Goal: Information Seeking & Learning: Learn about a topic

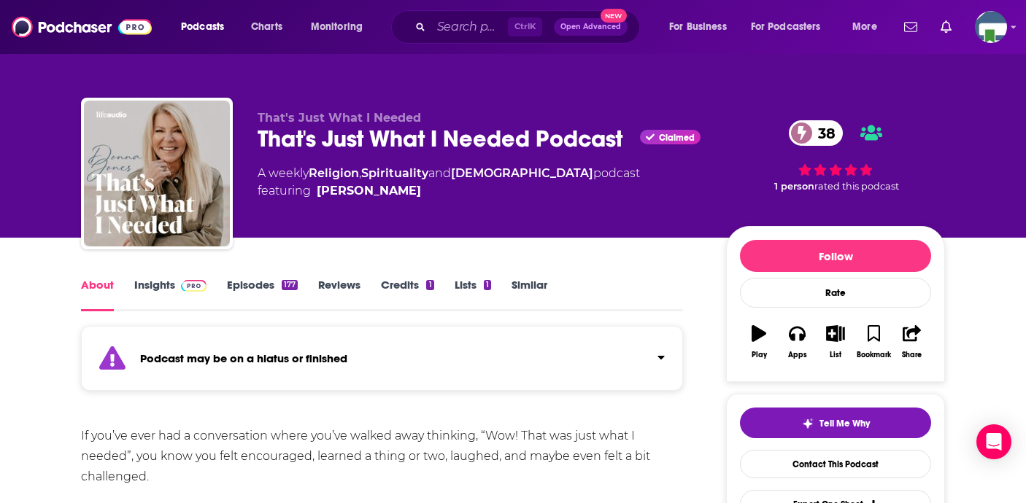
scroll to position [221, 0]
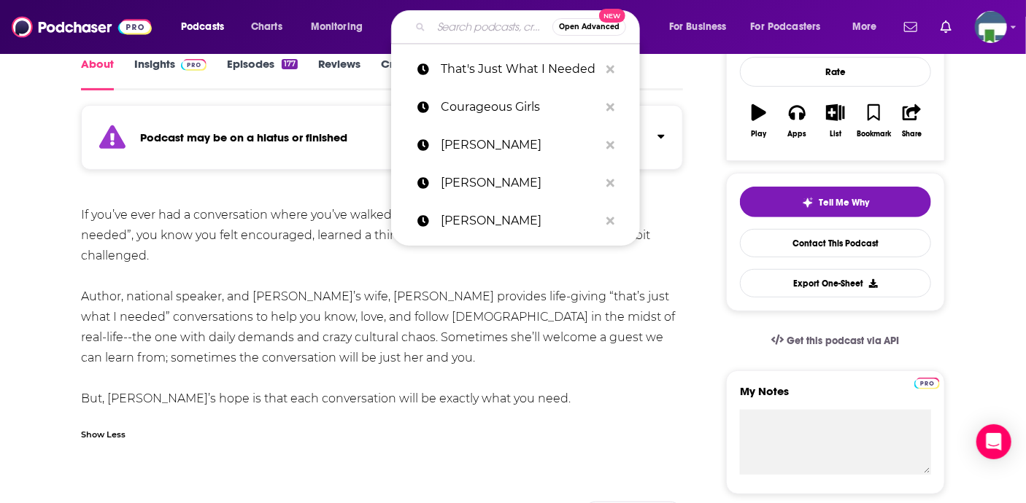
click at [451, 27] on input "Search podcasts, credits, & more..." at bounding box center [491, 26] width 121 height 23
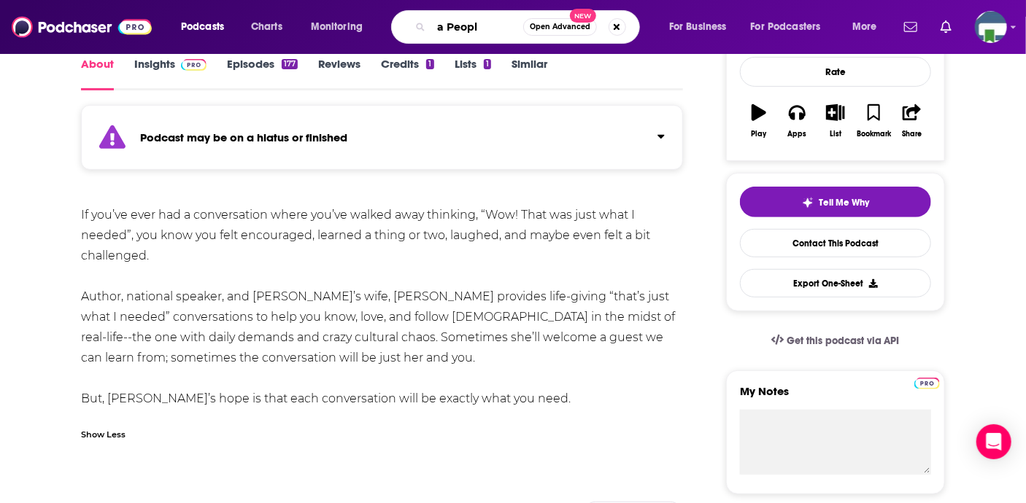
type input "a People"
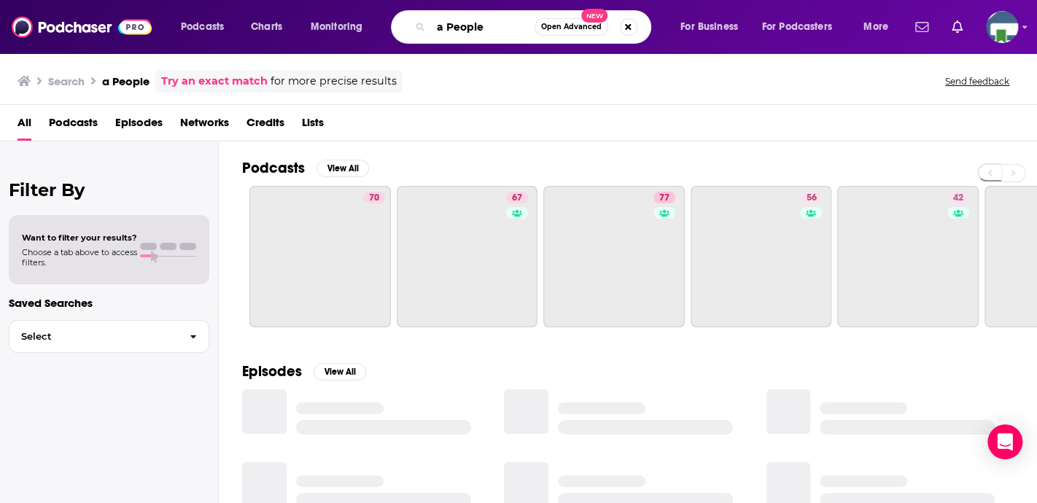
click at [494, 28] on input "a People" at bounding box center [483, 26] width 104 height 23
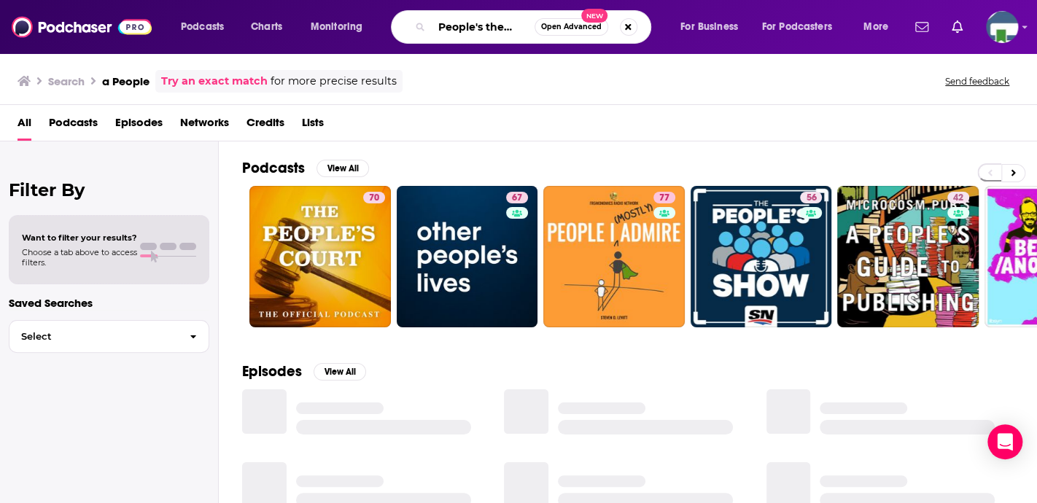
scroll to position [0, 14]
type input "a People's theology"
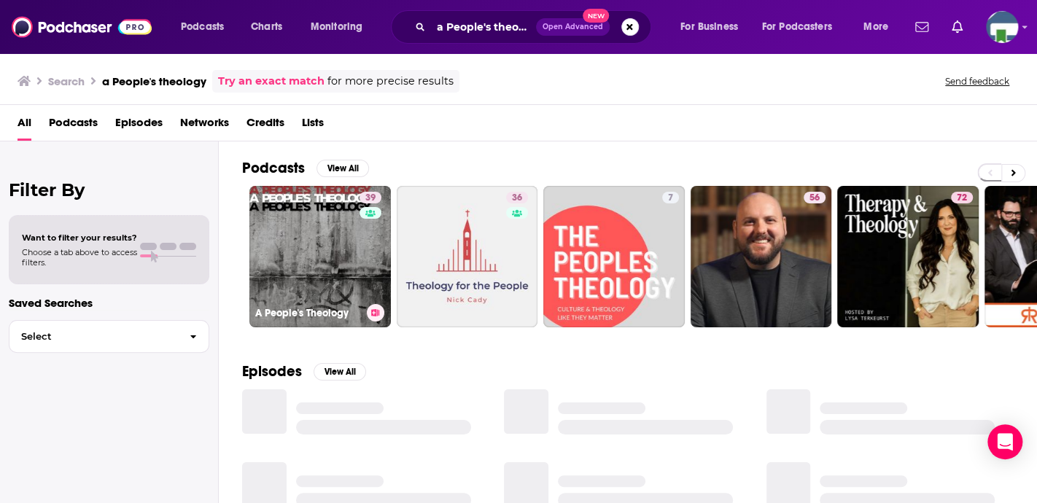
click at [356, 240] on link "39 A People's Theology" at bounding box center [320, 257] width 142 height 142
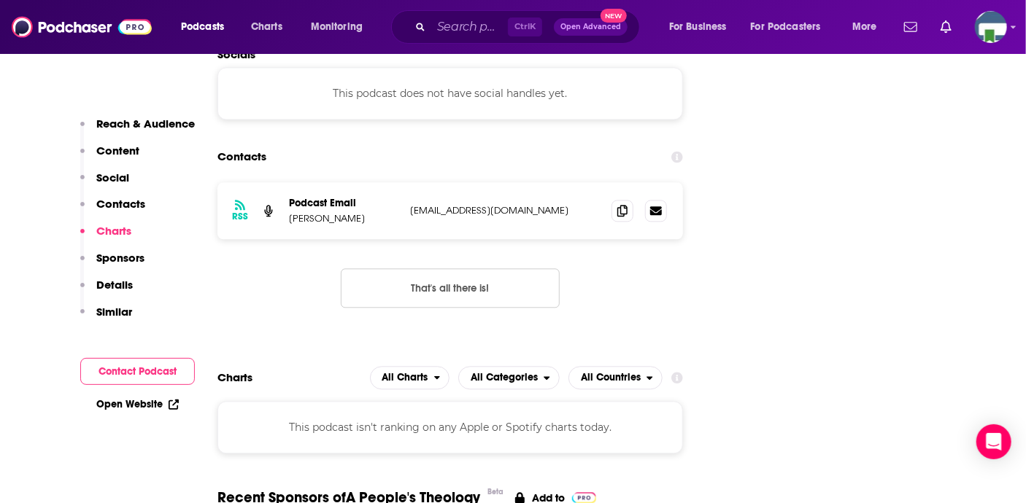
scroll to position [1386, 0]
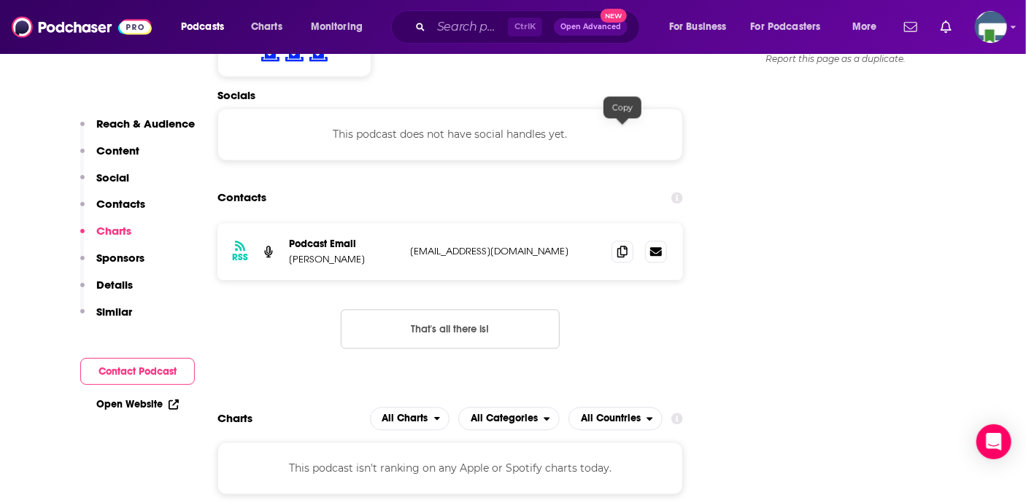
click at [618, 246] on icon at bounding box center [622, 252] width 10 height 12
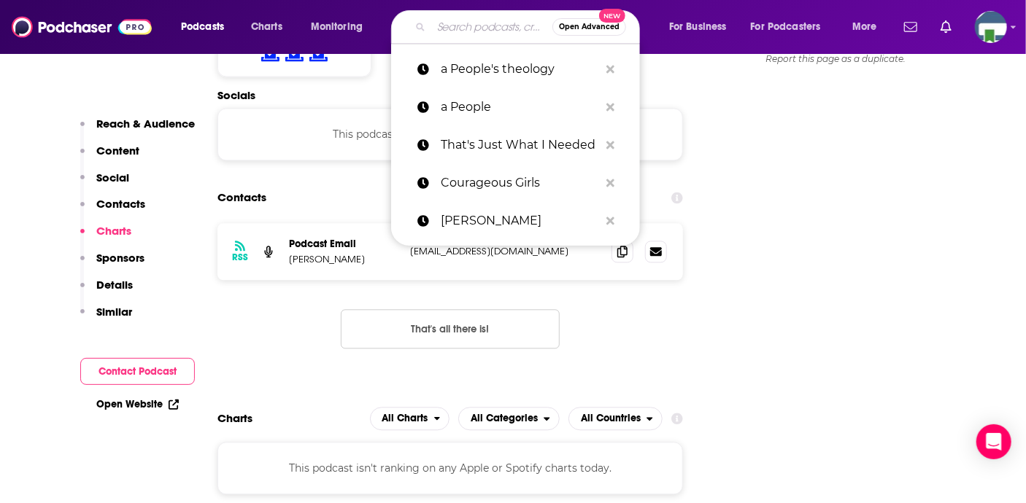
click at [473, 27] on input "Search podcasts, credits, & more..." at bounding box center [491, 26] width 121 height 23
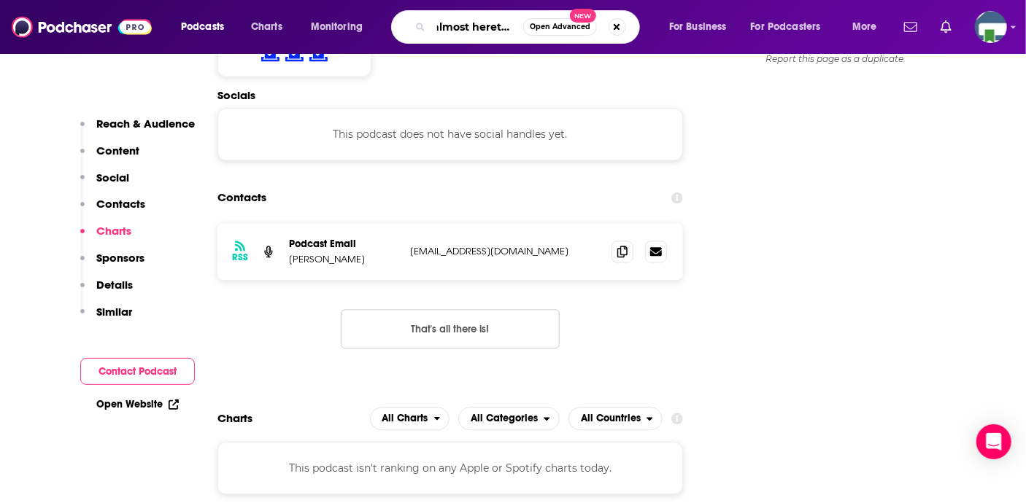
type input "almost heretical"
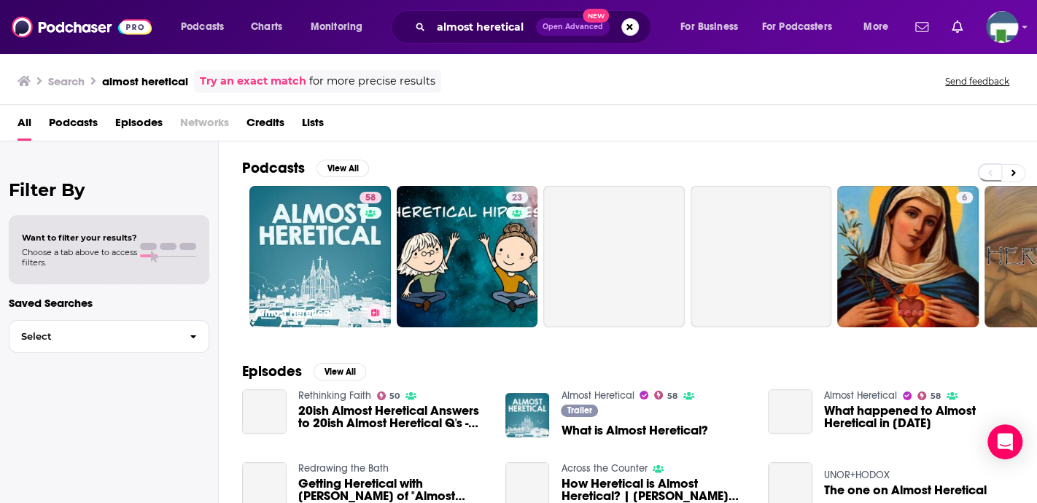
click at [324, 242] on link "58 Almost Heretical" at bounding box center [320, 257] width 142 height 142
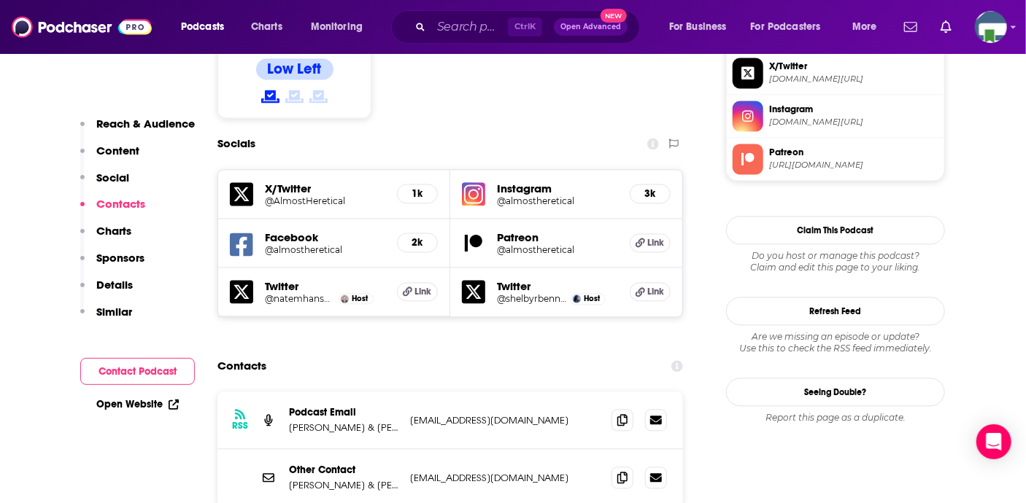
scroll to position [1313, 0]
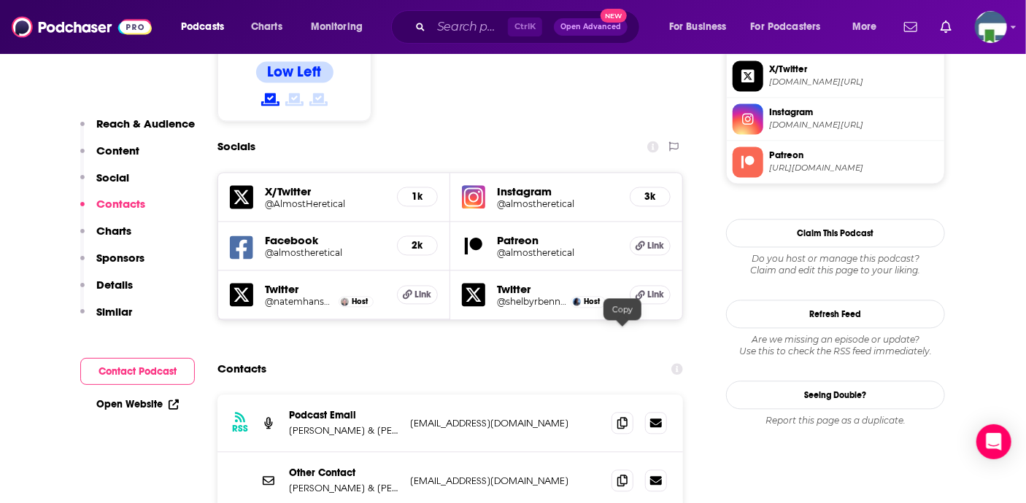
click at [621, 417] on icon at bounding box center [622, 423] width 10 height 12
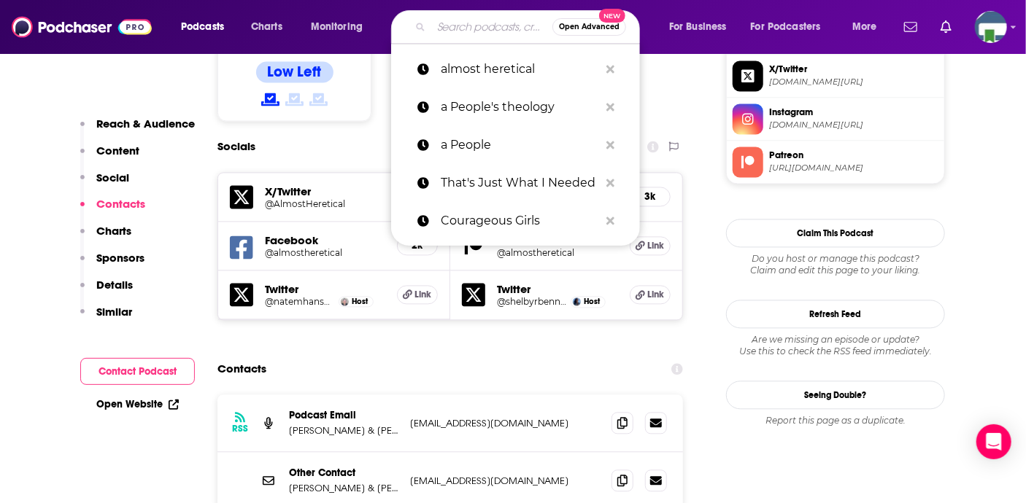
click at [438, 28] on input "Search podcasts, credits, & more..." at bounding box center [491, 26] width 121 height 23
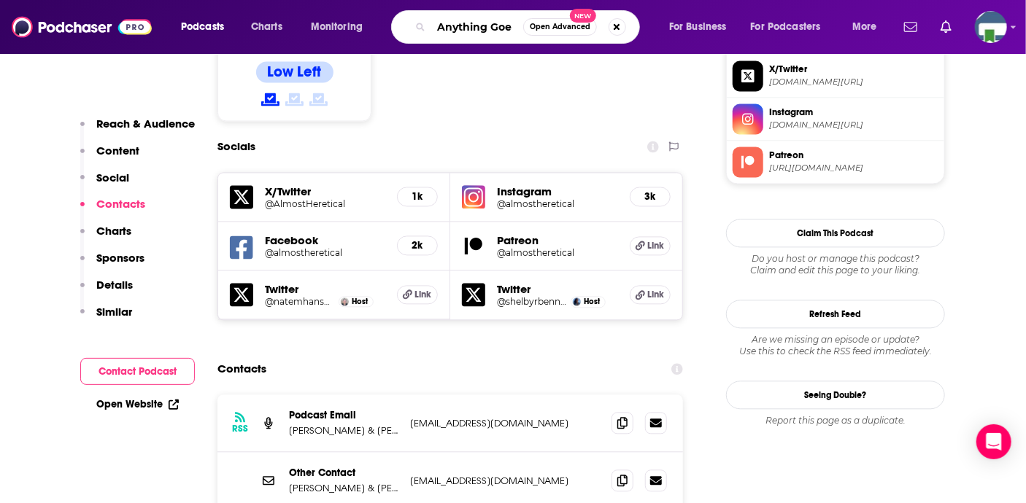
type input "Anything Goes"
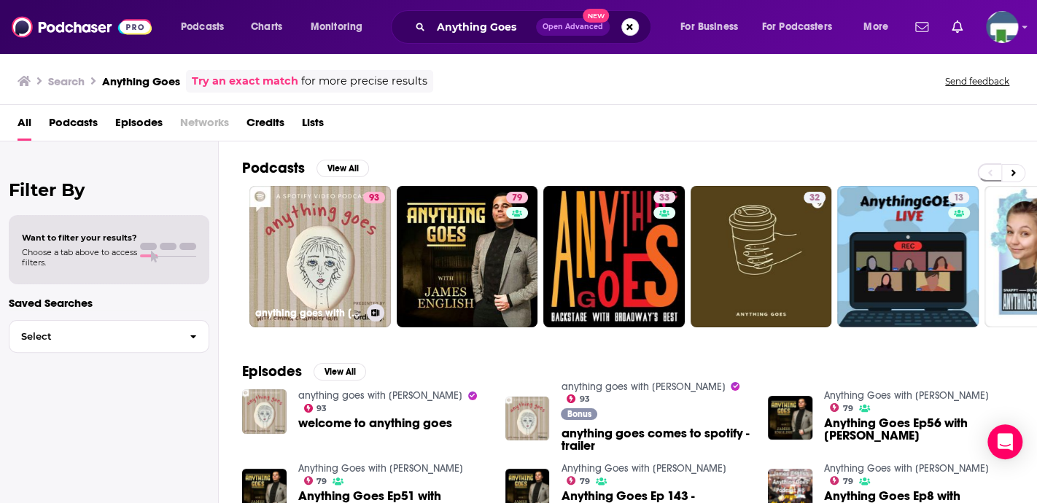
click at [337, 276] on link "93 anything goes with emma chamberlain" at bounding box center [320, 257] width 142 height 142
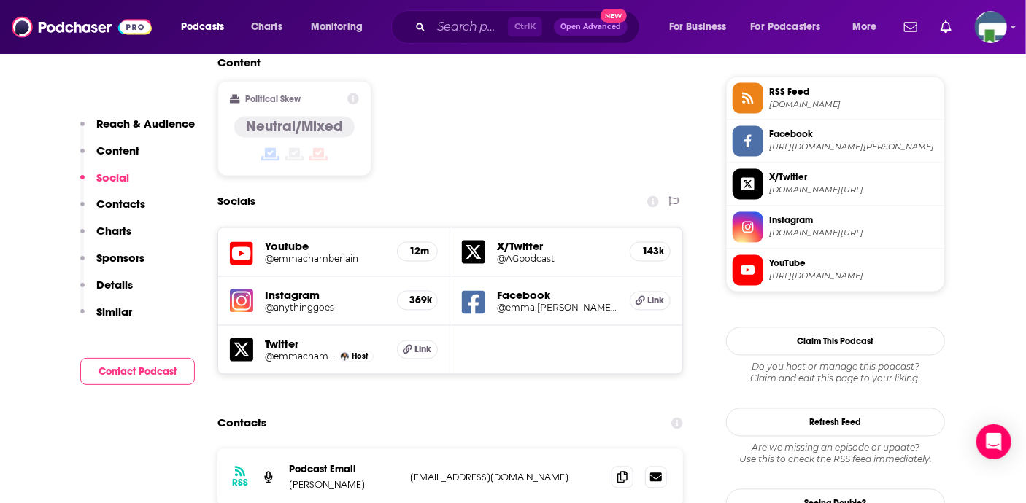
scroll to position [1240, 0]
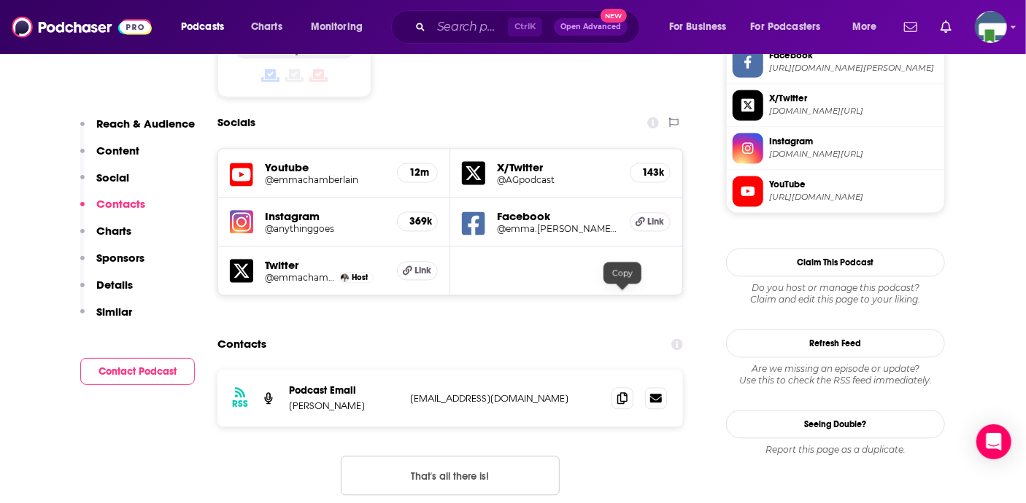
click at [621, 393] on icon at bounding box center [622, 399] width 10 height 12
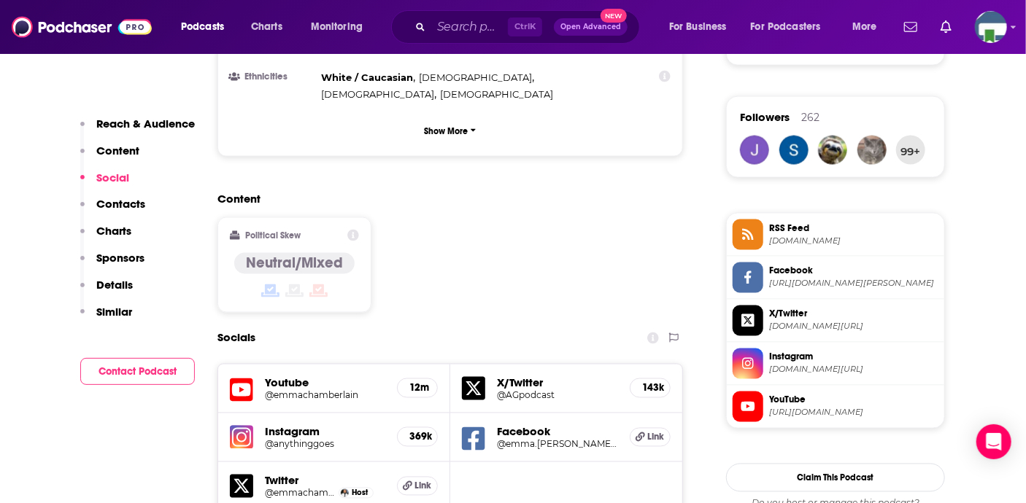
scroll to position [1021, 0]
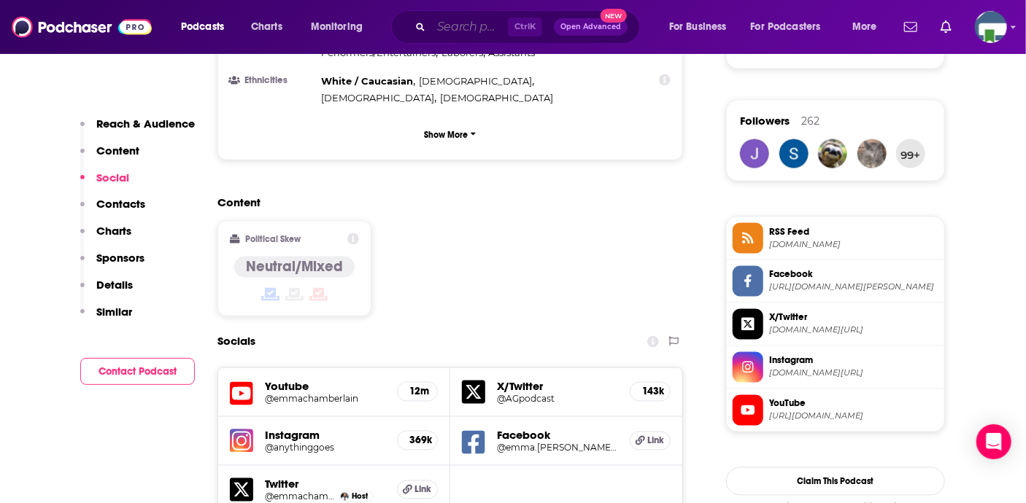
click at [446, 26] on input "Search podcasts, credits, & more..." at bounding box center [469, 26] width 77 height 23
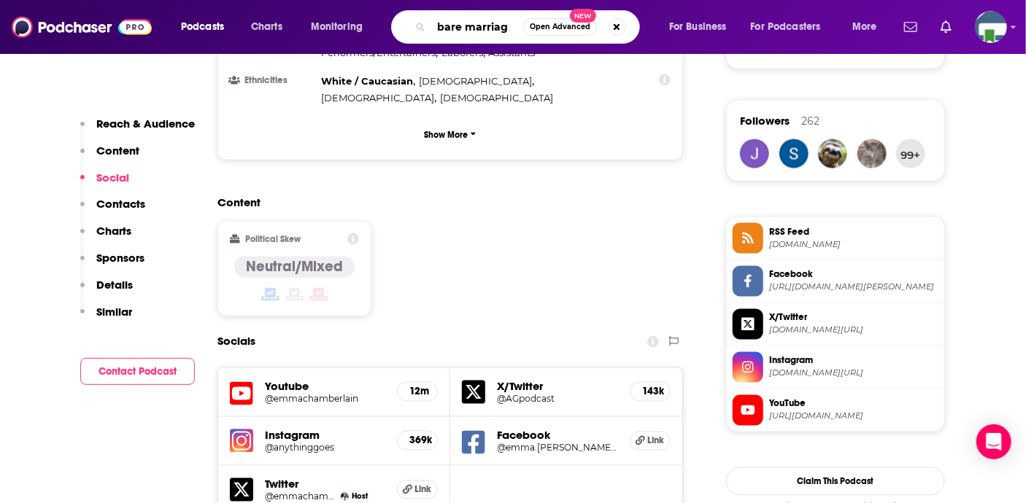
type input "bare marriage"
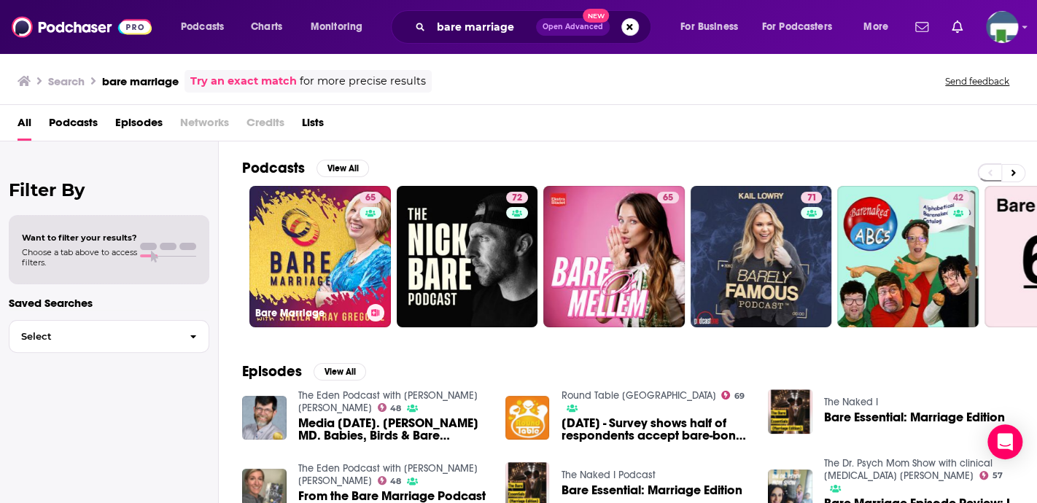
click at [333, 263] on link "65 Bare Marriage" at bounding box center [320, 257] width 142 height 142
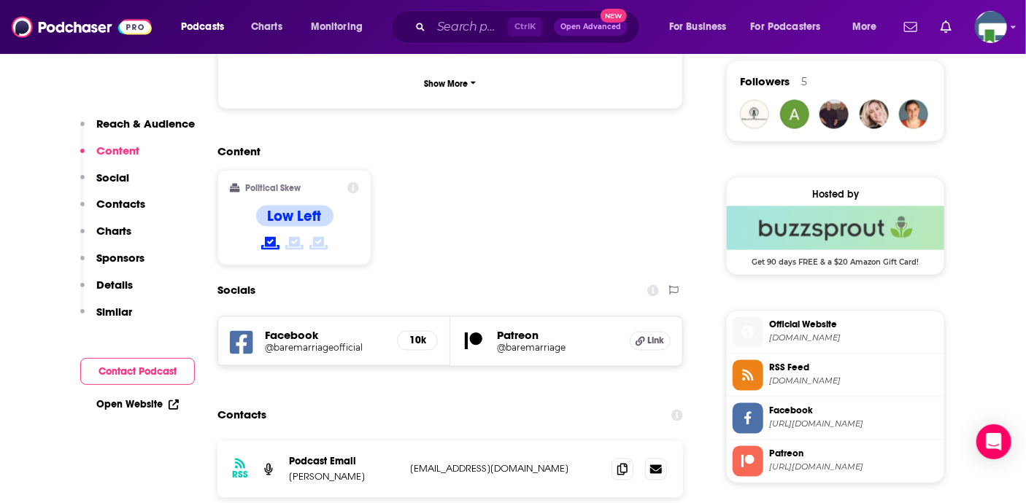
scroll to position [1094, 0]
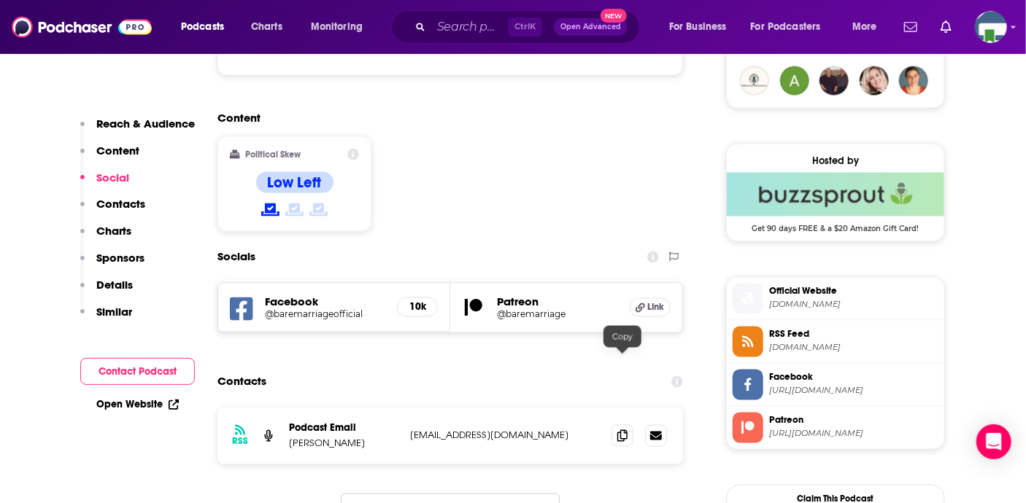
click at [622, 430] on icon at bounding box center [622, 436] width 10 height 12
click at [449, 26] on input "Search podcasts, credits, & more..." at bounding box center [469, 26] width 77 height 23
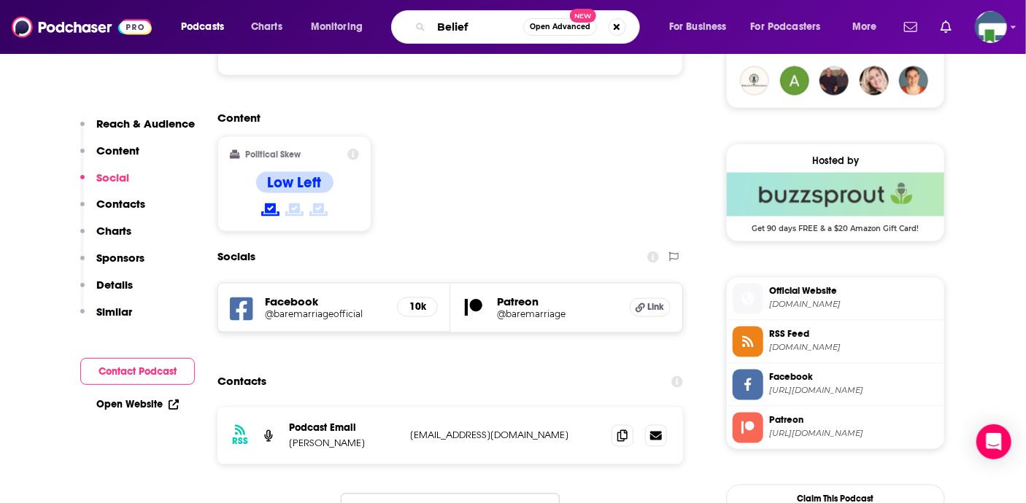
type input "Beliefs"
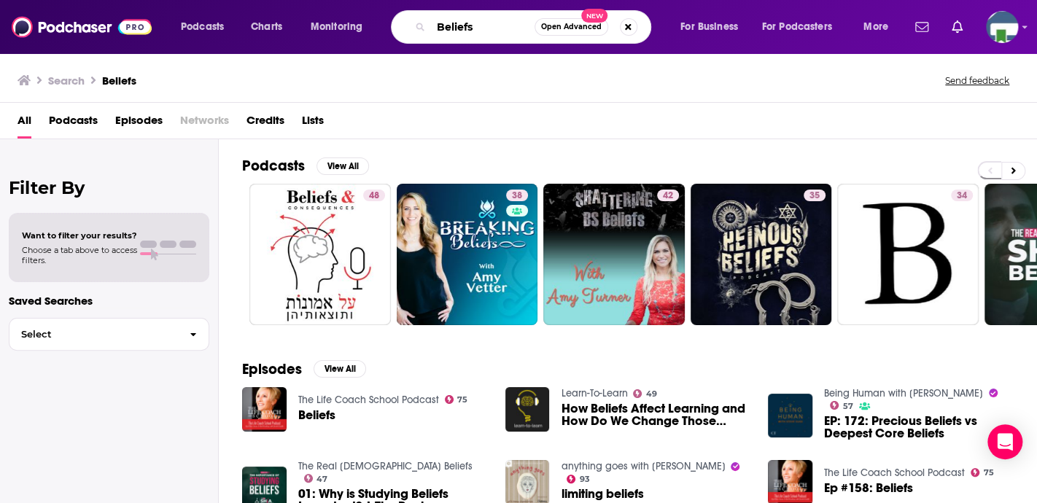
click at [497, 30] on input "Beliefs" at bounding box center [483, 26] width 104 height 23
type input "B"
type input "Call Her Daddy"
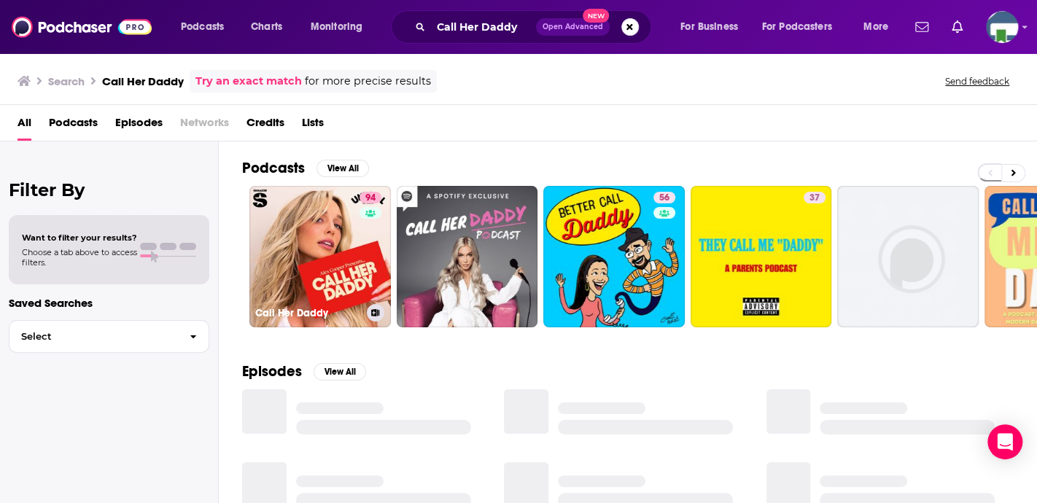
click at [341, 277] on link "94 Call Her Daddy" at bounding box center [320, 257] width 142 height 142
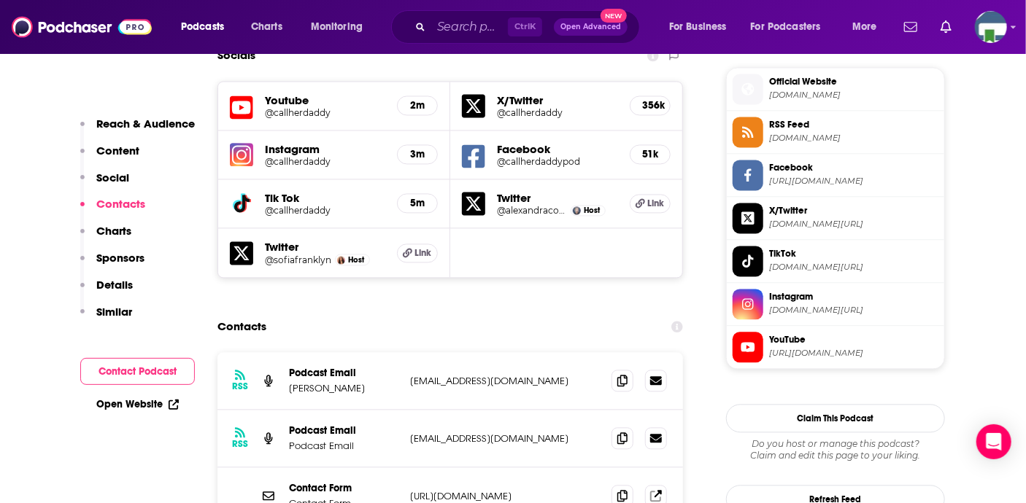
scroll to position [1386, 0]
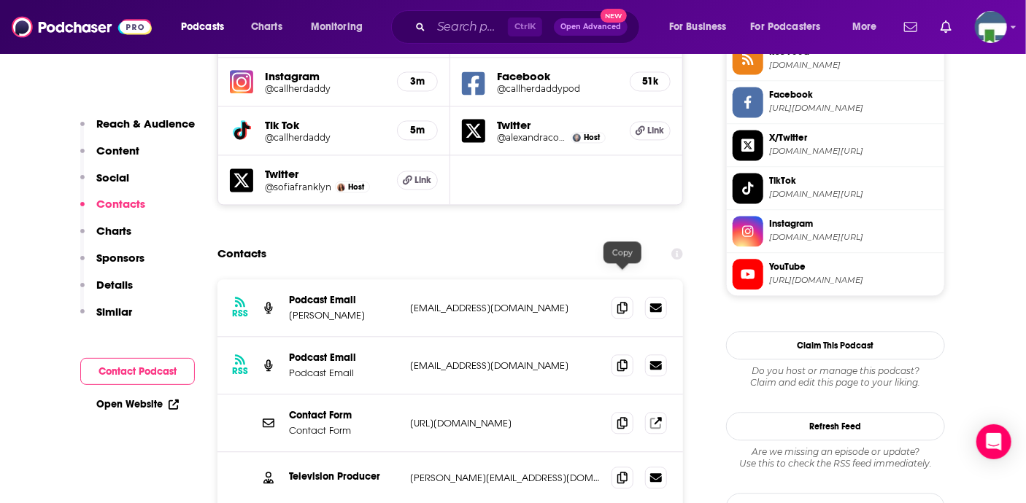
click at [621, 360] on icon at bounding box center [622, 366] width 10 height 12
click at [447, 28] on input "Search podcasts, credits, & more..." at bounding box center [469, 26] width 77 height 23
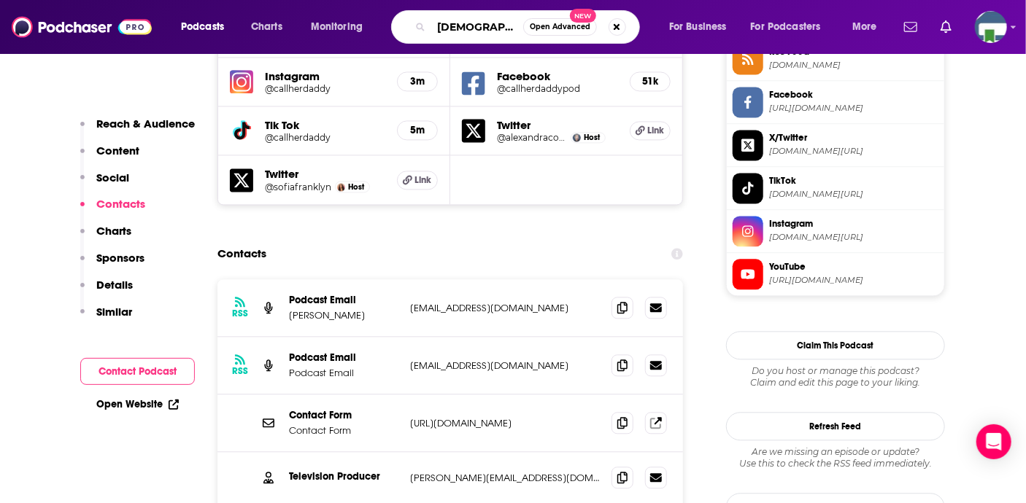
type input "Christian AF"
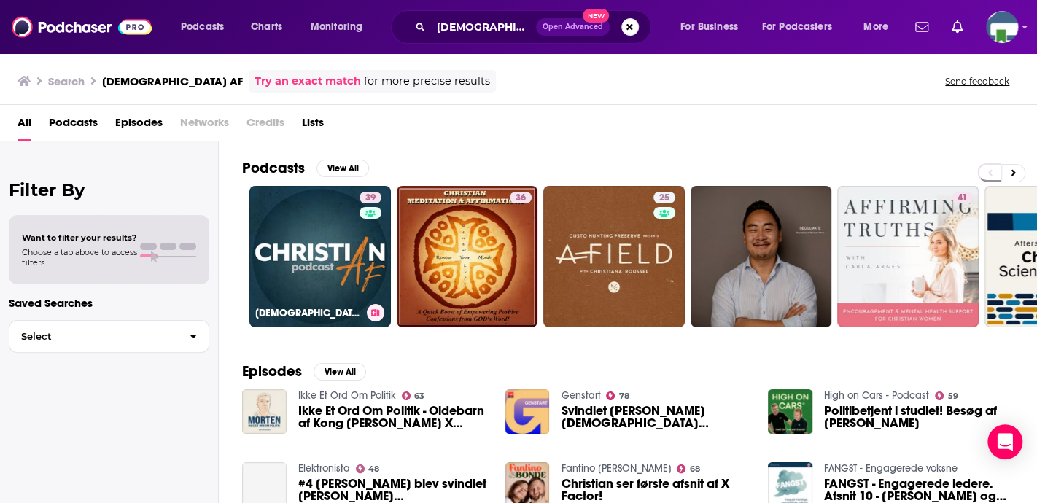
click at [320, 252] on link "39 Christian AF Podcast" at bounding box center [320, 257] width 142 height 142
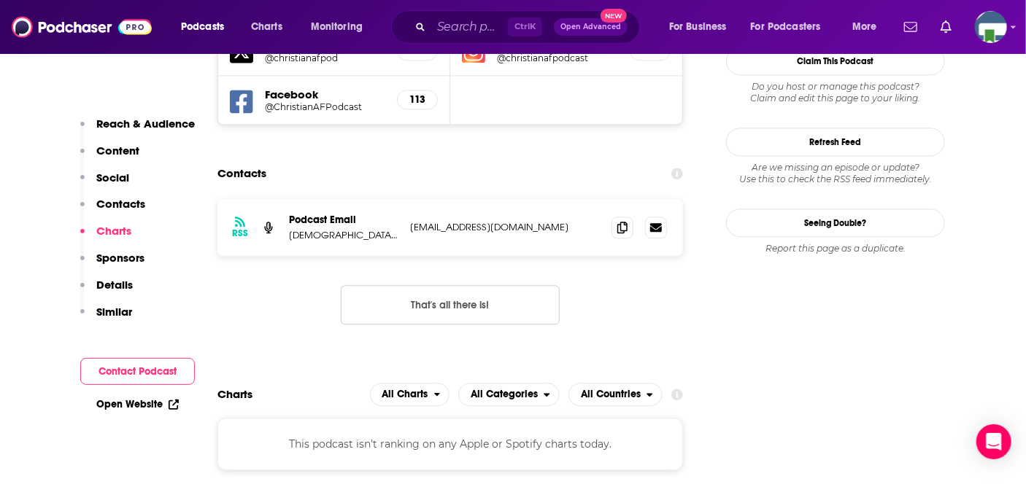
scroll to position [1386, 0]
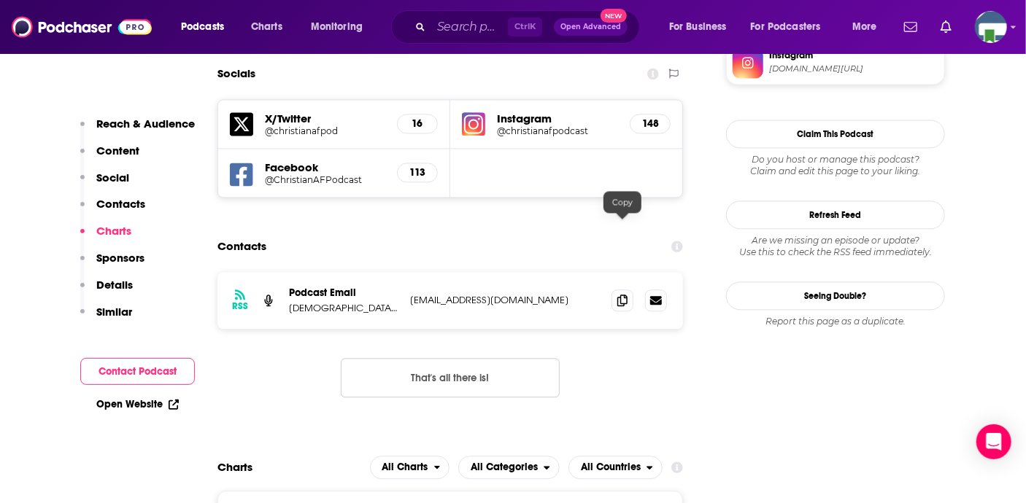
click at [620, 295] on icon at bounding box center [622, 301] width 10 height 12
click at [457, 30] on input "Search podcasts, credits, & more..." at bounding box center [469, 26] width 77 height 23
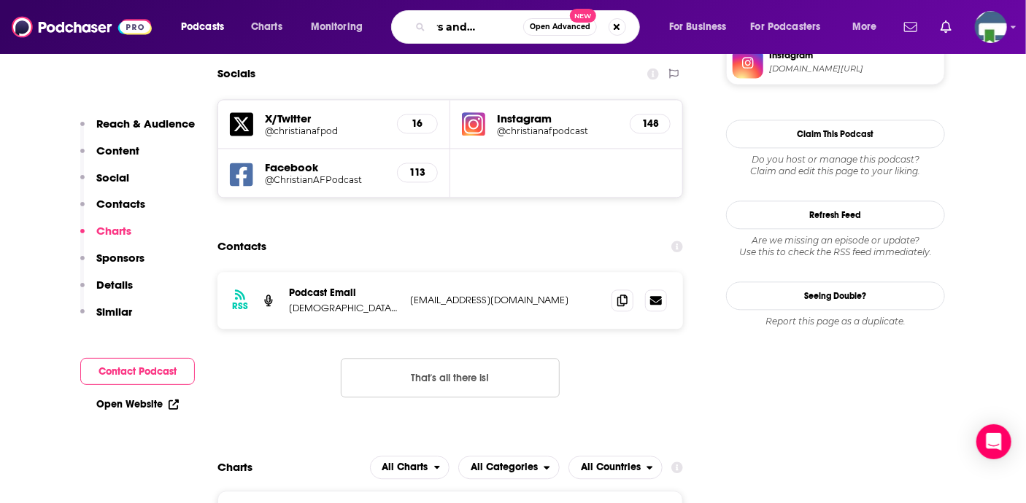
type input "crackers and grape juice"
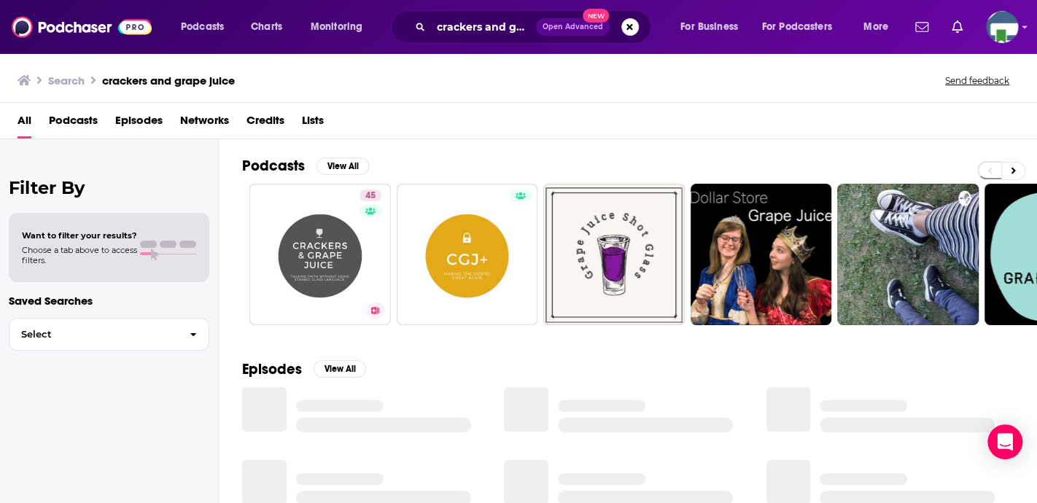
click at [339, 249] on link "45 Crackers and Grape Juice" at bounding box center [320, 255] width 142 height 142
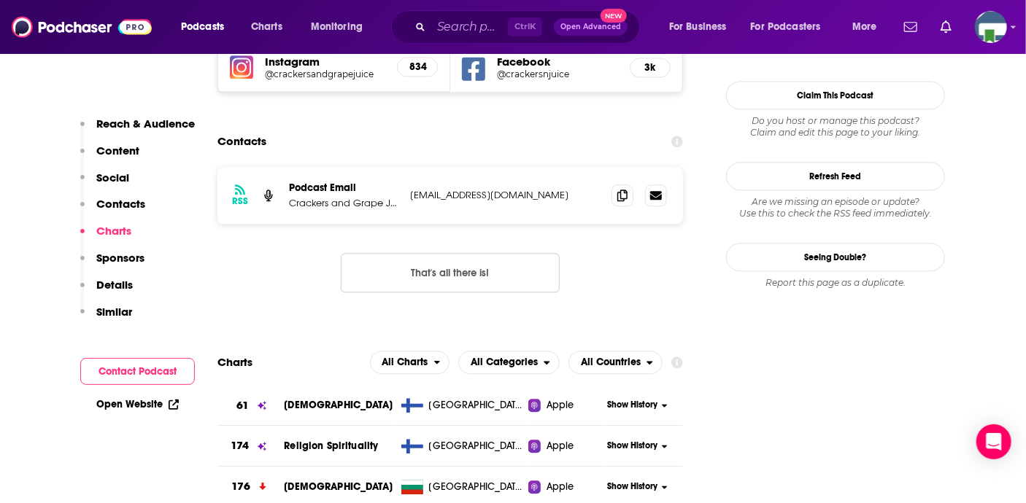
scroll to position [1459, 0]
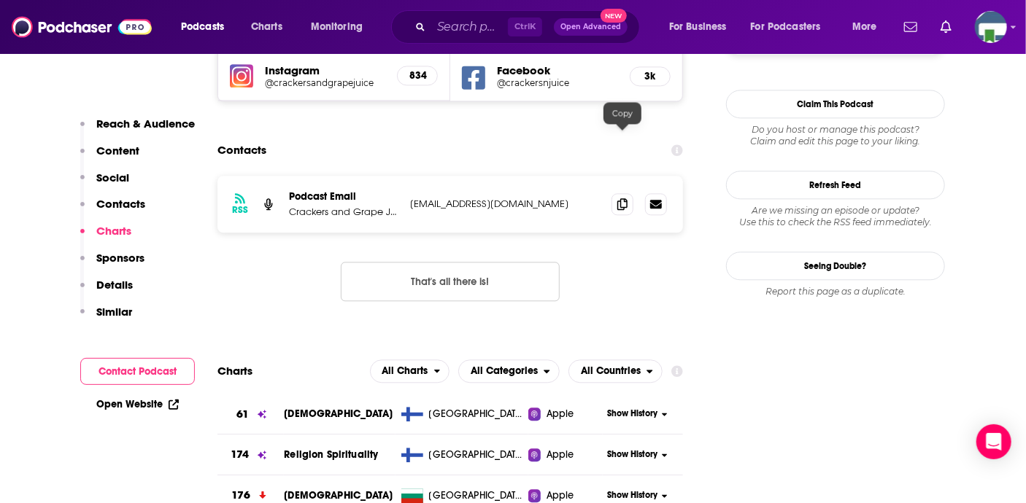
click at [629, 193] on span at bounding box center [622, 204] width 22 height 22
click at [471, 12] on div "Ctrl K Open Advanced New" at bounding box center [515, 27] width 249 height 34
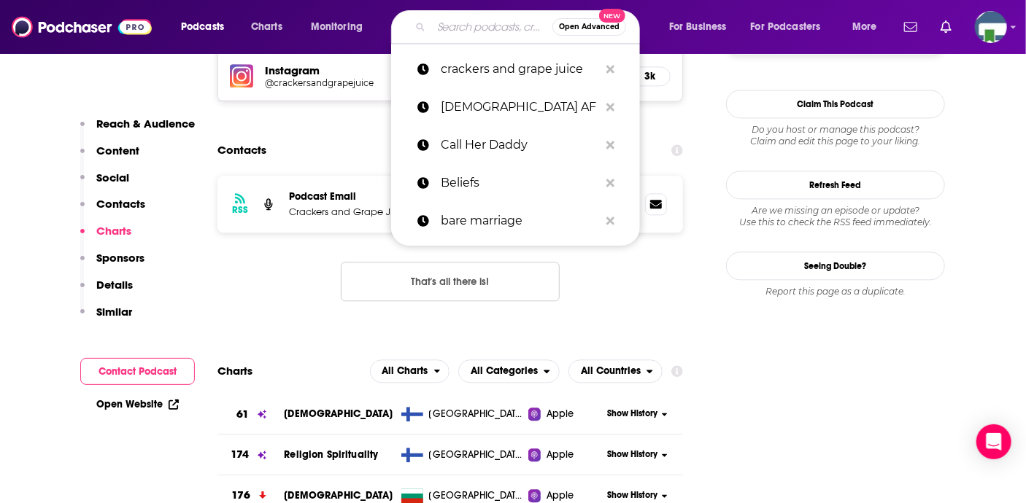
click at [464, 31] on input "Search podcasts, credits, & more..." at bounding box center [491, 26] width 121 height 23
paste input "Crystal Cheatham"
type input "Crystal Cheatham"
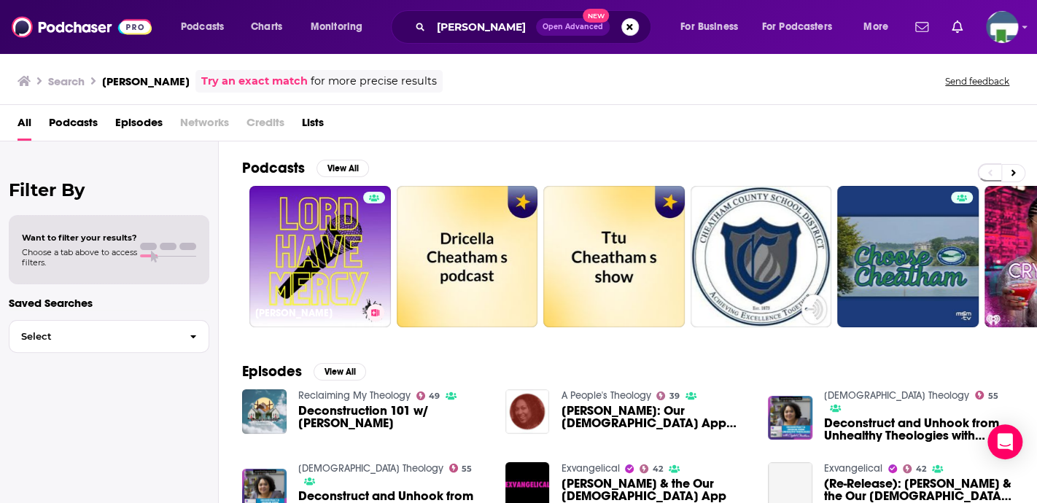
click at [325, 241] on link "Crystal Cheatham" at bounding box center [320, 257] width 142 height 142
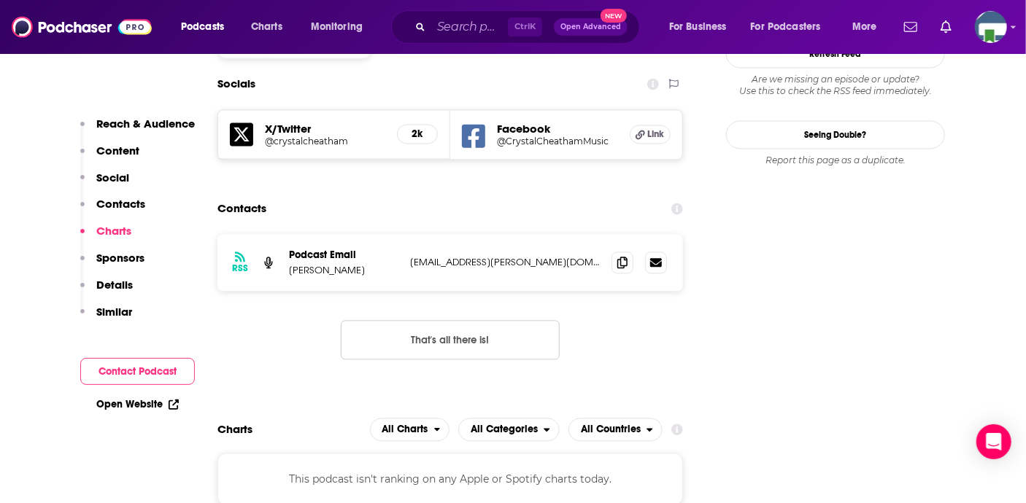
scroll to position [1313, 0]
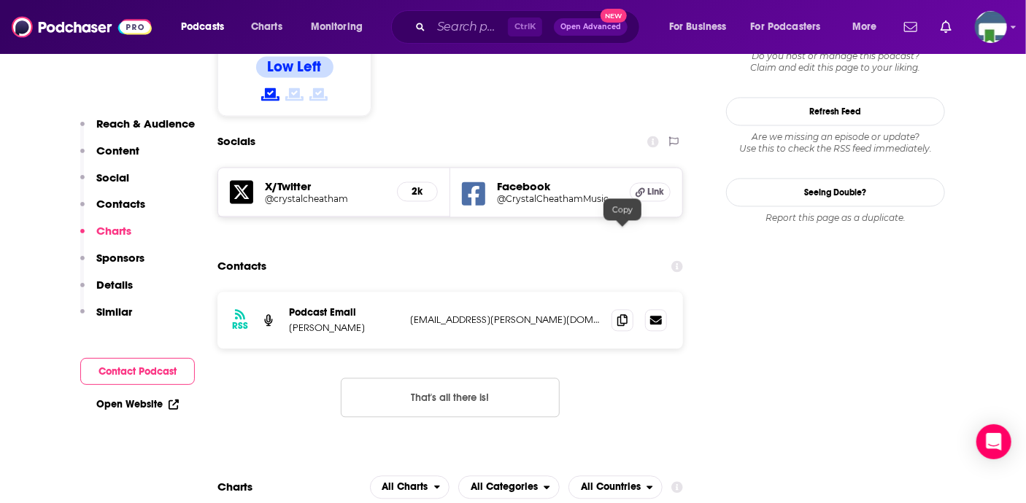
click at [623, 314] on icon at bounding box center [622, 320] width 10 height 12
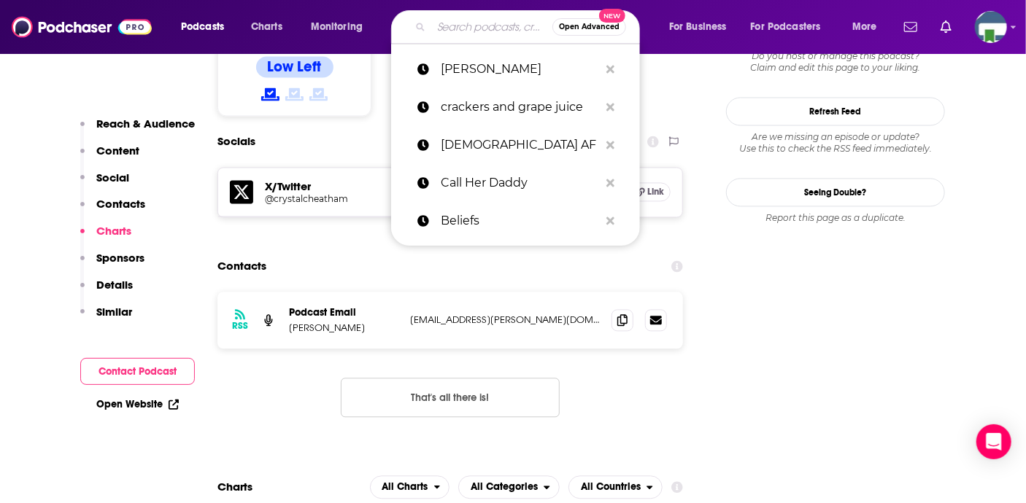
click at [441, 30] on input "Search podcasts, credits, & more..." at bounding box center [491, 26] width 121 height 23
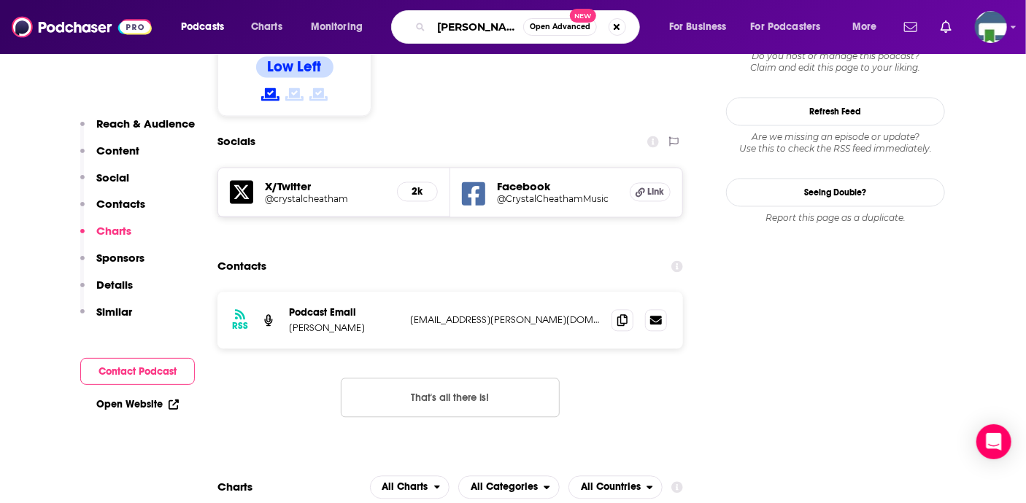
type input "Danny jones"
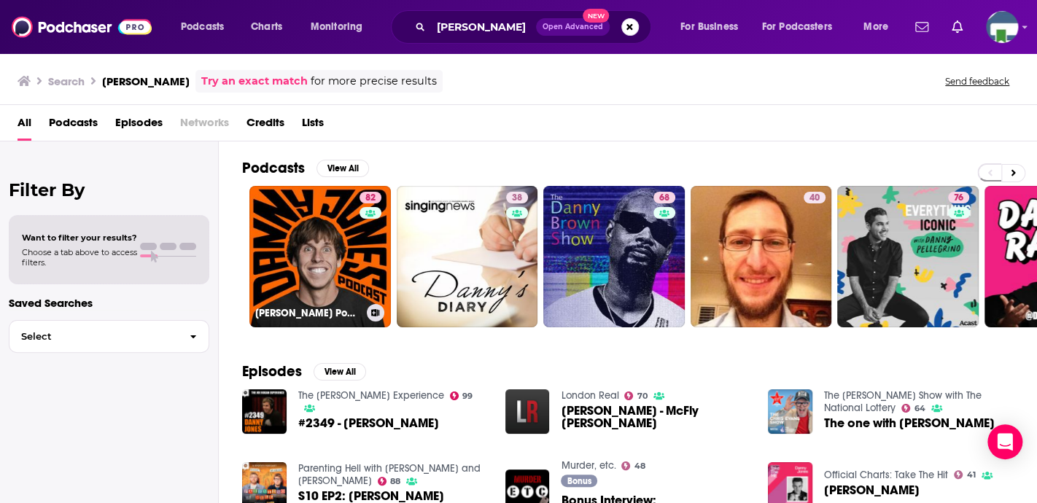
click at [320, 260] on link "82 Danny Jones Podcast" at bounding box center [320, 257] width 142 height 142
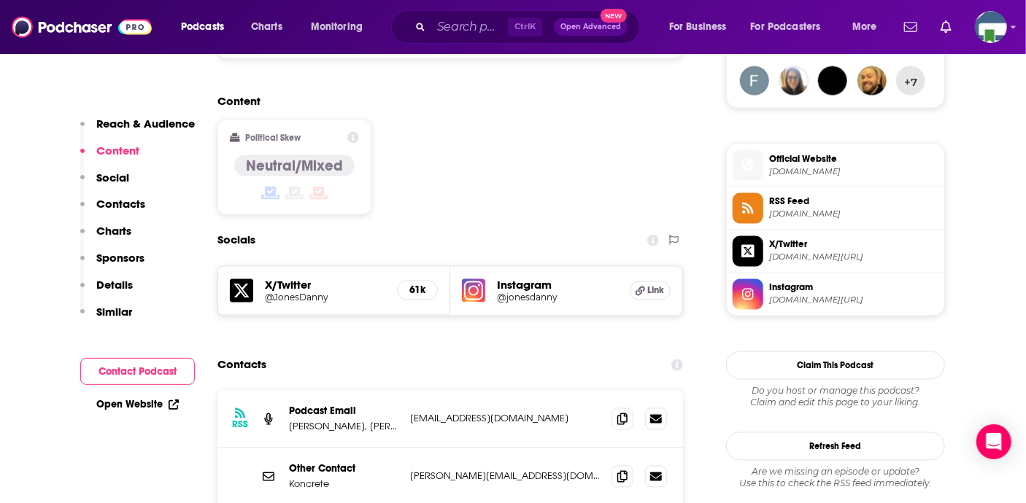
scroll to position [1167, 0]
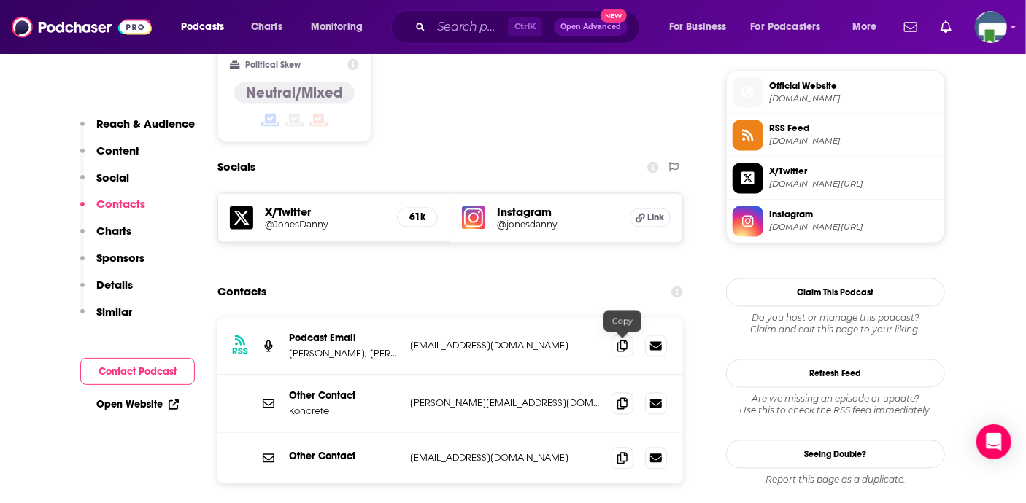
click at [617, 398] on icon at bounding box center [622, 404] width 10 height 12
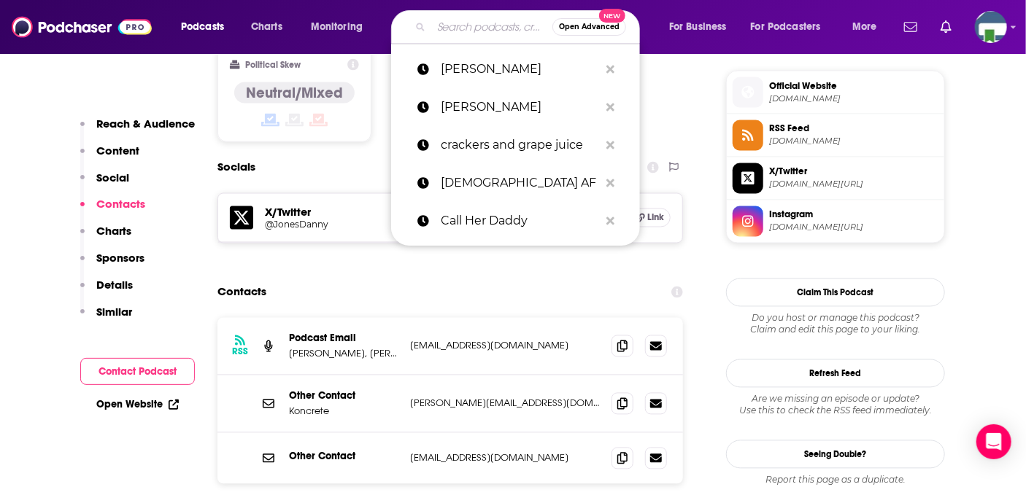
click at [460, 31] on input "Search podcasts, credits, & more..." at bounding box center [491, 26] width 121 height 23
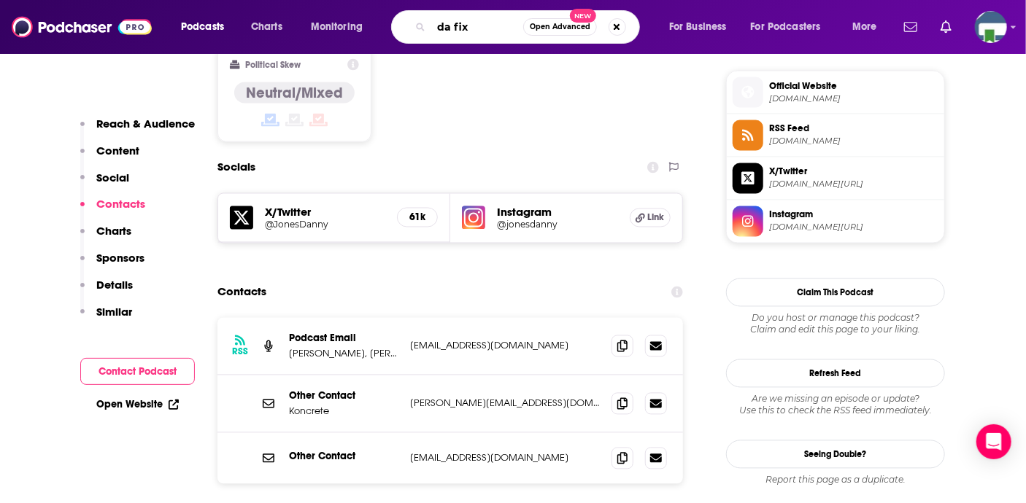
type input "da fixx"
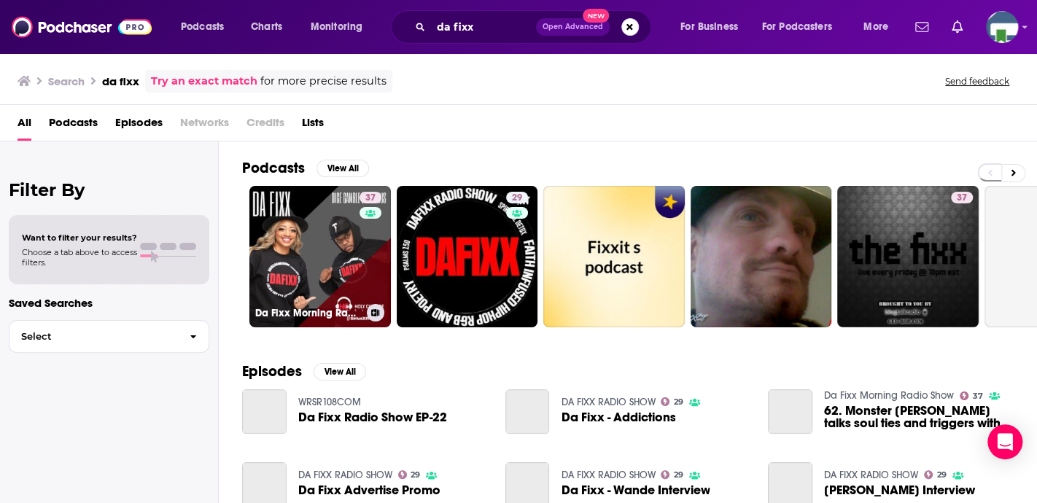
click at [332, 246] on link "37 Da Fixx Morning Radio Show" at bounding box center [320, 257] width 142 height 142
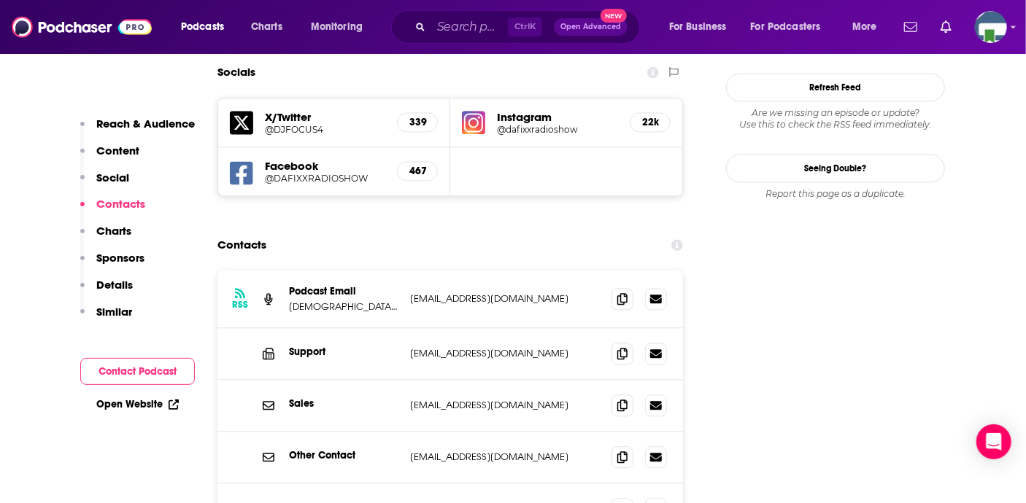
scroll to position [1386, 0]
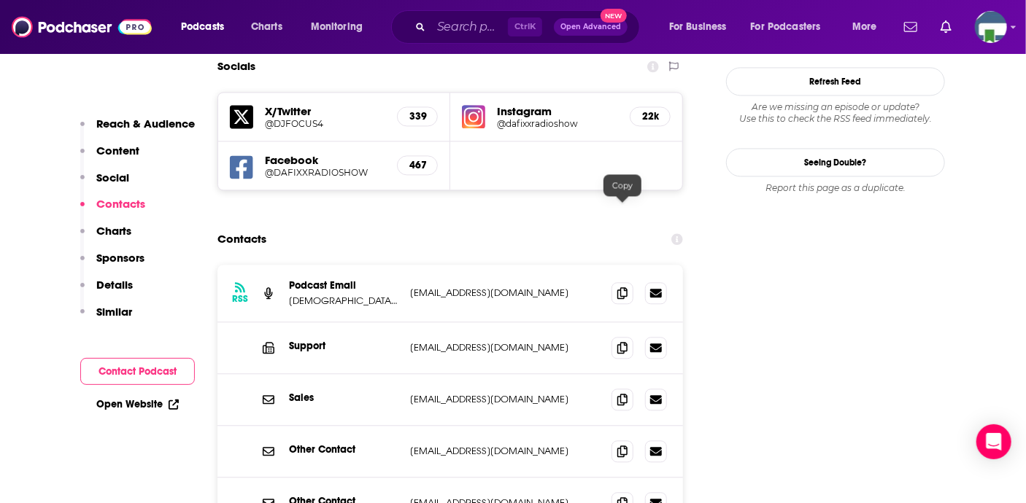
click at [627, 282] on span at bounding box center [622, 293] width 22 height 22
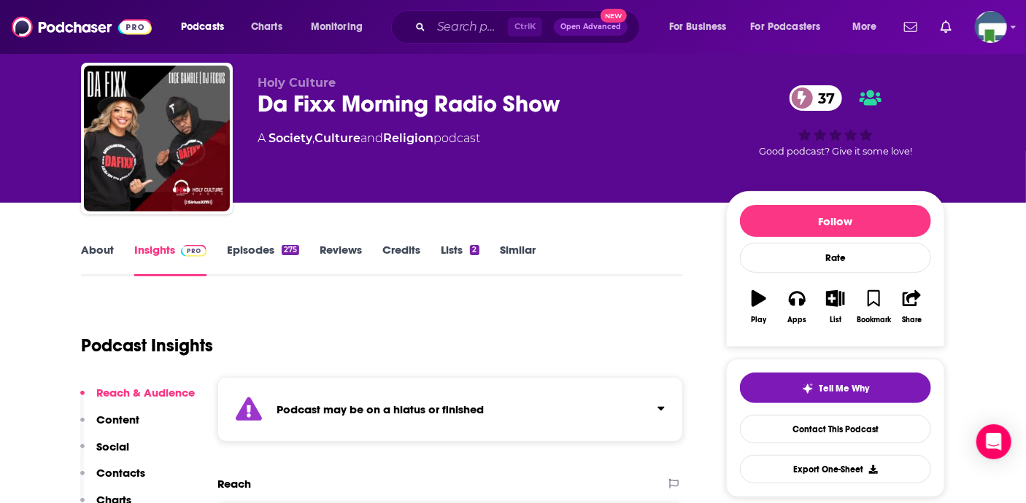
scroll to position [0, 0]
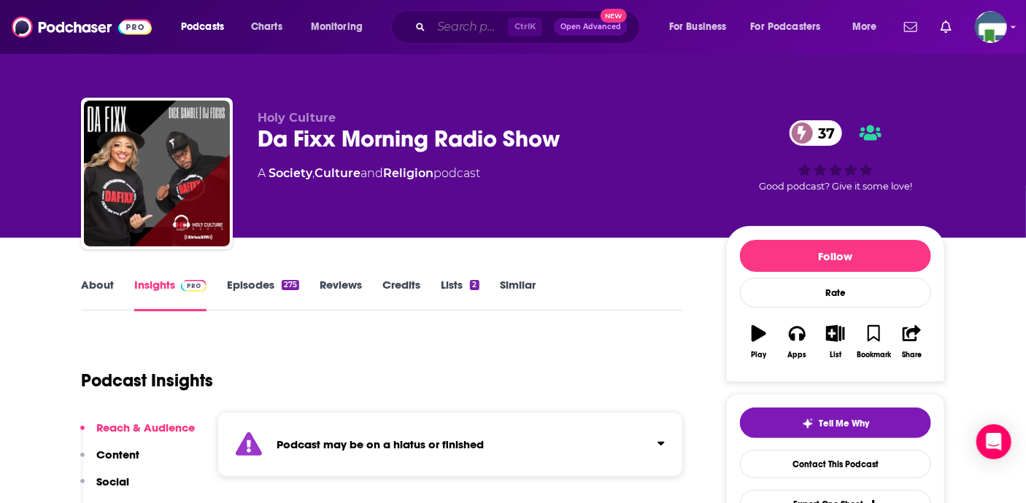
click at [443, 35] on input "Search podcasts, credits, & more..." at bounding box center [469, 26] width 77 height 23
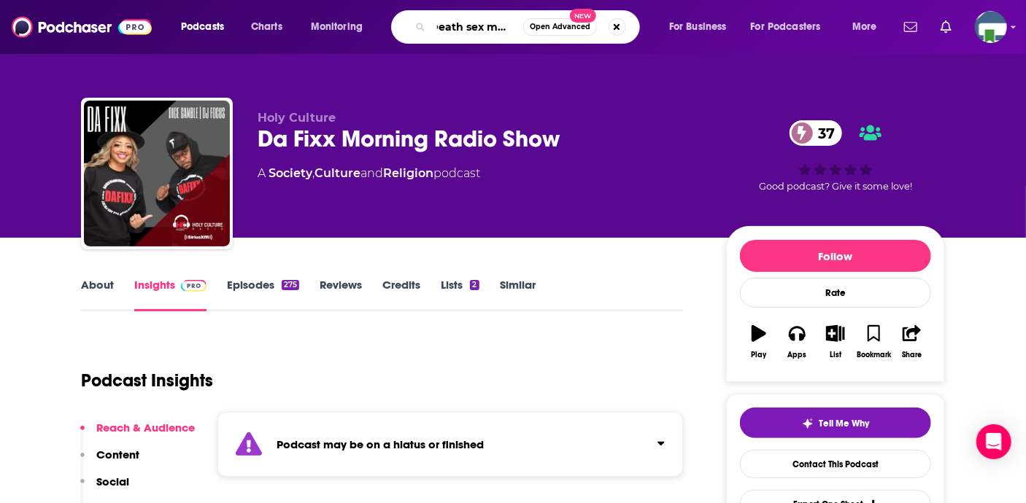
type input "Death sex money"
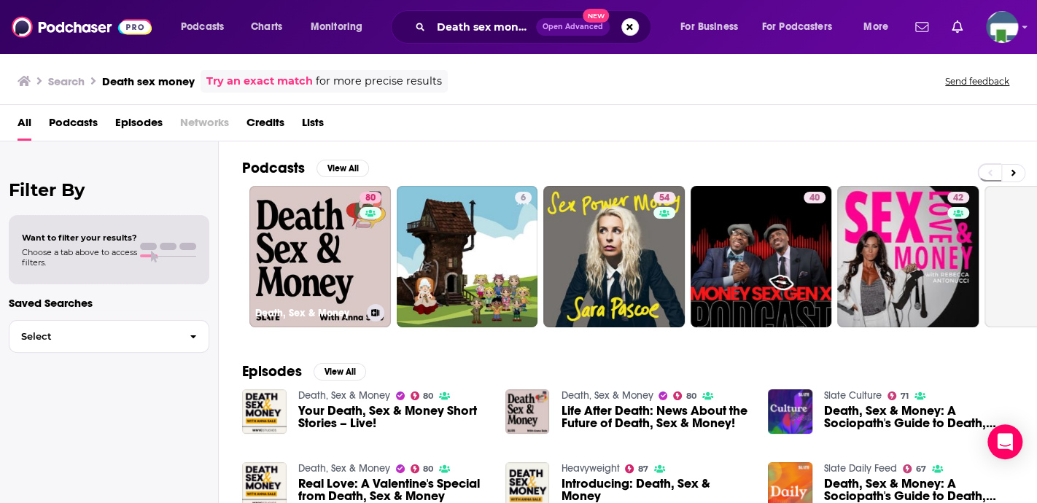
drag, startPoint x: 376, startPoint y: 220, endPoint x: 353, endPoint y: 240, distance: 31.0
click at [353, 240] on link "80 Death, Sex & Money" at bounding box center [320, 257] width 142 height 142
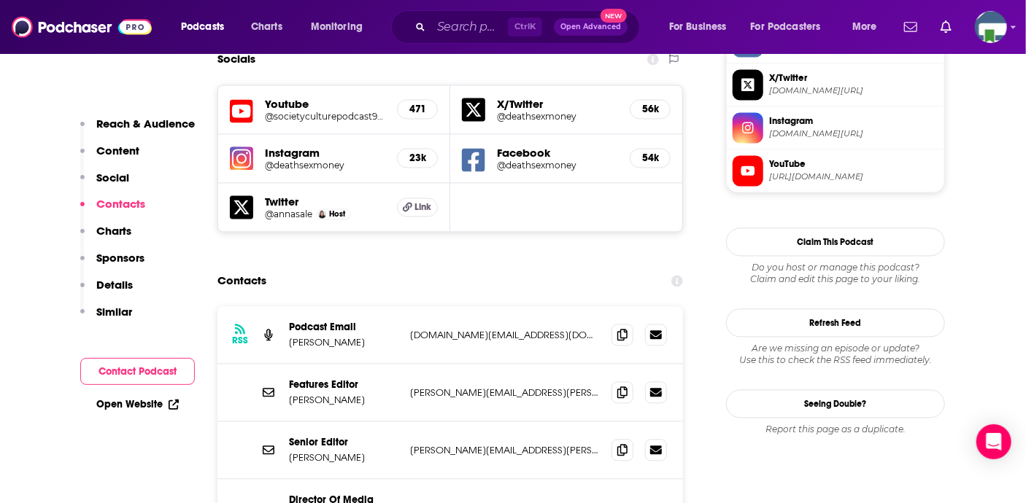
scroll to position [1313, 0]
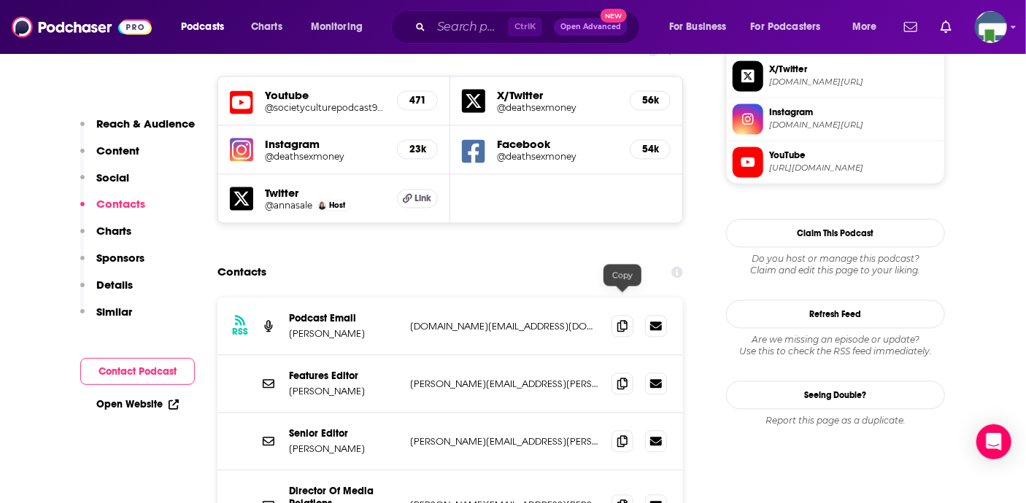
click at [619, 378] on icon at bounding box center [622, 384] width 10 height 12
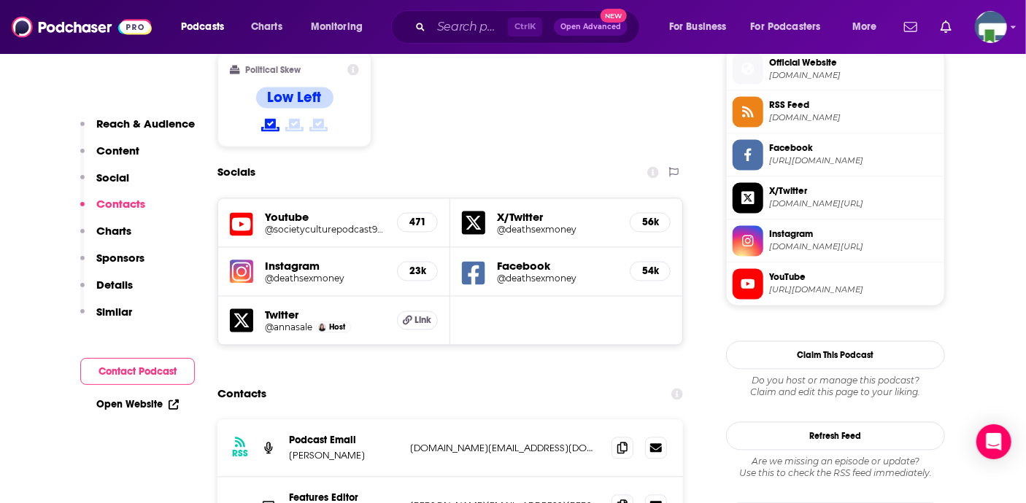
scroll to position [1167, 0]
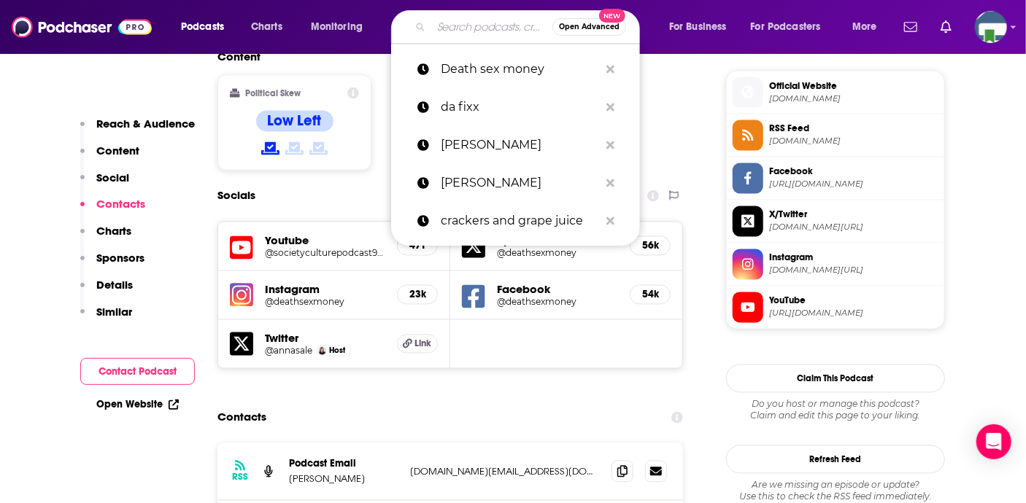
click at [458, 32] on input "Search podcasts, credits, & more..." at bounding box center [491, 26] width 121 height 23
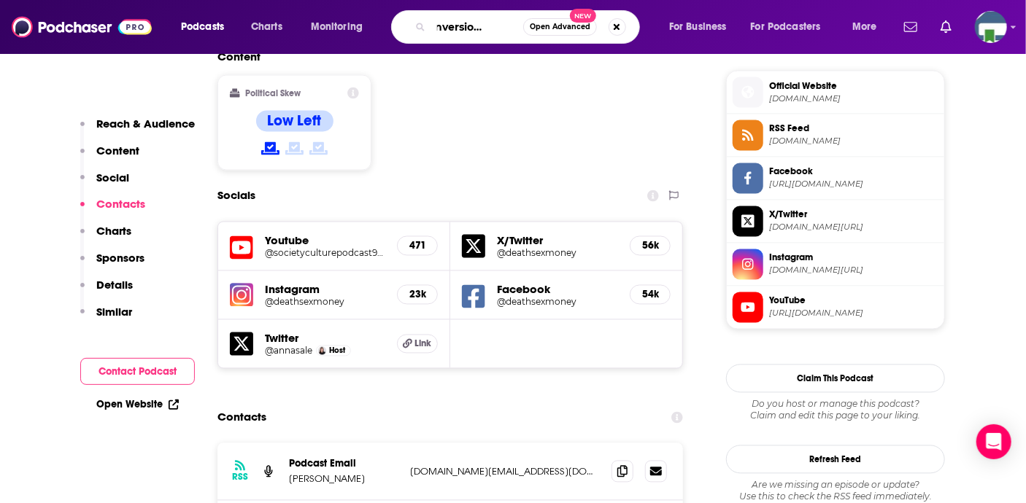
scroll to position [0, 27]
type input "Deconversion Therapy"
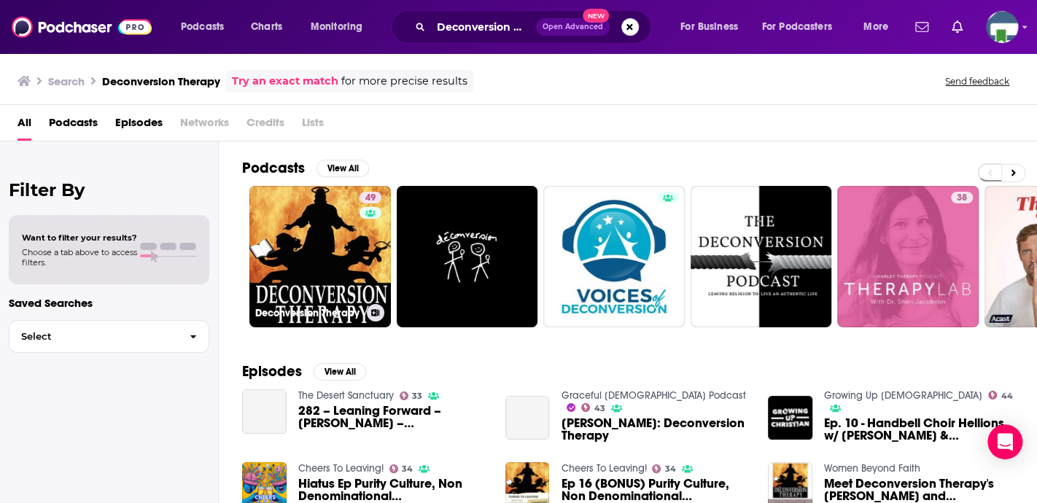
click at [344, 249] on link "49 Deconversion Therapy" at bounding box center [320, 257] width 142 height 142
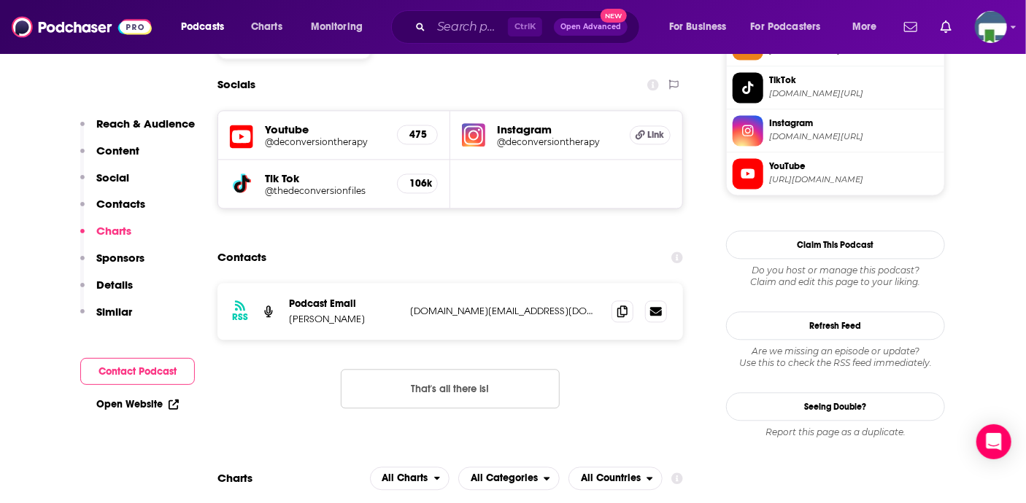
scroll to position [1386, 0]
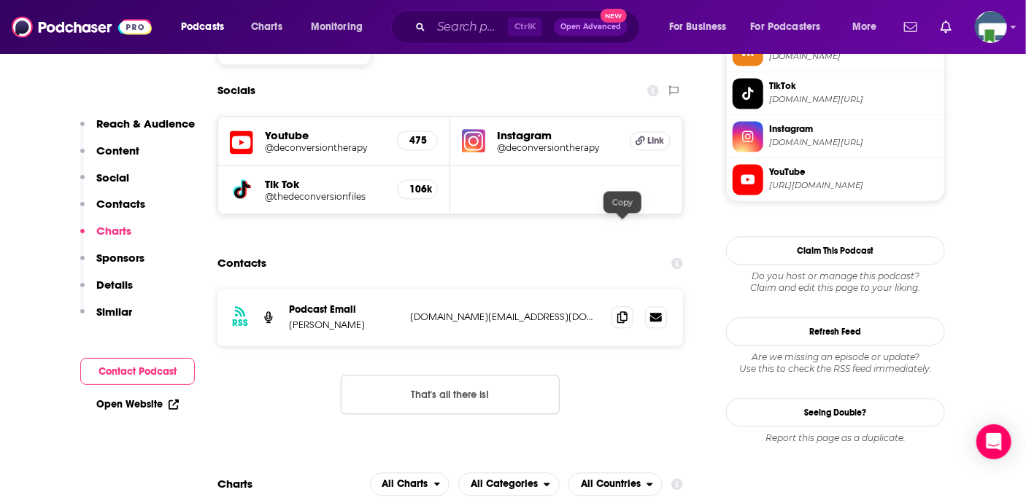
click at [625, 311] on icon at bounding box center [622, 317] width 10 height 12
click at [441, 32] on input "Search podcasts, credits, & more..." at bounding box center [469, 26] width 77 height 23
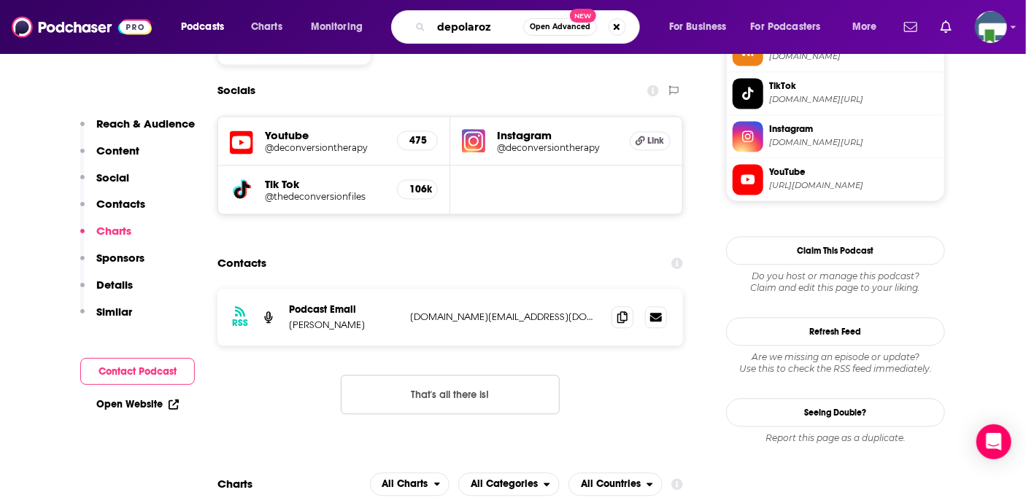
type input "depolaroze"
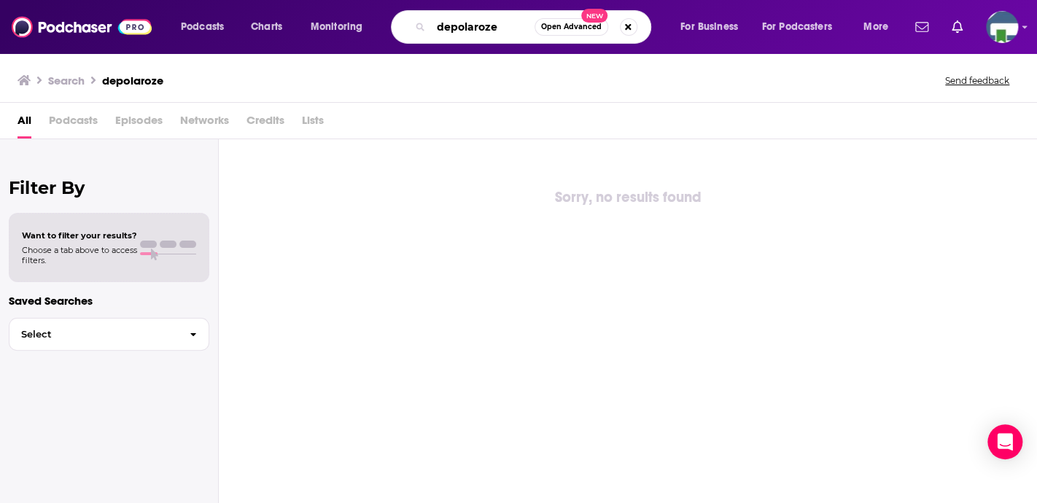
drag, startPoint x: 508, startPoint y: 27, endPoint x: 423, endPoint y: 31, distance: 84.7
click at [423, 31] on div "depolaroze Open Advanced New" at bounding box center [521, 27] width 260 height 34
type input "Depolarize"
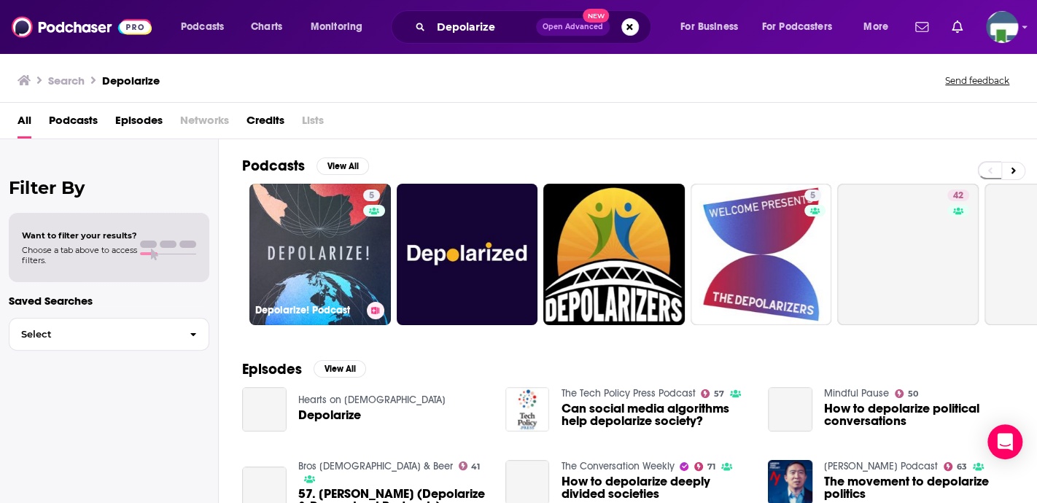
click at [327, 268] on link "5 Depolarize! Podcast" at bounding box center [320, 255] width 142 height 142
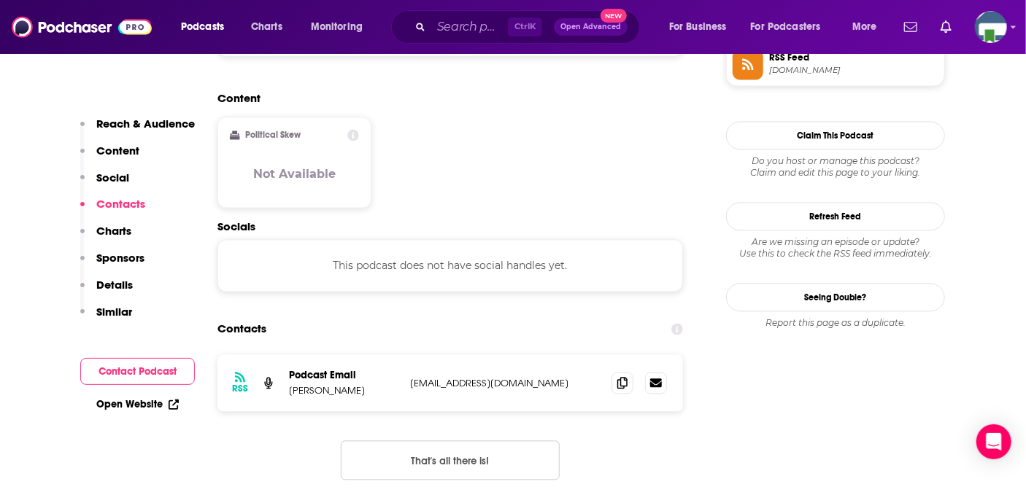
scroll to position [1167, 0]
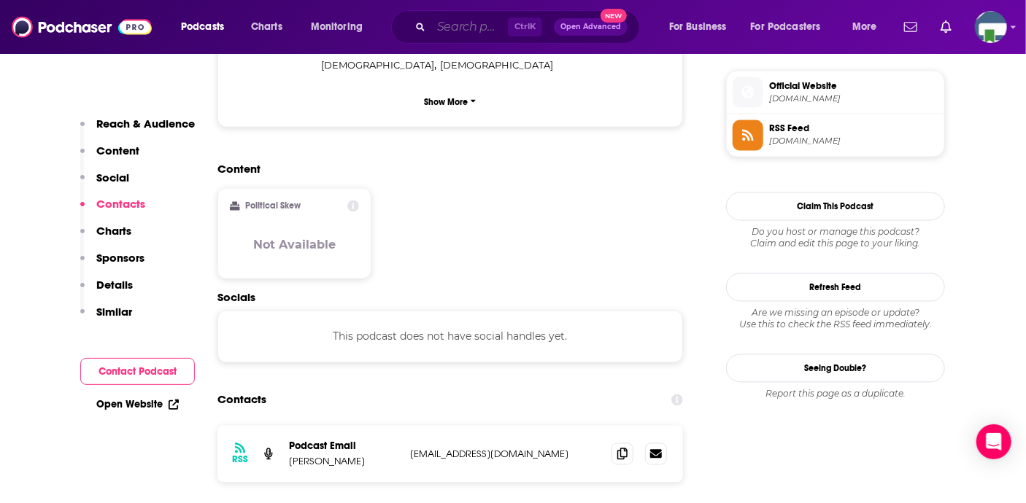
click at [473, 35] on input "Search podcasts, credits, & more..." at bounding box center [469, 26] width 77 height 23
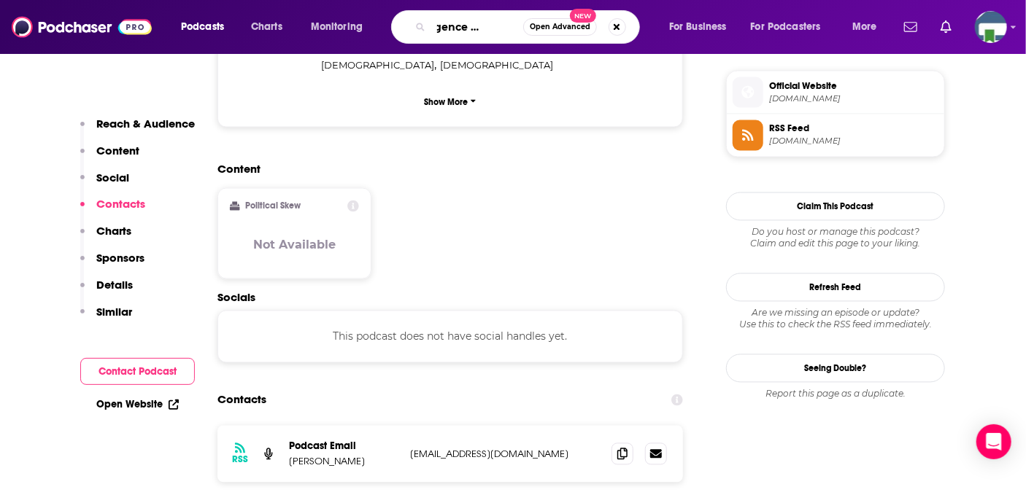
type input "Emergence magazine"
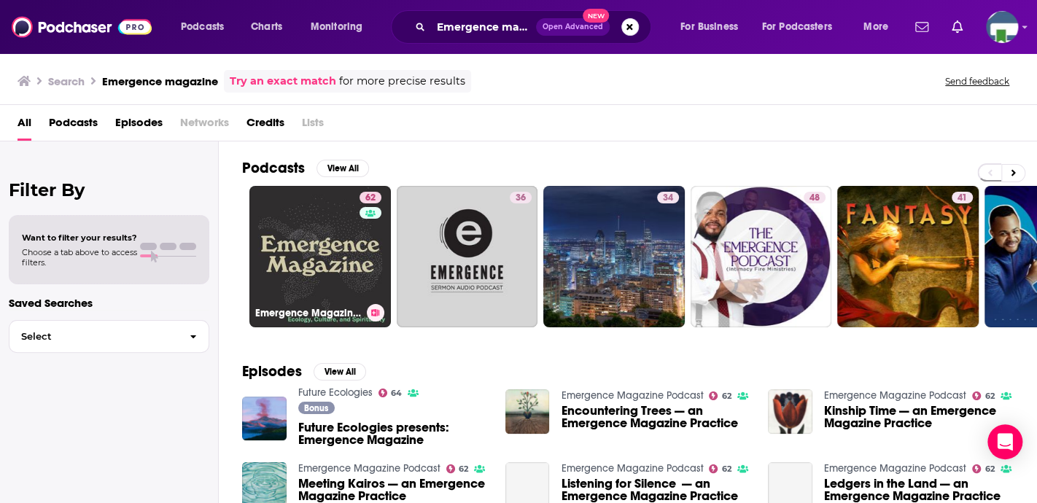
click at [330, 277] on link "62 Emergence Magazine Podcast" at bounding box center [320, 257] width 142 height 142
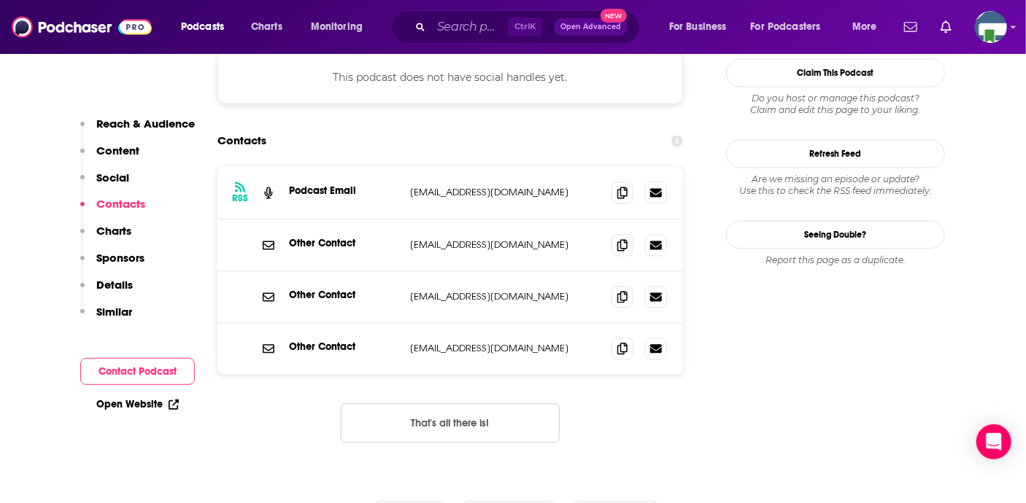
scroll to position [1313, 0]
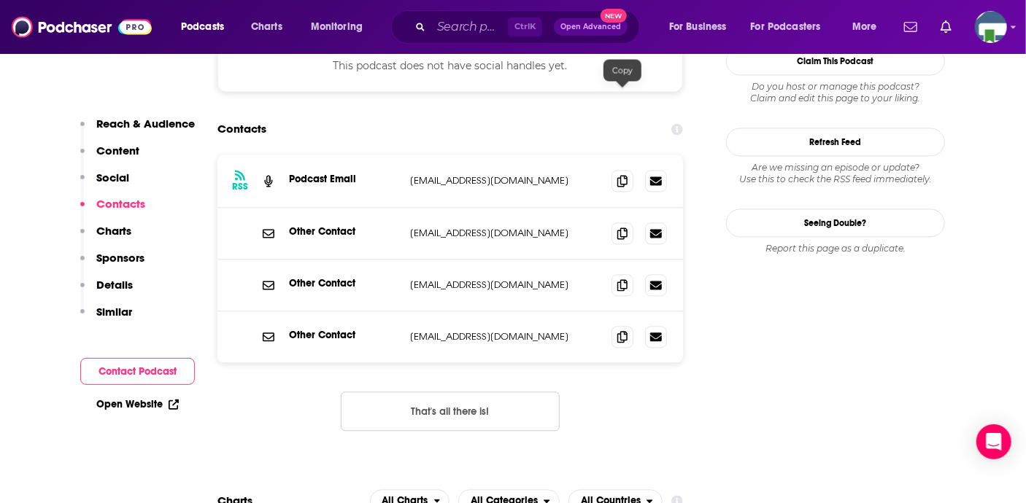
click at [621, 175] on icon at bounding box center [622, 181] width 10 height 12
click at [438, 26] on input "Search podcasts, credits, & more..." at bounding box center [469, 26] width 77 height 23
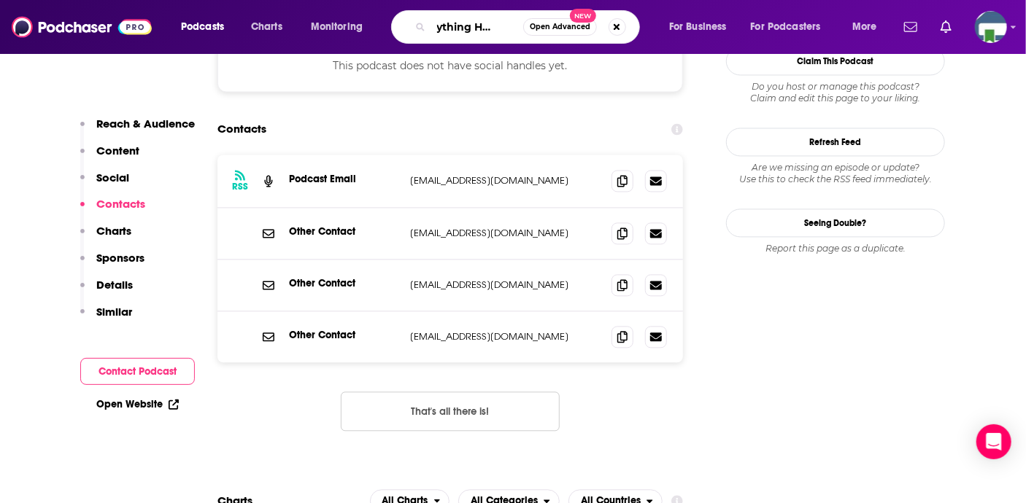
type input "Everything Happens"
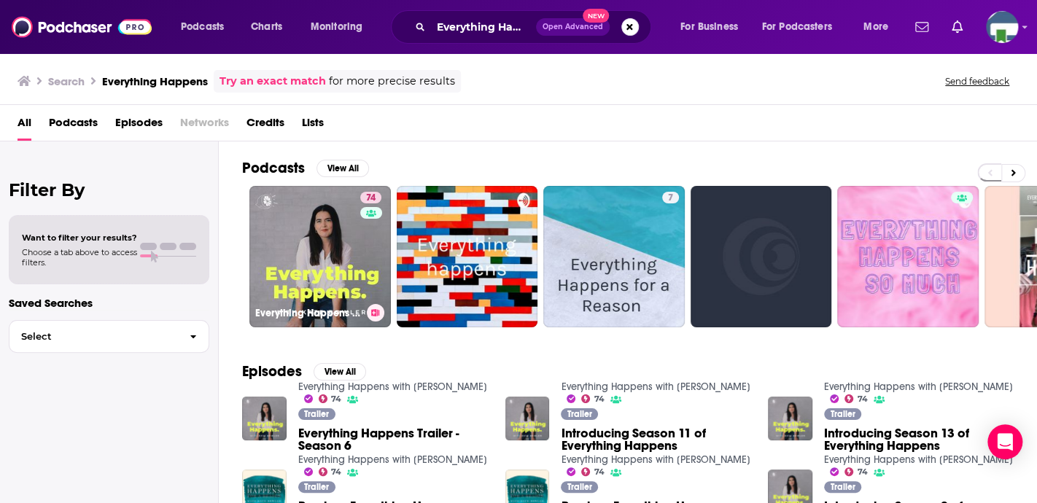
click at [334, 249] on link "74 Everything Happens with Kate Bowler" at bounding box center [320, 257] width 142 height 142
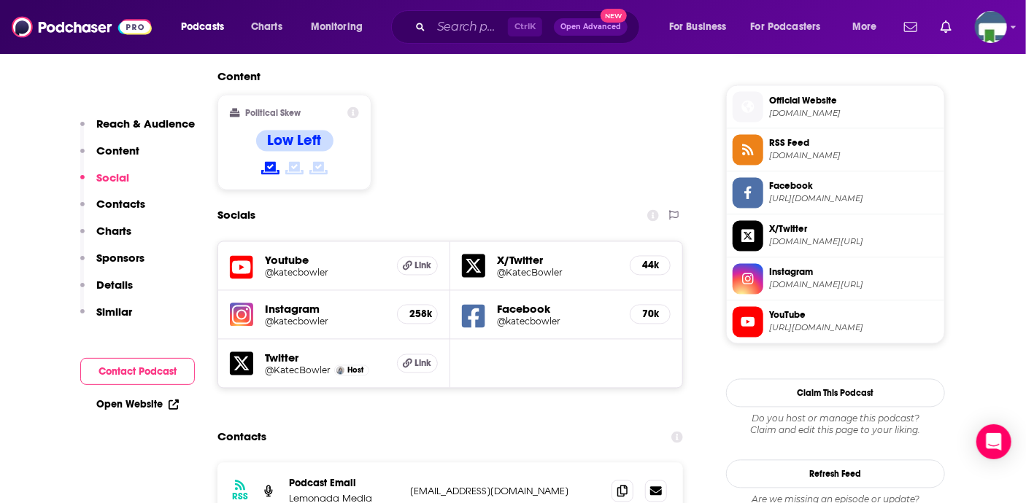
scroll to position [1240, 0]
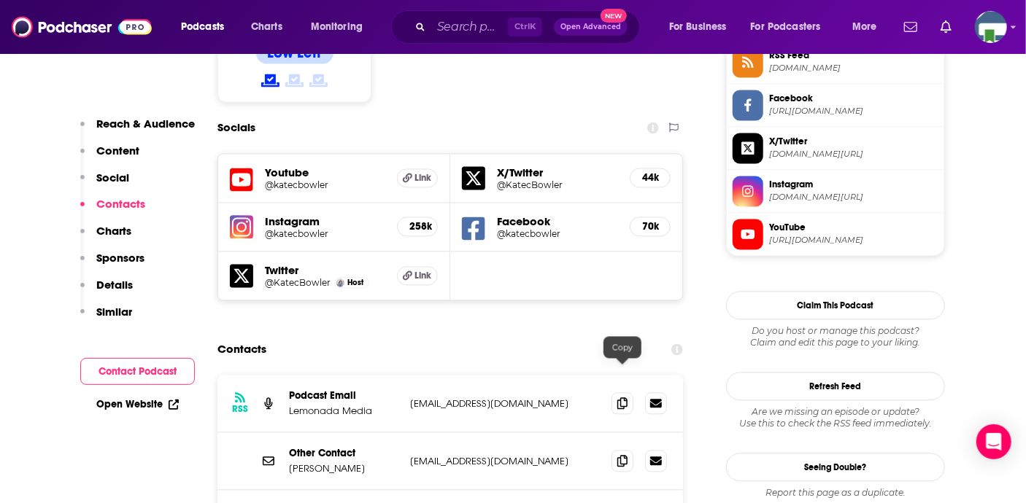
click at [621, 456] on icon at bounding box center [622, 462] width 10 height 12
click at [437, 23] on input "Search podcasts, credits, & more..." at bounding box center [469, 26] width 77 height 23
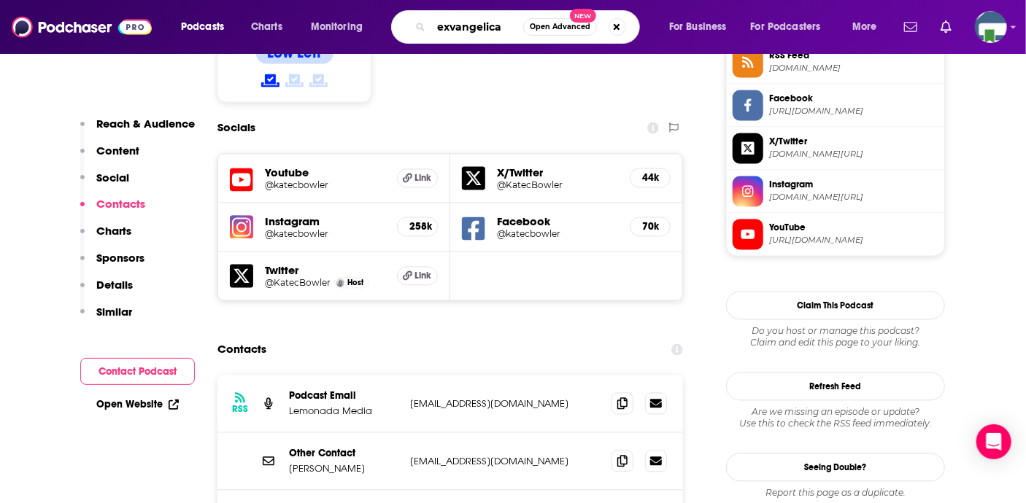
type input "exvangelical"
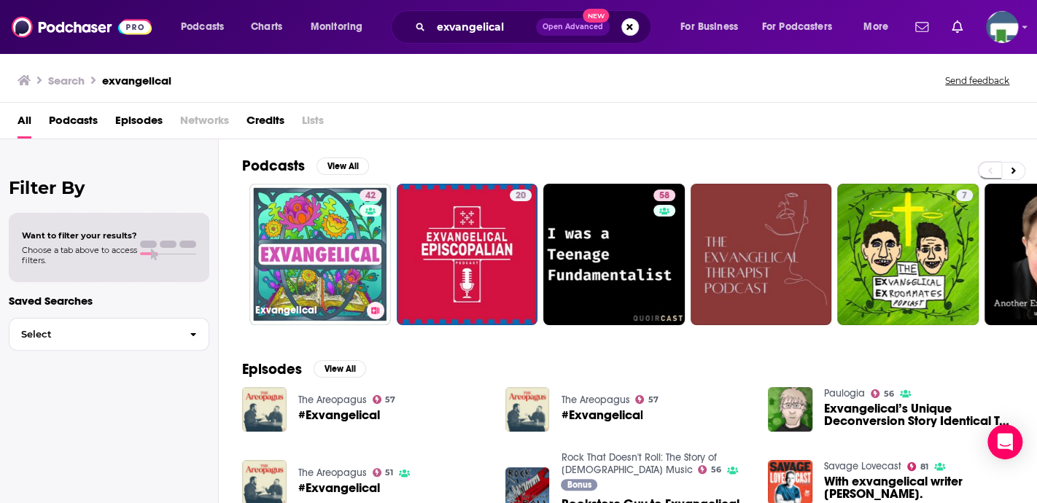
click at [330, 230] on link "42 Exvangelical" at bounding box center [320, 255] width 142 height 142
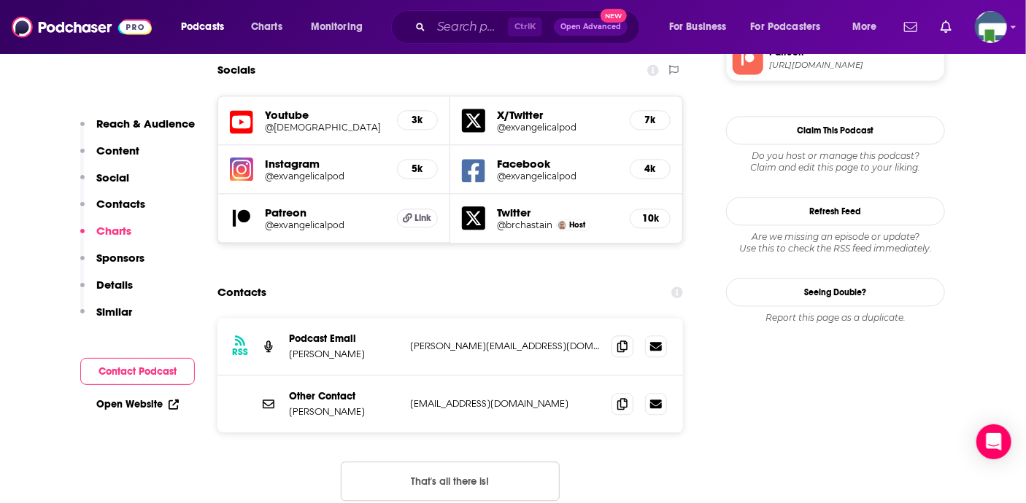
scroll to position [1459, 0]
click at [622, 341] on icon at bounding box center [622, 347] width 10 height 12
click at [464, 32] on input "Search podcasts, credits, & more..." at bounding box center [469, 26] width 77 height 23
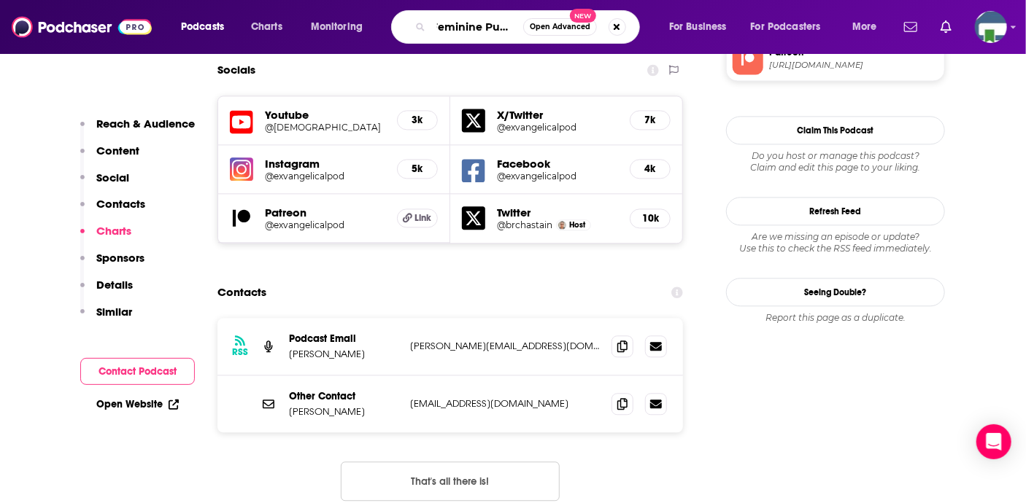
type input "Feminine Purpose"
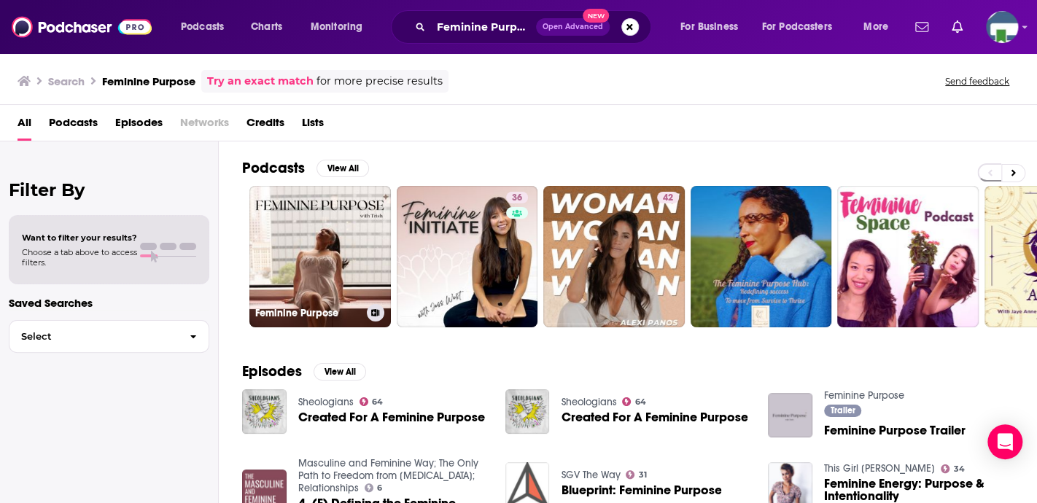
click at [318, 271] on link "Feminine Purpose" at bounding box center [320, 257] width 142 height 142
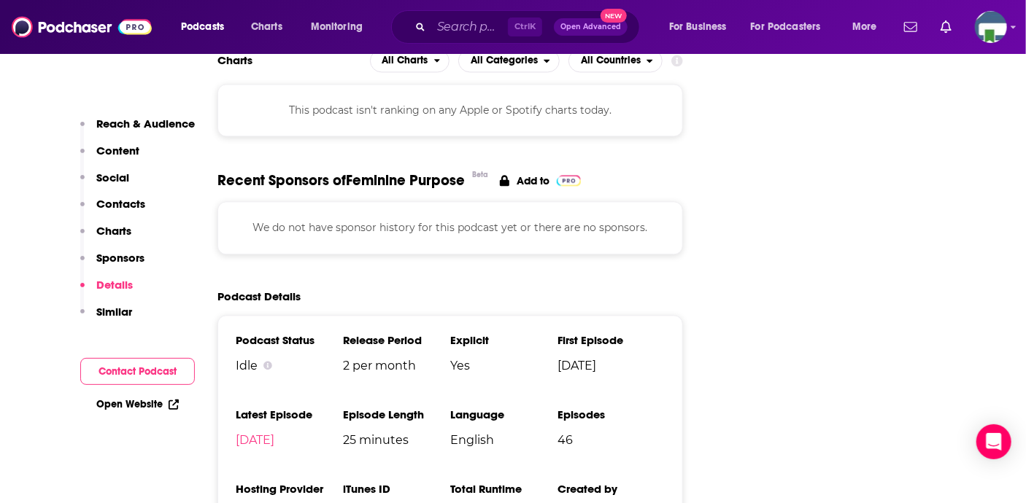
scroll to position [1605, 0]
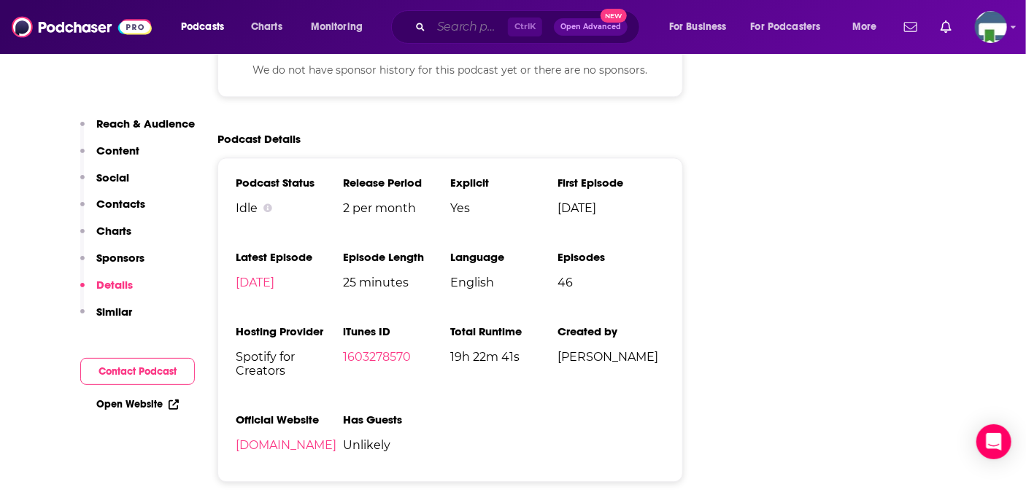
click at [498, 34] on input "Search podcasts, credits, & more..." at bounding box center [469, 26] width 77 height 23
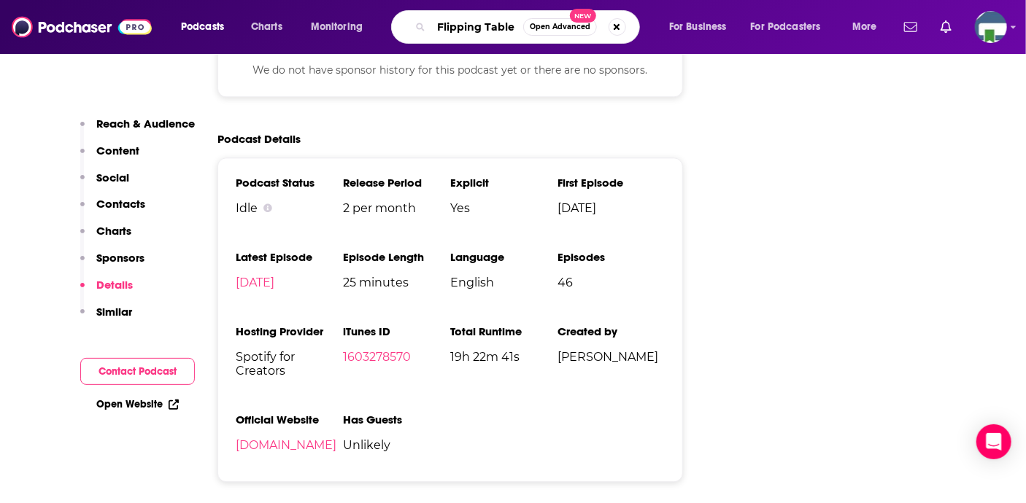
type input "Flipping Tables"
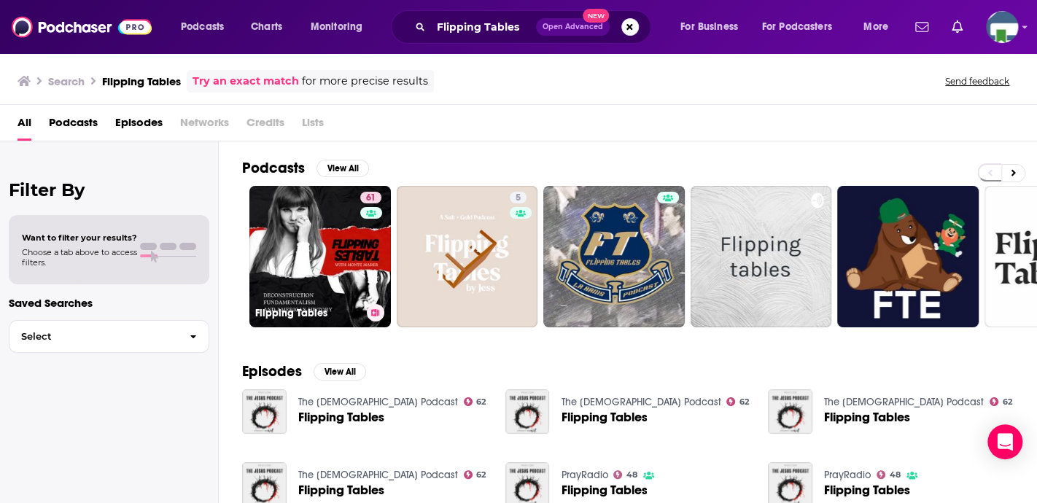
click at [303, 265] on link "61 Flipping Tables" at bounding box center [320, 257] width 142 height 142
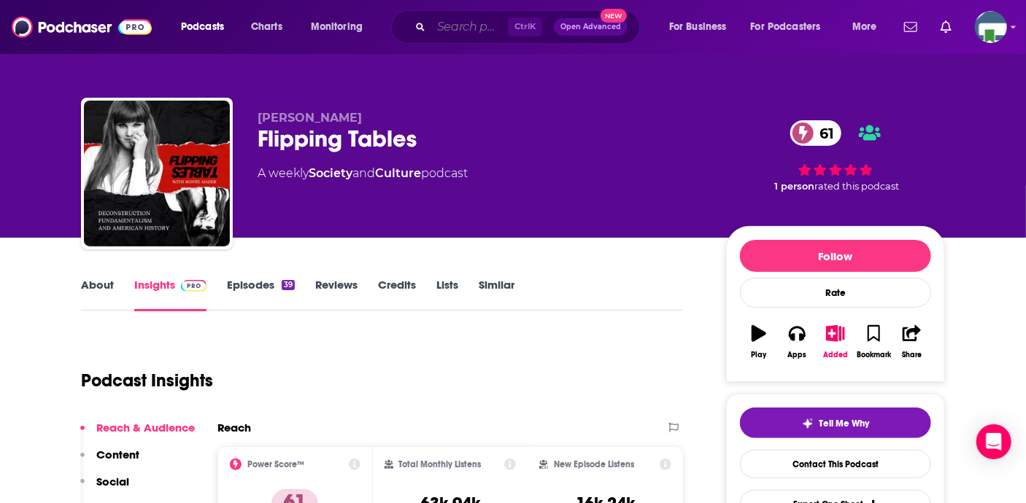
click at [441, 20] on input "Search podcasts, credits, & more..." at bounding box center [469, 26] width 77 height 23
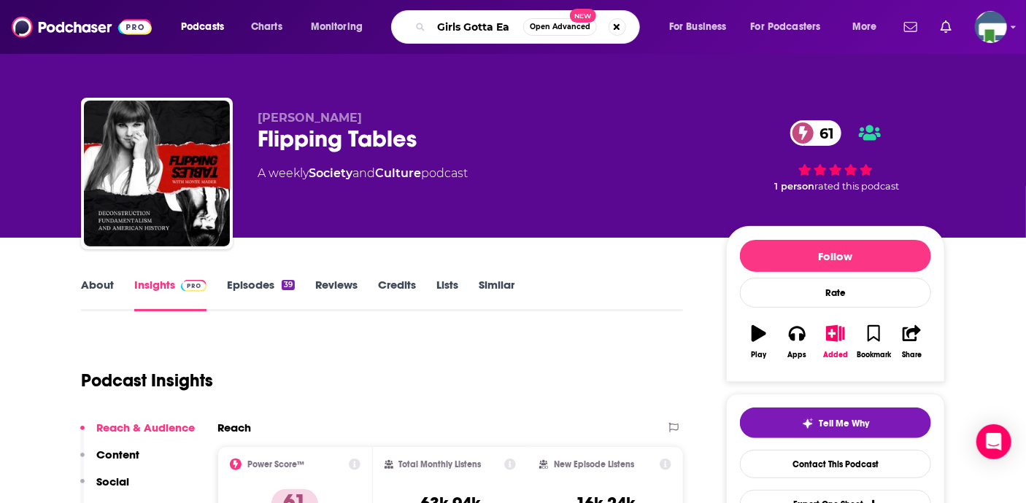
type input "Girls Gotta Eat"
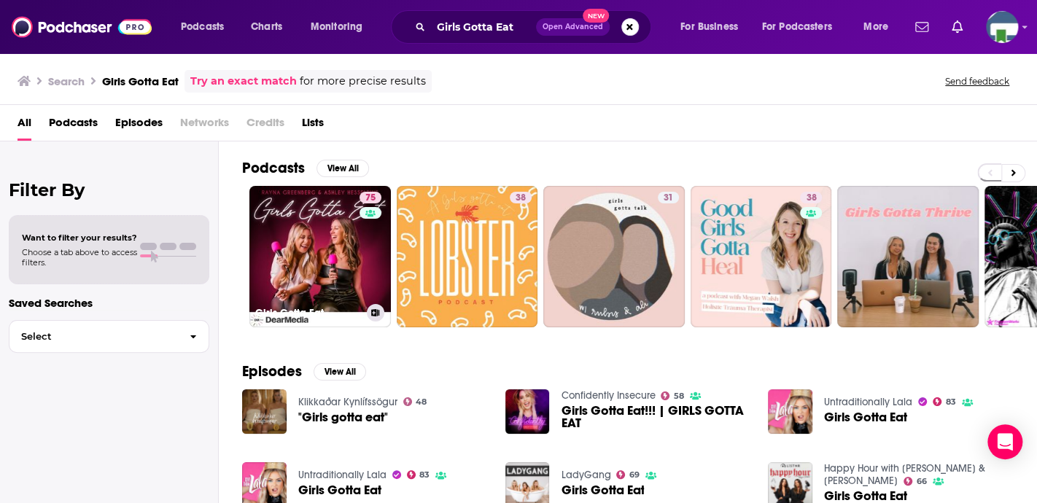
click at [328, 249] on link "75 Girls Gotta Eat" at bounding box center [320, 257] width 142 height 142
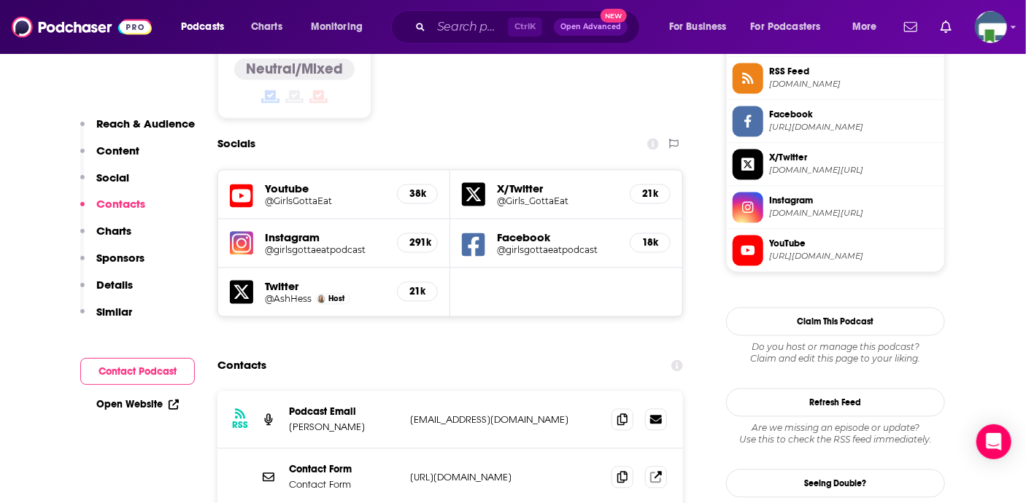
scroll to position [1240, 0]
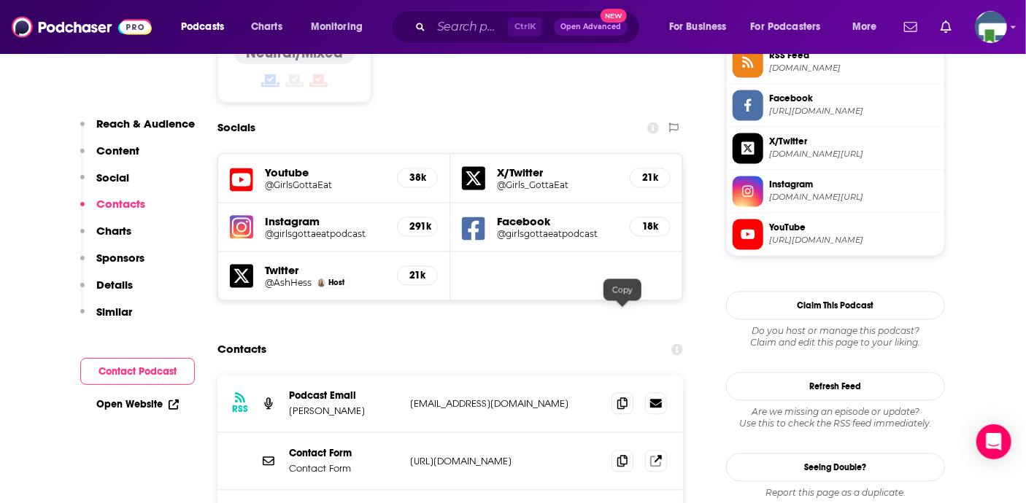
click at [621, 398] on icon at bounding box center [622, 404] width 10 height 12
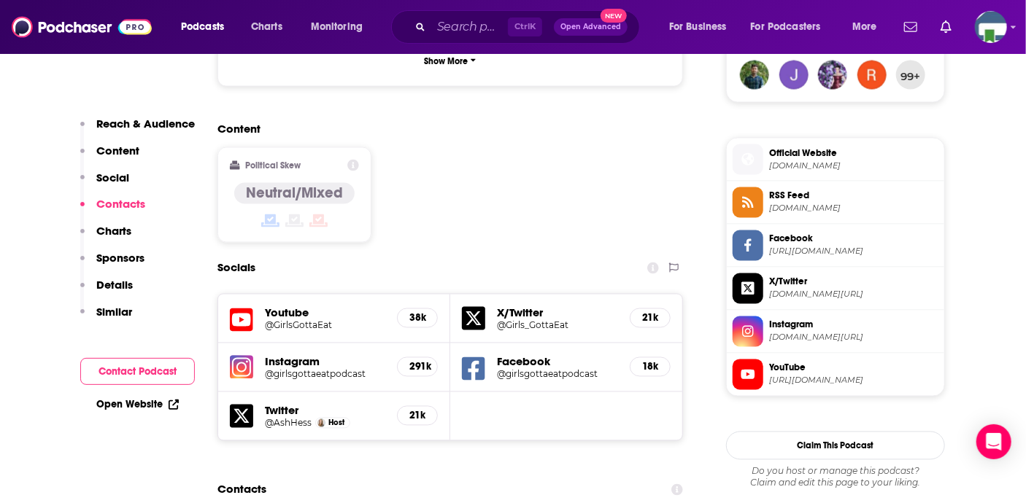
scroll to position [1094, 0]
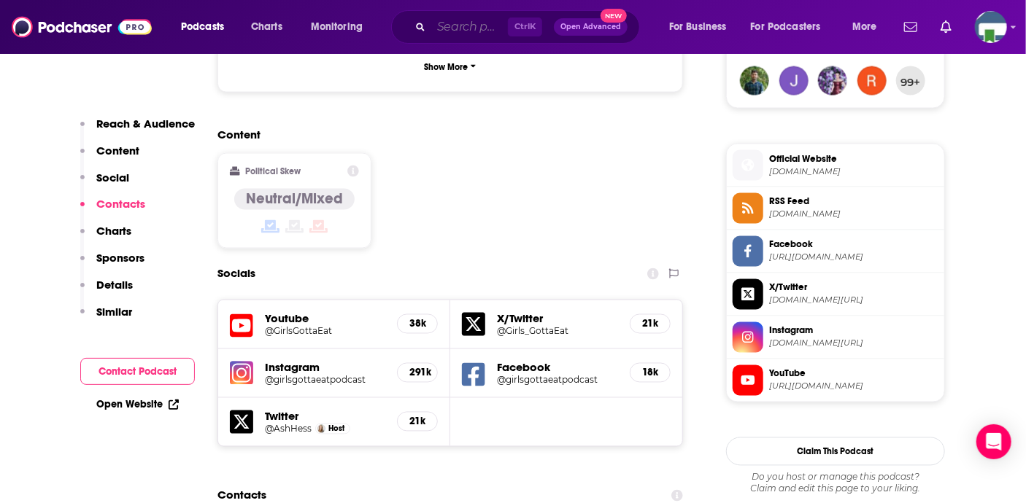
click at [443, 21] on input "Search podcasts, credits, & more..." at bounding box center [469, 26] width 77 height 23
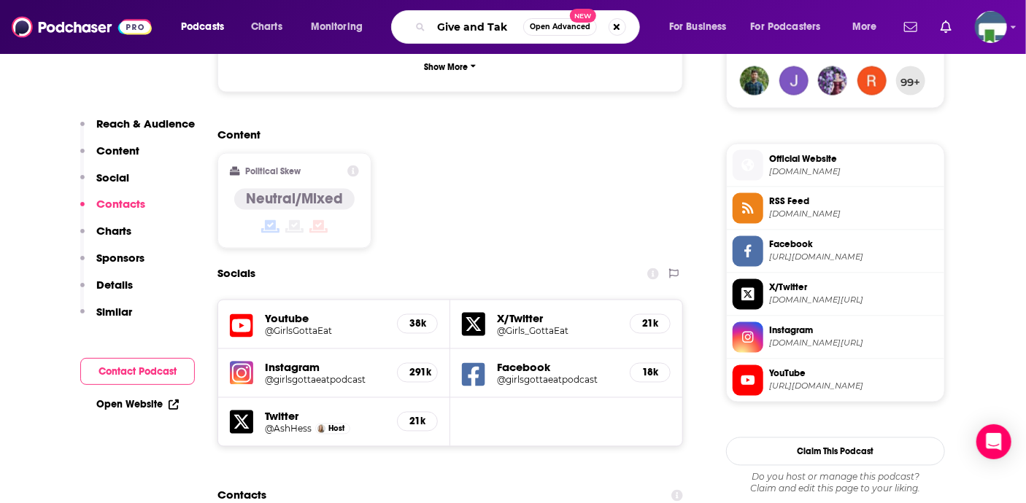
type input "Give and Take"
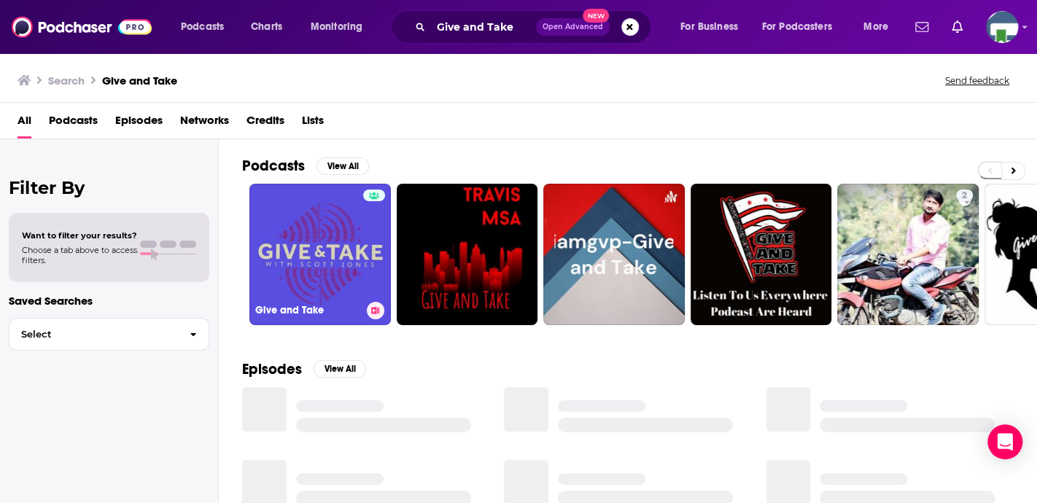
click at [327, 284] on link "Give and Take" at bounding box center [320, 255] width 142 height 142
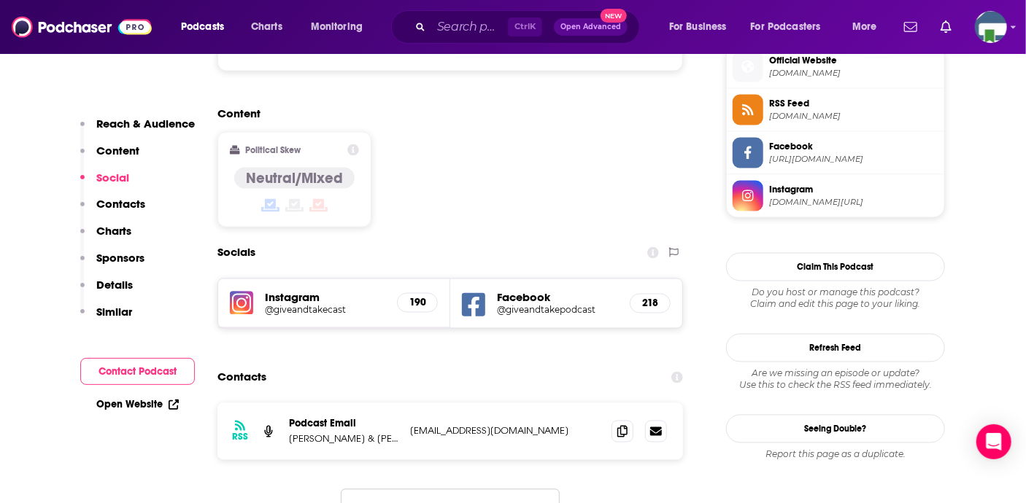
scroll to position [1094, 0]
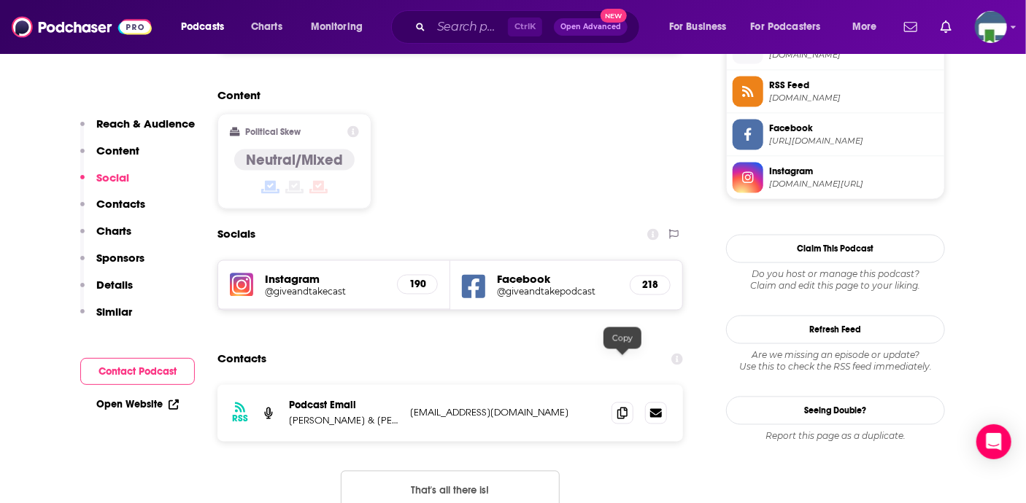
click at [624, 408] on icon at bounding box center [622, 414] width 10 height 12
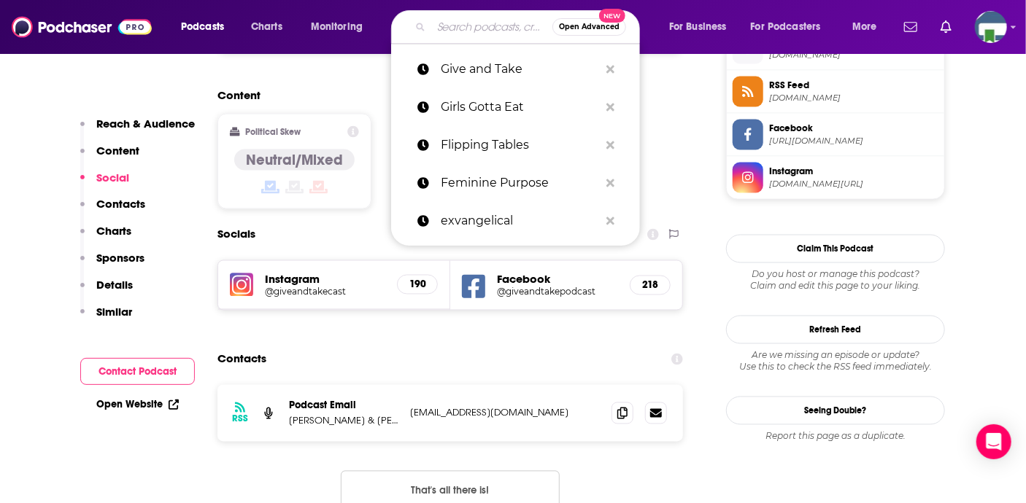
click at [451, 36] on input "Search podcasts, credits, & more..." at bounding box center [491, 26] width 121 height 23
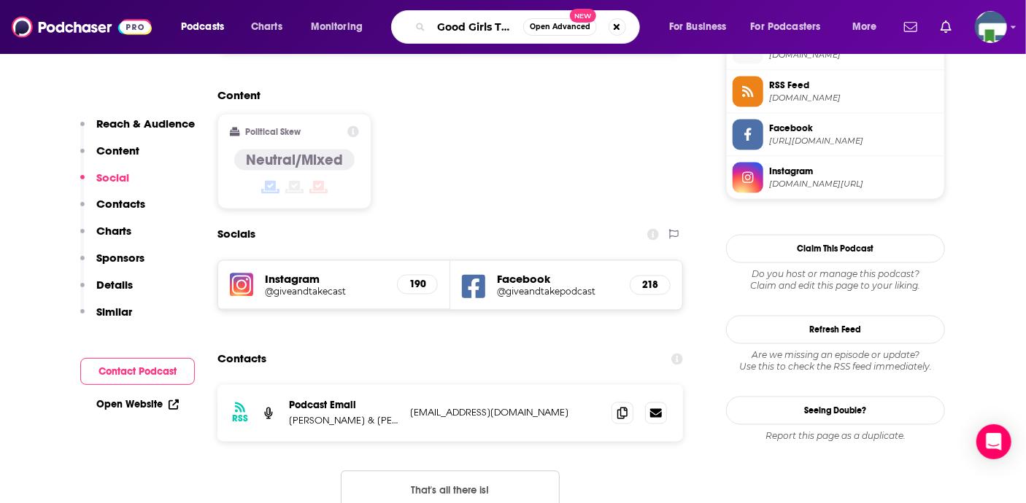
scroll to position [0, 0]
type input "Good Girls Talk about Sex"
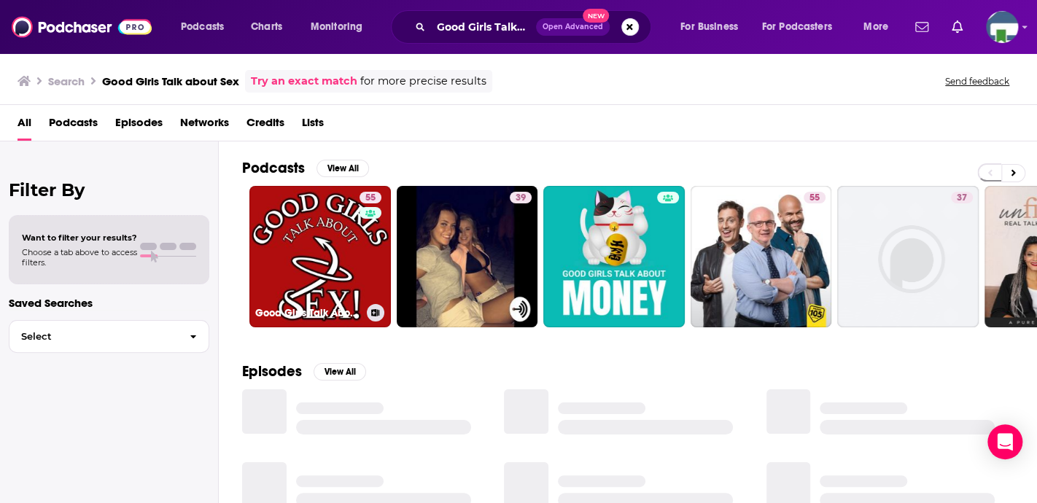
click at [333, 234] on link "55 Good Girls Talk About Sex" at bounding box center [320, 257] width 142 height 142
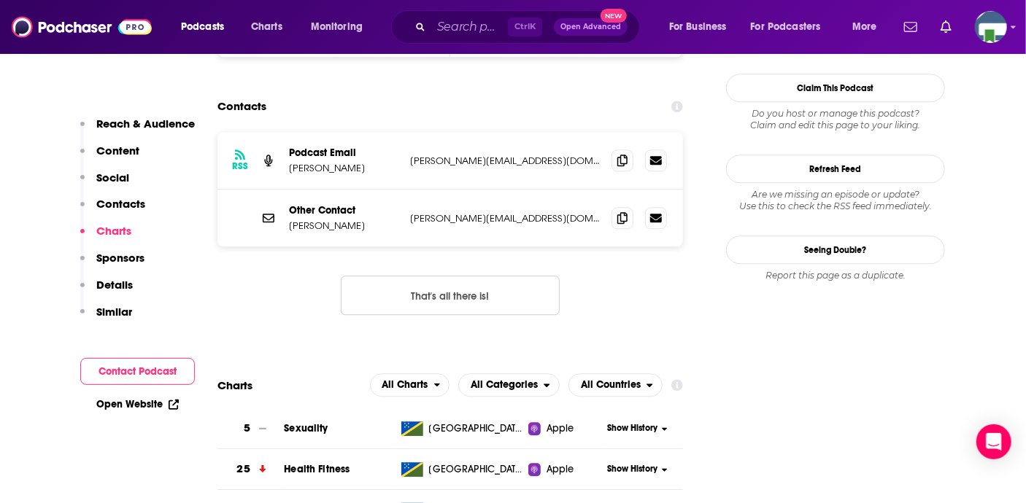
scroll to position [1459, 0]
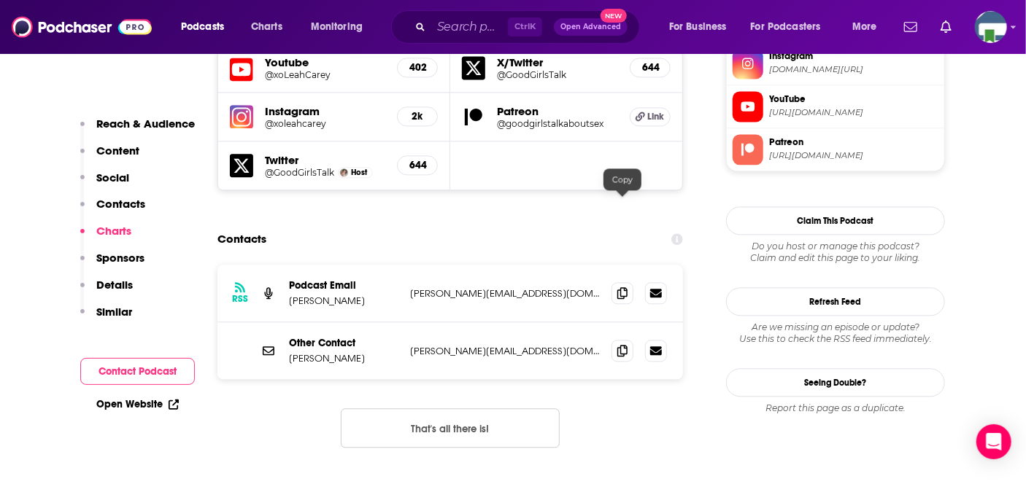
click at [621, 287] on icon at bounding box center [622, 293] width 10 height 12
click at [478, 28] on input "Search podcasts, credits, & more..." at bounding box center [469, 26] width 77 height 23
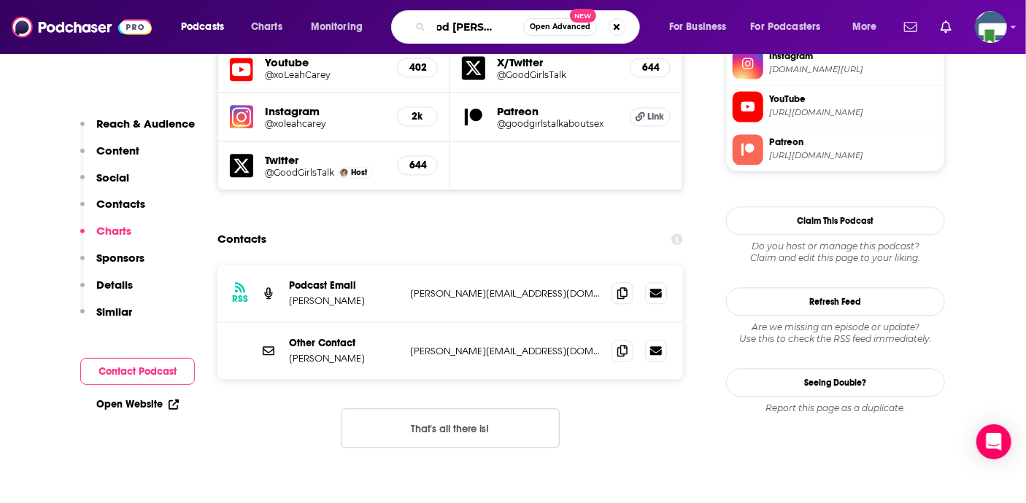
type input "Good Christian Fun"
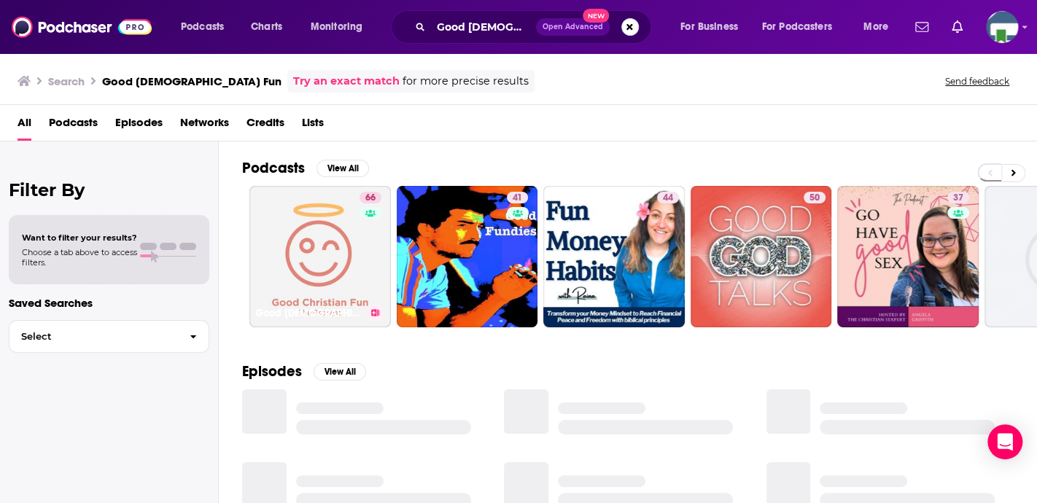
click at [320, 261] on link "66 Good Christian Fun" at bounding box center [320, 257] width 142 height 142
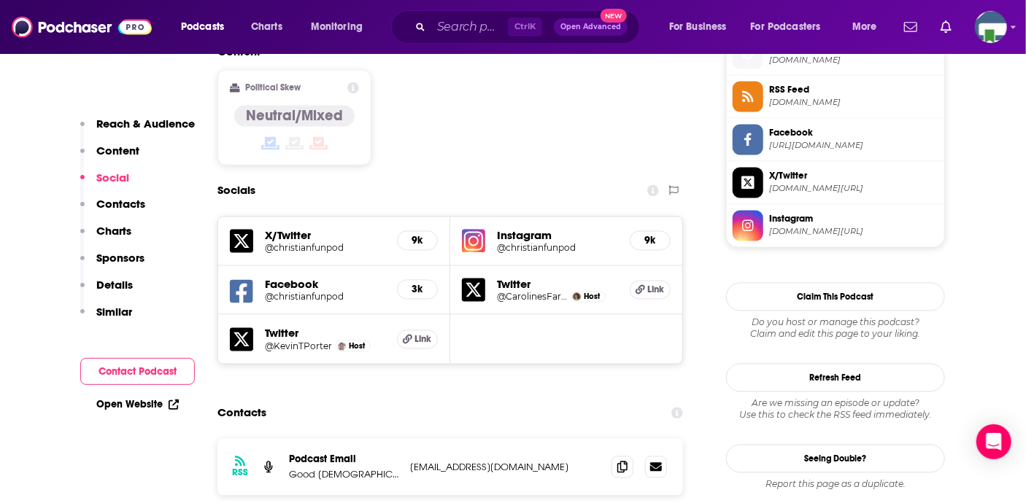
scroll to position [1240, 0]
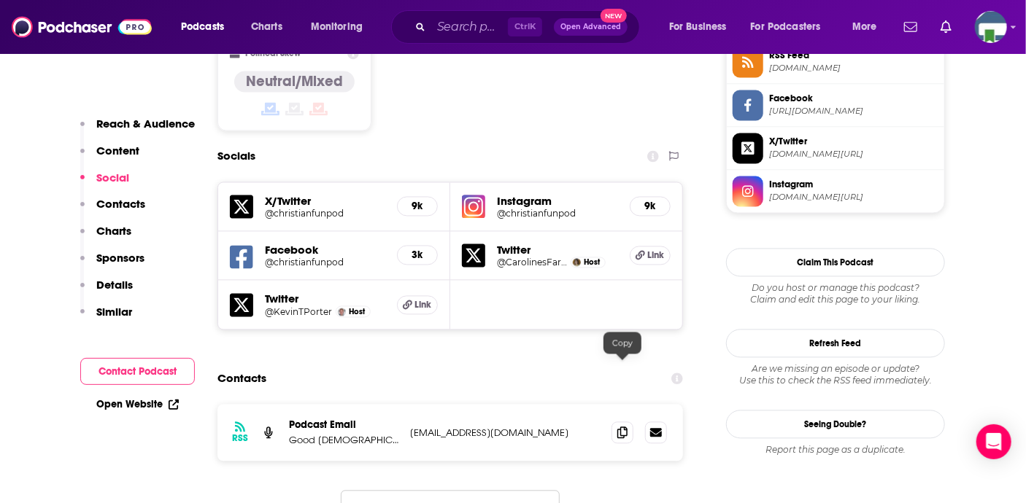
click at [619, 427] on icon at bounding box center [622, 433] width 10 height 12
click at [473, 26] on input "Search podcasts, credits, & more..." at bounding box center [469, 26] width 77 height 23
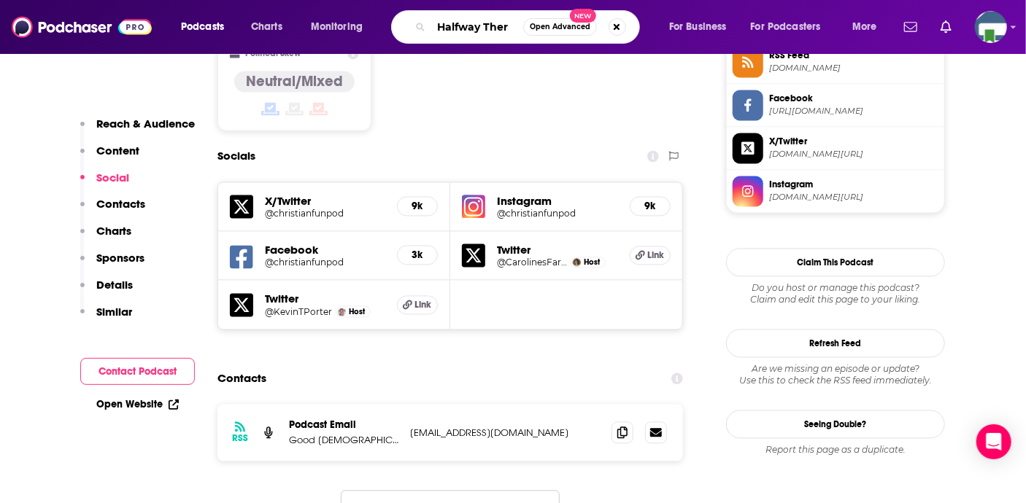
type input "Halfway There"
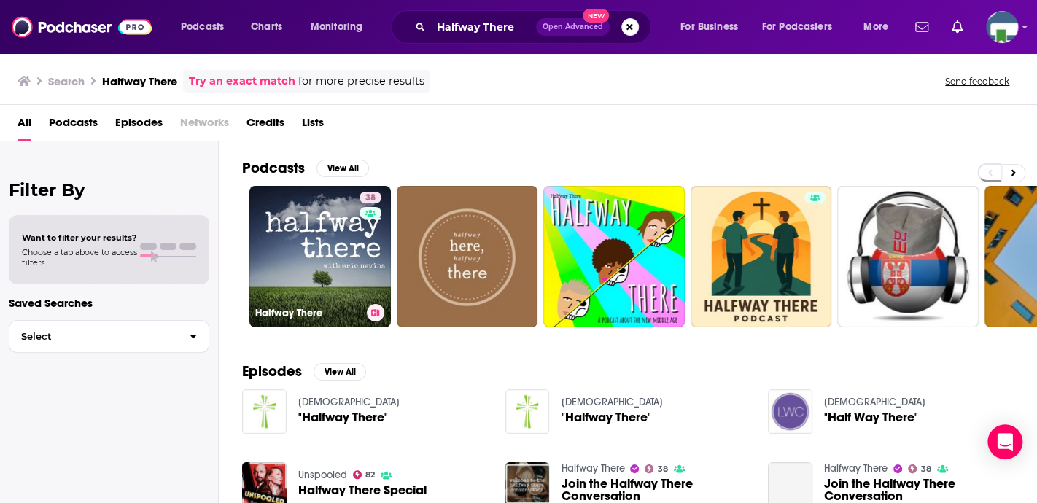
click at [321, 265] on link "38 Halfway There" at bounding box center [320, 257] width 142 height 142
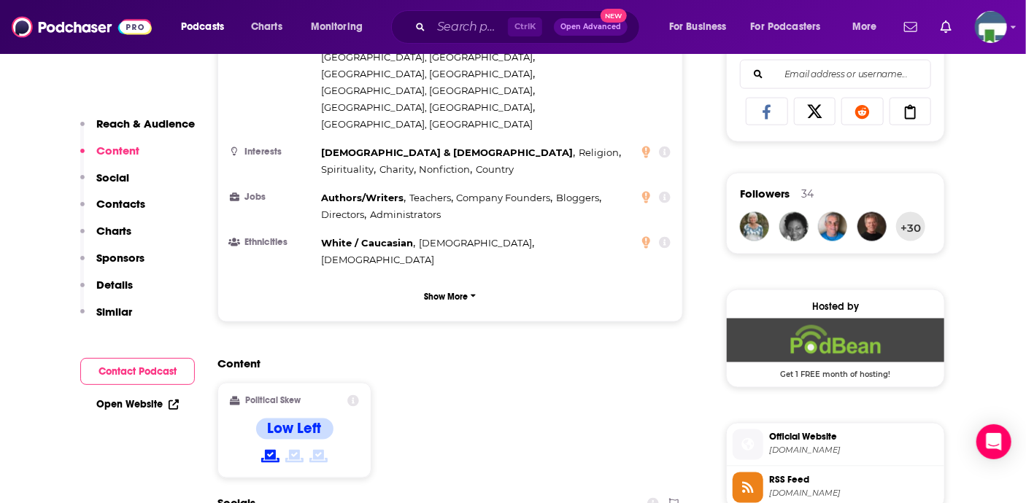
scroll to position [1386, 0]
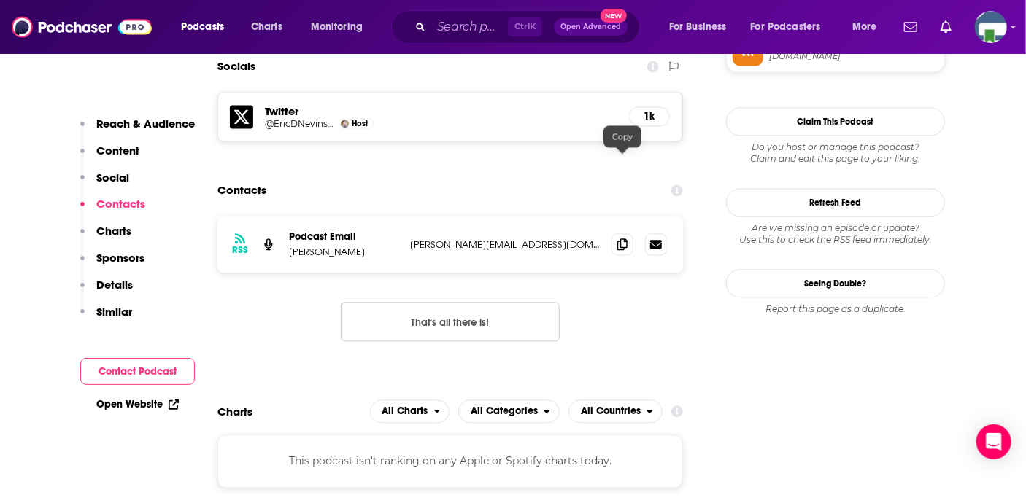
click at [621, 239] on icon at bounding box center [622, 245] width 10 height 12
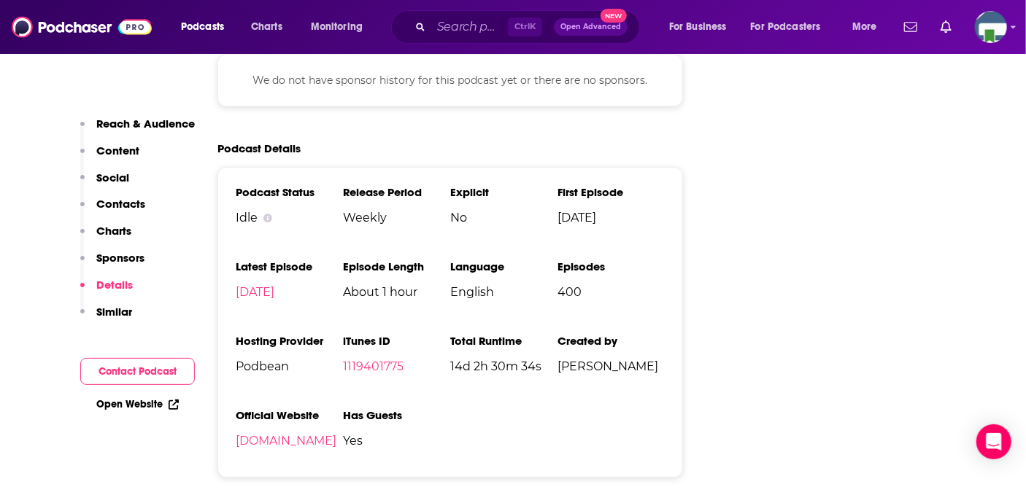
scroll to position [1896, 0]
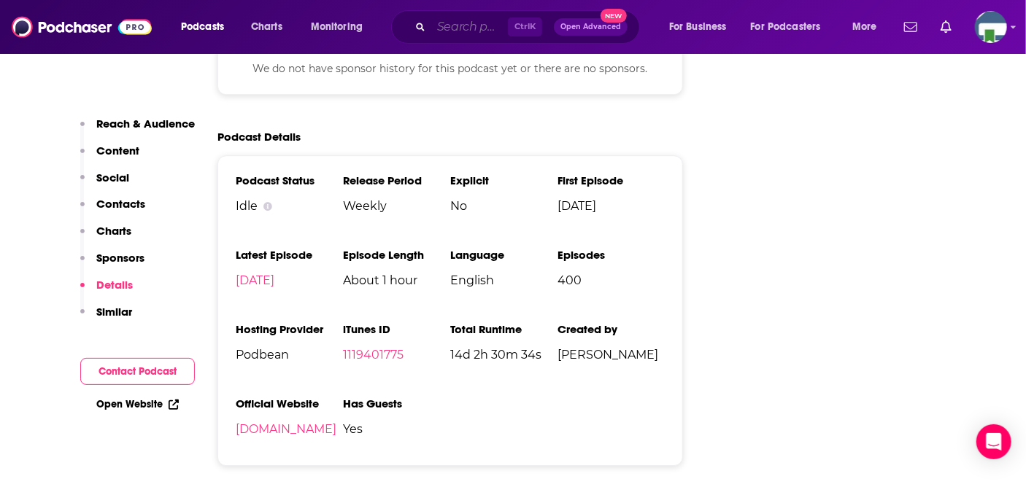
click at [462, 25] on input "Search podcasts, credits, & more..." at bounding box center [469, 26] width 77 height 23
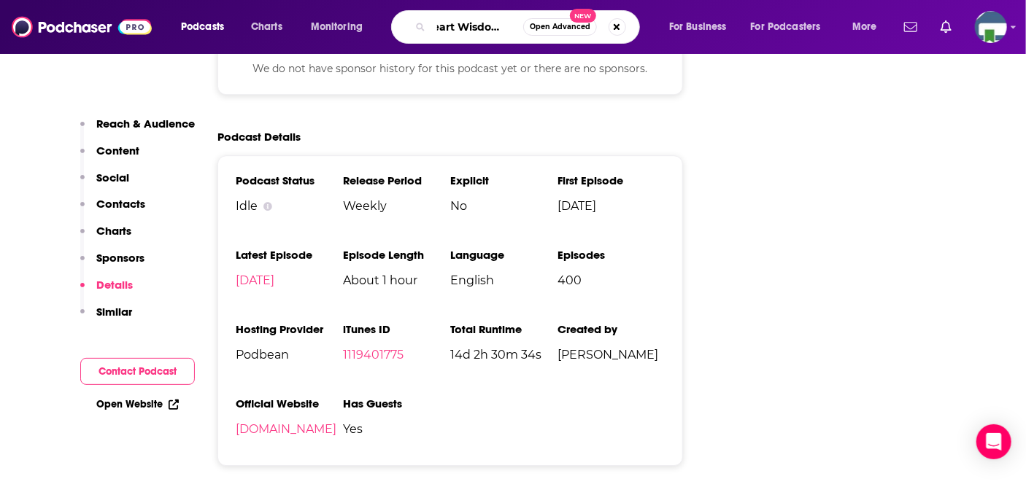
type input "Heart [PERSON_NAME]"
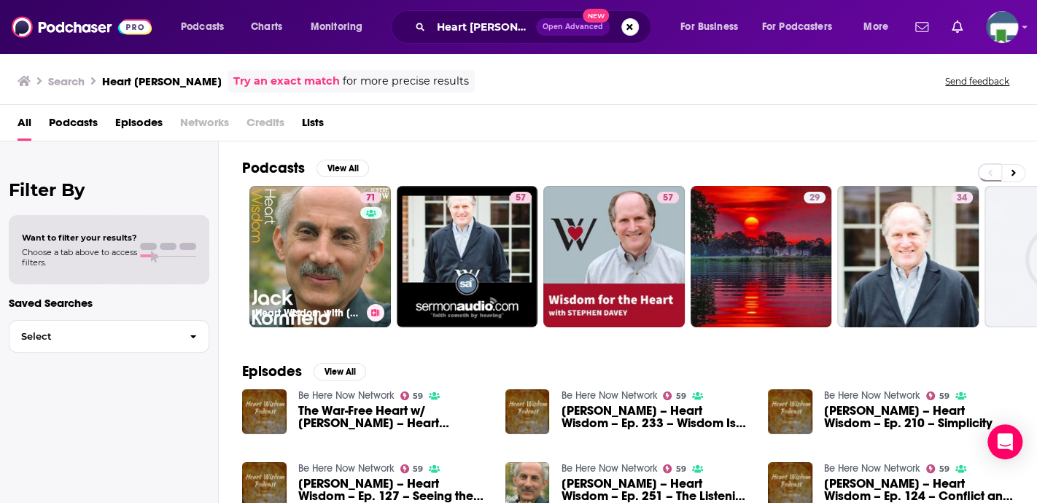
click at [320, 279] on link "71 Heart Wisdom with Jack Kornfield" at bounding box center [320, 257] width 142 height 142
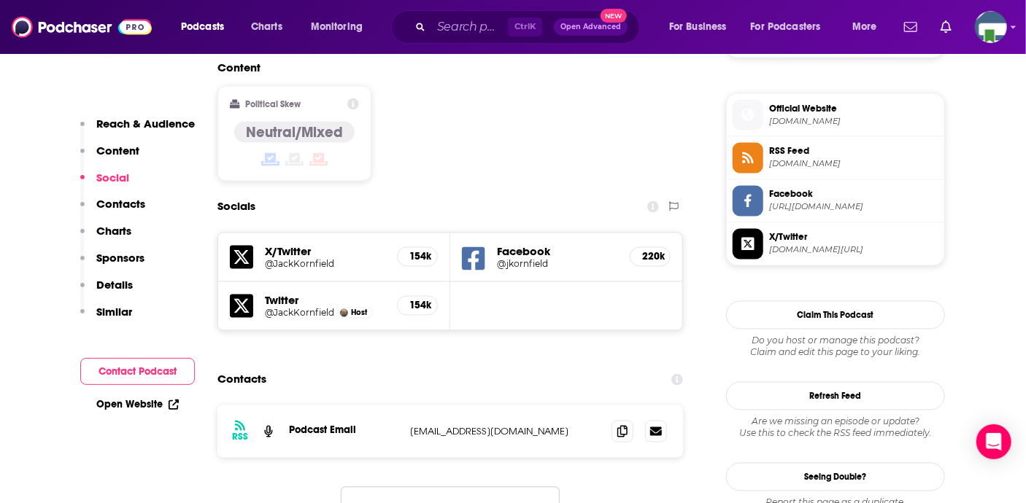
scroll to position [1167, 0]
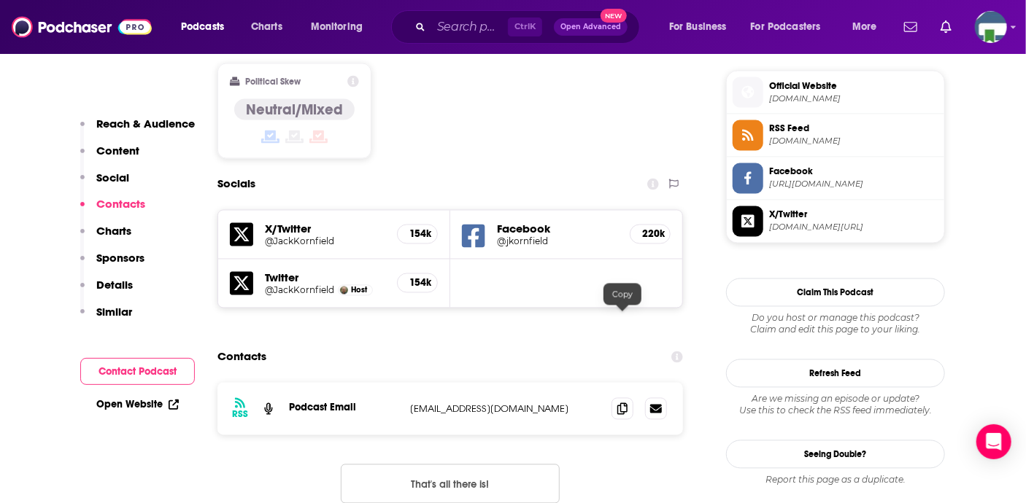
click at [623, 403] on icon at bounding box center [622, 409] width 10 height 12
click at [467, 33] on input "Search podcasts, credits, & more..." at bounding box center [469, 26] width 77 height 23
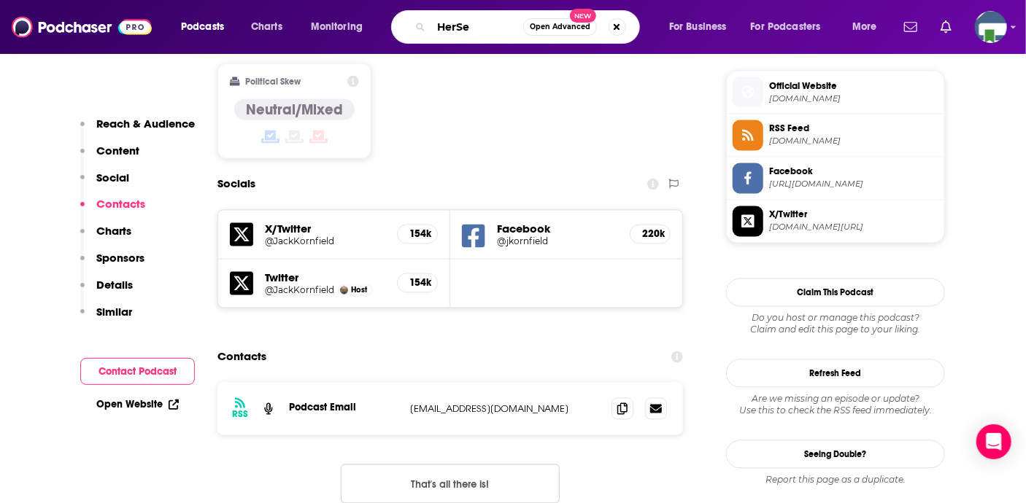
type input "HerSex"
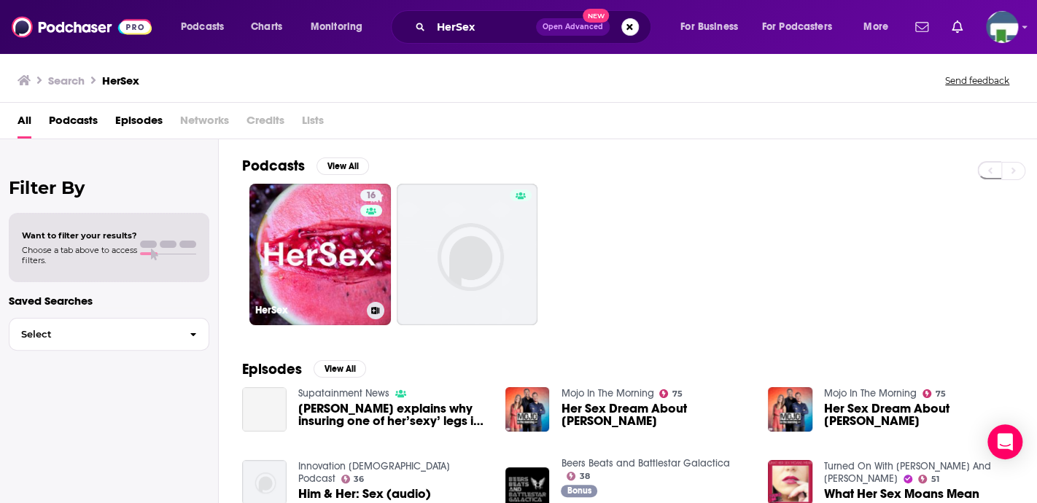
click at [333, 287] on link "16 HerSex" at bounding box center [320, 255] width 142 height 142
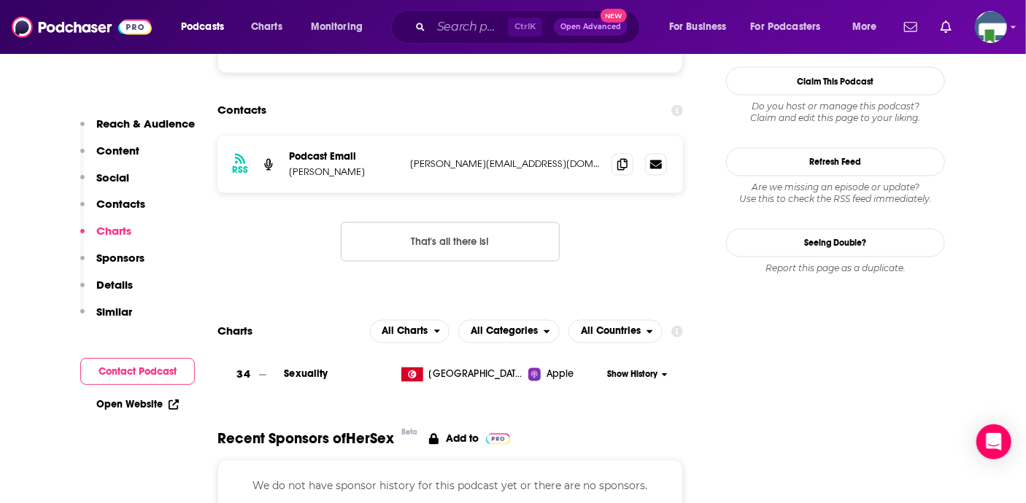
scroll to position [1167, 0]
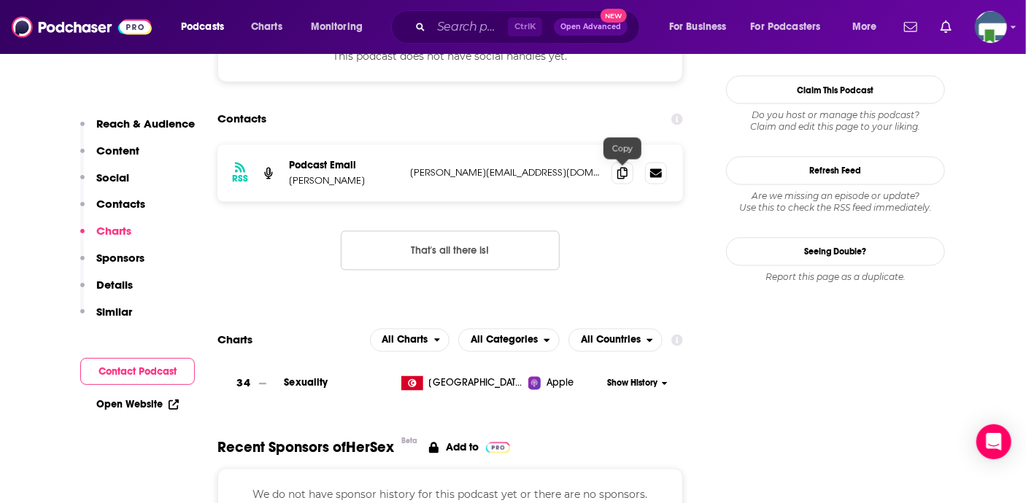
click at [621, 173] on icon at bounding box center [622, 174] width 10 height 12
click at [477, 30] on input "Search podcasts, credits, & more..." at bounding box center [469, 26] width 77 height 23
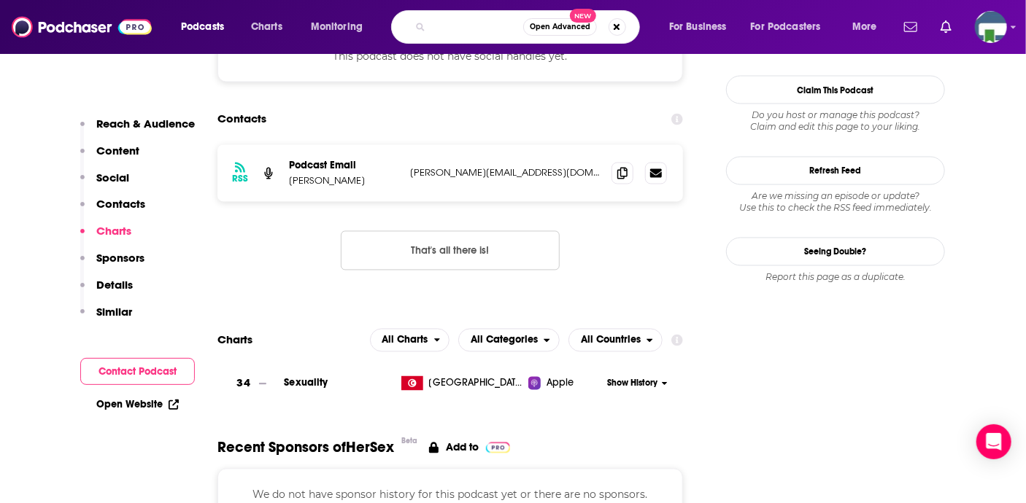
type input "Hold On...is this really [DEMOGRAPHIC_DATA]"
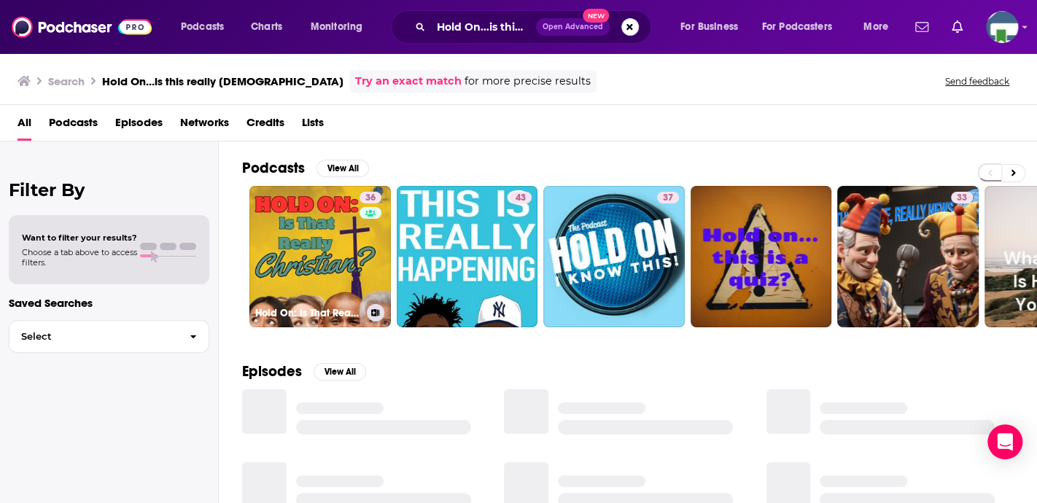
click at [344, 268] on link "36 Hold On: Is That Really Christian?" at bounding box center [320, 257] width 142 height 142
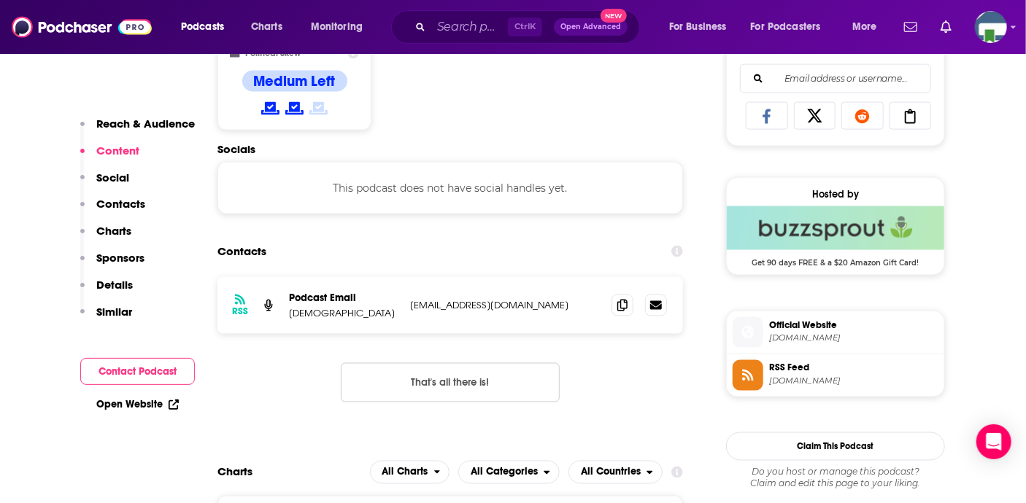
scroll to position [948, 0]
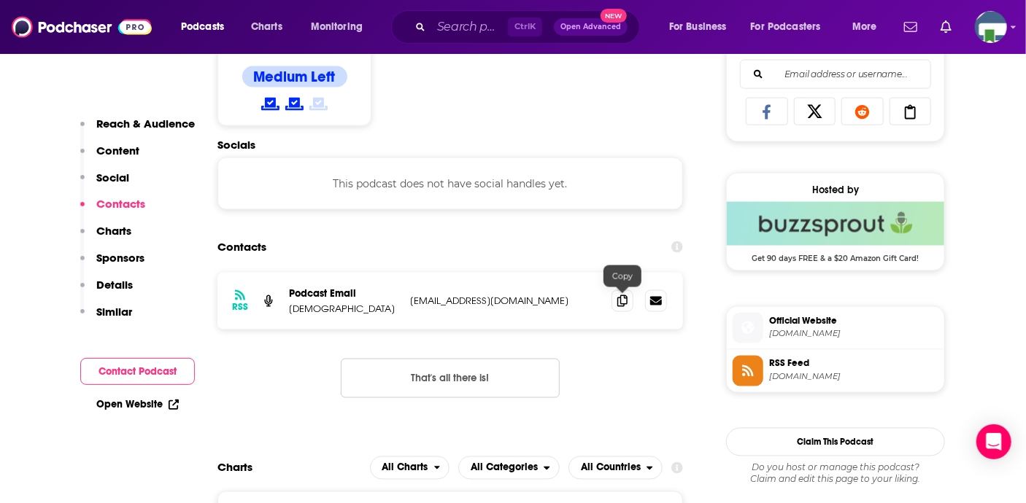
click at [622, 306] on icon at bounding box center [622, 301] width 10 height 12
click at [448, 24] on input "Search podcasts, credits, & more..." at bounding box center [469, 26] width 77 height 23
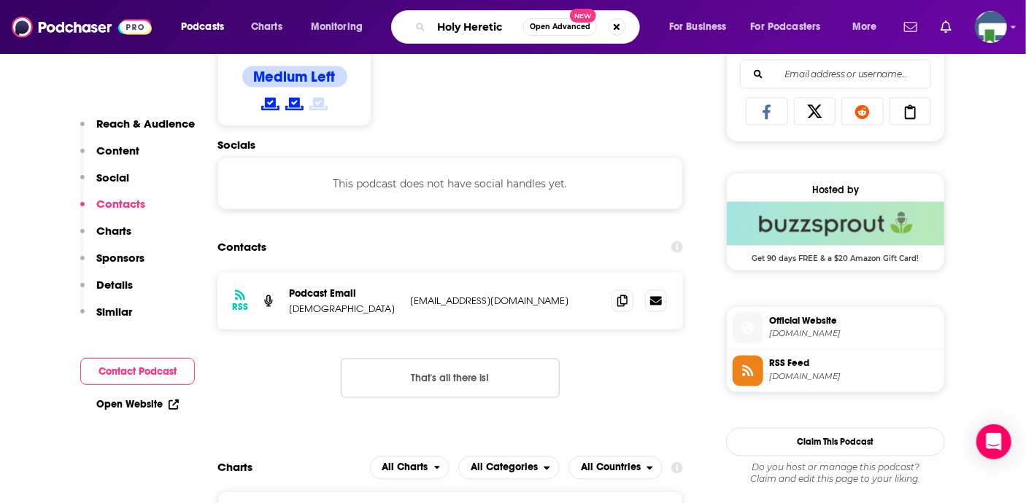
type input "[DEMOGRAPHIC_DATA]"
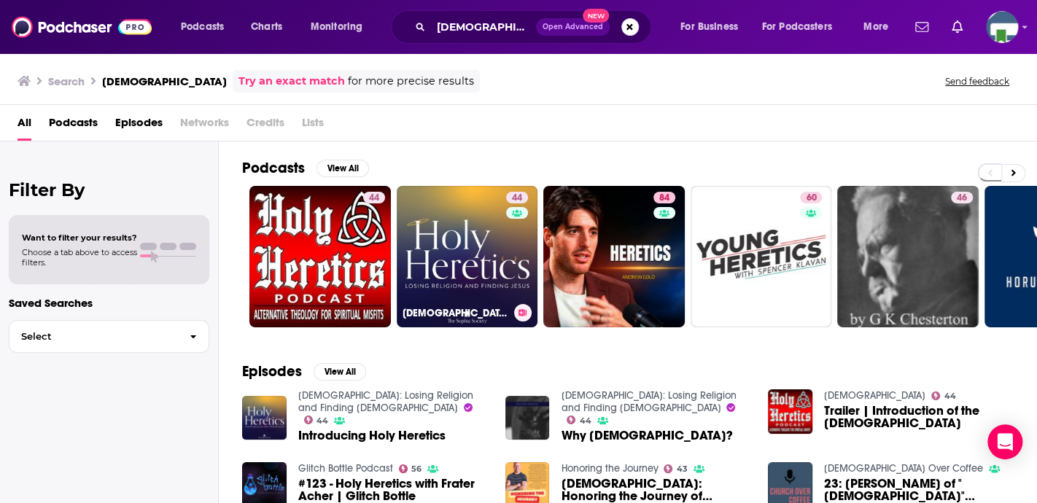
click at [451, 284] on link "44 Holy Heretics: Losing Religion and Finding Jesus" at bounding box center [468, 257] width 142 height 142
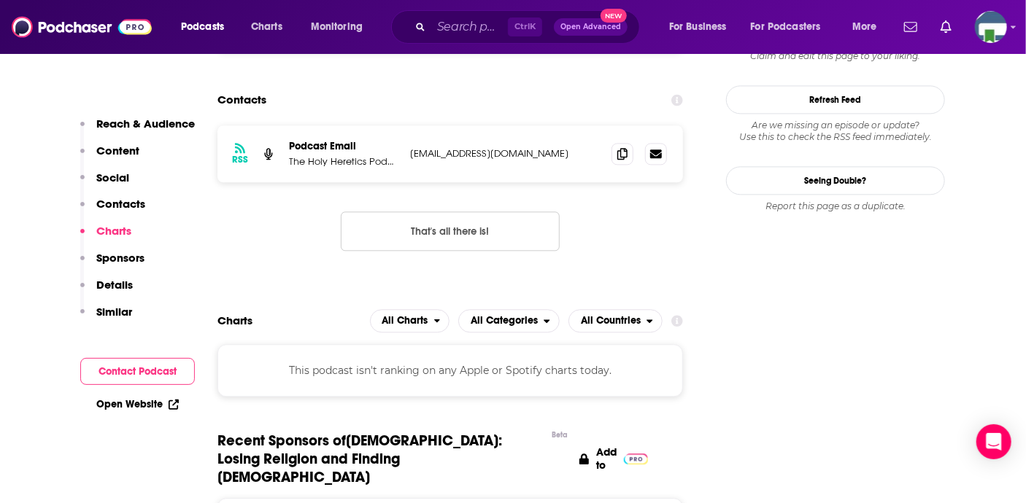
scroll to position [1459, 0]
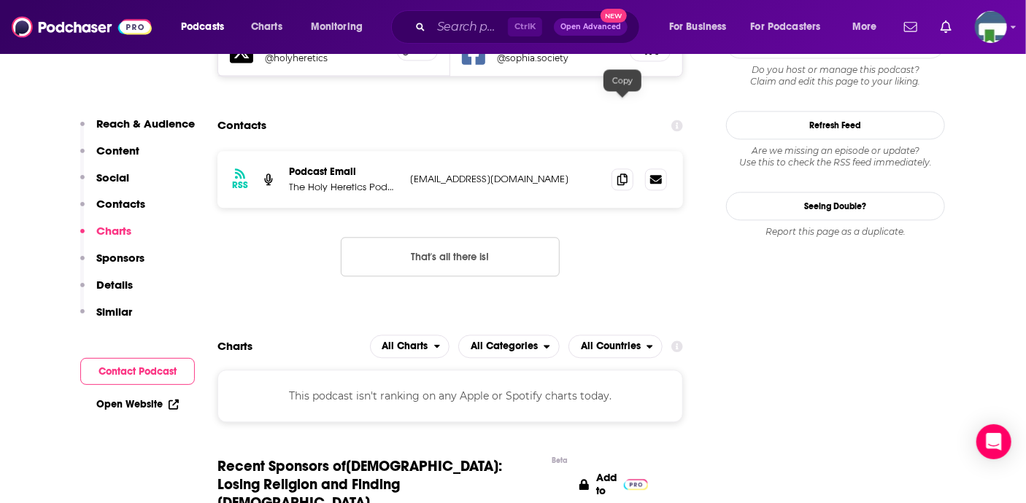
click at [621, 174] on icon at bounding box center [622, 180] width 10 height 12
click at [470, 29] on input "Search podcasts, credits, & more..." at bounding box center [469, 26] width 77 height 23
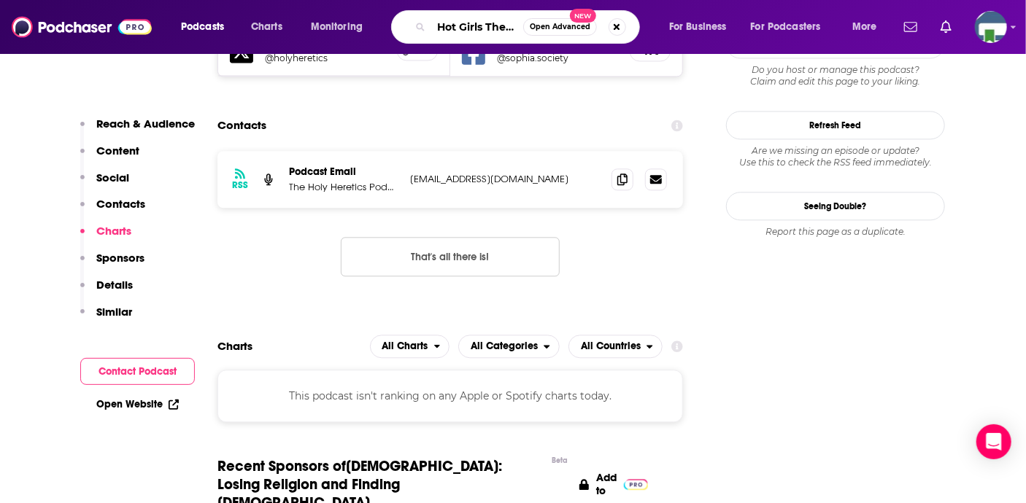
scroll to position [0, 0]
type input "Hot Girls Theory"
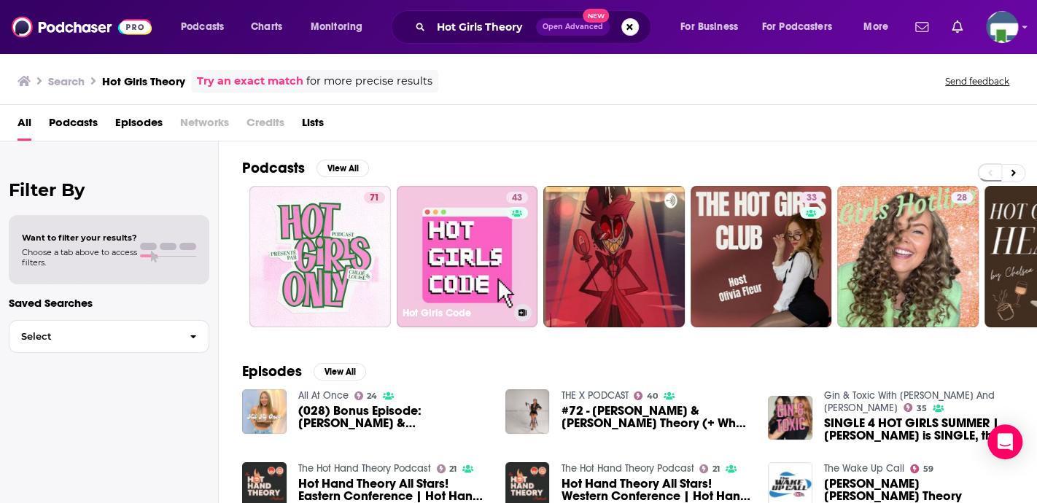
click at [455, 275] on link "43 Hot Girls Code" at bounding box center [468, 257] width 142 height 142
click at [629, 30] on button "Search podcasts, credits, & more..." at bounding box center [630, 27] width 18 height 18
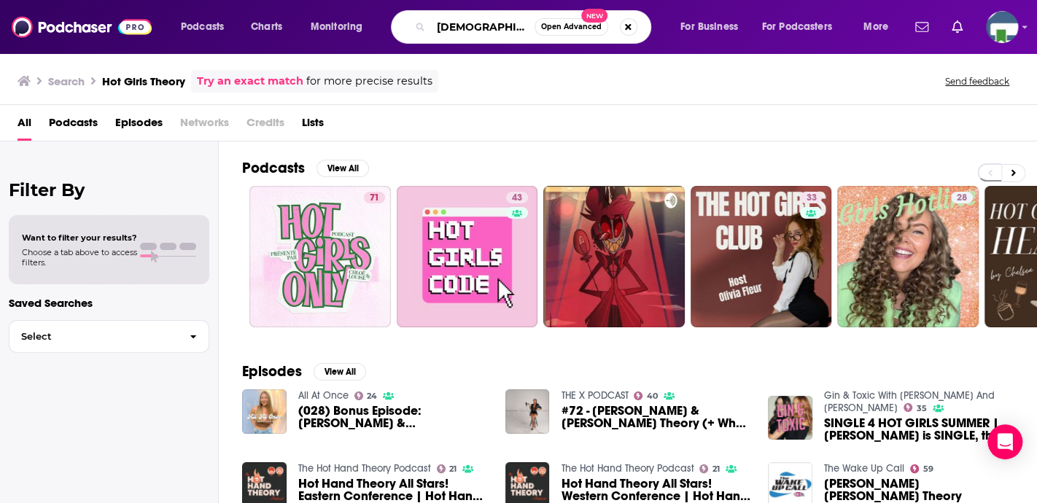
scroll to position [0, 3]
type input "[DEMOGRAPHIC_DATA] Sex Politics"
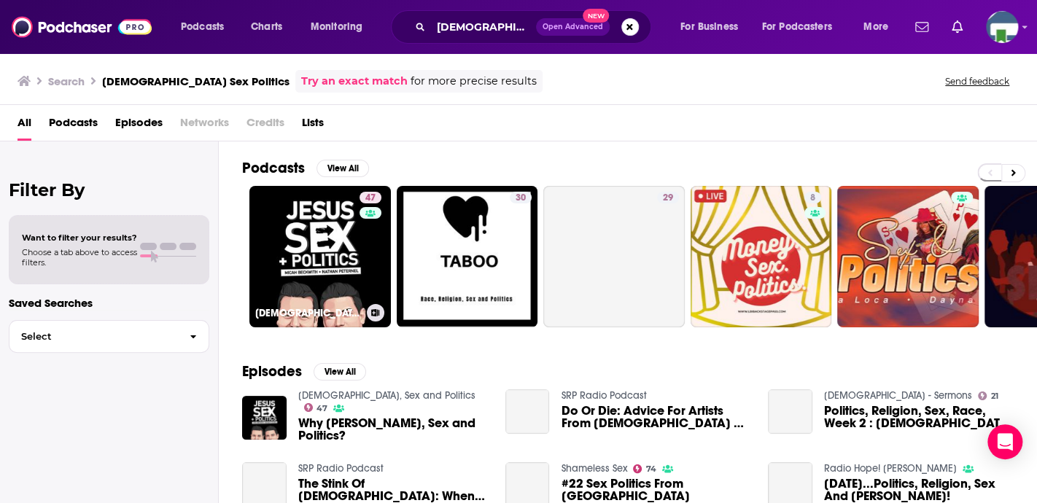
click at [327, 288] on link "47 [DEMOGRAPHIC_DATA], Sex and Politics" at bounding box center [320, 257] width 142 height 142
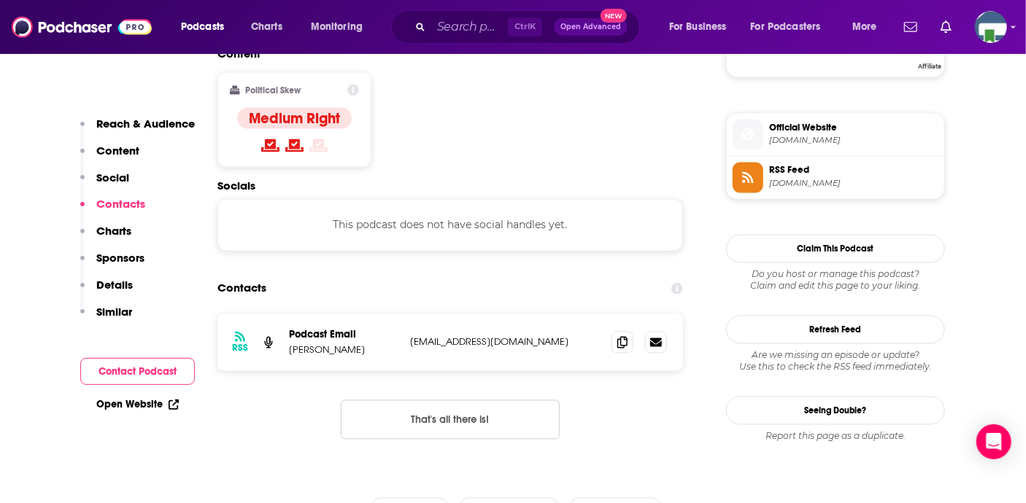
scroll to position [1167, 0]
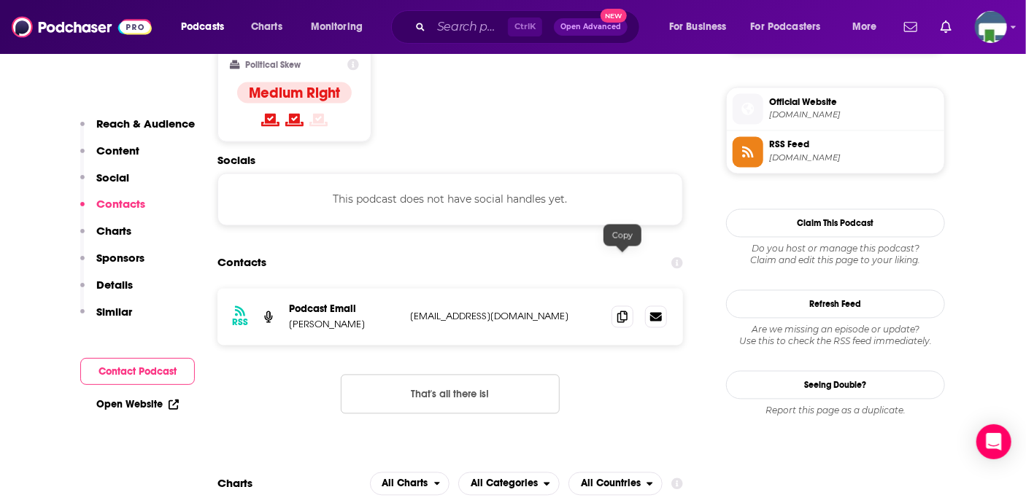
click at [624, 311] on icon at bounding box center [622, 317] width 10 height 12
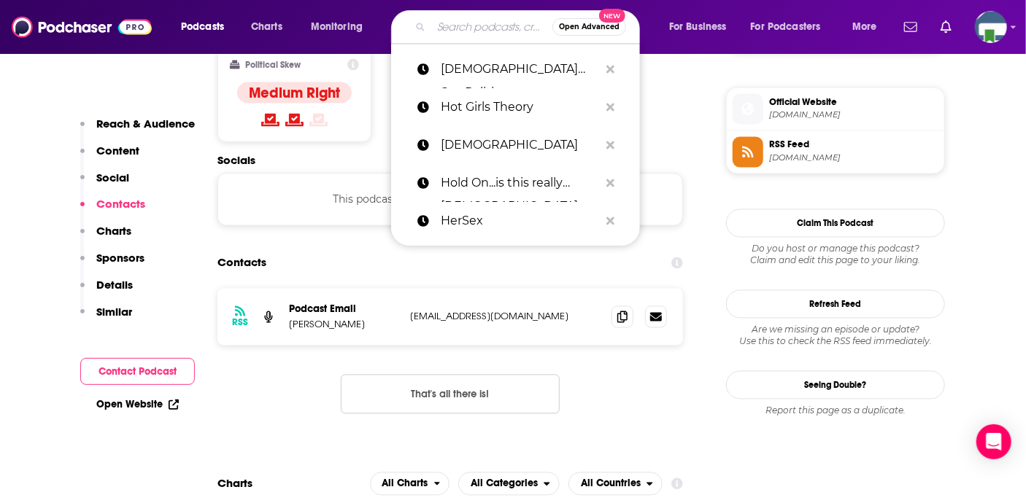
click at [462, 32] on input "Search podcasts, credits, & more..." at bounding box center [491, 26] width 121 height 23
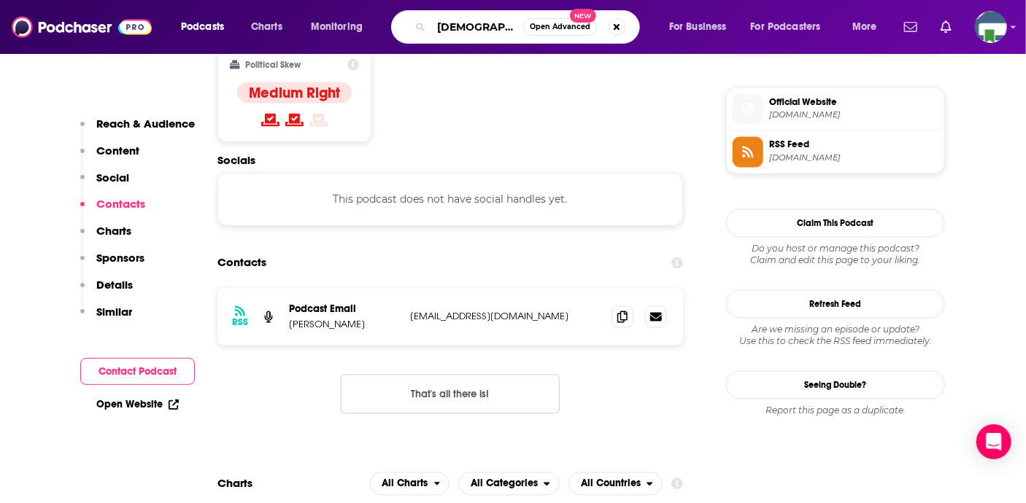
scroll to position [0, 0]
type input "[DEMOGRAPHIC_DATA] Preacher podcast"
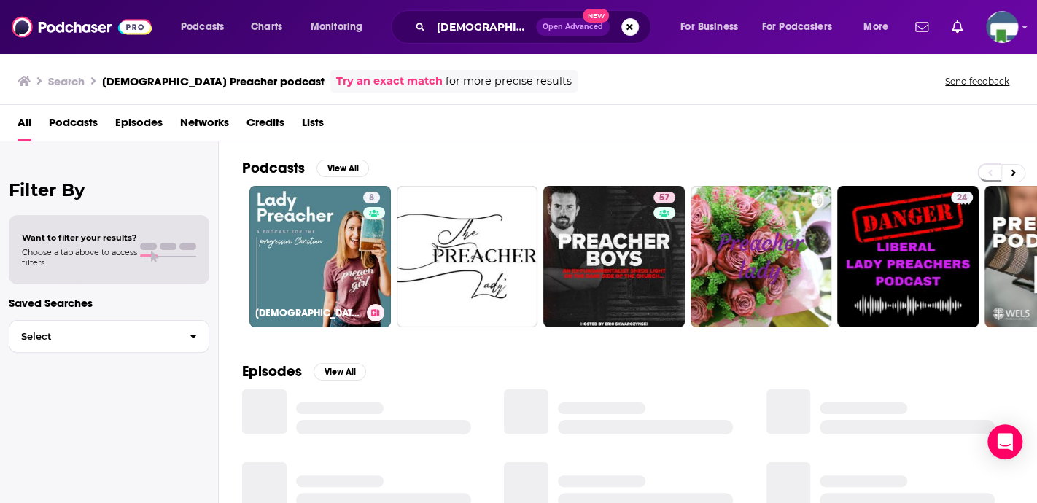
click at [310, 264] on link "8 [DEMOGRAPHIC_DATA] Preacher Podcast" at bounding box center [320, 257] width 142 height 142
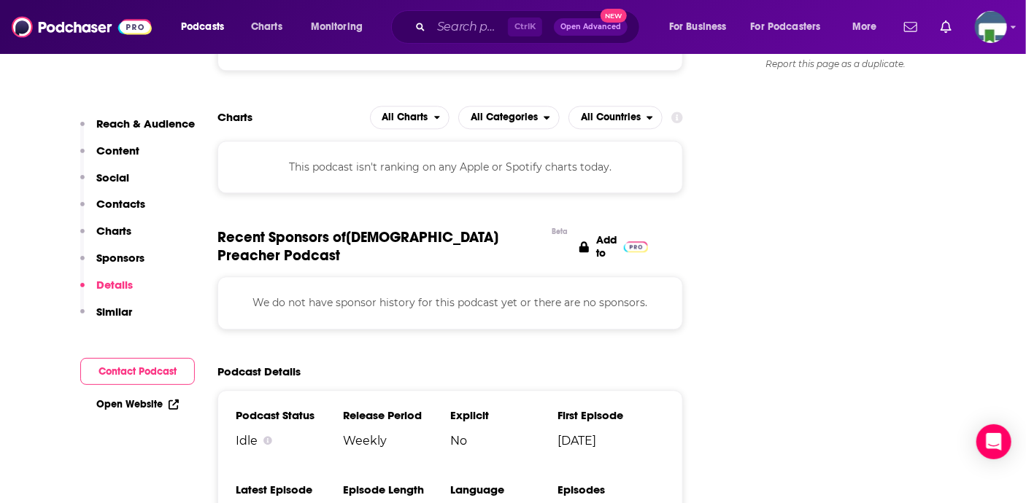
scroll to position [1532, 0]
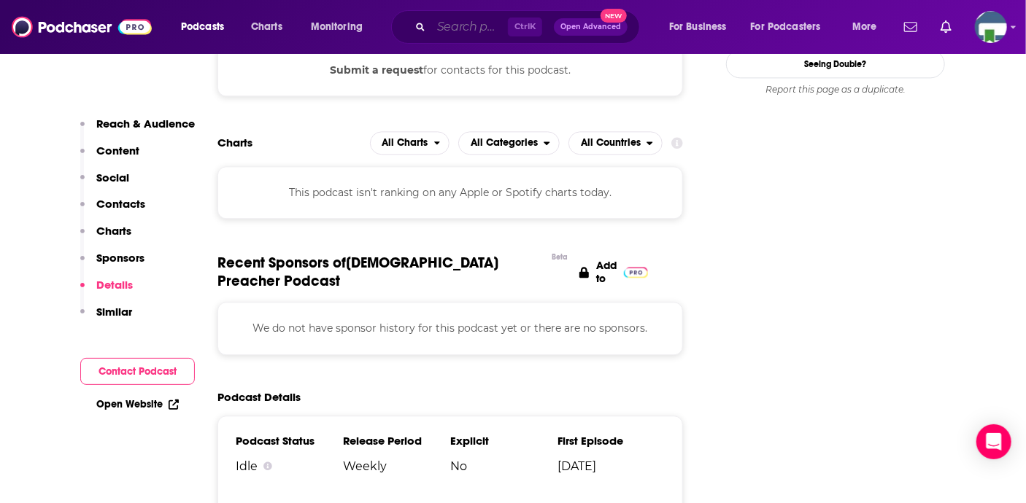
click at [441, 20] on input "Search podcasts, credits, & more..." at bounding box center [469, 26] width 77 height 23
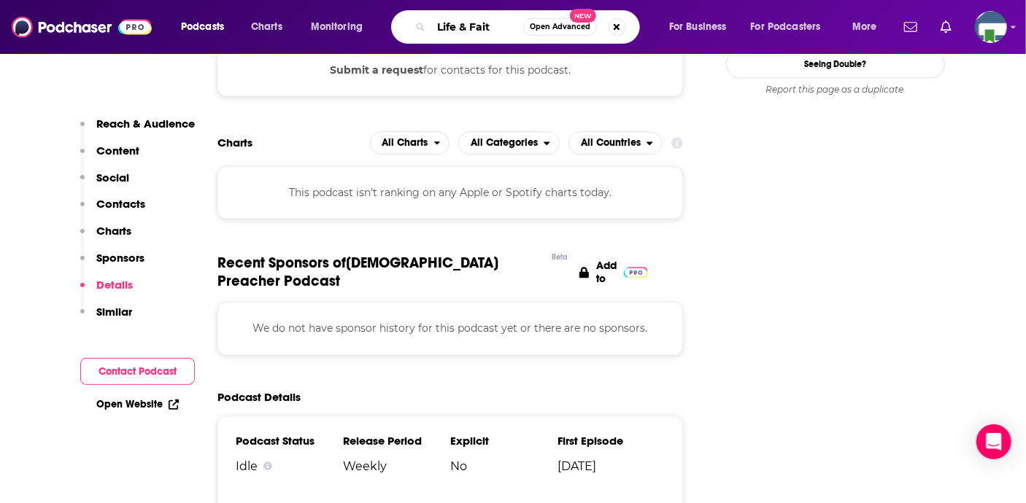
type input "Life & Faith"
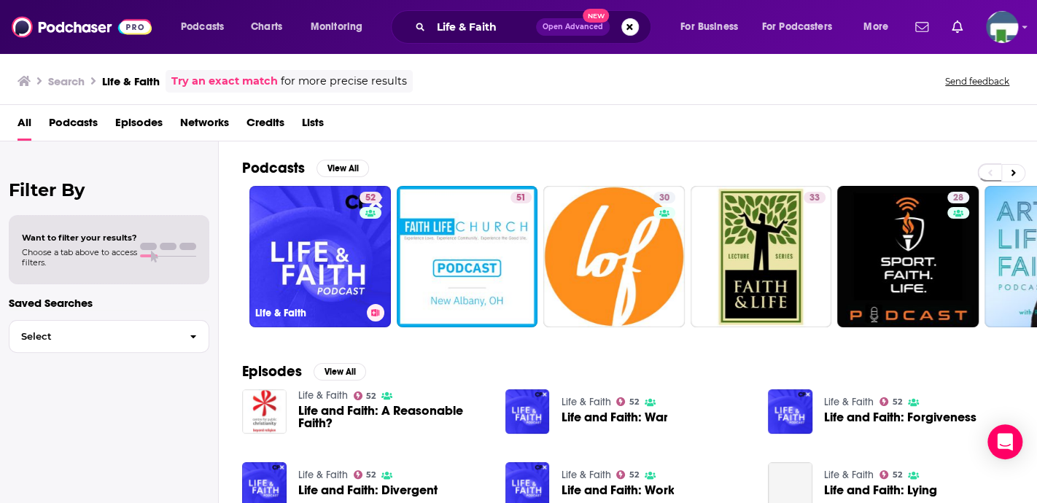
click at [342, 274] on link "52 Life & Faith" at bounding box center [320, 257] width 142 height 142
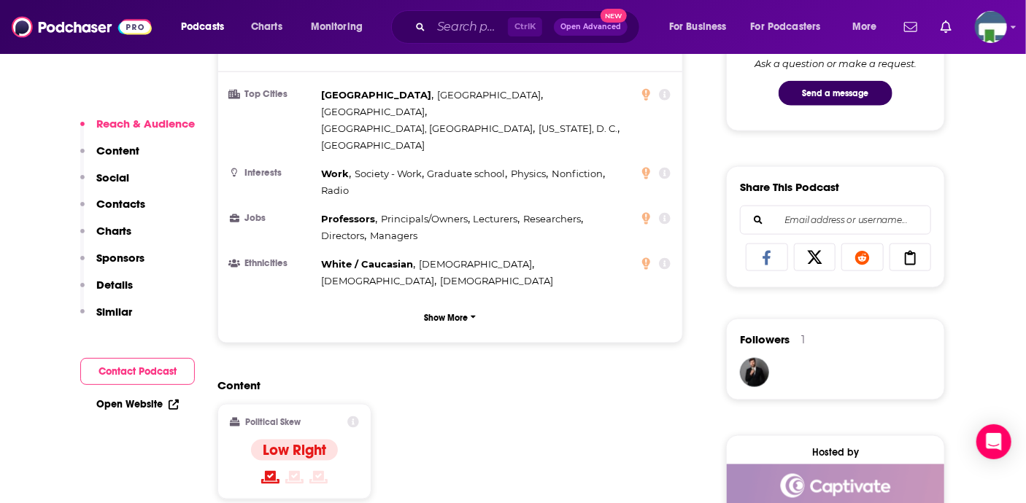
scroll to position [1021, 0]
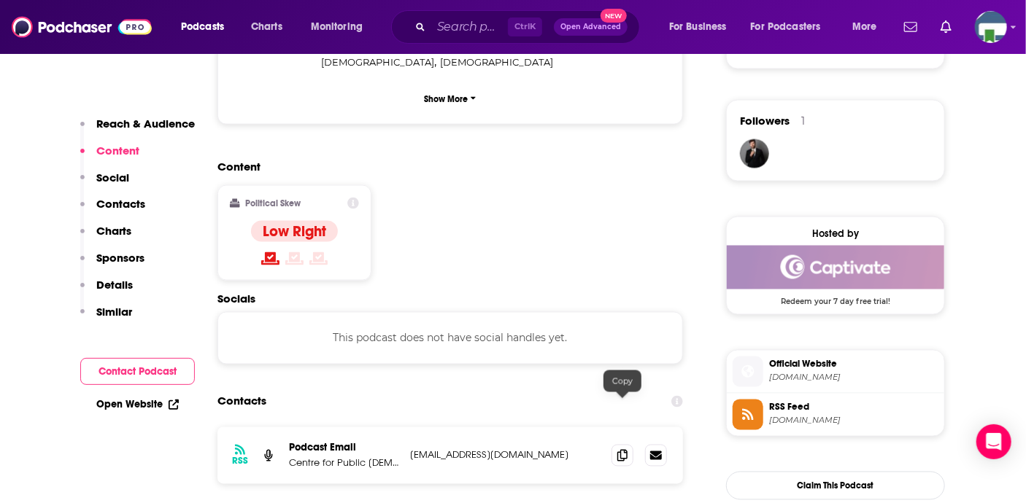
click at [624, 450] on icon at bounding box center [622, 456] width 10 height 12
click at [486, 28] on input "Search podcasts, credits, & more..." at bounding box center [469, 26] width 77 height 23
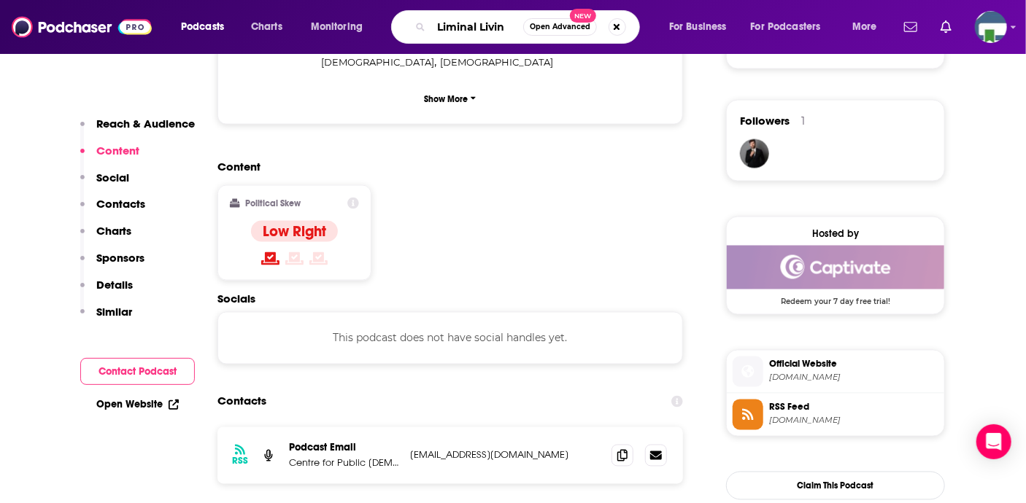
type input "Liminal Living"
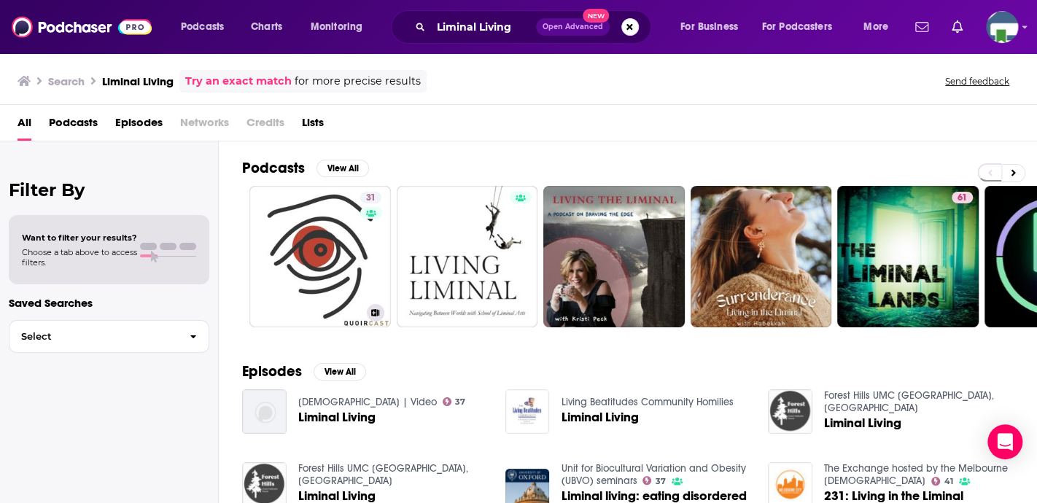
click at [341, 228] on link "31 Liminal Living" at bounding box center [320, 257] width 142 height 142
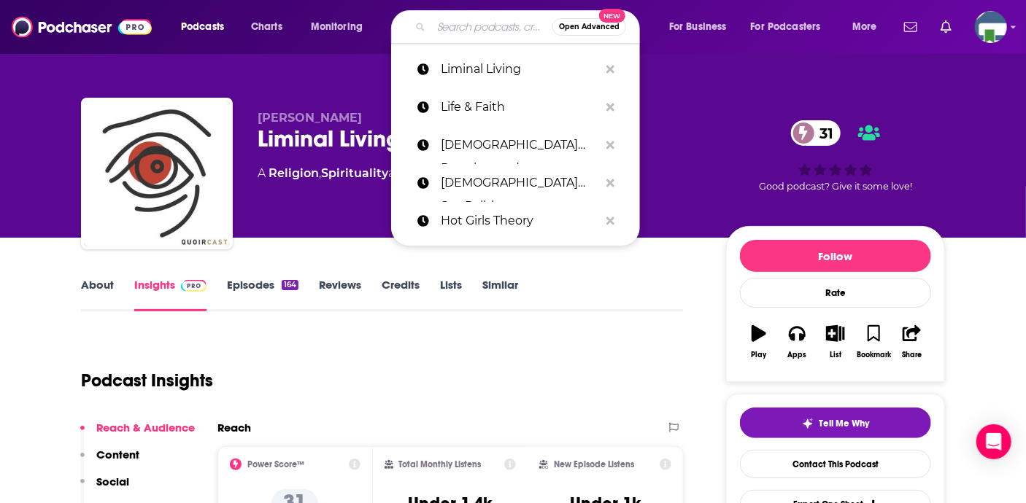
click at [468, 34] on input "Search podcasts, credits, & more..." at bounding box center [491, 26] width 121 height 23
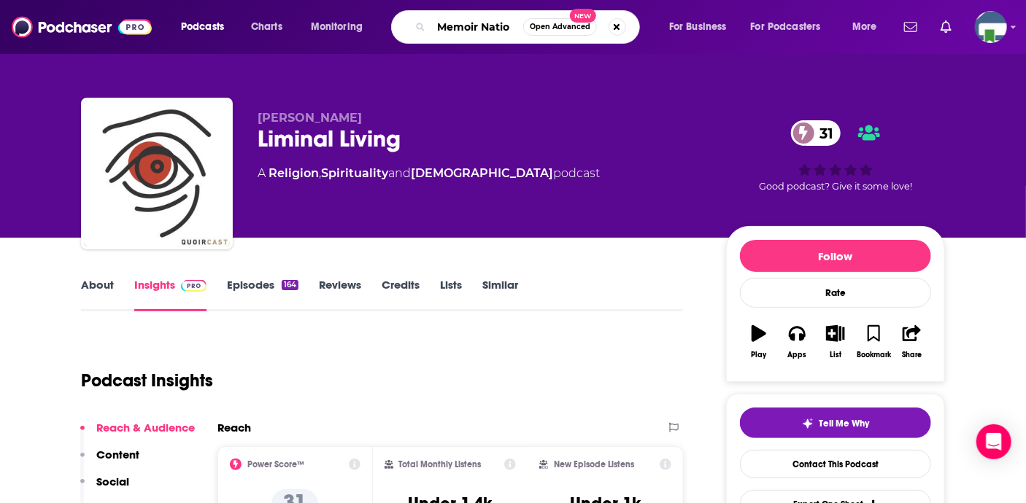
type input "Memoir Nation"
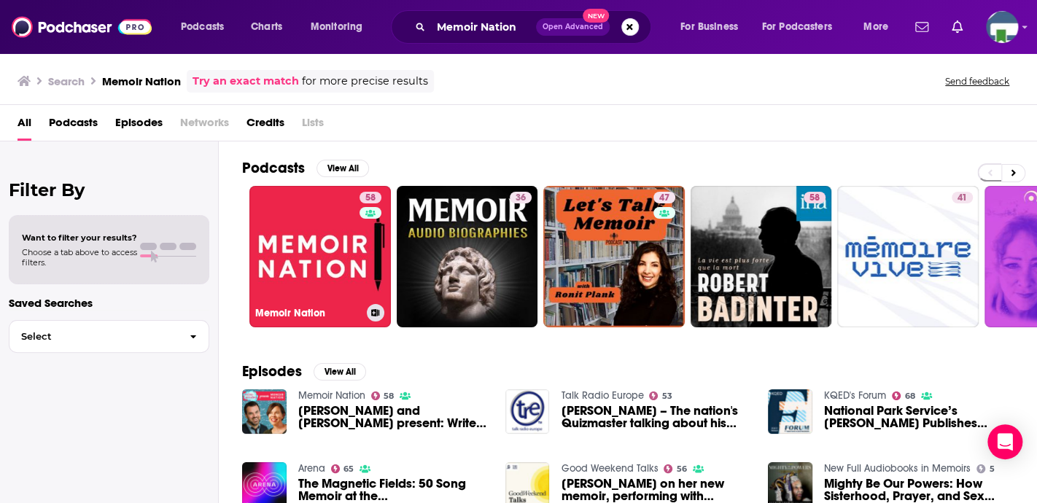
click at [331, 251] on link "58 Memoir Nation" at bounding box center [320, 257] width 142 height 142
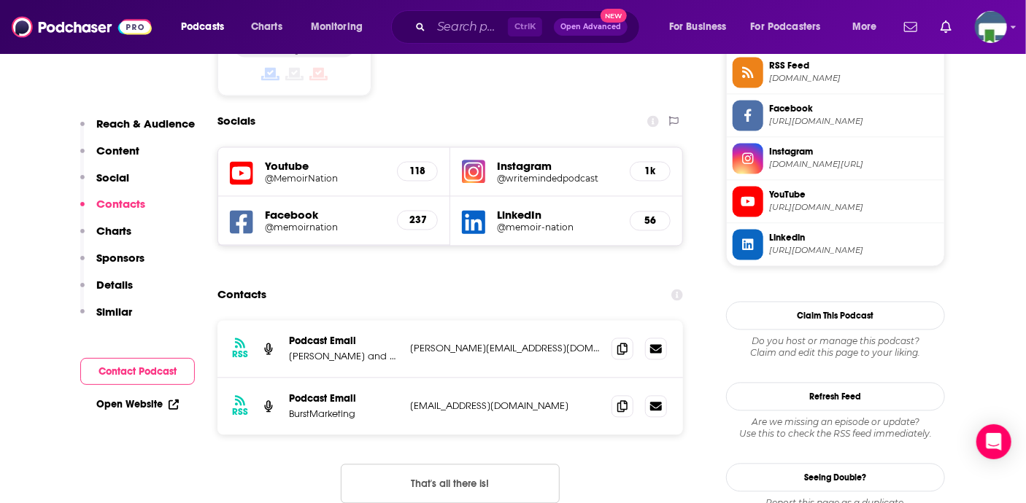
scroll to position [1240, 0]
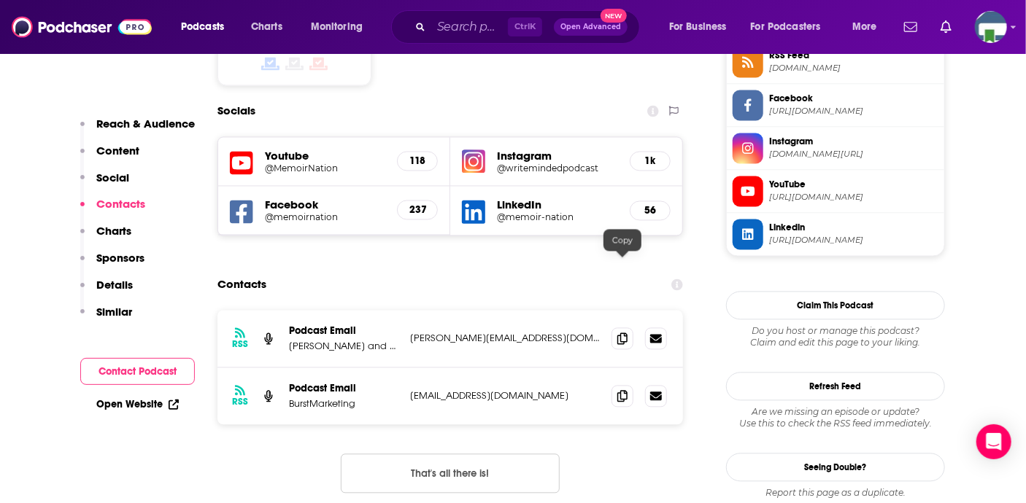
click at [617, 333] on icon at bounding box center [622, 339] width 10 height 12
click at [462, 25] on input "Search podcasts, credits, & more..." at bounding box center [469, 26] width 77 height 23
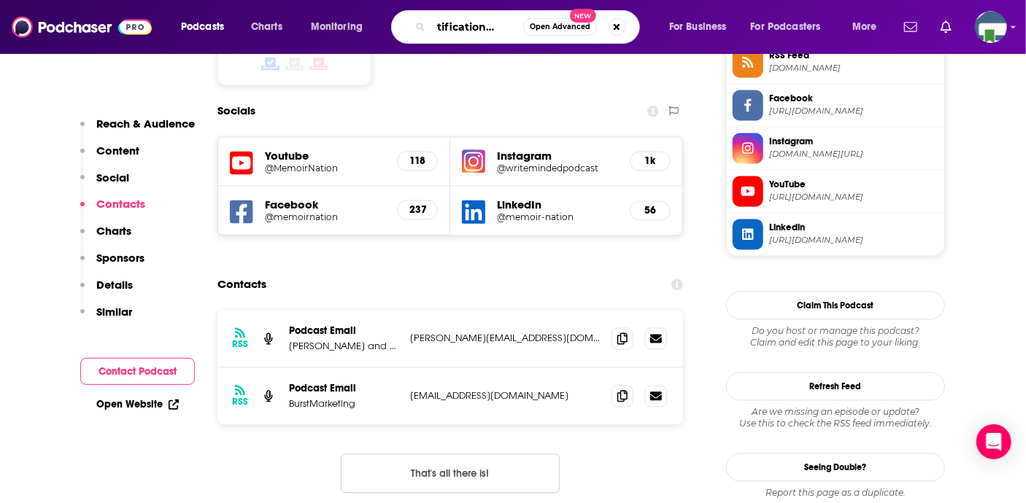
scroll to position [0, 31]
type input "Mortification of Spin"
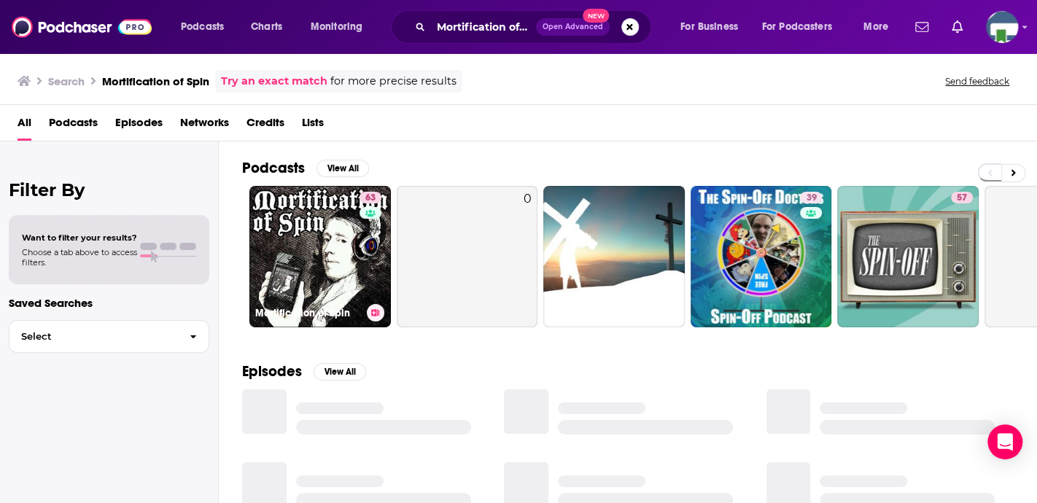
click at [344, 237] on link "63 Mortification of Spin" at bounding box center [320, 257] width 142 height 142
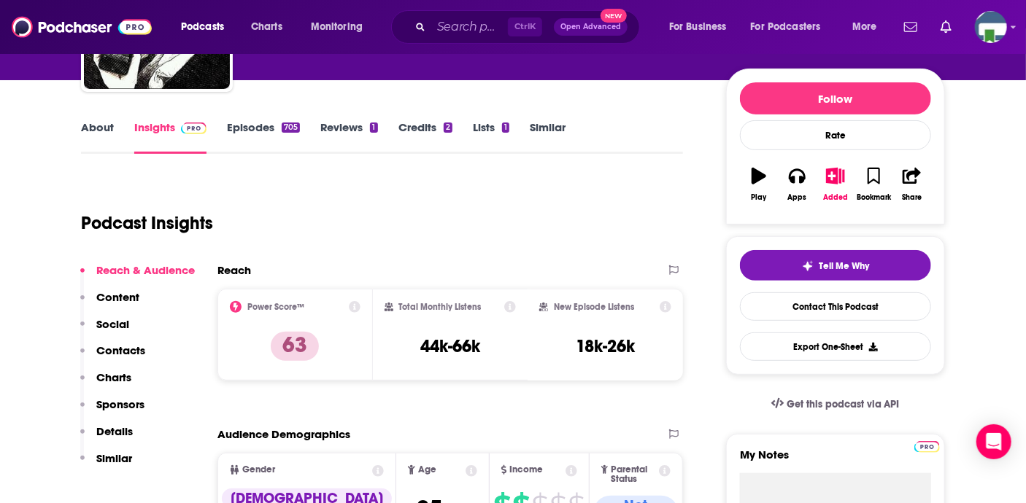
scroll to position [73, 0]
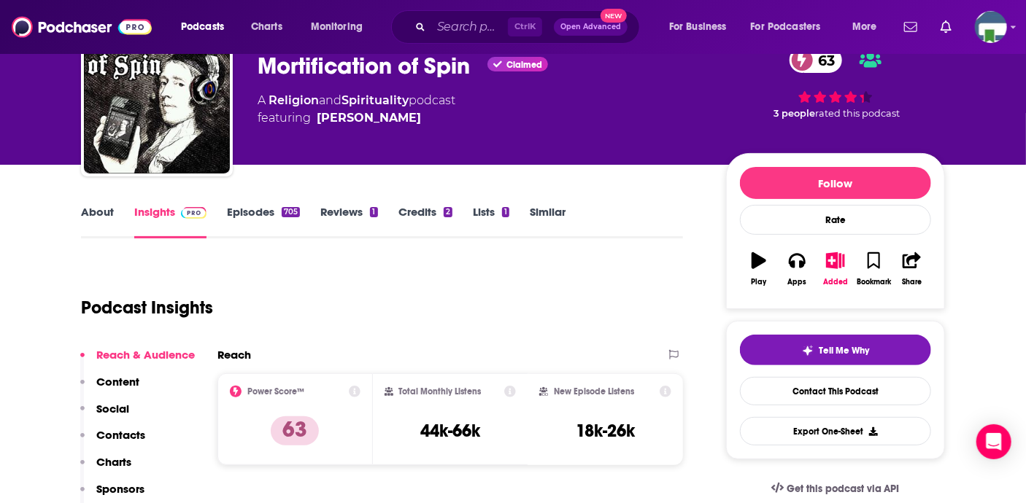
click at [104, 212] on link "About" at bounding box center [97, 222] width 33 height 34
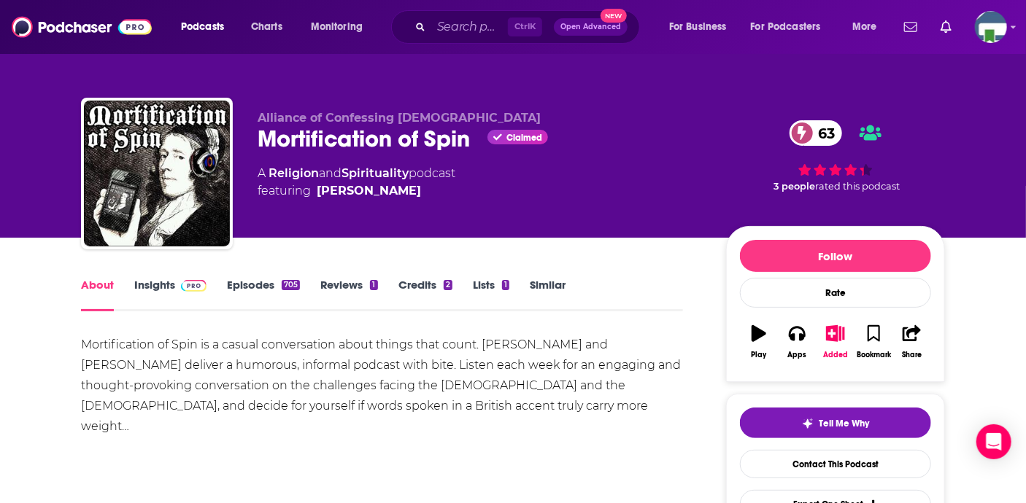
click at [155, 288] on link "Insights" at bounding box center [170, 295] width 72 height 34
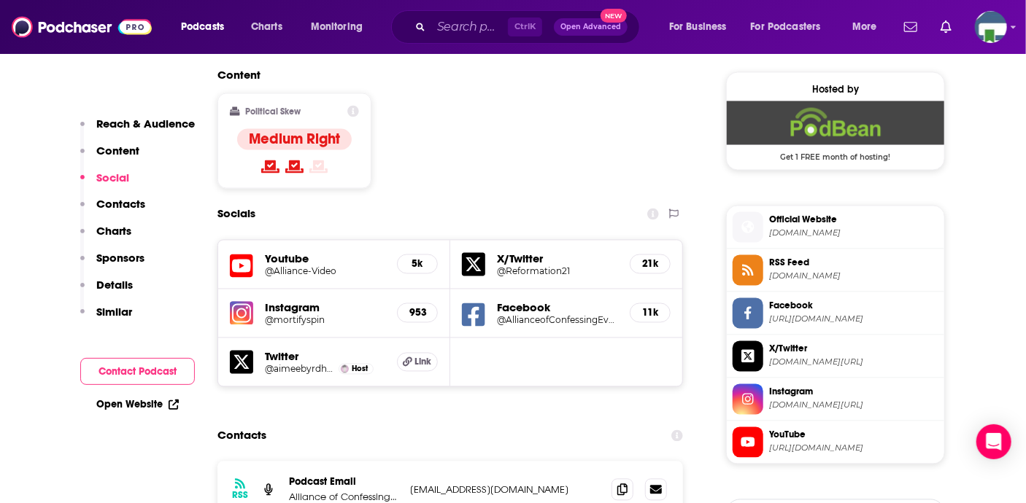
scroll to position [1167, 0]
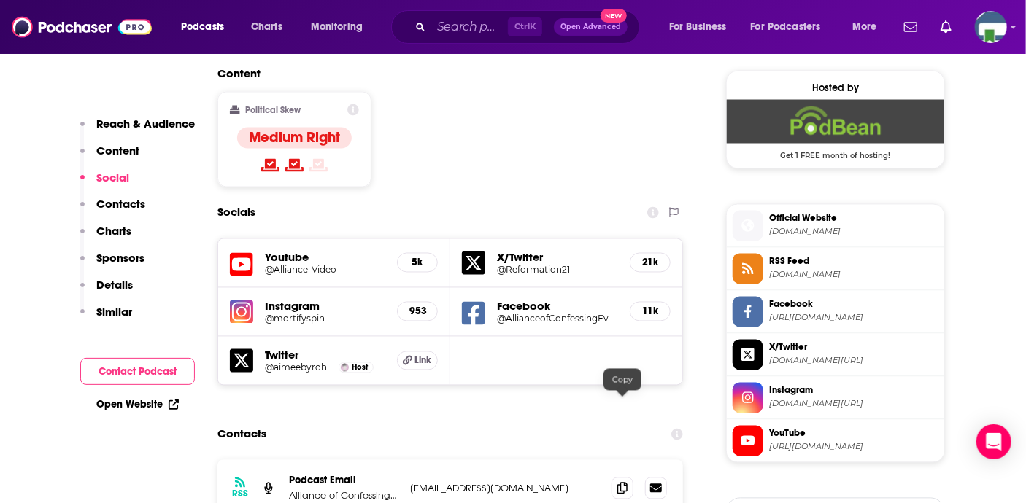
click at [621, 483] on icon at bounding box center [622, 489] width 10 height 12
click at [456, 25] on input "Search podcasts, credits, & more..." at bounding box center [469, 26] width 77 height 23
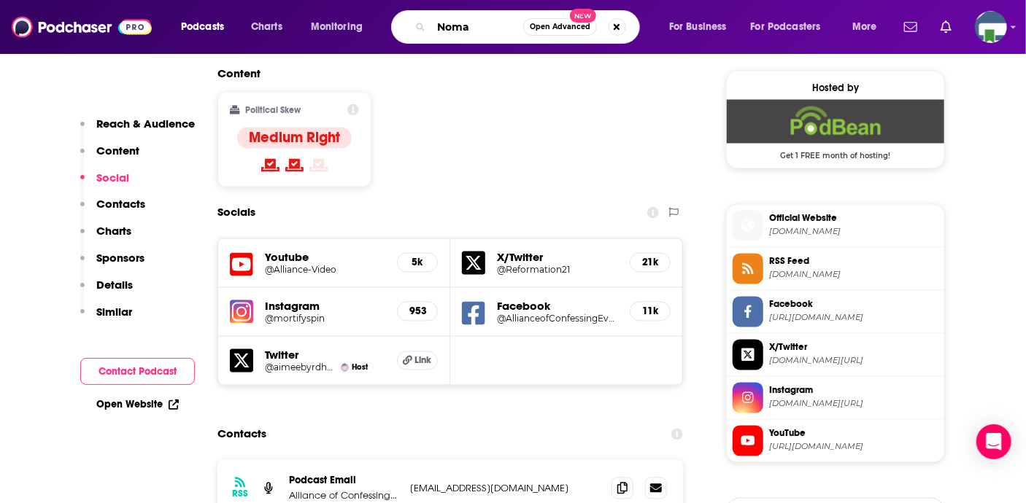
type input "Nomad"
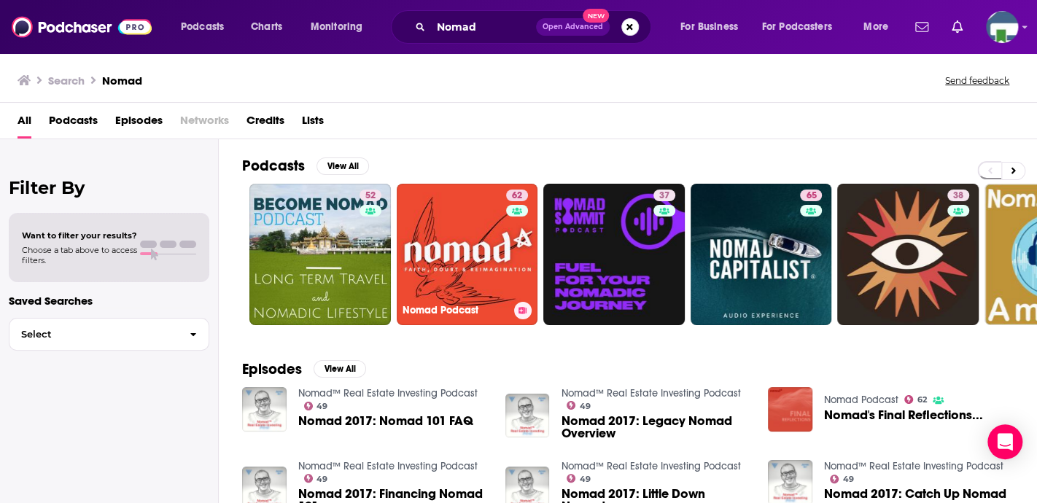
click at [453, 236] on link "62 Nomad Podcast" at bounding box center [468, 255] width 142 height 142
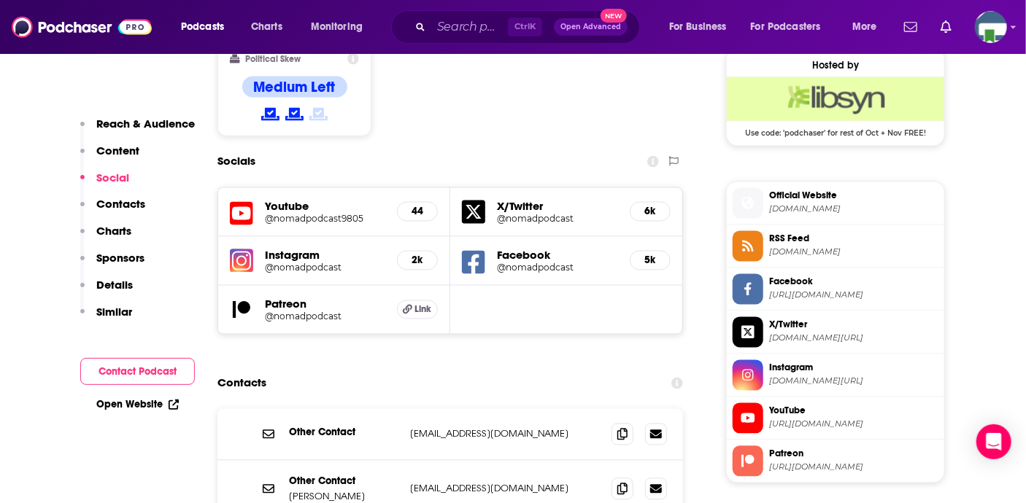
scroll to position [1313, 0]
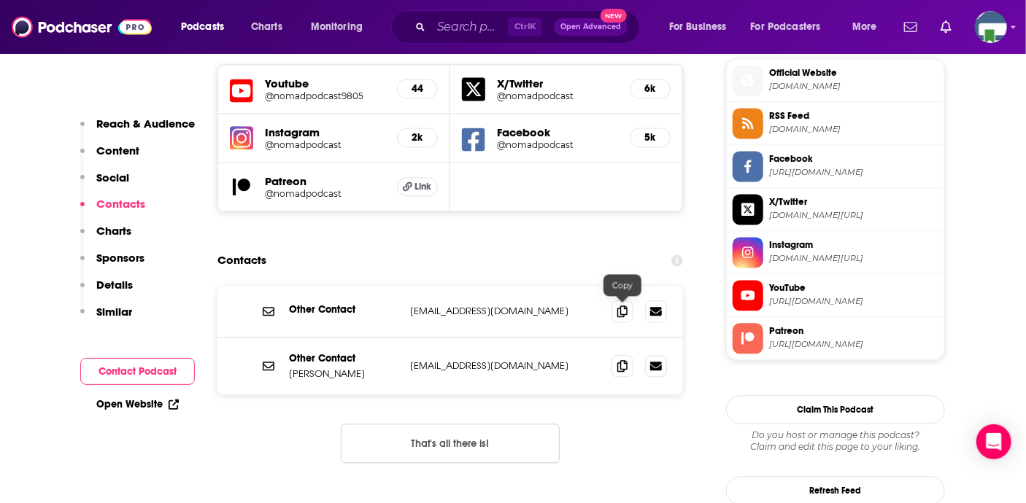
click at [623, 360] on icon at bounding box center [622, 366] width 10 height 12
click at [481, 27] on input "Search podcasts, credits, & more..." at bounding box center [469, 26] width 77 height 23
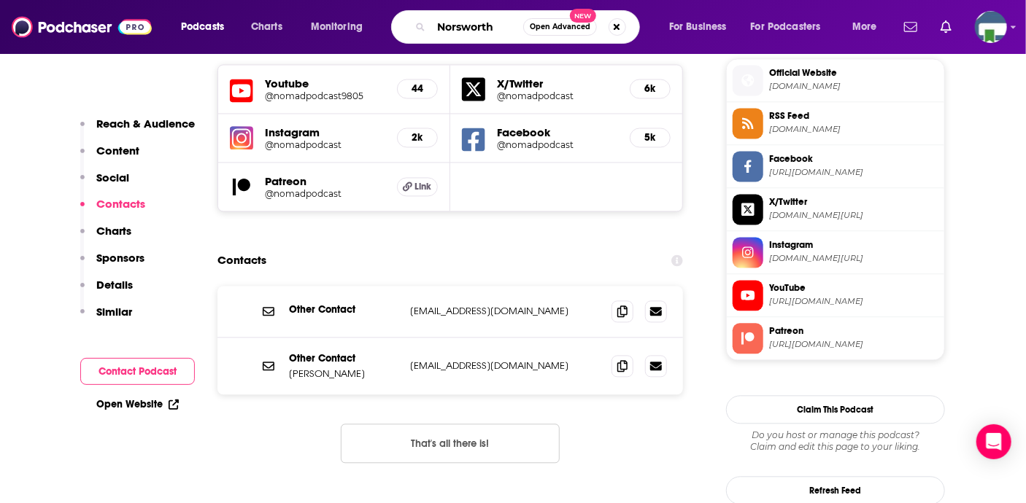
type input "[PERSON_NAME]"
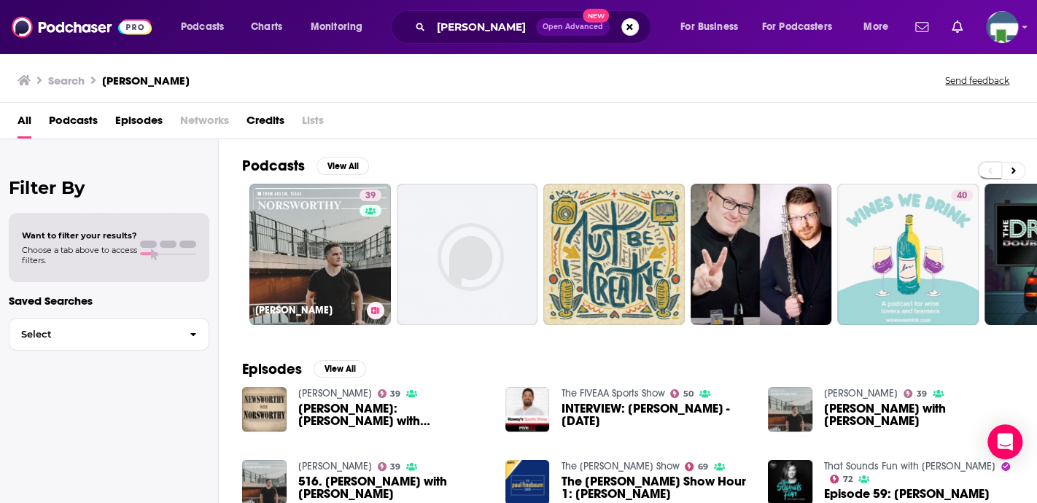
click at [317, 259] on link "39 [PERSON_NAME]" at bounding box center [320, 255] width 142 height 142
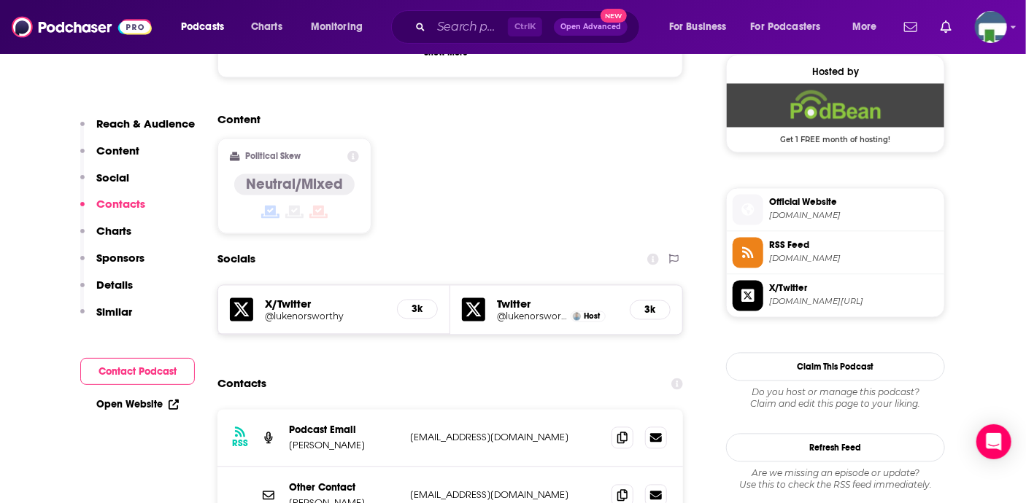
scroll to position [1167, 0]
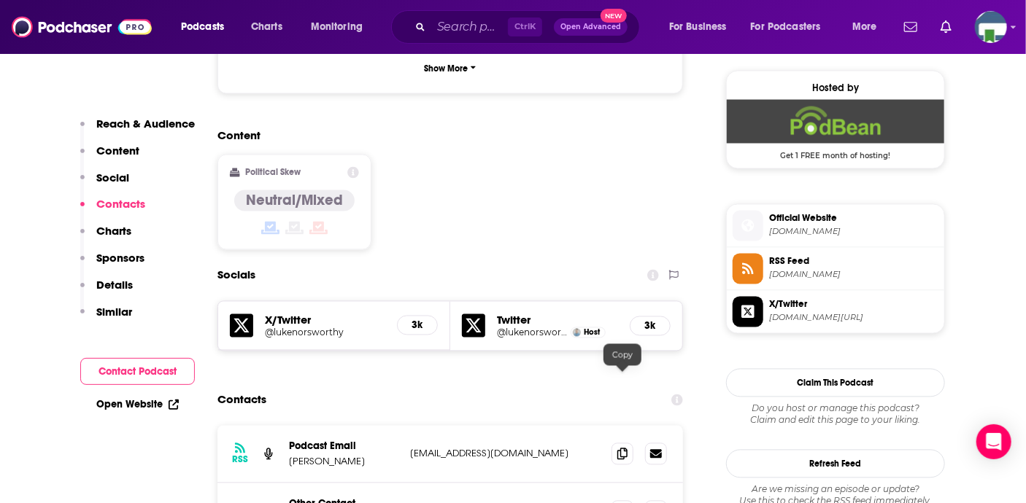
click at [619, 449] on icon at bounding box center [622, 455] width 10 height 12
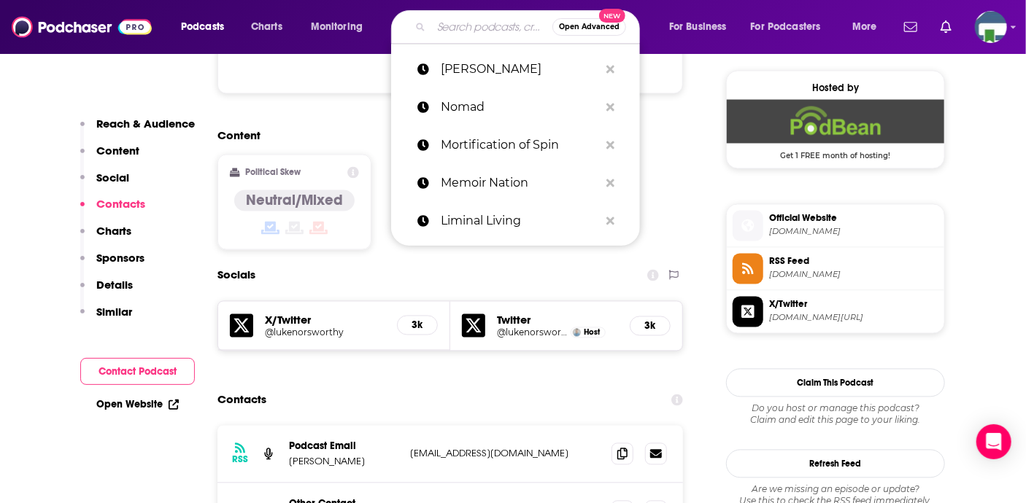
click at [466, 26] on input "Search podcasts, credits, & more..." at bounding box center [491, 26] width 121 height 23
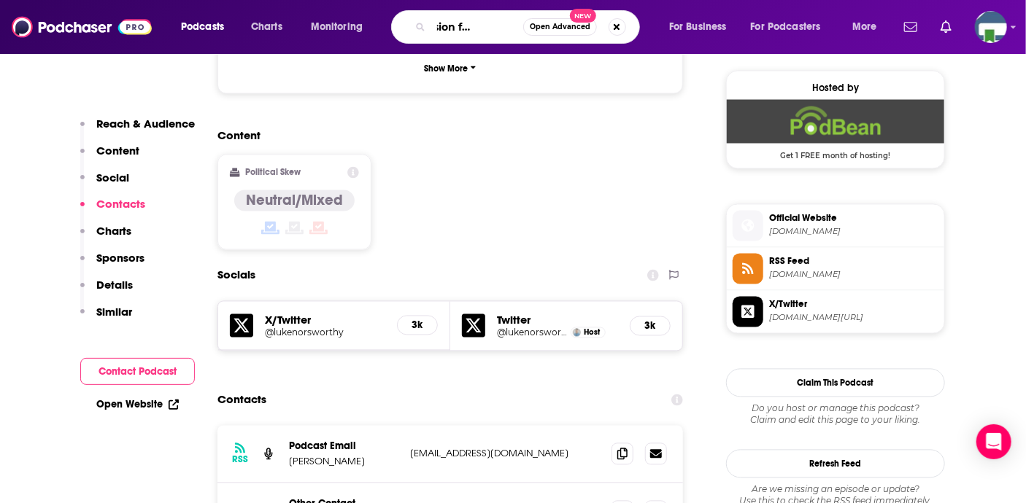
type input "Permission for Pleasure"
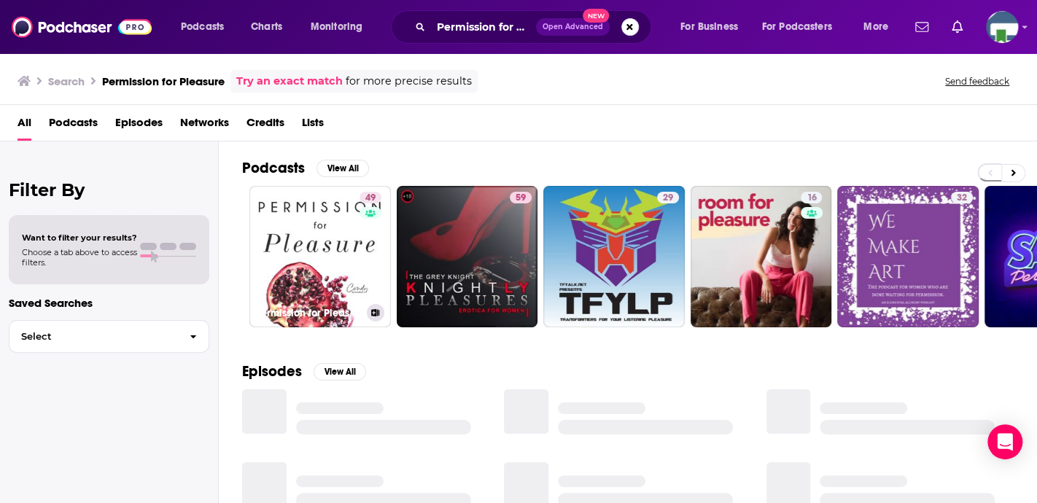
click at [322, 260] on link "49 Permission for Pleasure" at bounding box center [320, 257] width 142 height 142
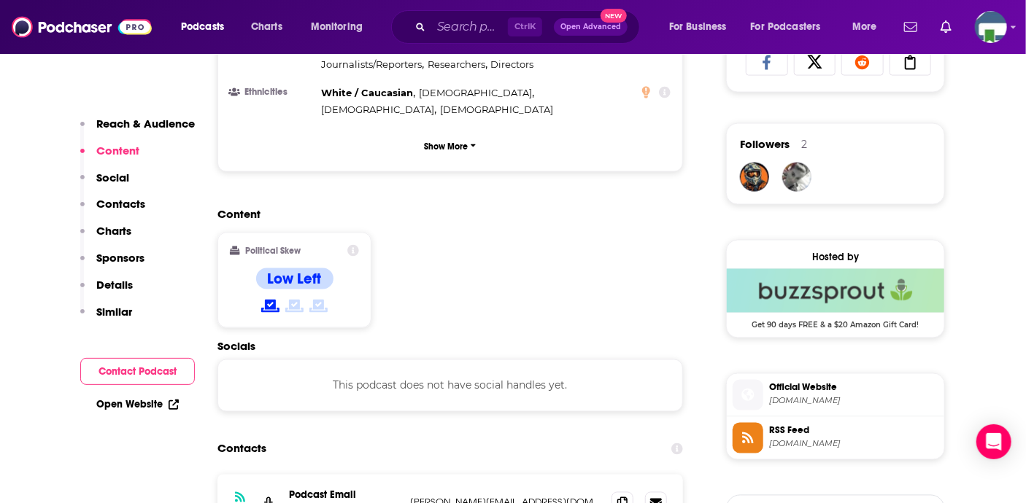
scroll to position [1094, 0]
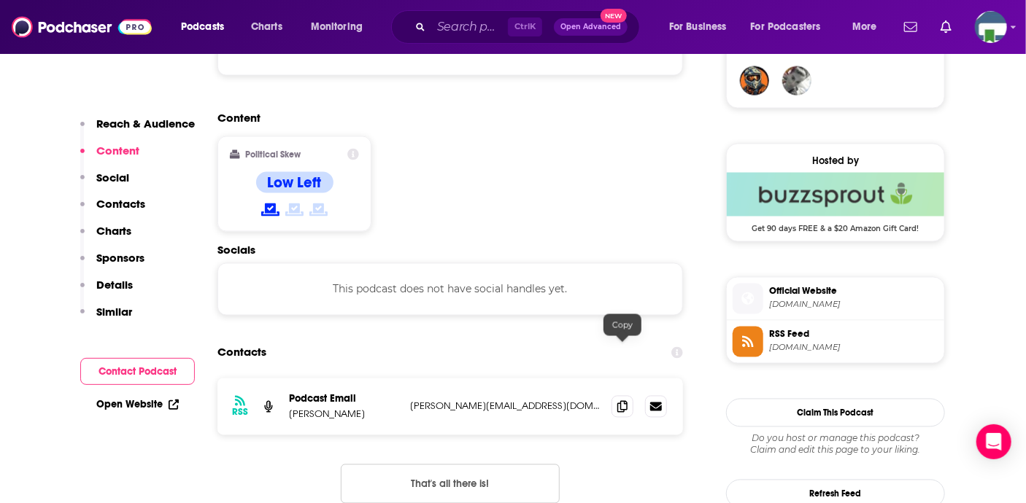
click at [624, 401] on icon at bounding box center [622, 407] width 10 height 12
click at [487, 20] on input "Search podcasts, credits, & more..." at bounding box center [469, 26] width 77 height 23
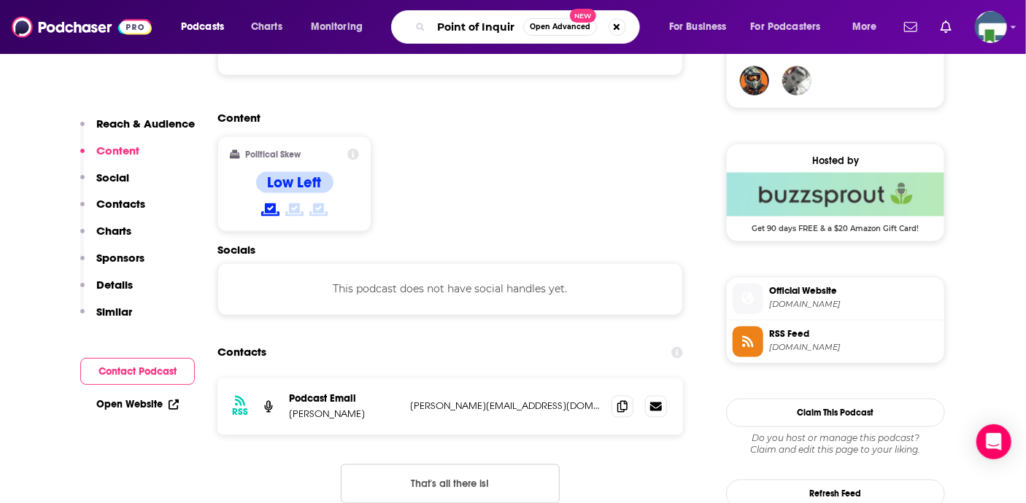
type input "Point of Inquiry"
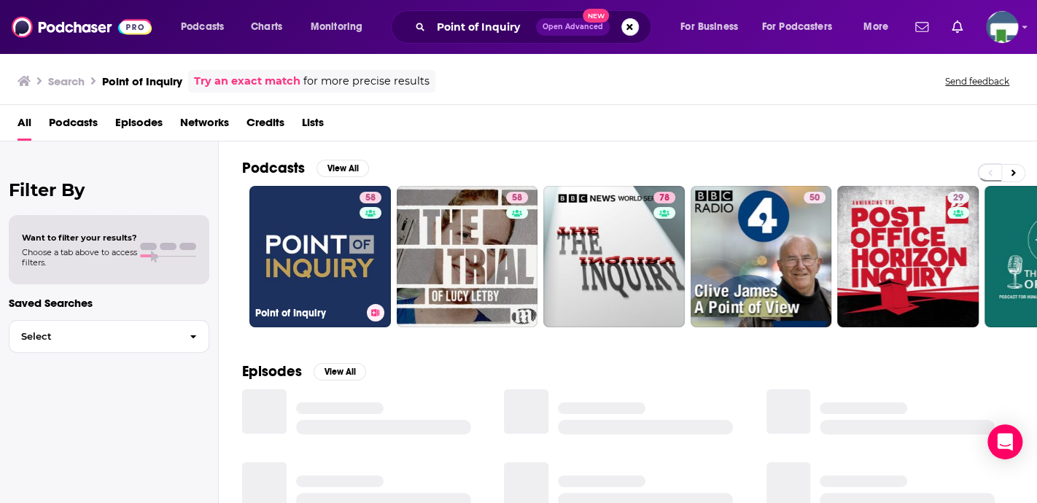
click at [289, 274] on link "58 Point of Inquiry" at bounding box center [320, 257] width 142 height 142
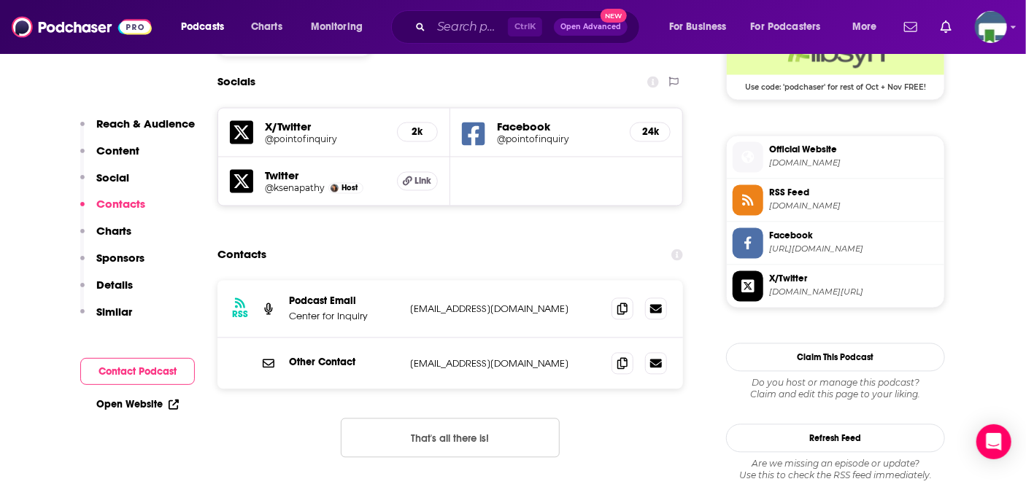
scroll to position [1240, 0]
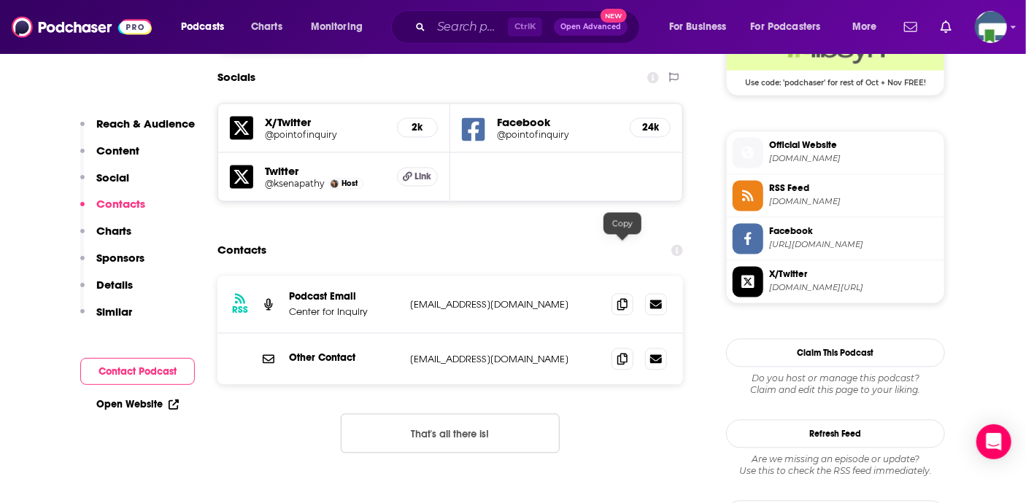
click at [621, 299] on icon at bounding box center [622, 305] width 10 height 12
click at [461, 23] on input "Search podcasts, credits, & more..." at bounding box center [469, 26] width 77 height 23
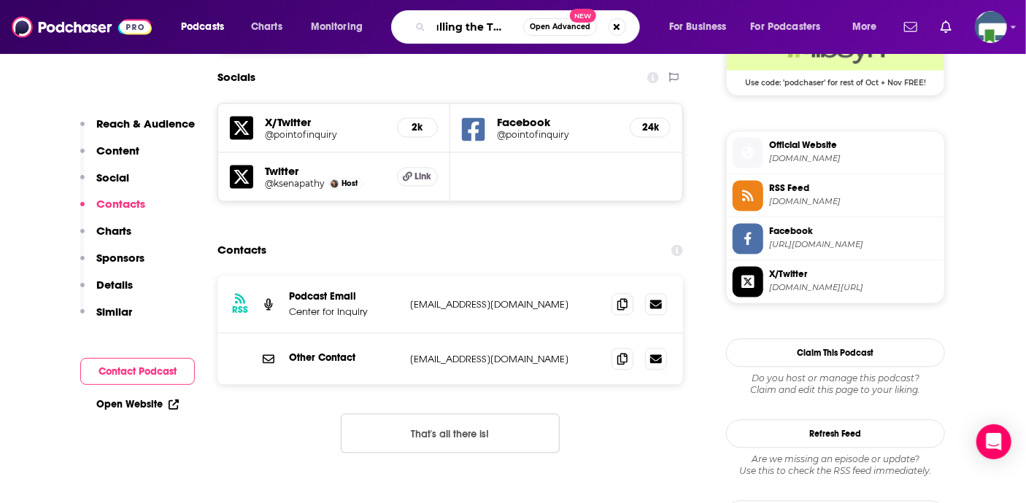
type input "Pulling the Thread"
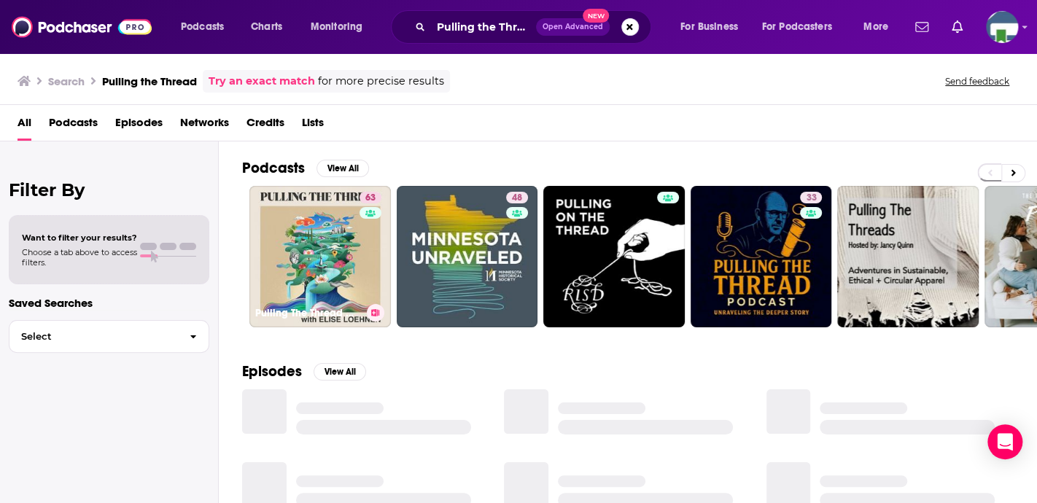
click at [354, 249] on link "63 Pulling The Thread with [PERSON_NAME]" at bounding box center [320, 257] width 142 height 142
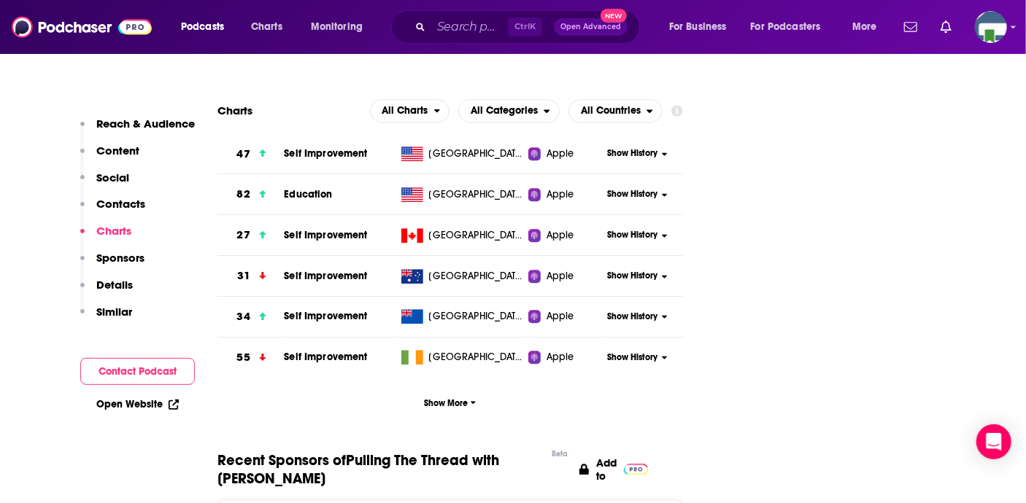
scroll to position [1386, 0]
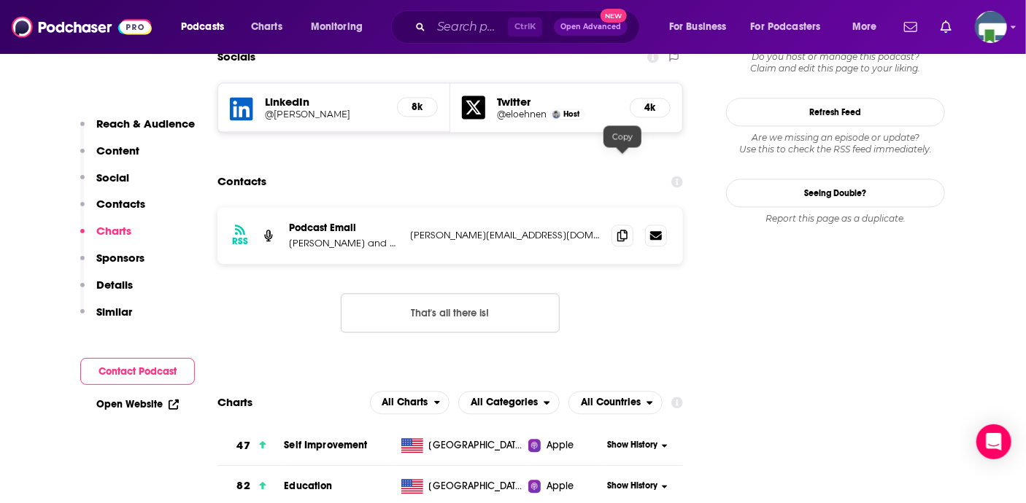
click at [619, 230] on icon at bounding box center [622, 236] width 10 height 12
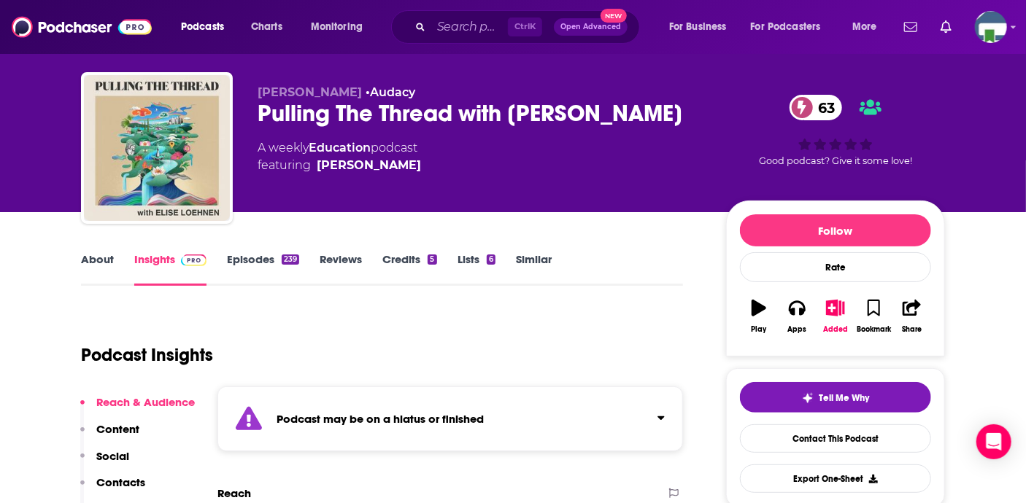
scroll to position [0, 0]
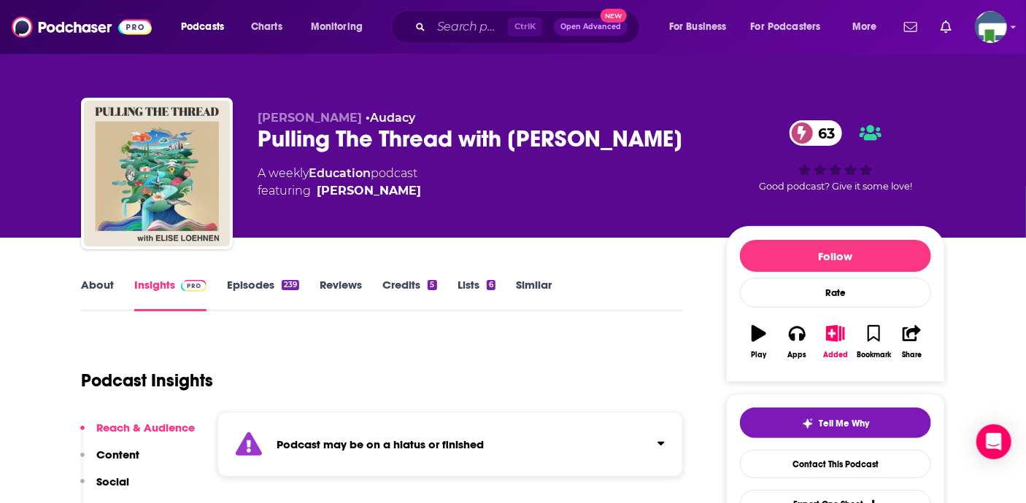
click at [96, 282] on link "About" at bounding box center [97, 295] width 33 height 34
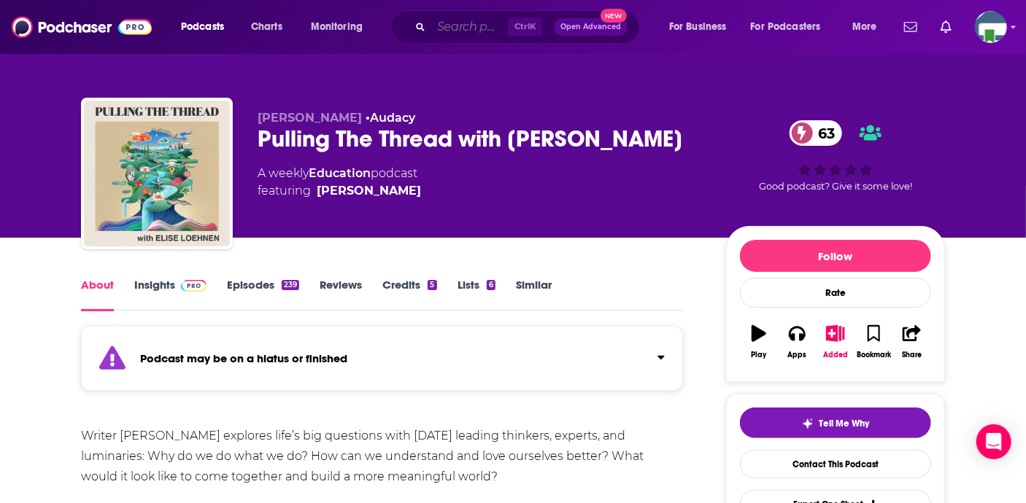
click at [441, 29] on input "Search podcasts, credits, & more..." at bounding box center [469, 26] width 77 height 23
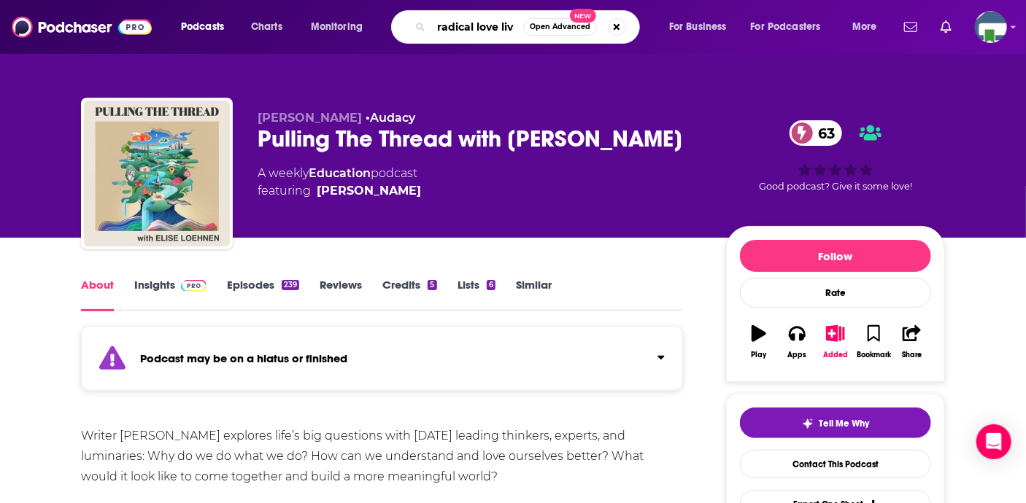
type input "radical love live"
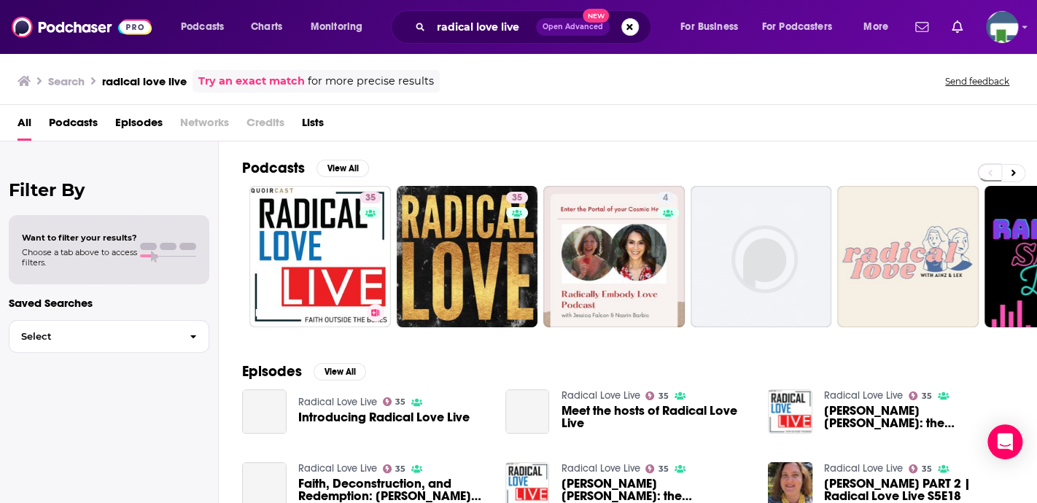
click at [328, 267] on link "35 Radical Love Live" at bounding box center [320, 257] width 142 height 142
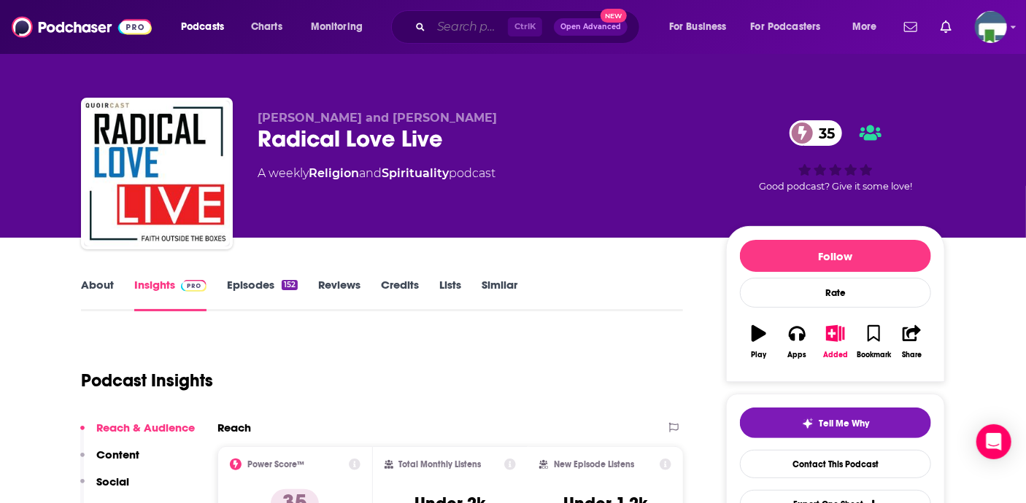
click at [461, 33] on input "Search podcasts, credits, & more..." at bounding box center [469, 26] width 77 height 23
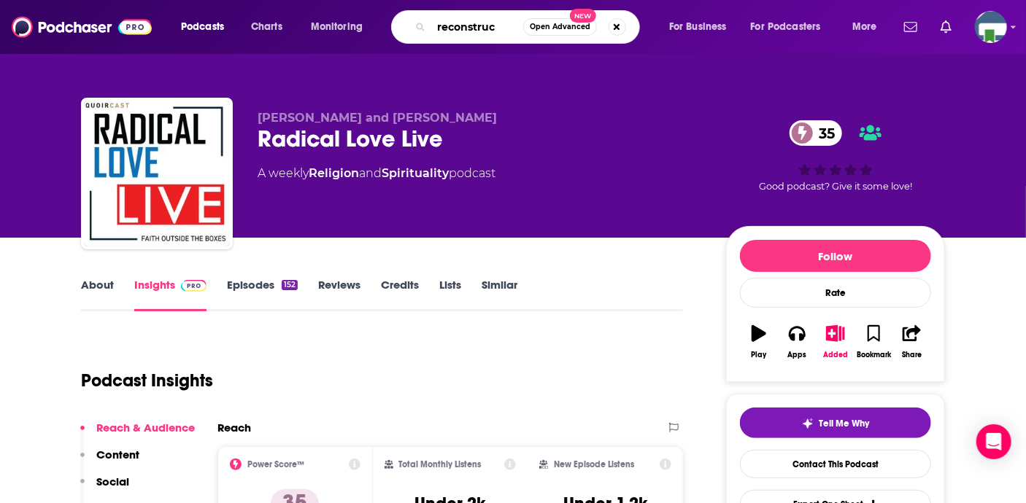
type input "reconstruct"
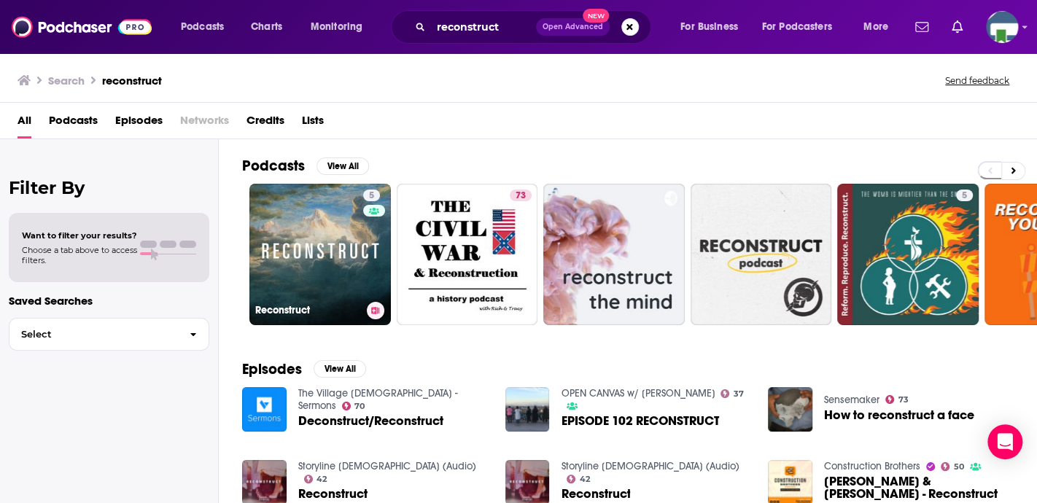
click at [333, 249] on link "5 Reconstruct" at bounding box center [320, 255] width 142 height 142
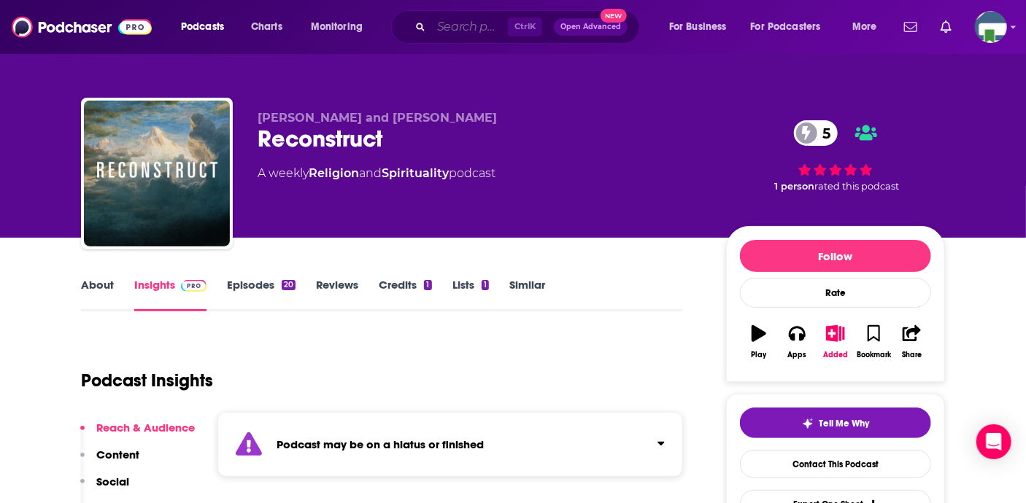
click at [449, 26] on input "Search podcasts, credits, & more..." at bounding box center [469, 26] width 77 height 23
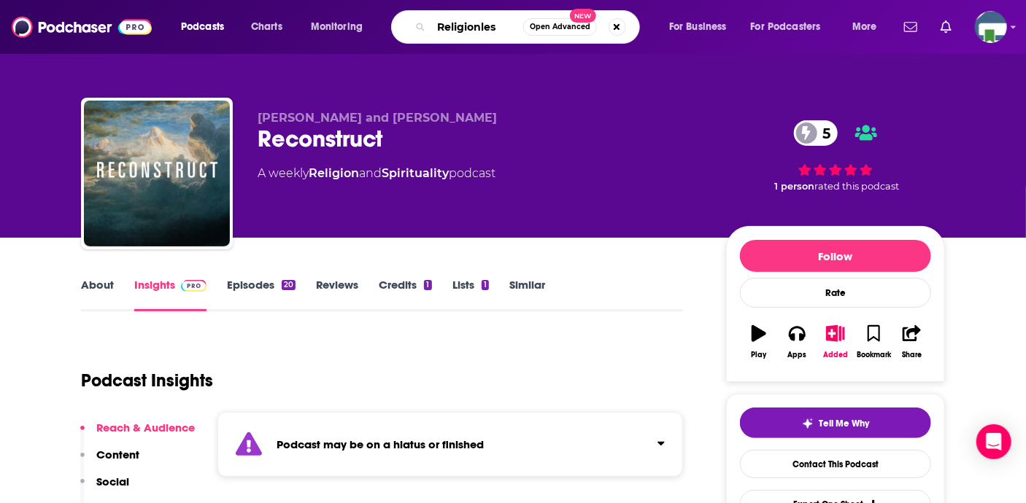
type input "Religionless"
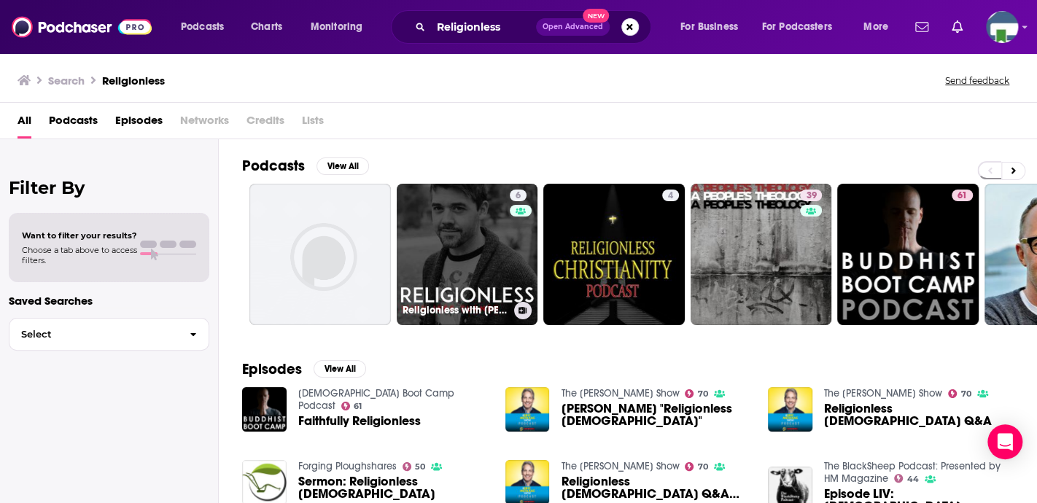
click at [443, 257] on link "6 Religionless with [PERSON_NAME]" at bounding box center [468, 255] width 142 height 142
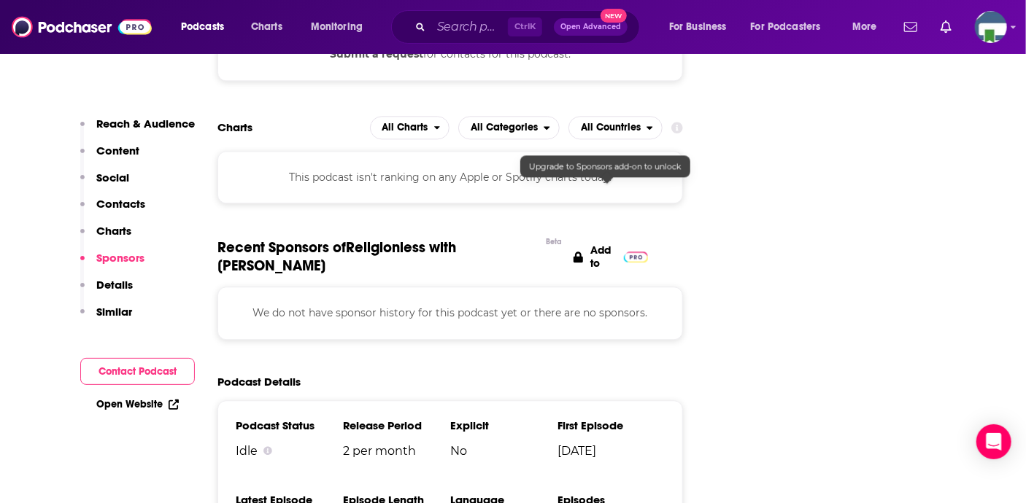
scroll to position [1386, 0]
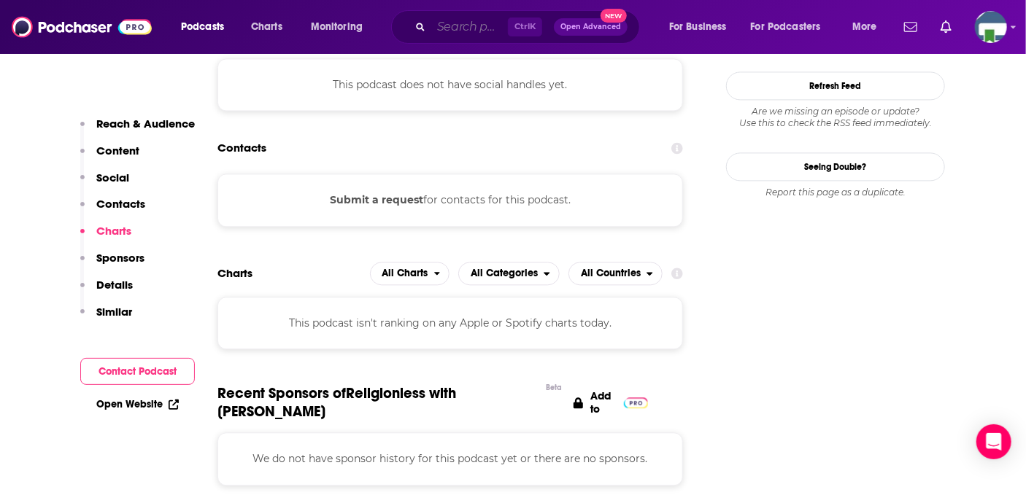
click at [451, 26] on input "Search podcasts, credits, & more..." at bounding box center [469, 26] width 77 height 23
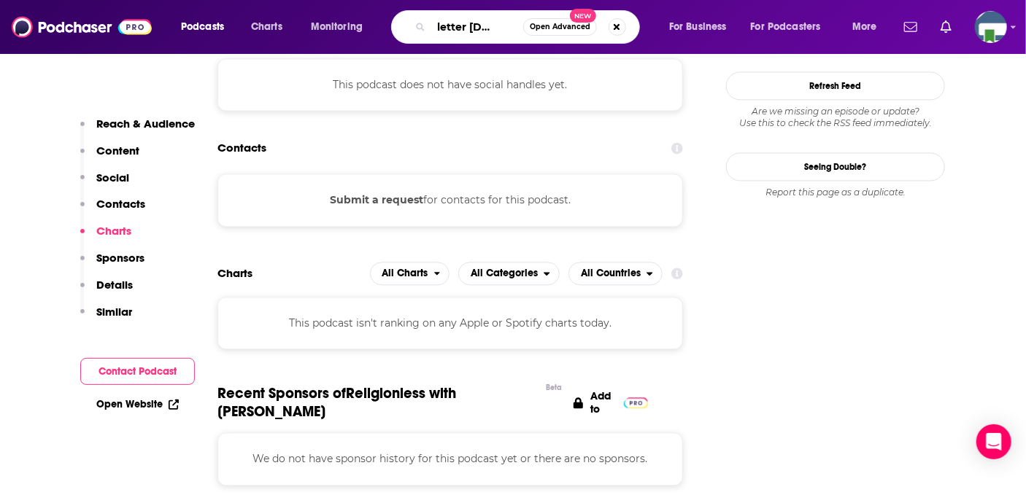
type input "Red letter [DEMOGRAPHIC_DATA]"
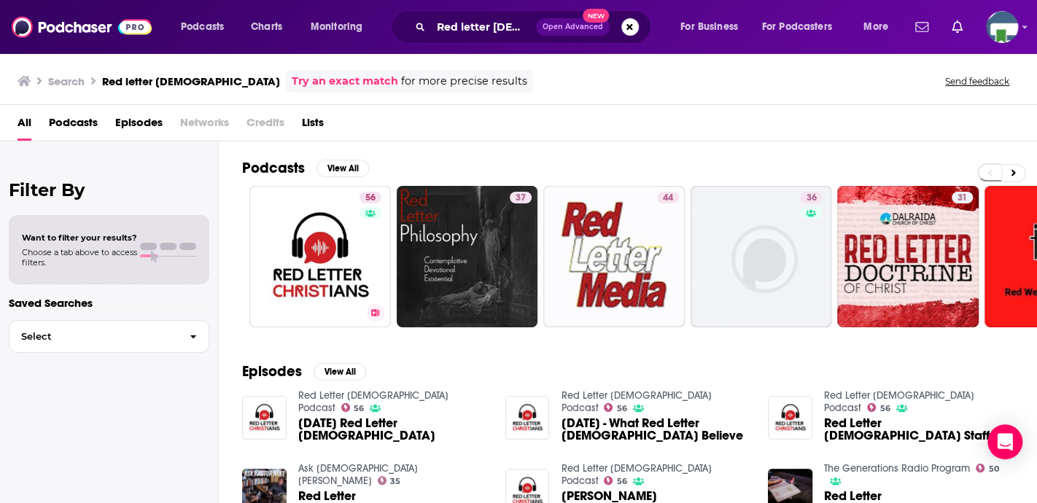
click at [350, 269] on link "56 Red Letter [DEMOGRAPHIC_DATA] Podcast" at bounding box center [320, 257] width 142 height 142
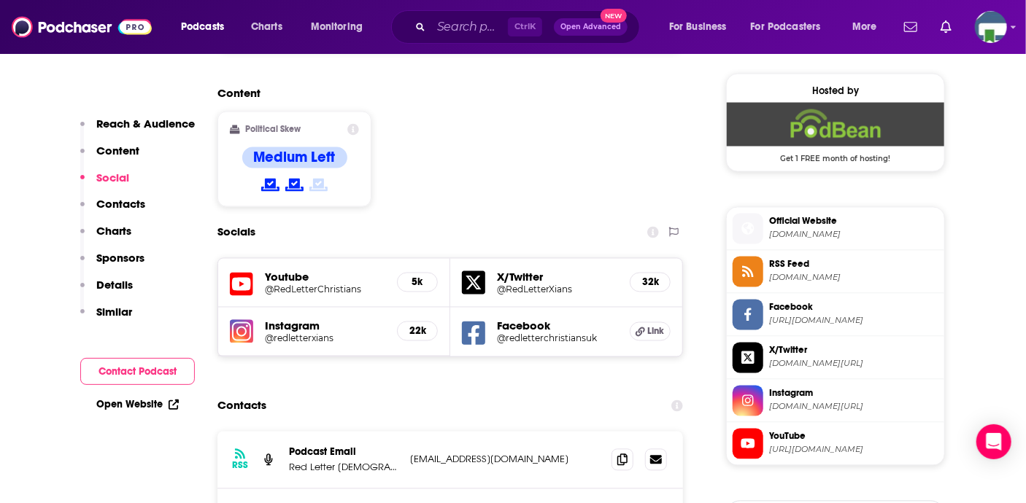
scroll to position [1240, 0]
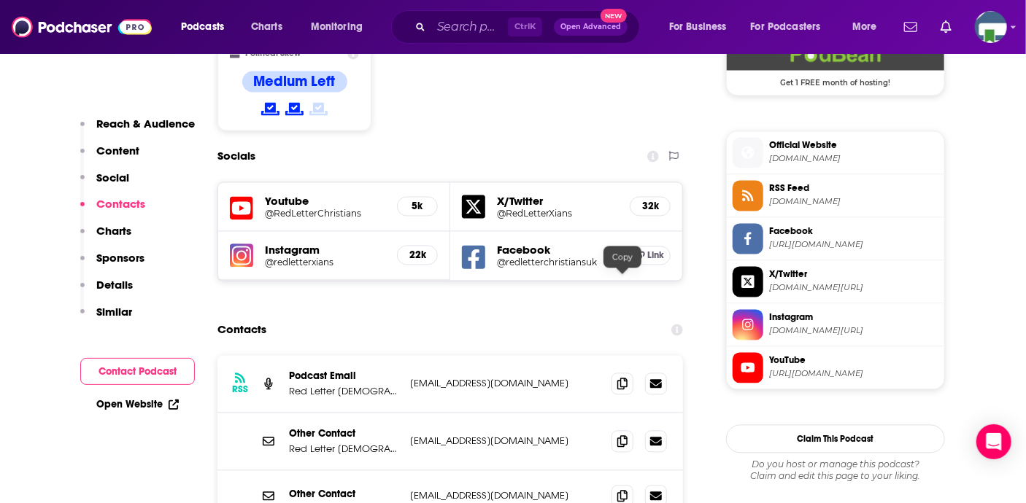
click at [624, 379] on icon at bounding box center [622, 385] width 10 height 12
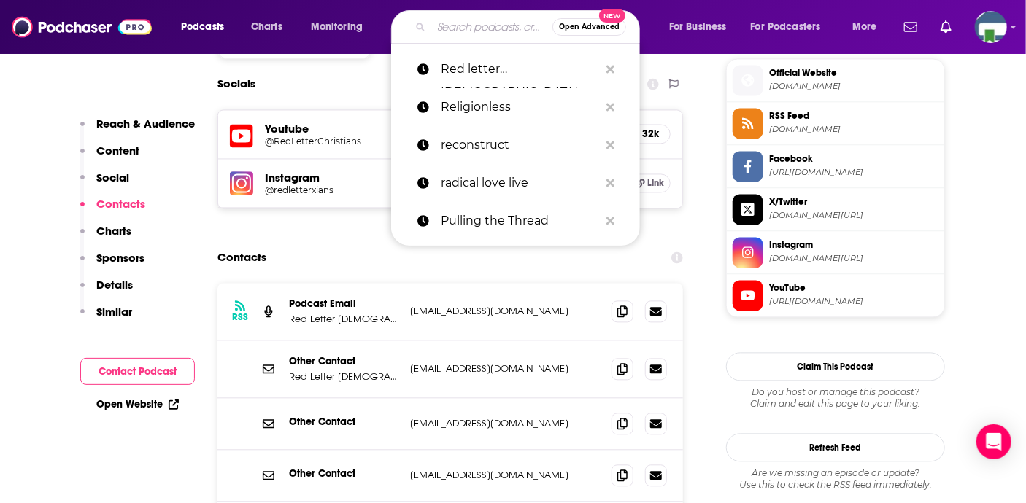
click at [443, 20] on input "Search podcasts, credits, & more..." at bounding box center [491, 26] width 121 height 23
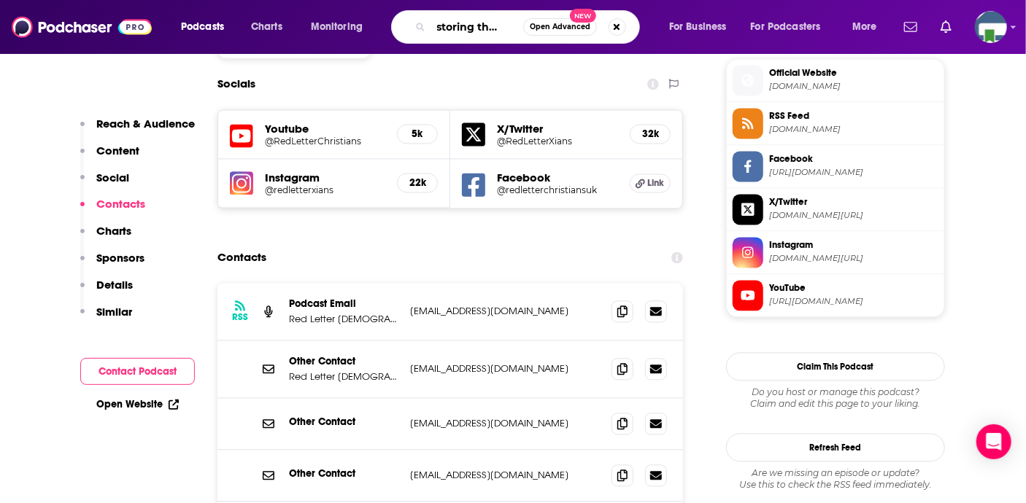
type input "restoring the soul"
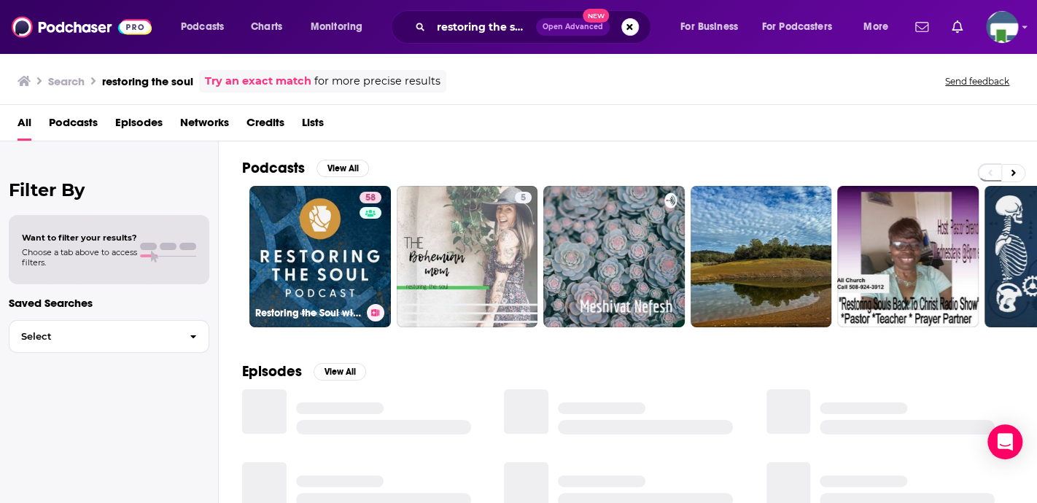
click at [319, 282] on link "58 Restoring the Soul with [PERSON_NAME] [PERSON_NAME]" at bounding box center [320, 257] width 142 height 142
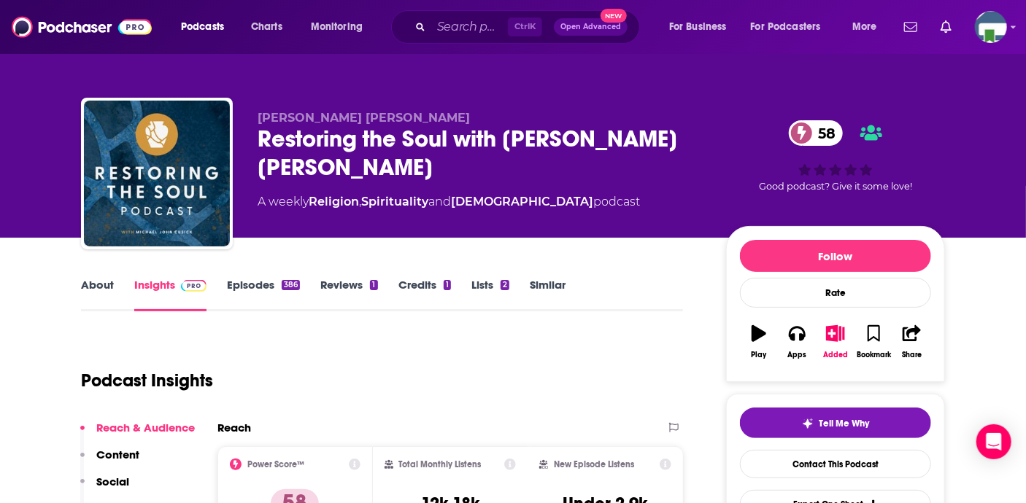
click at [99, 285] on link "About" at bounding box center [97, 295] width 33 height 34
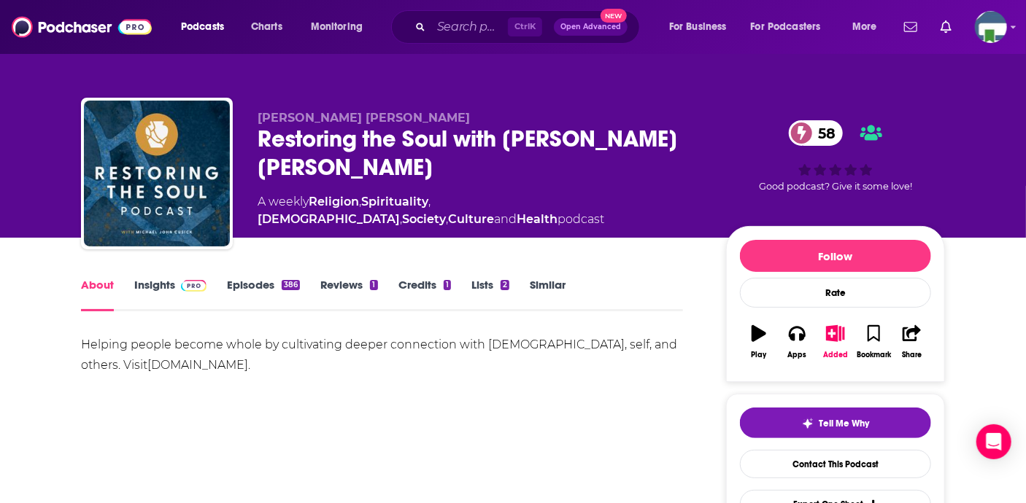
click at [152, 284] on link "Insights" at bounding box center [170, 295] width 72 height 34
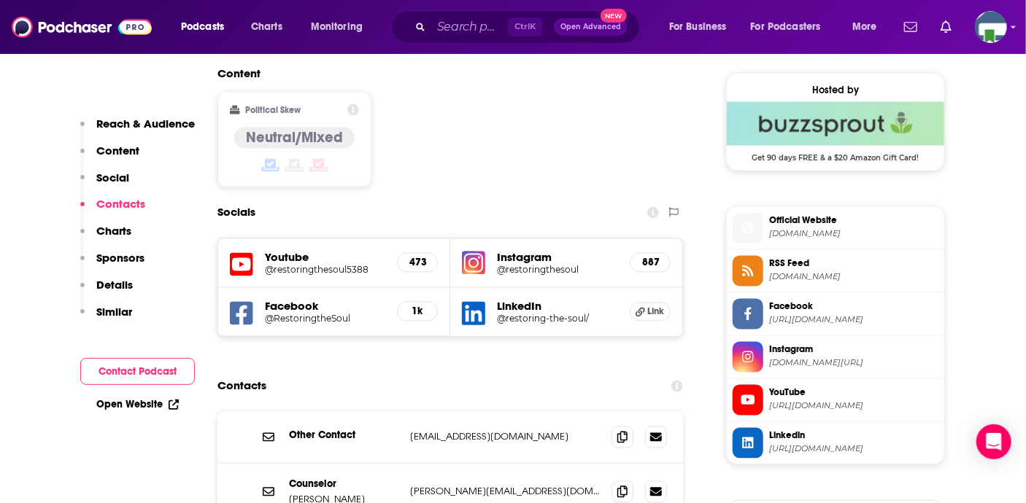
scroll to position [1167, 0]
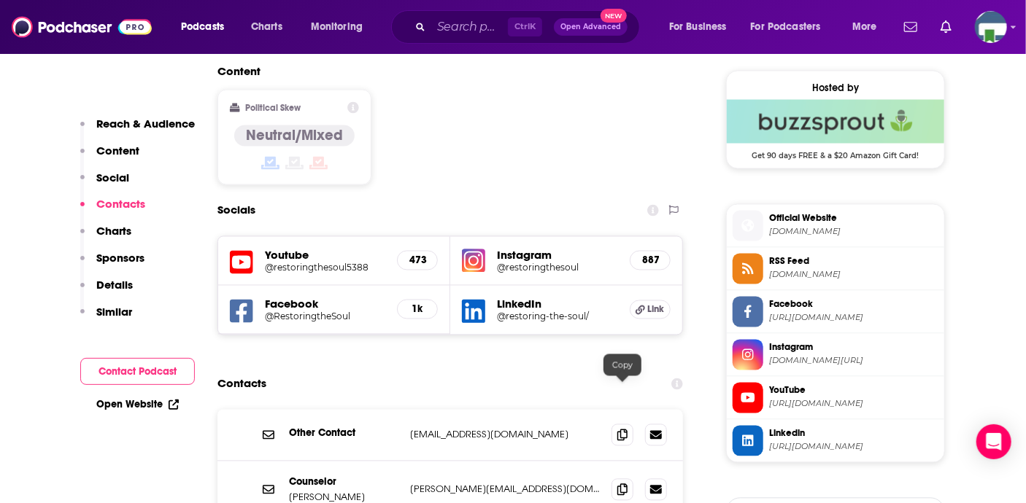
click at [619, 484] on icon at bounding box center [622, 490] width 10 height 12
click at [455, 26] on input "Search podcasts, credits, & more..." at bounding box center [469, 26] width 77 height 23
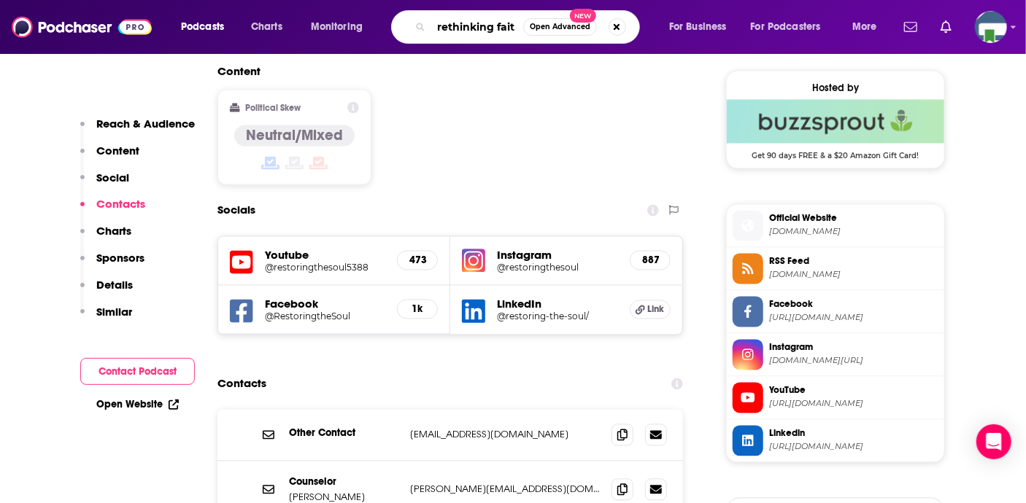
type input "rethinking faith"
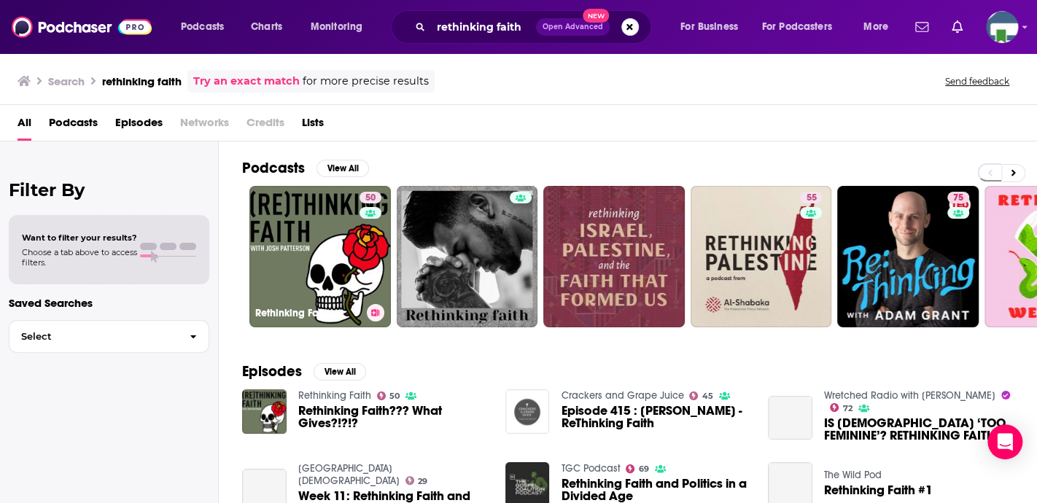
click at [333, 240] on link "50 Rethinking Faith" at bounding box center [320, 257] width 142 height 142
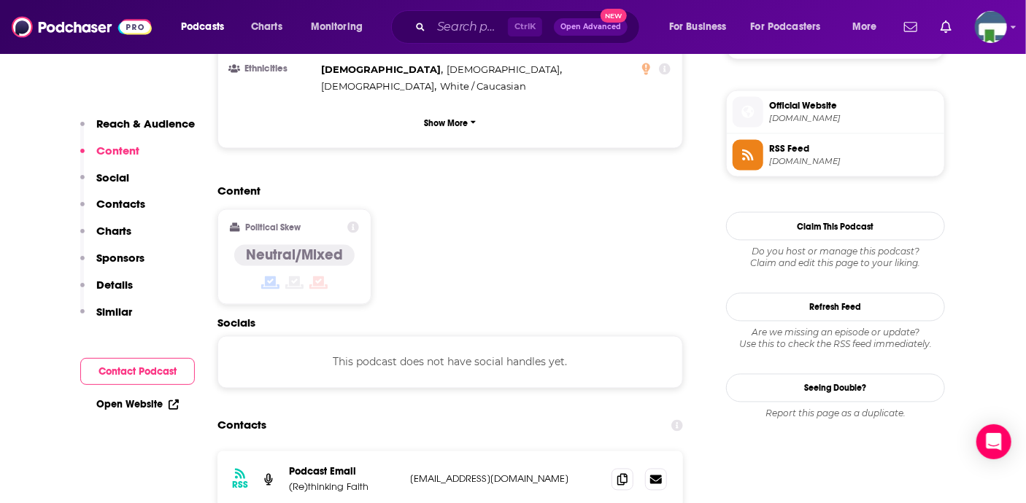
scroll to position [1094, 0]
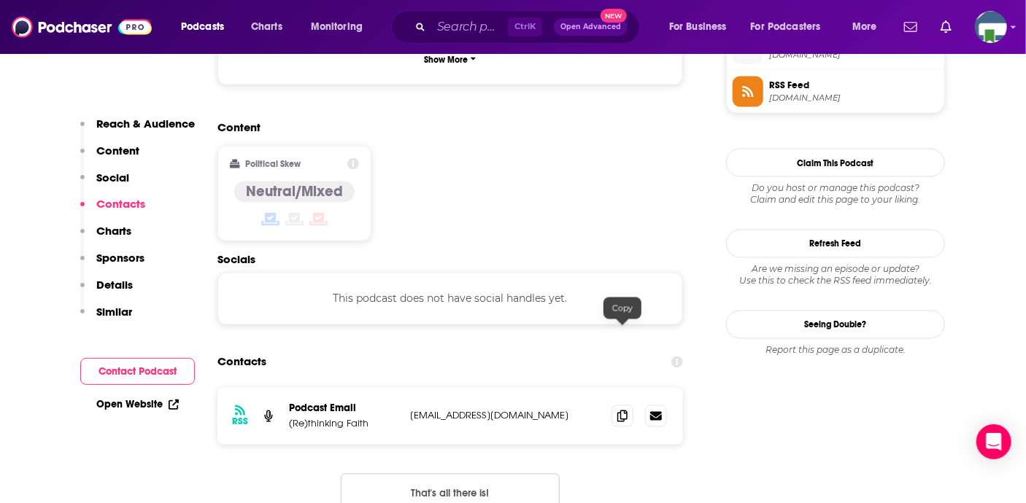
click at [619, 411] on icon at bounding box center [622, 417] width 10 height 12
click at [443, 23] on input "Search podcasts, credits, & more..." at bounding box center [469, 26] width 77 height 23
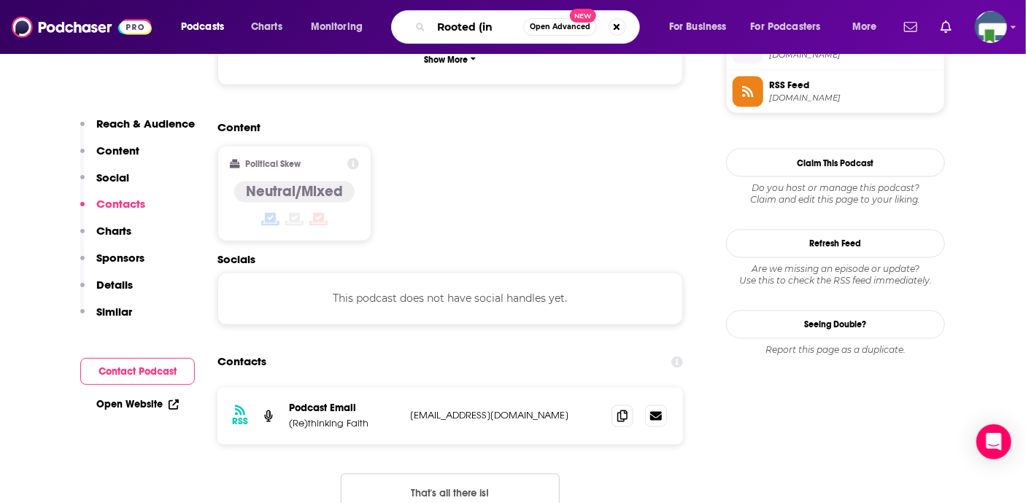
type input "Rooted (in)"
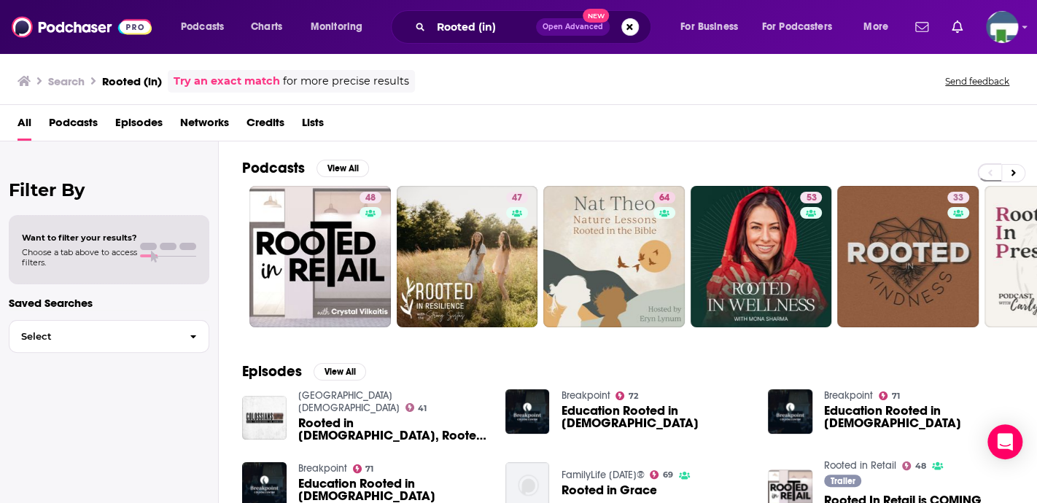
click at [638, 28] on div "Rooted (in) Open Advanced New" at bounding box center [521, 27] width 260 height 34
click at [635, 27] on button "Search podcasts, credits, & more..." at bounding box center [630, 27] width 18 height 18
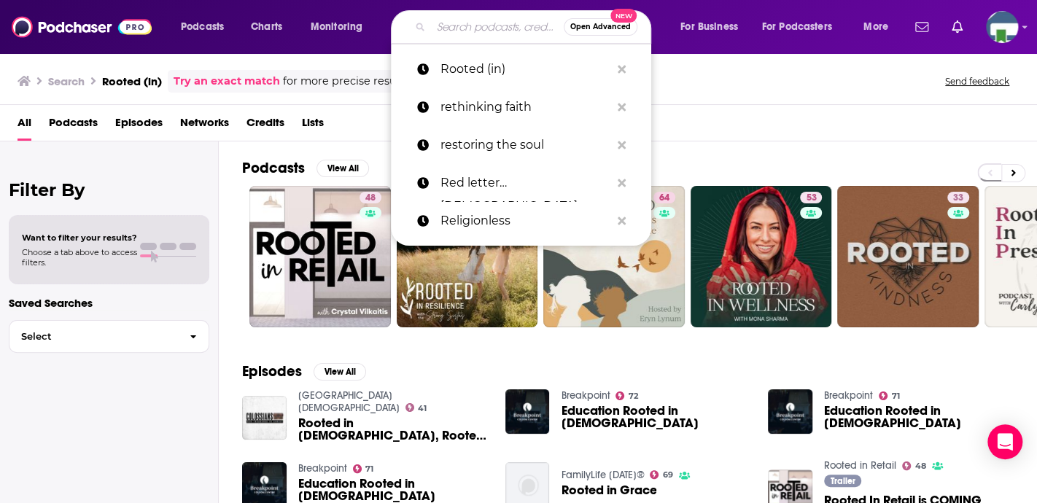
click at [484, 29] on input "Search podcasts, credits, & more..." at bounding box center [497, 26] width 133 height 23
paste input "rooted (IN).ten.tionally"
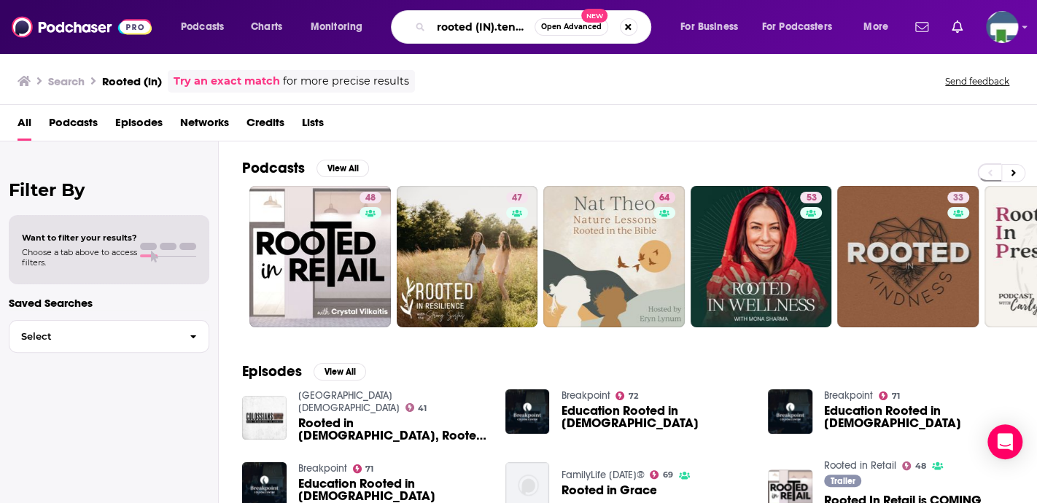
scroll to position [0, 29]
type input "rooted (IN).ten.tionally"
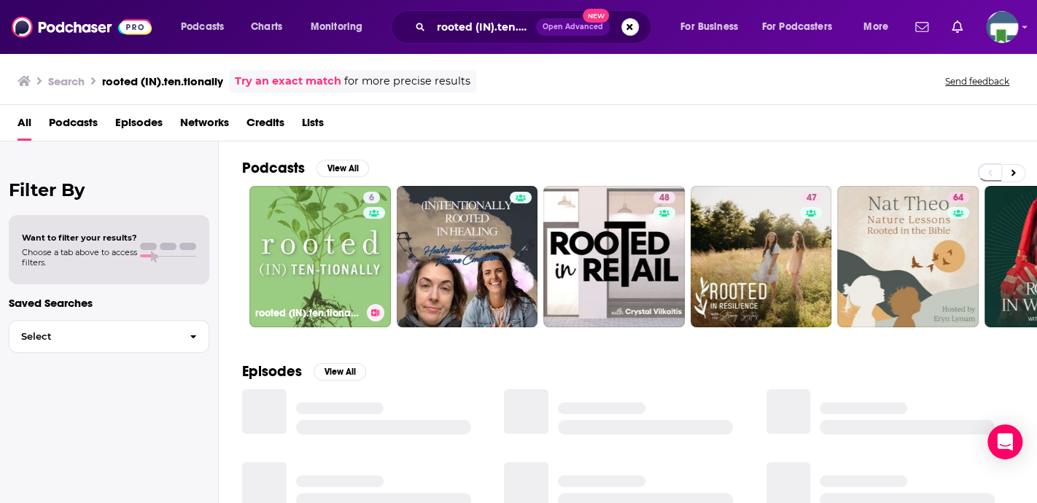
click at [341, 228] on link "6 rooted (IN).ten.tionally" at bounding box center [320, 257] width 142 height 142
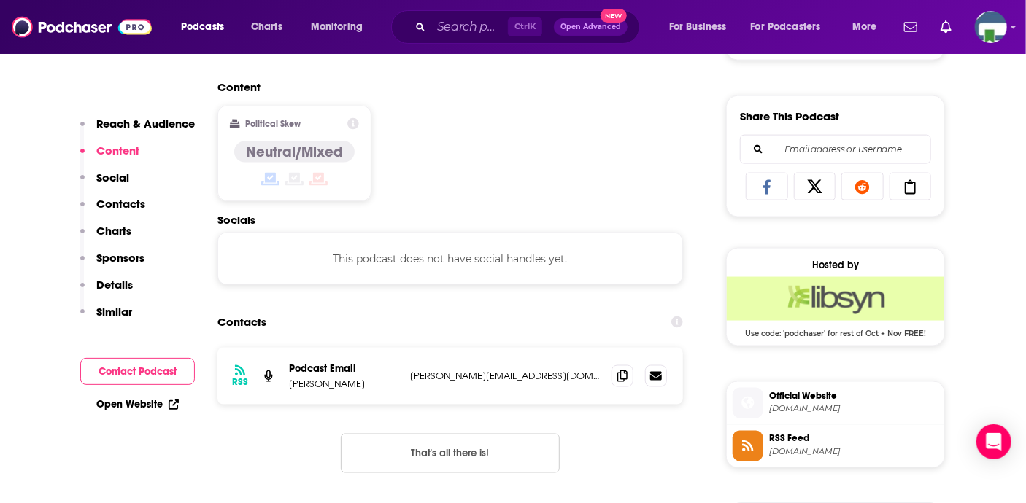
scroll to position [875, 0]
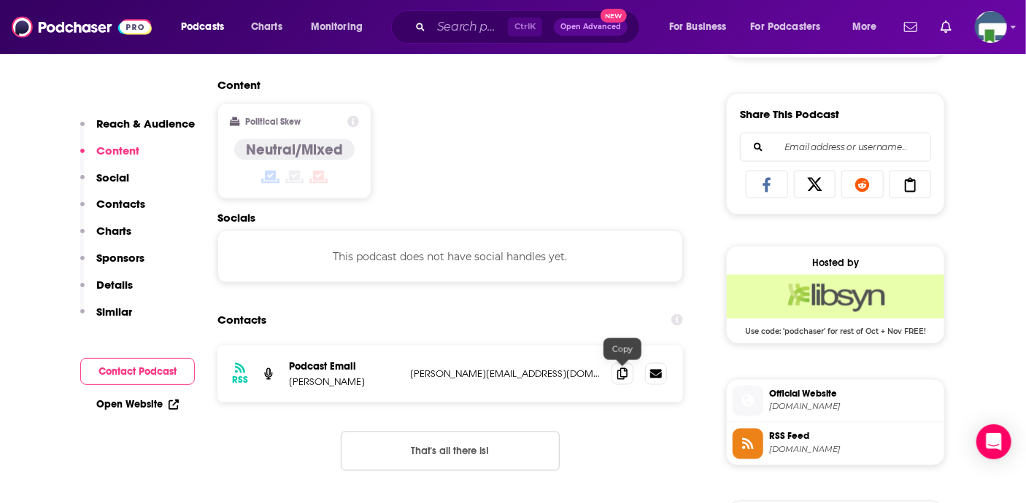
click at [620, 376] on icon at bounding box center [622, 374] width 10 height 12
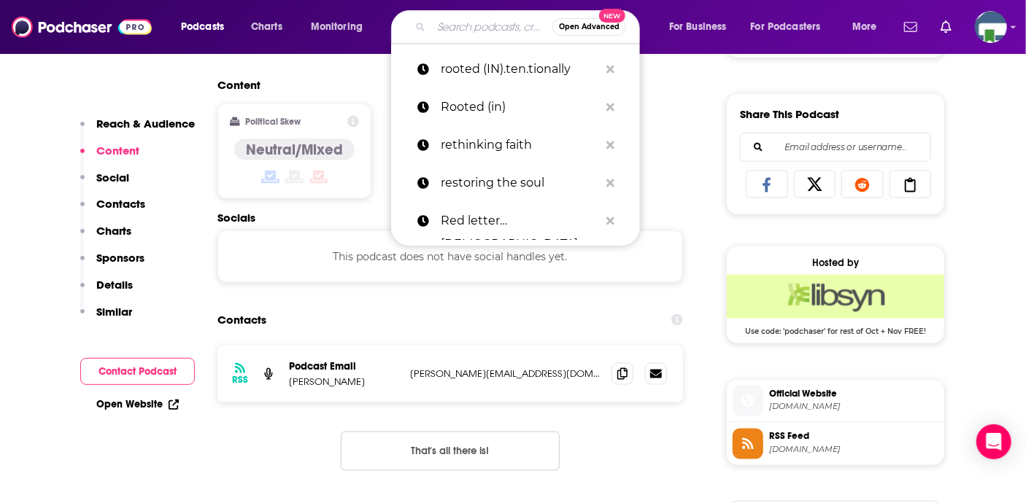
click at [463, 30] on input "Search podcasts, credits, & more..." at bounding box center [491, 26] width 121 height 23
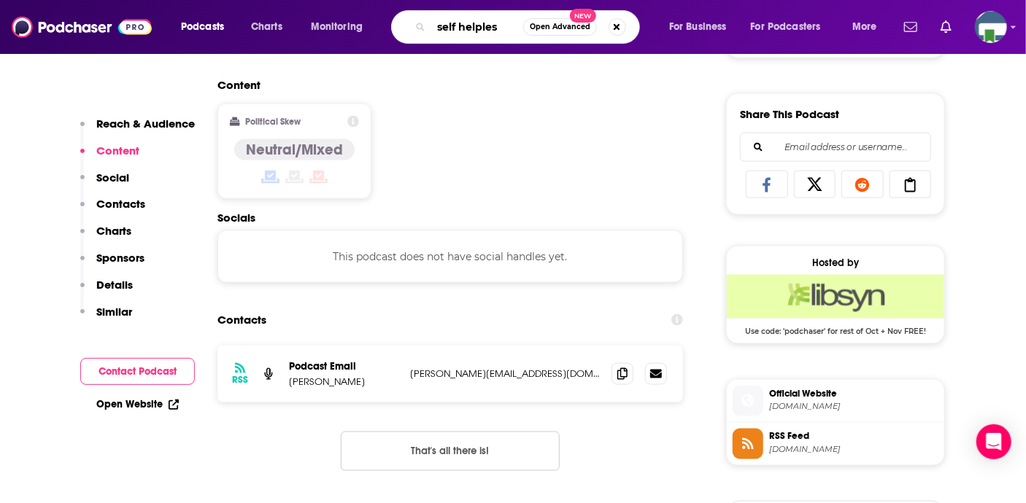
type input "self helpless"
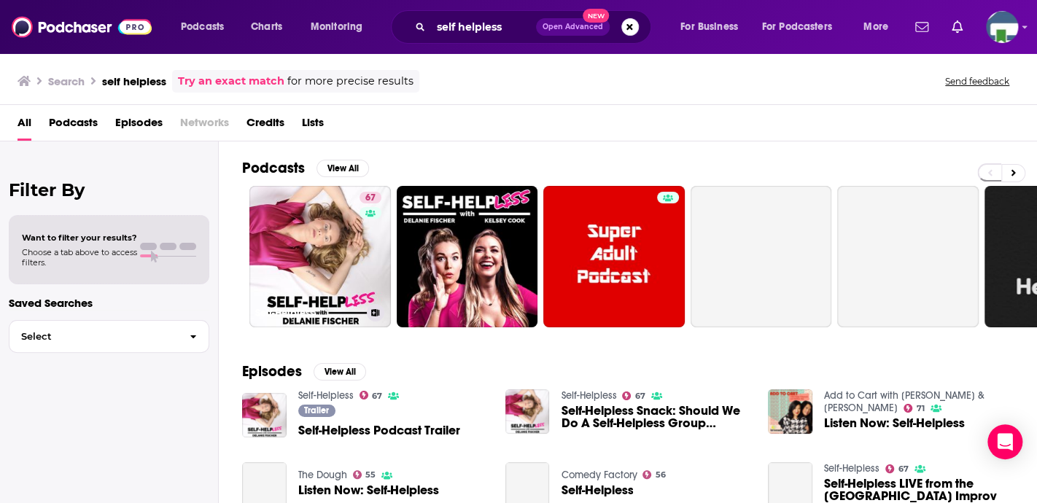
click at [331, 249] on link "67 Self-Helpless" at bounding box center [320, 257] width 142 height 142
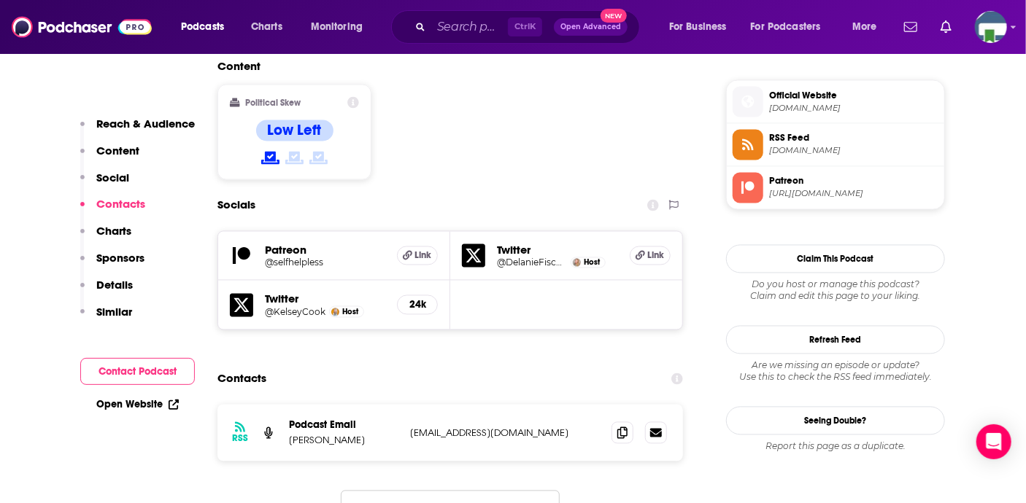
scroll to position [1167, 0]
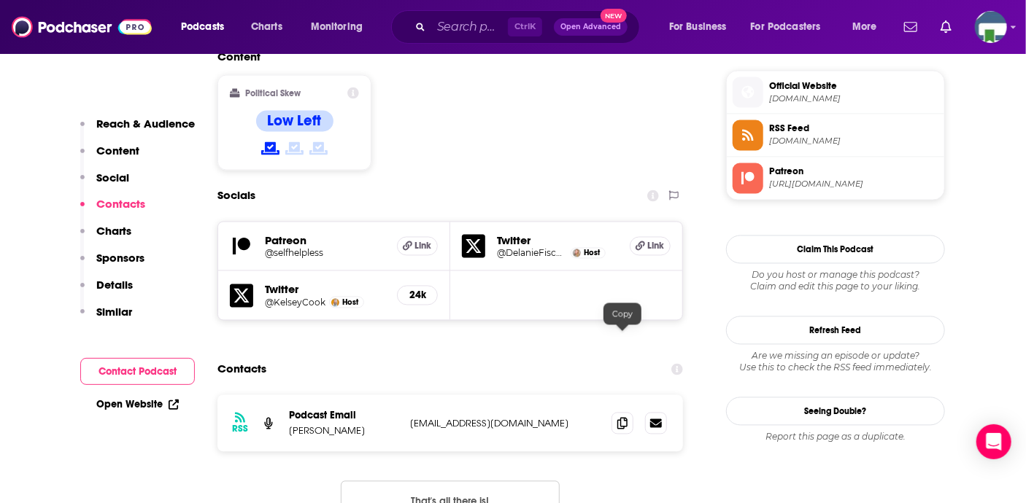
click at [621, 413] on span at bounding box center [622, 424] width 22 height 22
click at [465, 28] on input "Search podcasts, credits, & more..." at bounding box center [469, 26] width 77 height 23
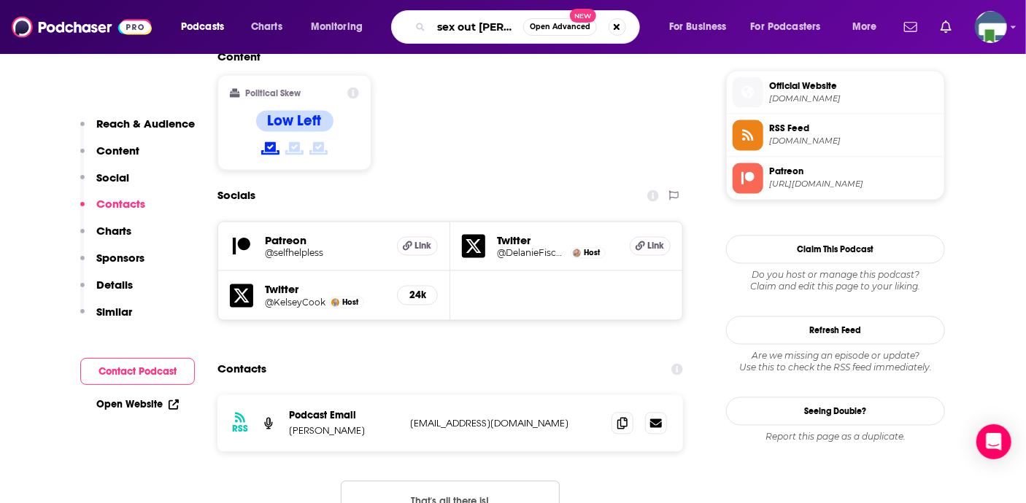
type input "sex out loud"
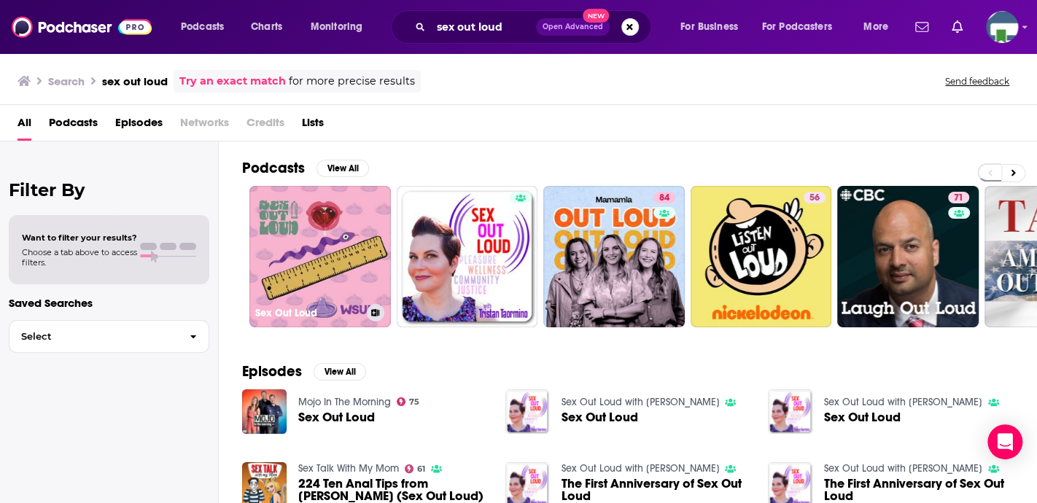
click at [314, 295] on link "Sex Out Loud" at bounding box center [320, 257] width 142 height 142
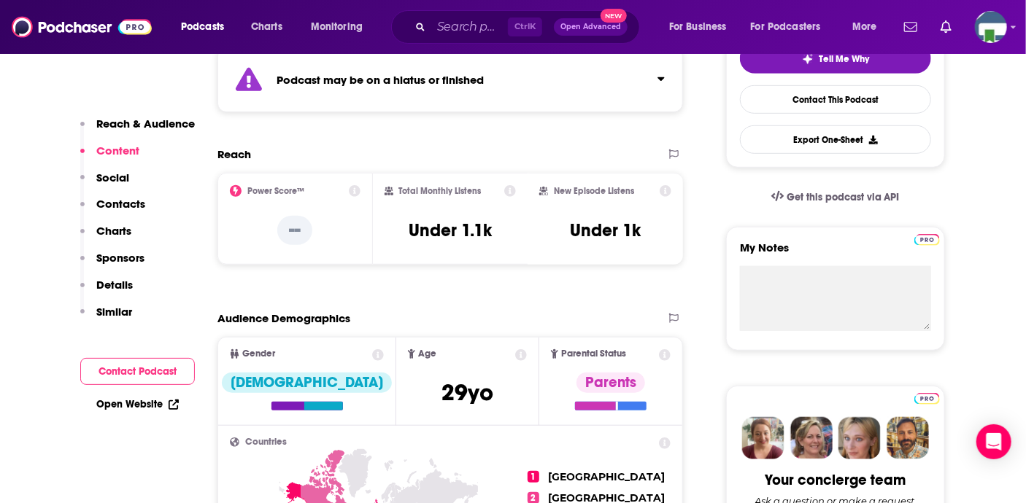
scroll to position [365, 0]
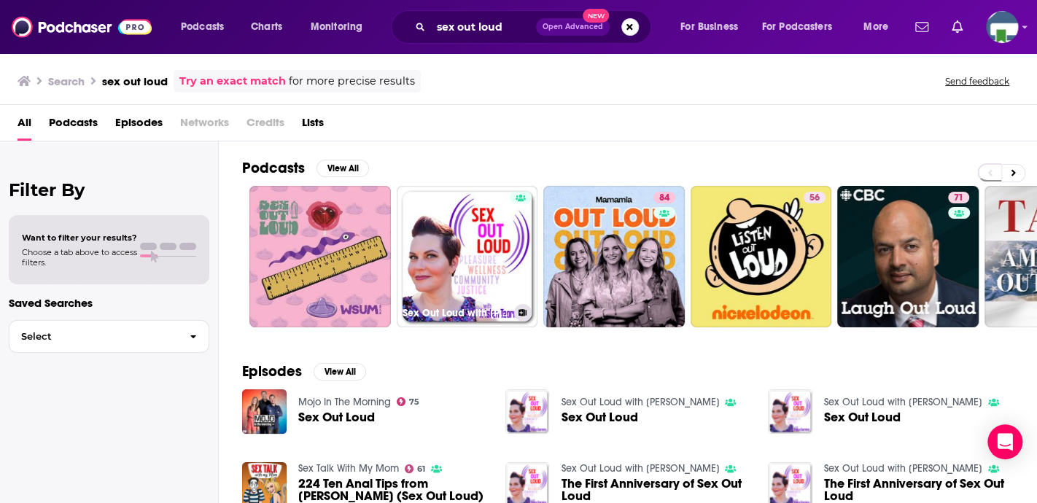
click at [479, 271] on link "Sex Out Loud with [PERSON_NAME]" at bounding box center [468, 257] width 142 height 142
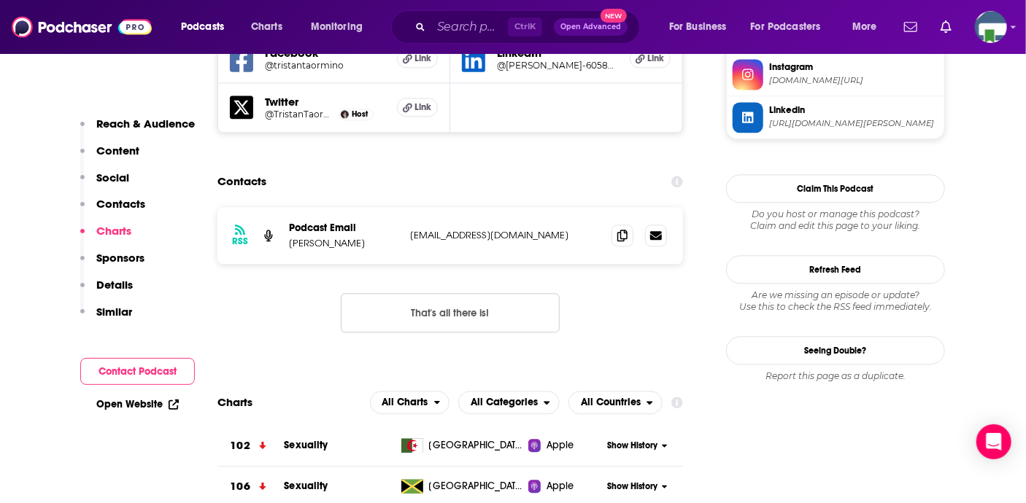
scroll to position [1459, 0]
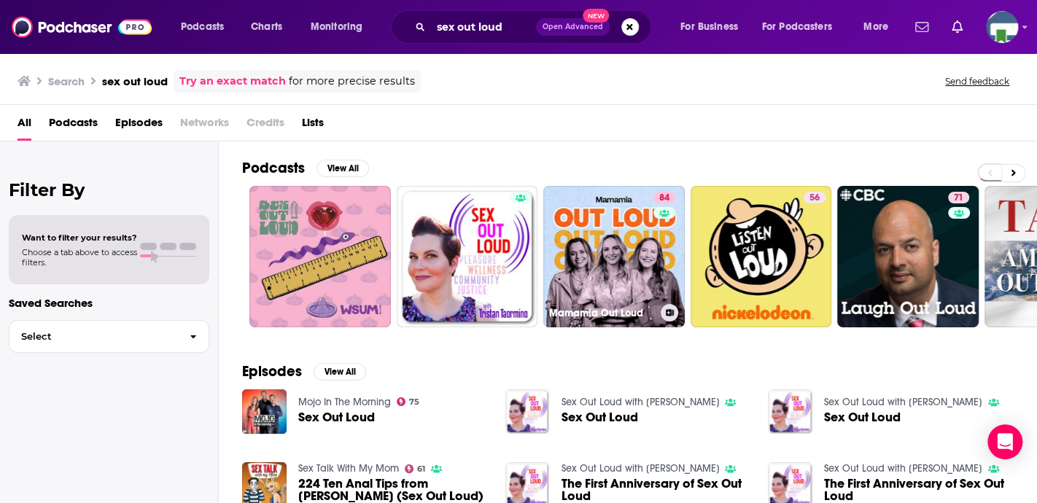
click at [613, 268] on link "84 Mamamia Out Loud" at bounding box center [614, 257] width 142 height 142
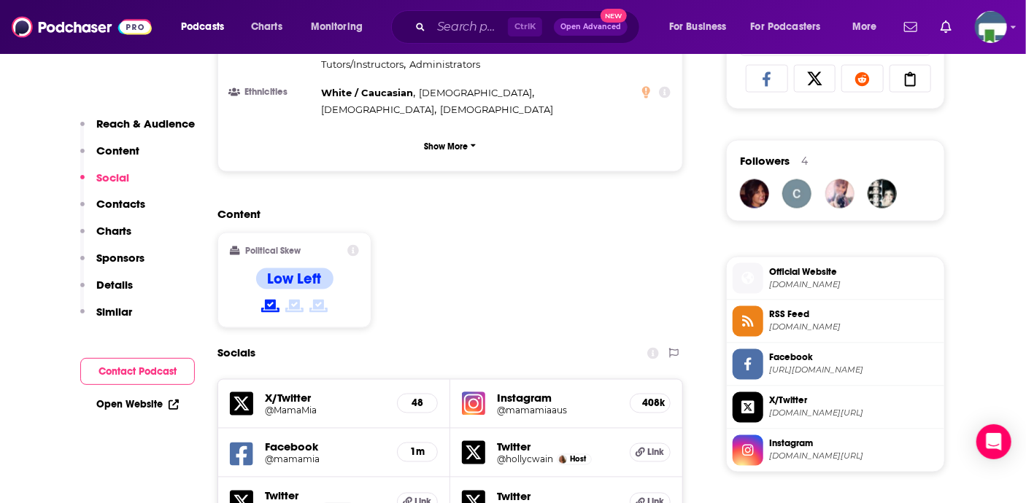
scroll to position [948, 0]
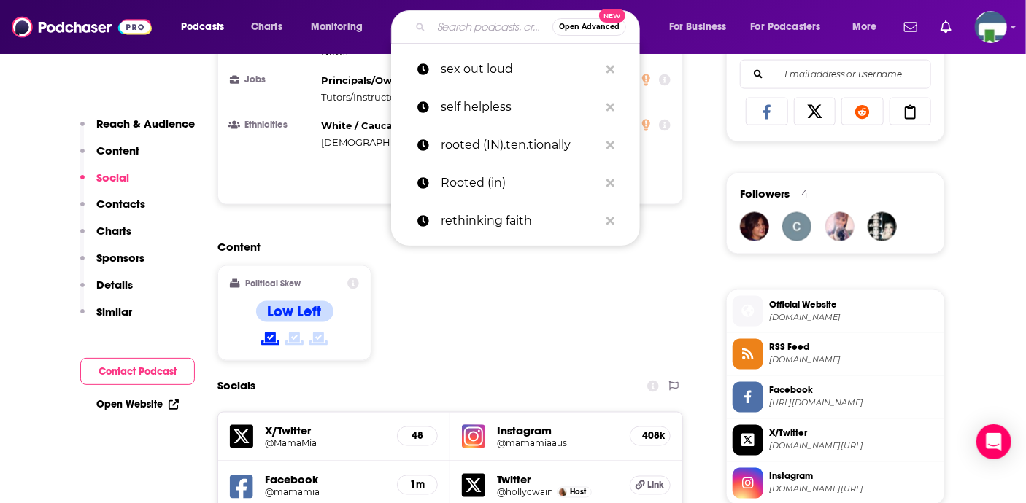
click at [441, 28] on input "Search podcasts, credits, & more..." at bounding box center [491, 26] width 121 height 23
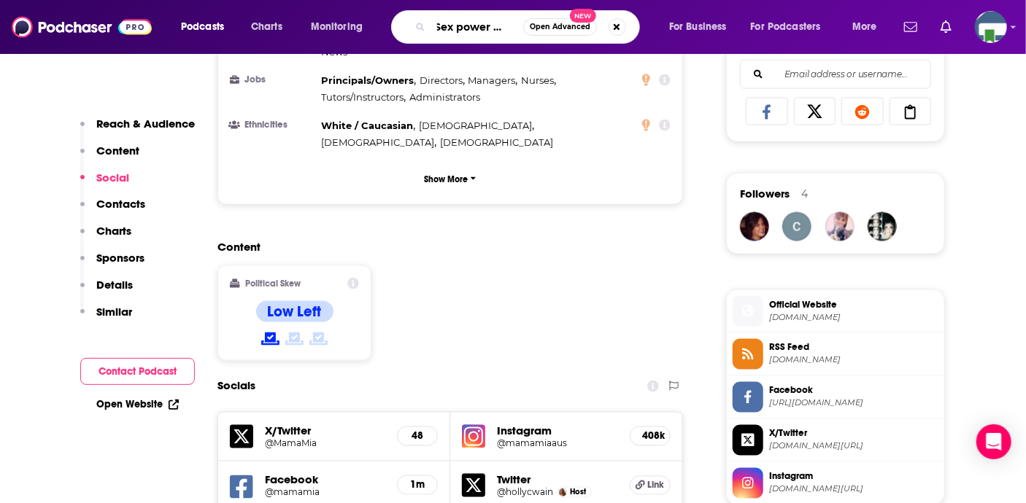
scroll to position [0, 16]
type input "Sex power money"
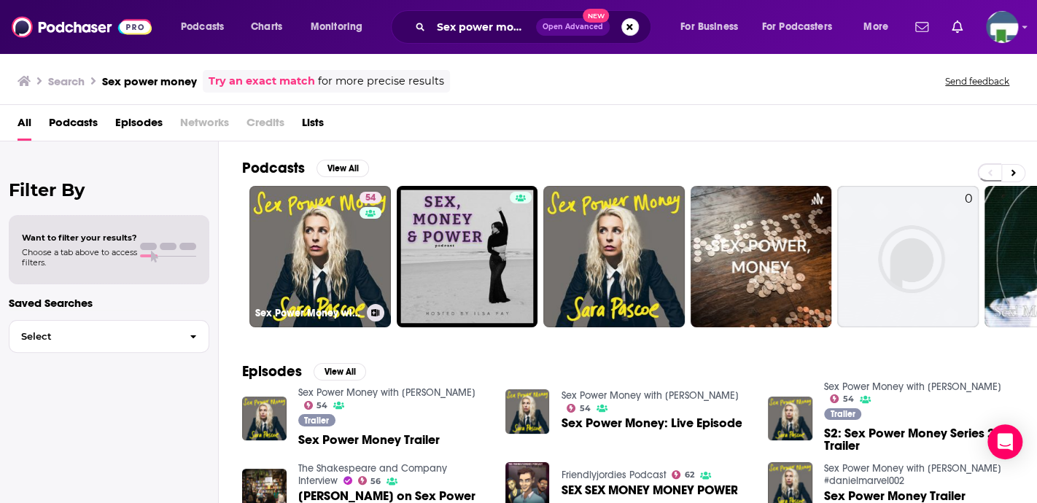
click at [349, 260] on link "54 Sex Power Money with [PERSON_NAME]" at bounding box center [320, 257] width 142 height 142
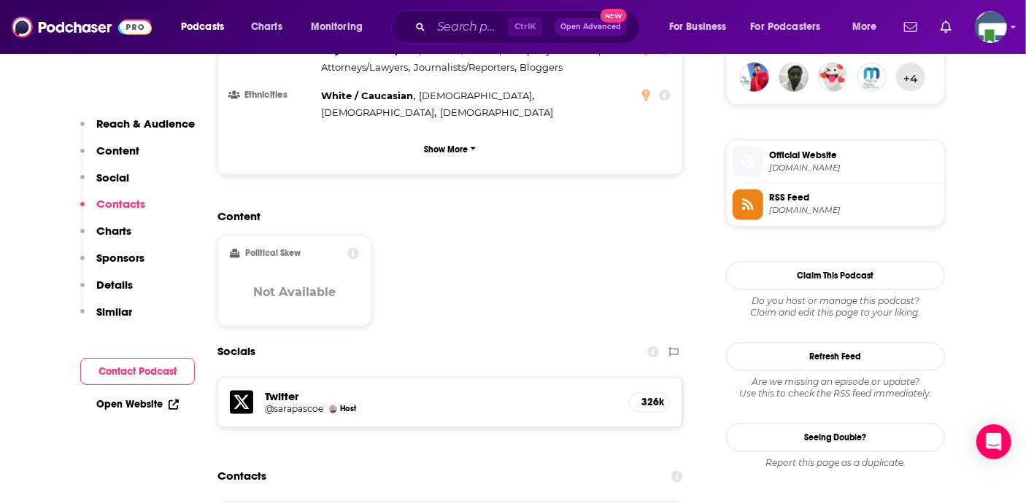
scroll to position [1459, 0]
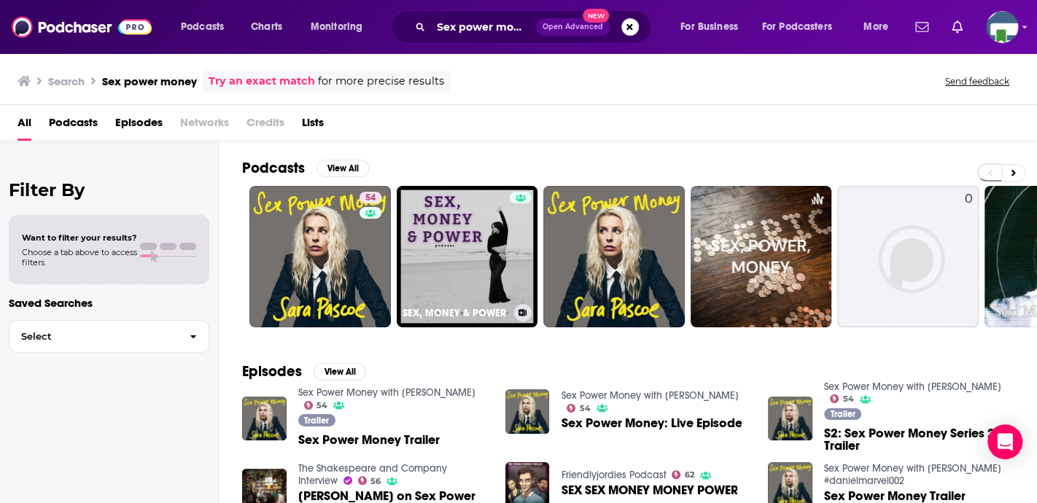
click at [458, 280] on link "SEX, MONEY & POWER" at bounding box center [468, 257] width 142 height 142
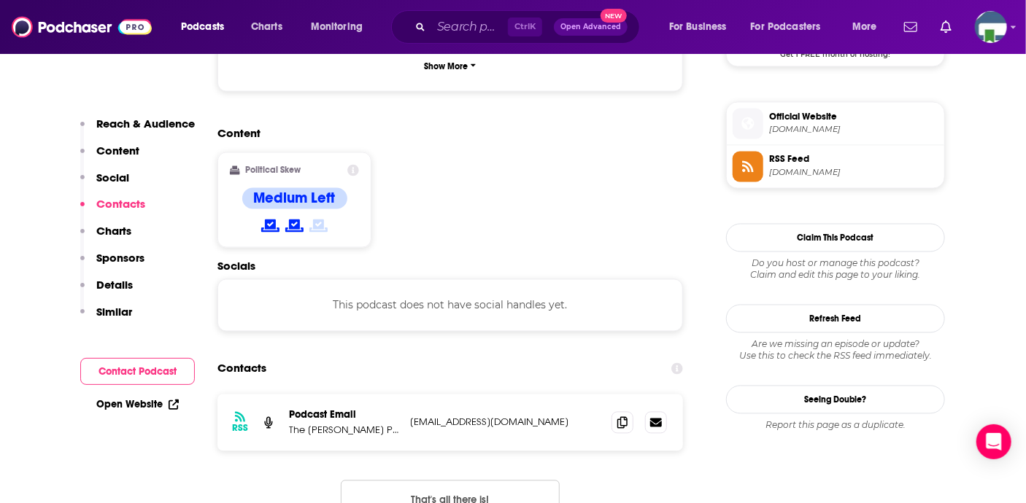
scroll to position [1094, 0]
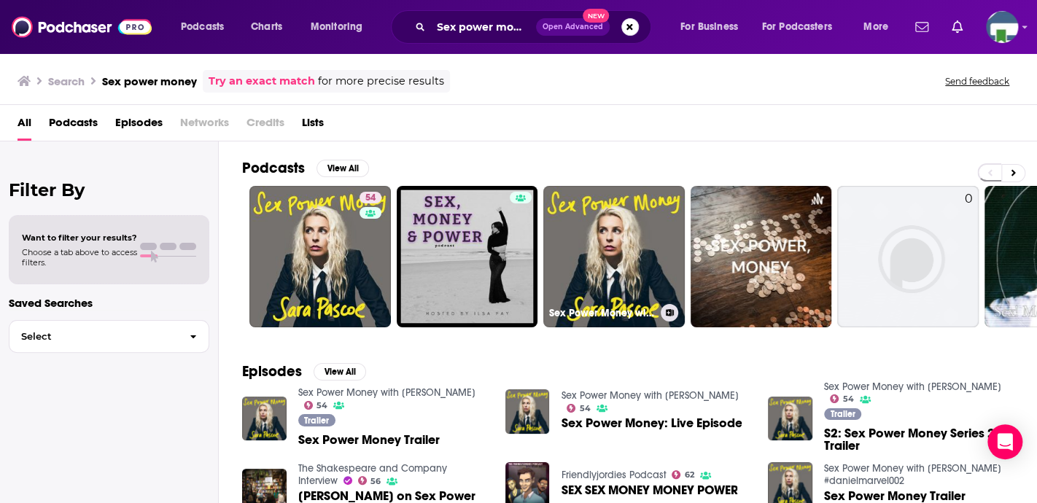
click at [610, 246] on link "Sex Power Money with [PERSON_NAME] #danielmarvel002" at bounding box center [614, 257] width 142 height 142
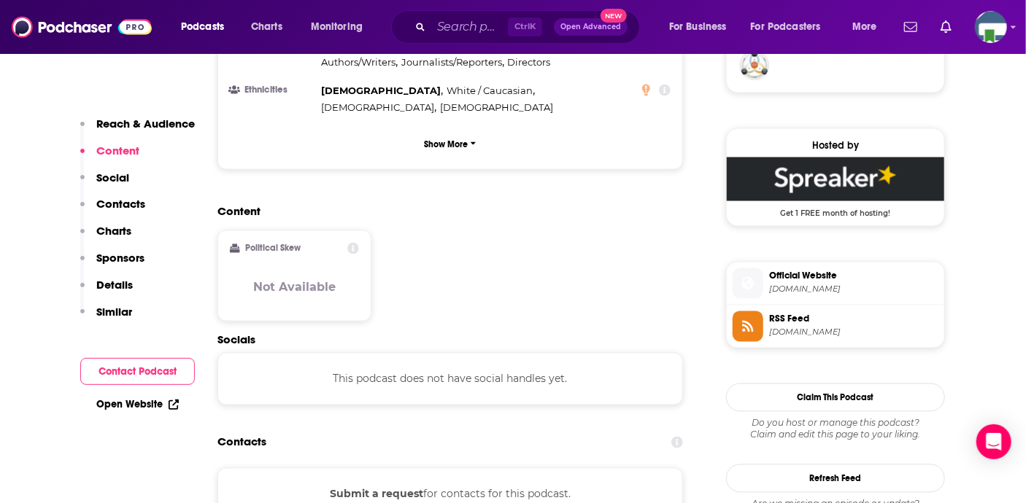
scroll to position [1167, 0]
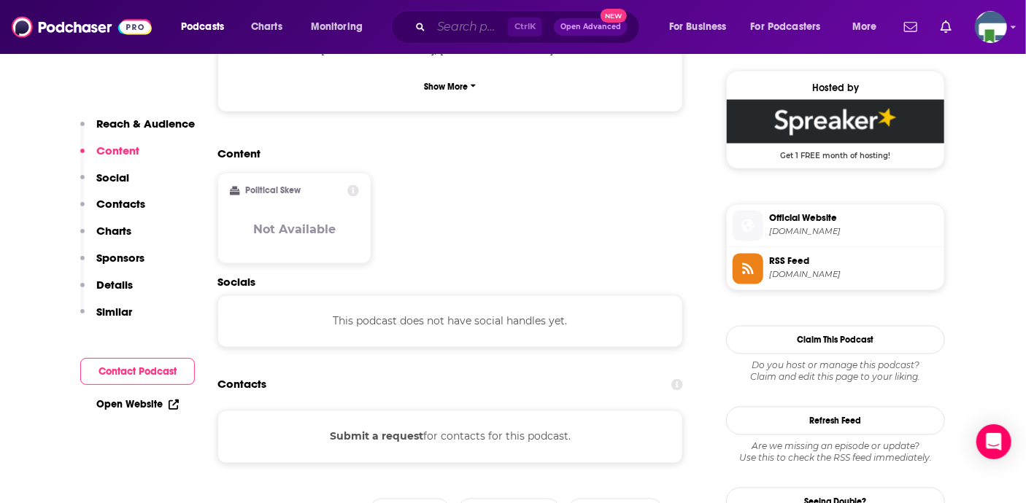
click at [438, 26] on input "Search podcasts, credits, & more..." at bounding box center [469, 26] width 77 height 23
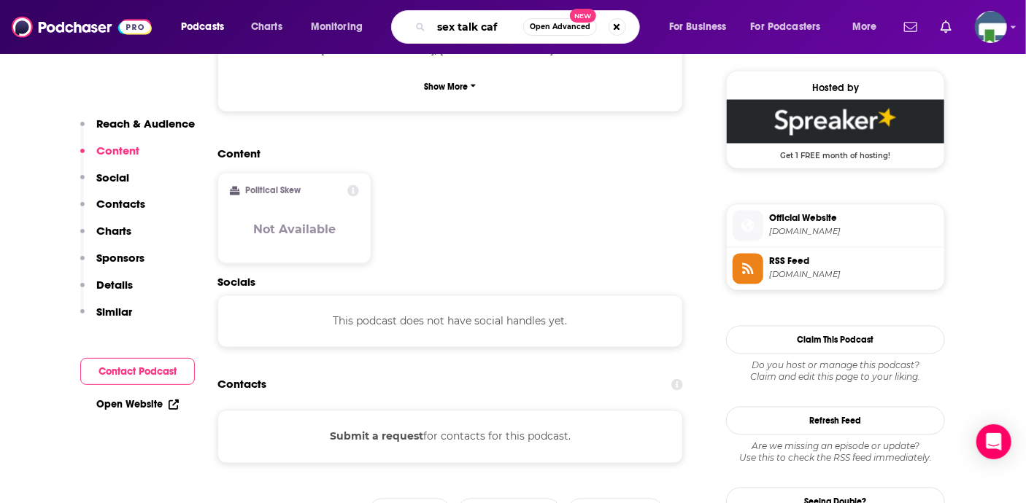
type input "sex talk cafe"
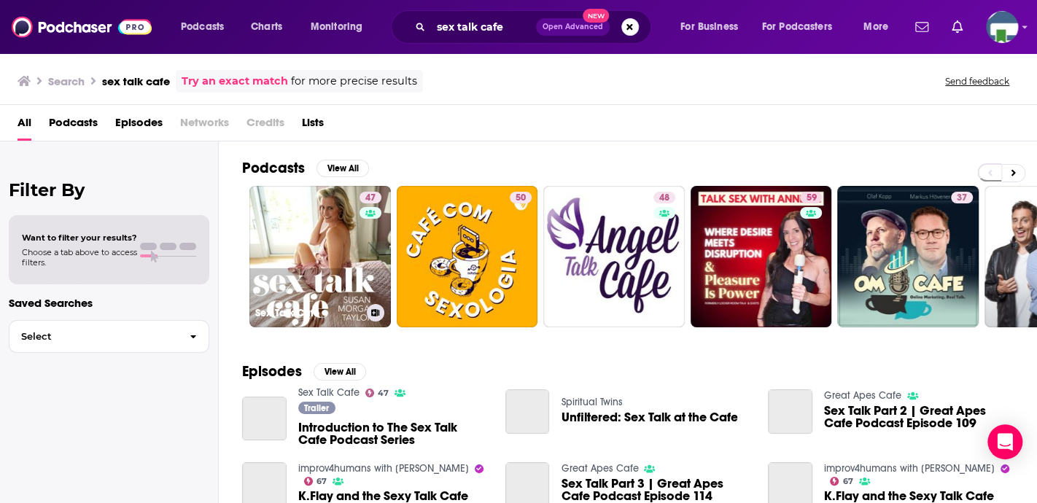
click at [328, 260] on link "47 Sex Talk Cafe" at bounding box center [320, 257] width 142 height 142
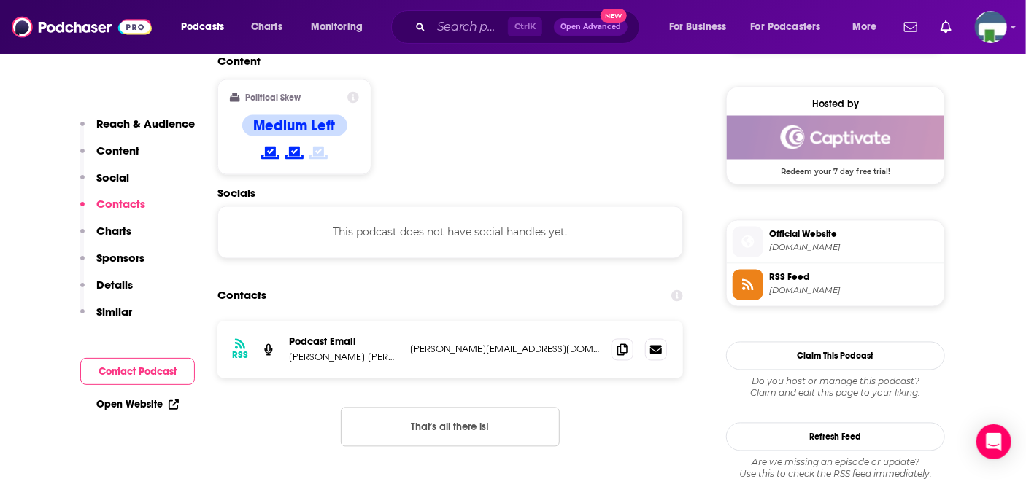
scroll to position [1167, 0]
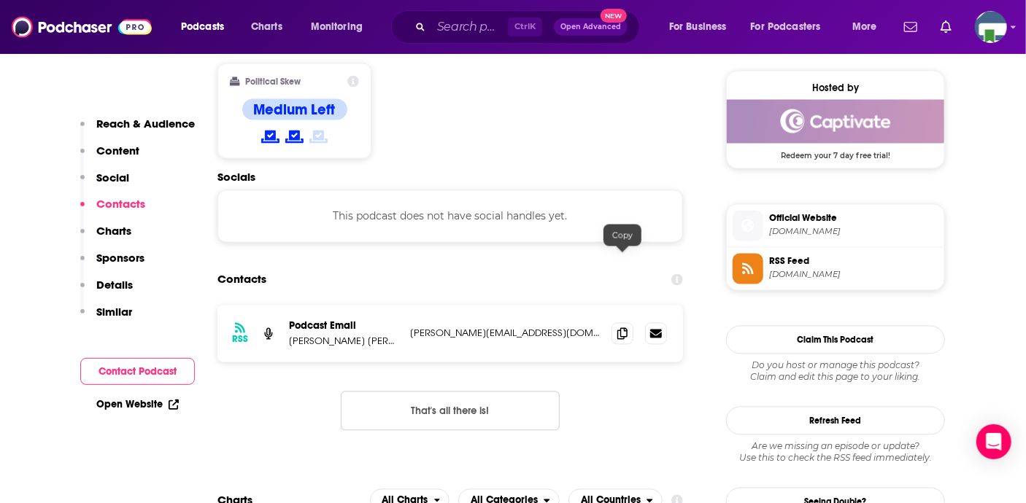
click at [621, 328] on icon at bounding box center [622, 334] width 10 height 12
click at [464, 26] on input "Search podcasts, credits, & more..." at bounding box center [469, 26] width 77 height 23
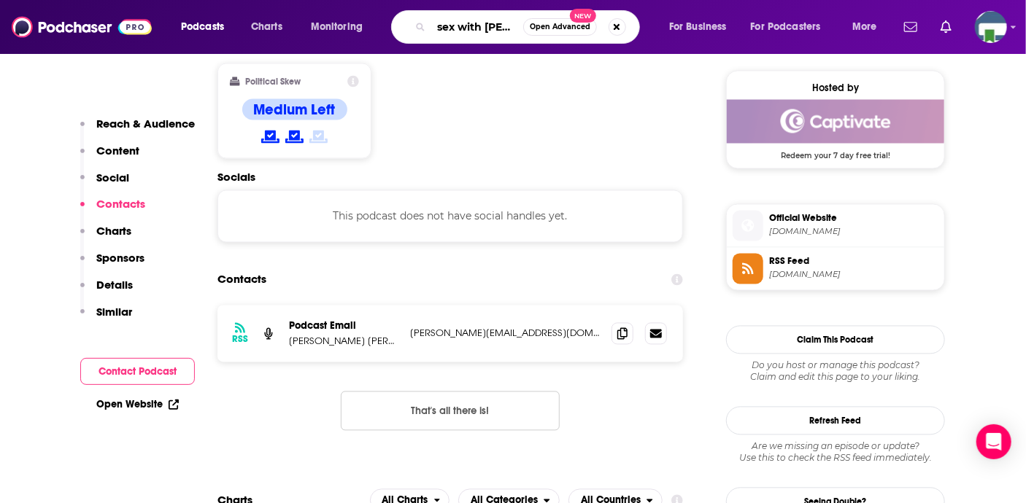
type input "sex with [PERSON_NAME]"
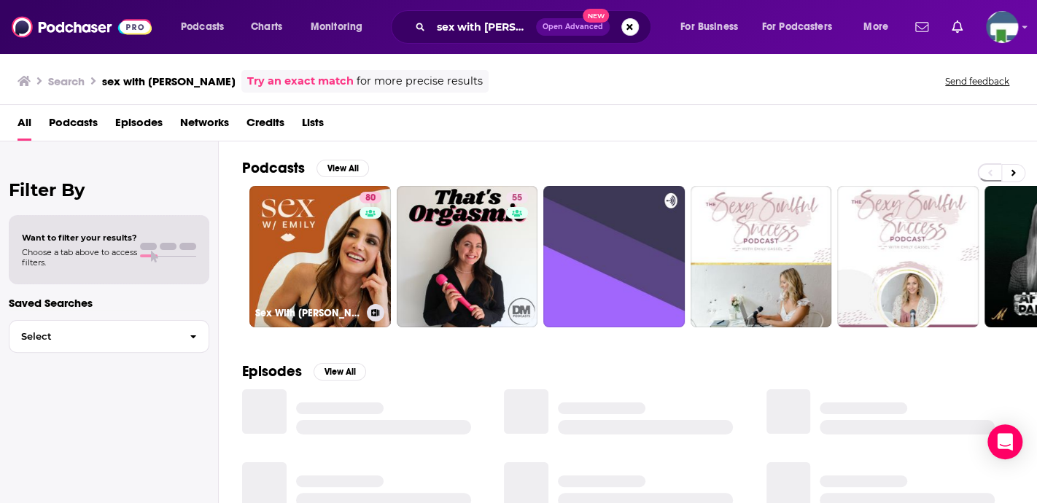
click at [298, 243] on link "80 Sex With [PERSON_NAME]" at bounding box center [320, 257] width 142 height 142
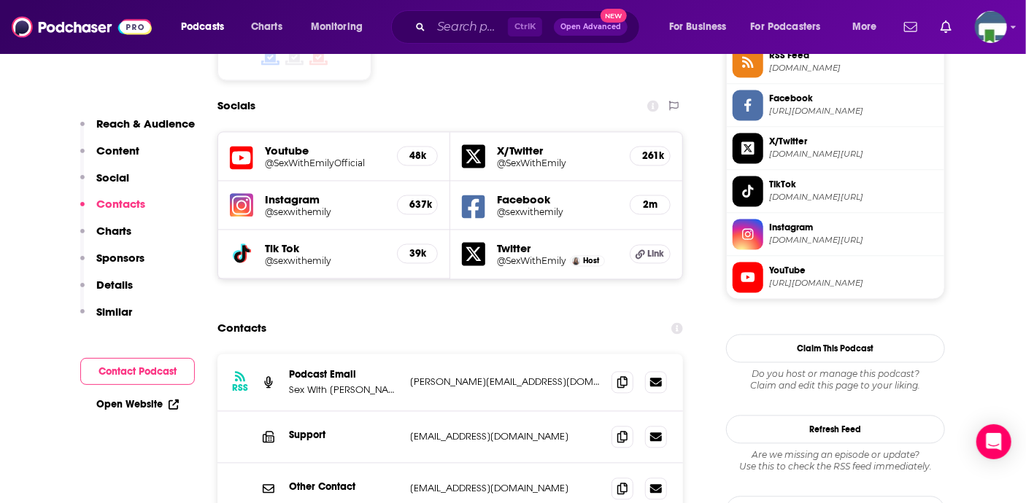
scroll to position [1313, 0]
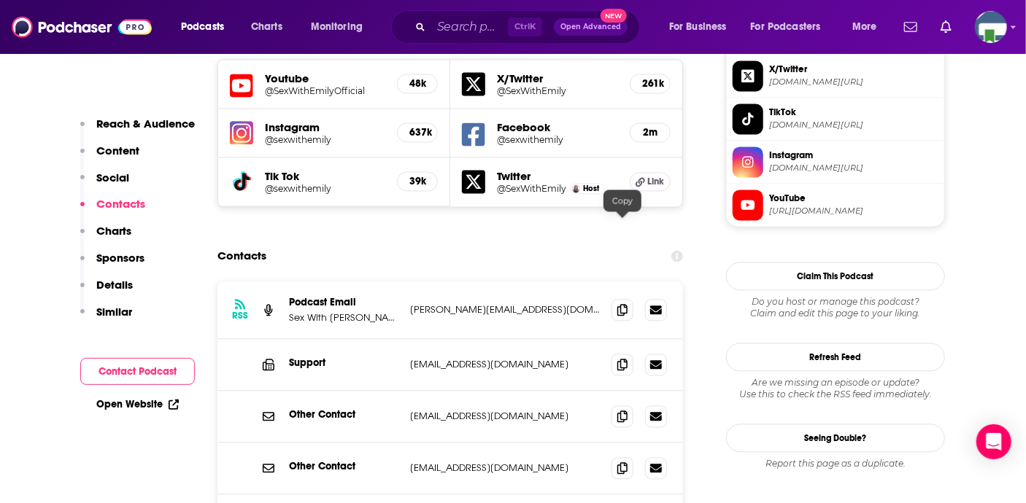
click at [623, 304] on icon at bounding box center [622, 310] width 10 height 12
click at [443, 24] on input "Search podcasts, credits, & more..." at bounding box center [469, 26] width 77 height 23
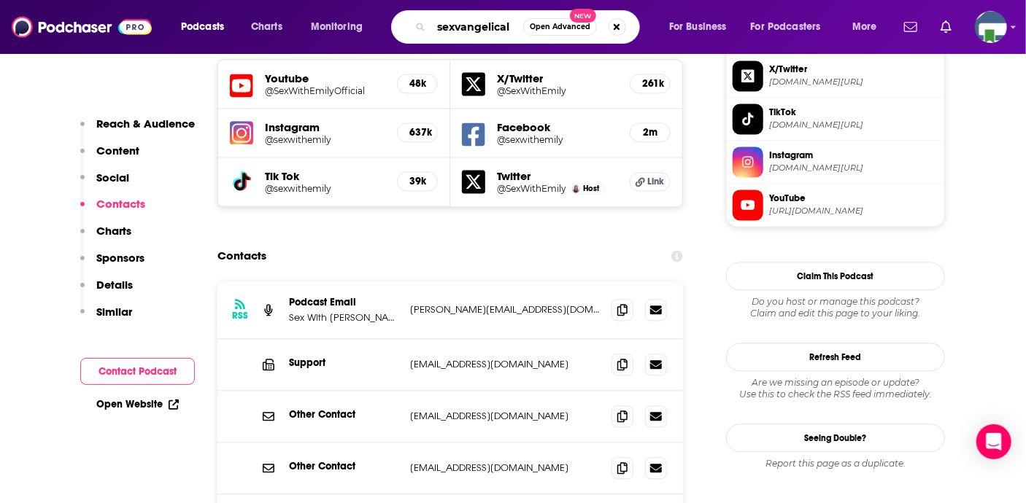
type input "sexvangelicals"
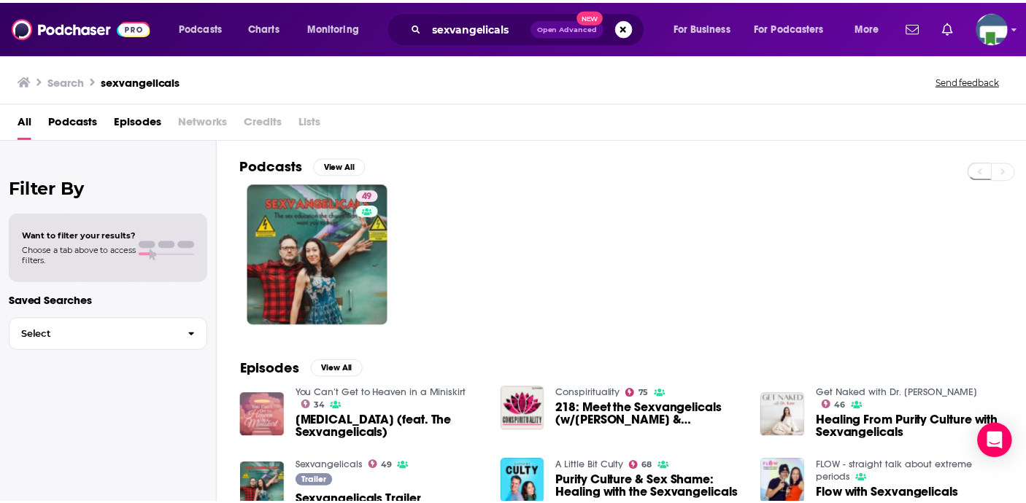
scroll to position [73, 0]
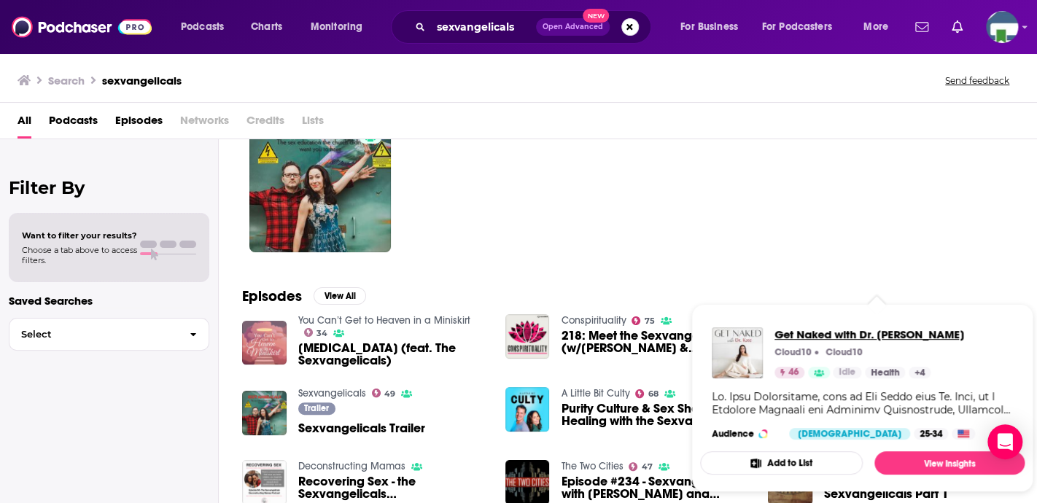
click at [850, 336] on span "Get Naked with Dr. [PERSON_NAME]" at bounding box center [870, 334] width 190 height 14
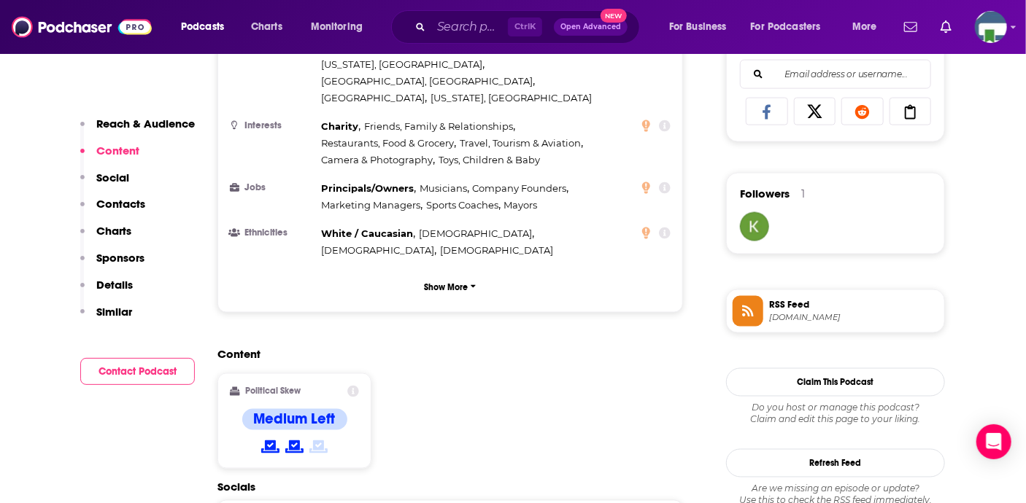
scroll to position [1167, 0]
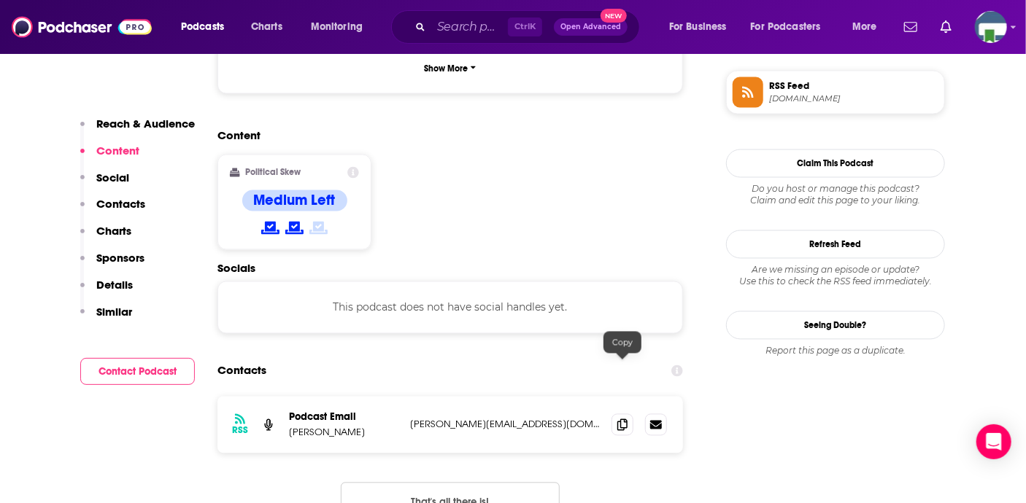
click at [620, 419] on icon at bounding box center [622, 425] width 10 height 12
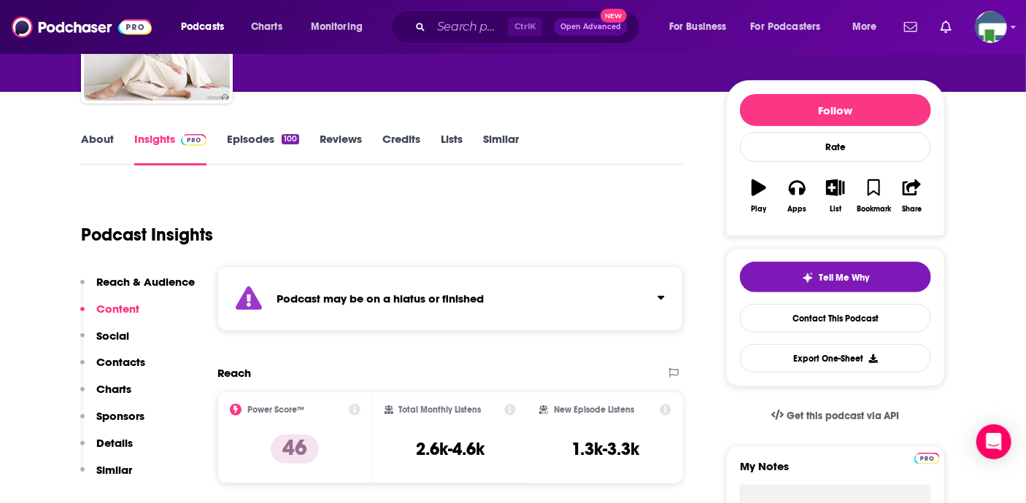
scroll to position [0, 0]
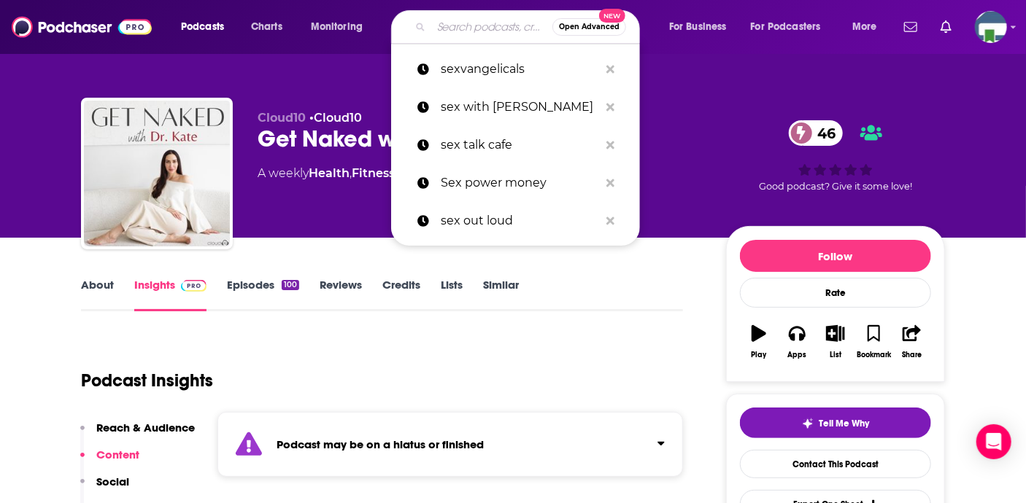
click at [455, 31] on input "Search podcasts, credits, & more..." at bounding box center [491, 26] width 121 height 23
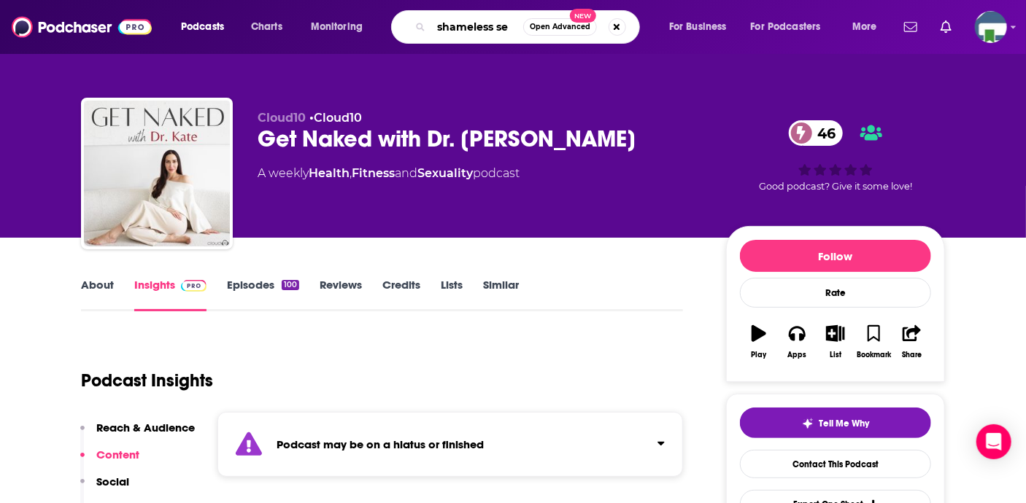
type input "shameless sex"
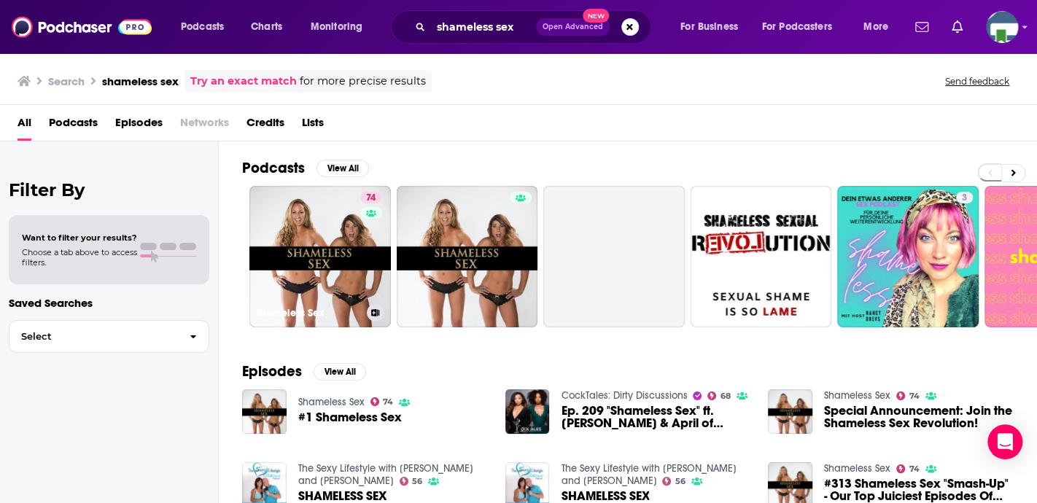
click at [325, 242] on link "74 Shameless Sex" at bounding box center [320, 257] width 142 height 142
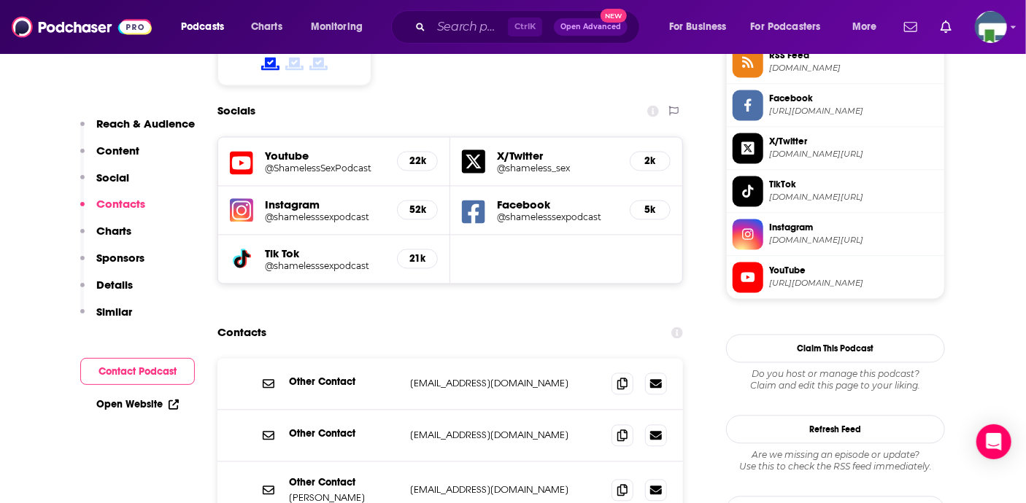
scroll to position [1313, 0]
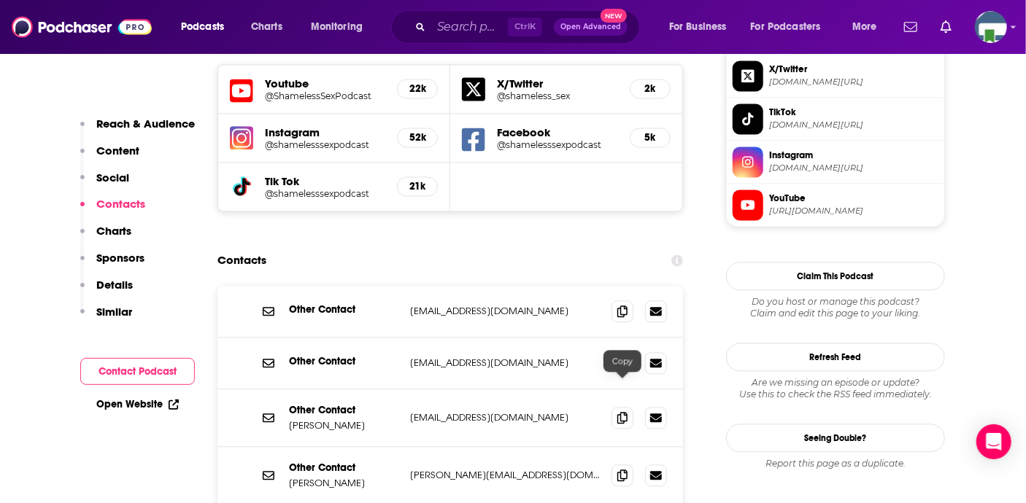
click at [622, 470] on icon at bounding box center [622, 476] width 10 height 12
click at [454, 30] on input "Search podcasts, credits, & more..." at bounding box center [469, 26] width 77 height 23
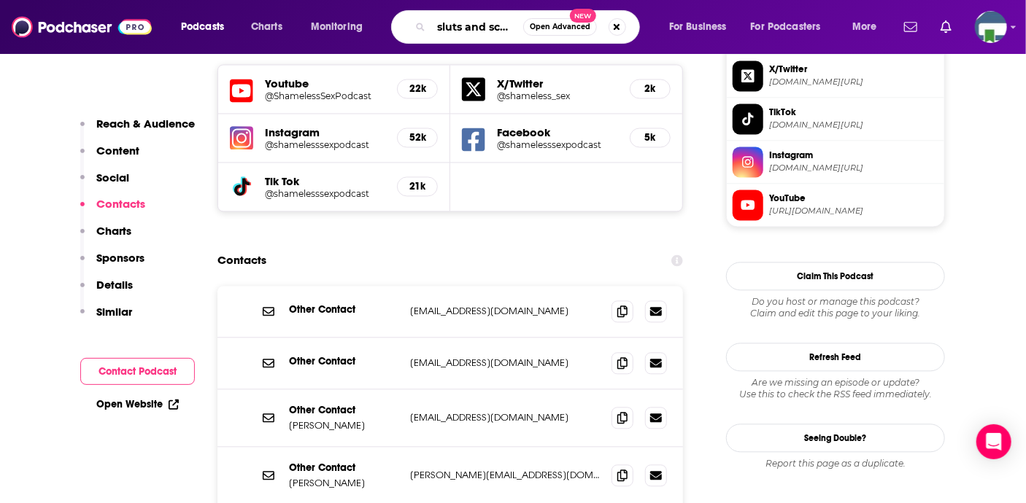
scroll to position [0, 0]
type input "sluts and scholars"
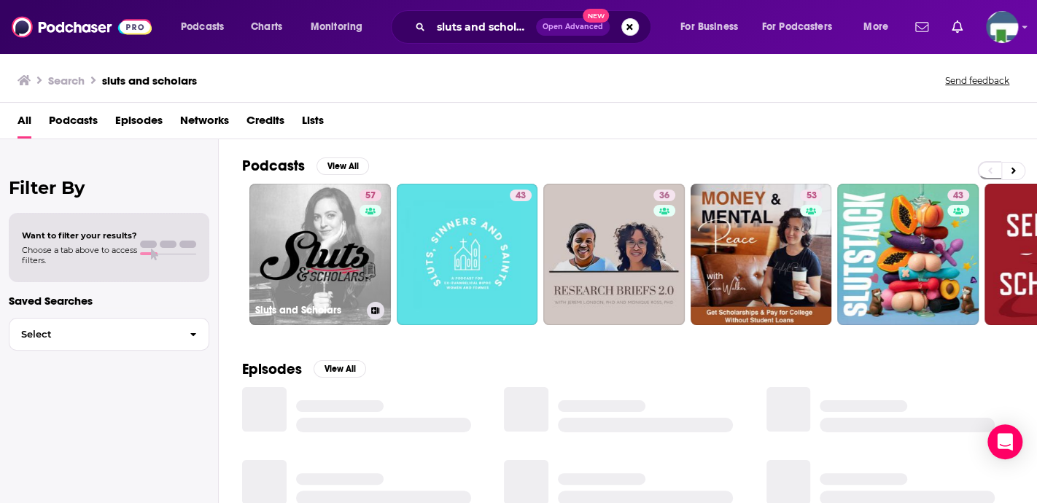
click at [330, 249] on link "57 Sluts and Scholars" at bounding box center [320, 255] width 142 height 142
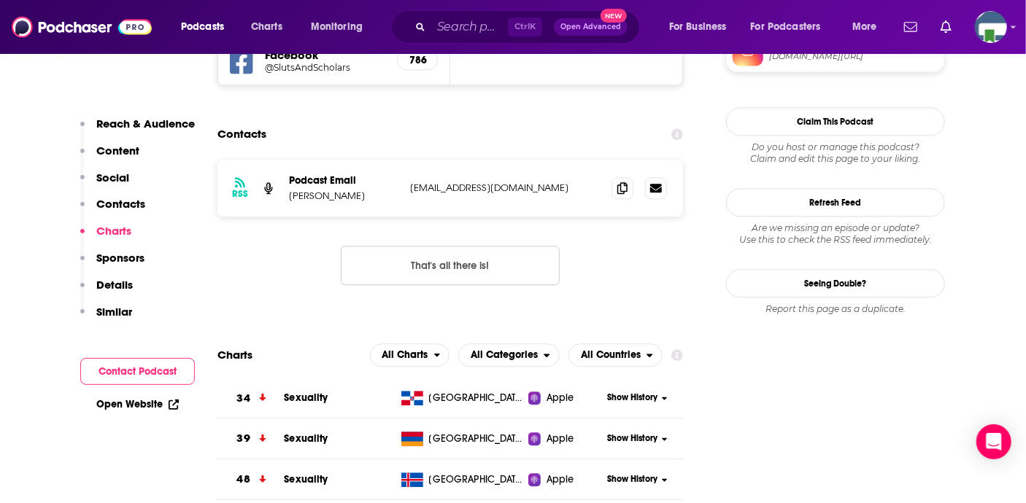
scroll to position [1459, 0]
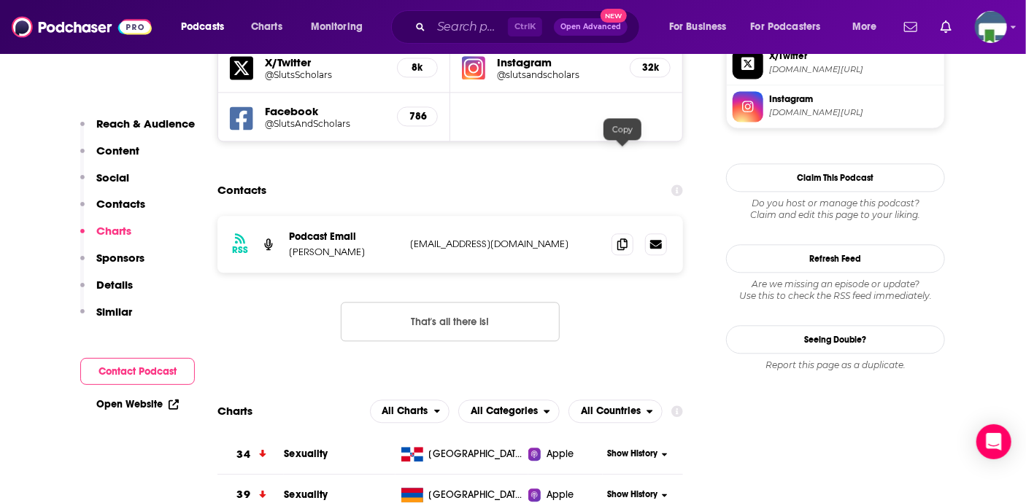
click at [621, 239] on icon at bounding box center [622, 245] width 10 height 12
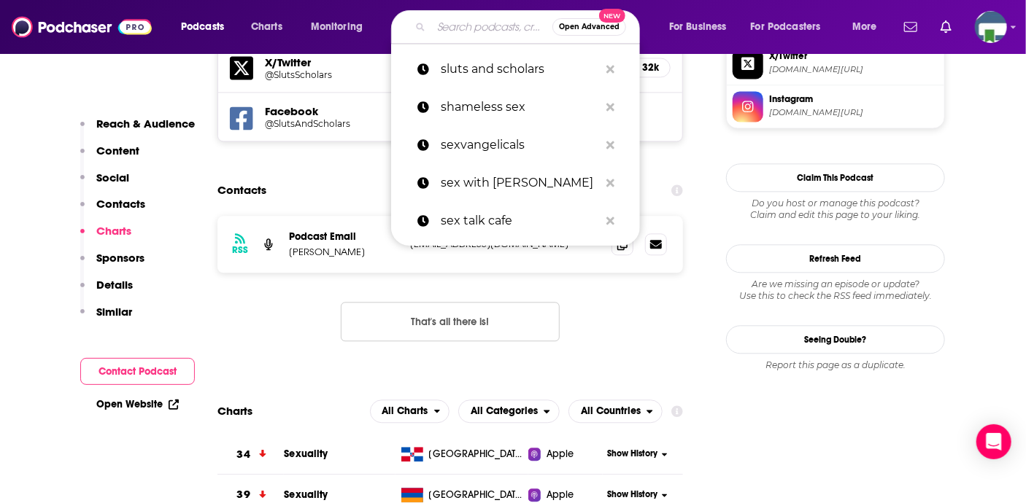
click at [461, 33] on input "Search podcasts, credits, & more..." at bounding box center [491, 26] width 121 height 23
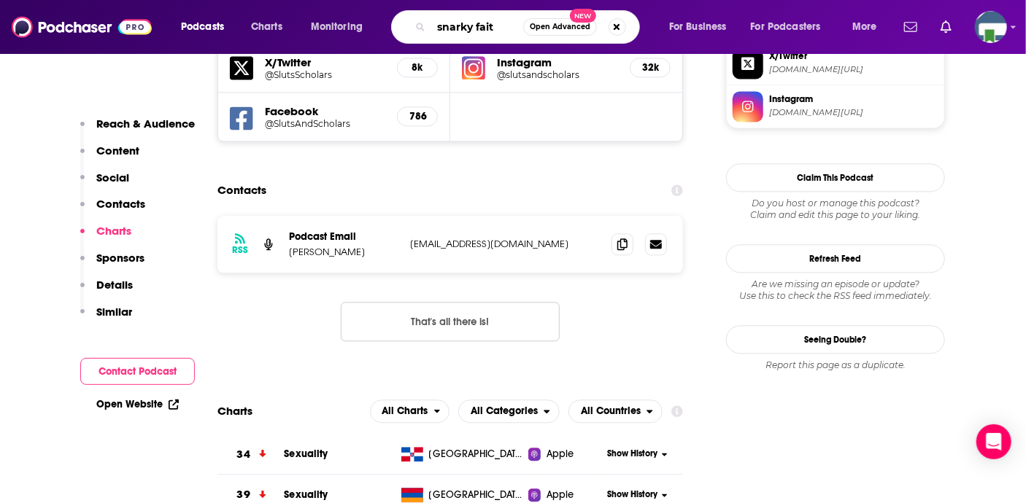
type input "snarky faith"
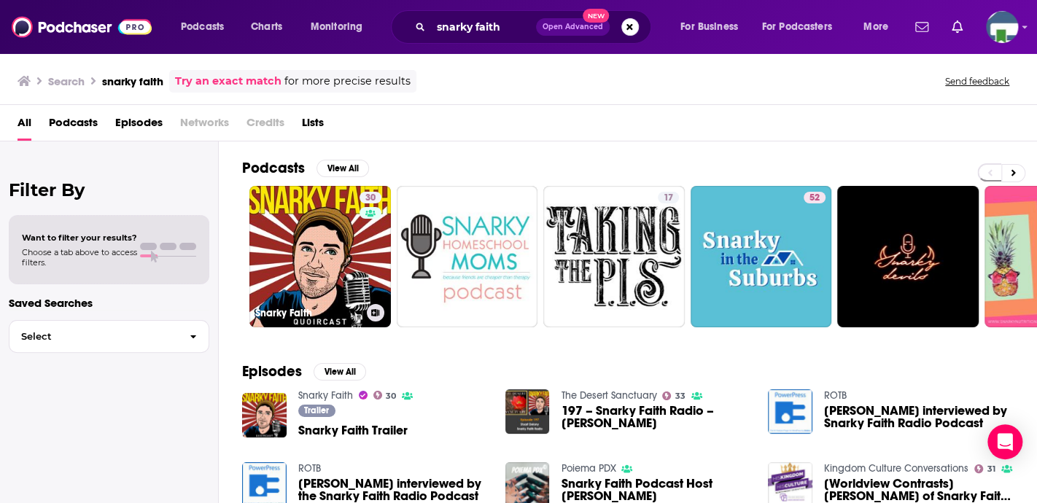
click at [331, 260] on link "30 Snarky Faith" at bounding box center [320, 257] width 142 height 142
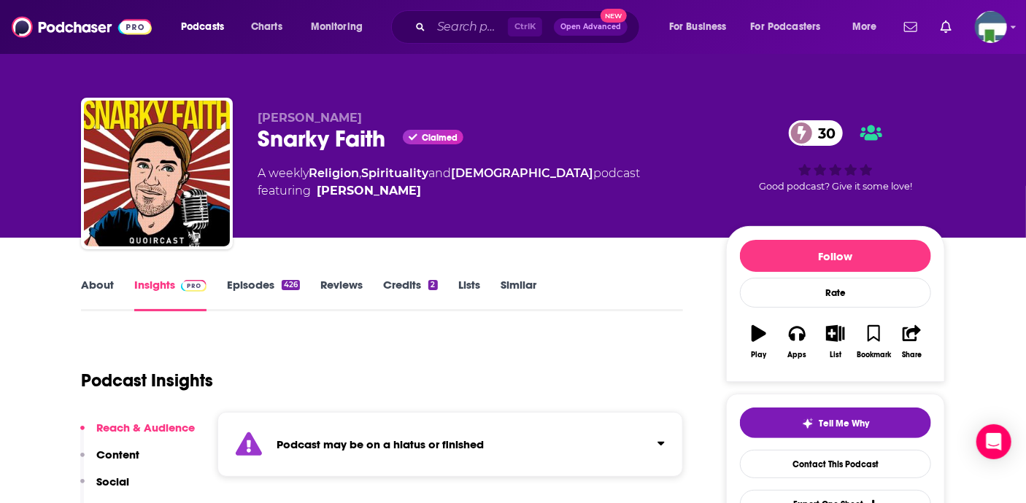
scroll to position [73, 0]
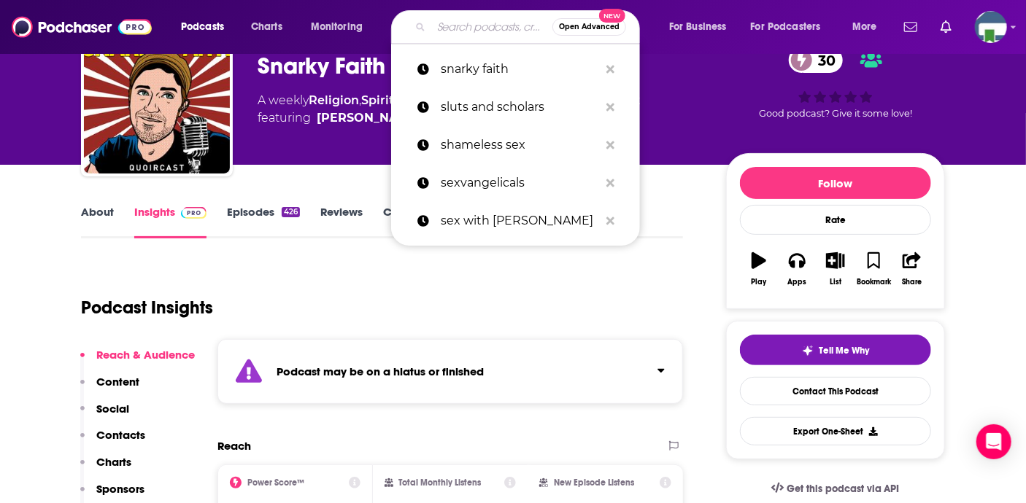
click at [451, 31] on input "Search podcasts, credits, & more..." at bounding box center [491, 26] width 121 height 23
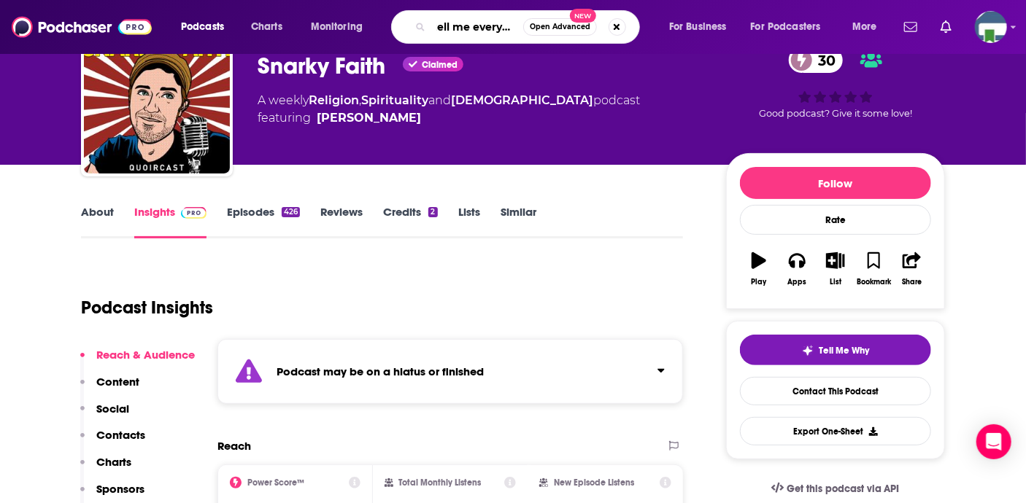
type input "tell me everything"
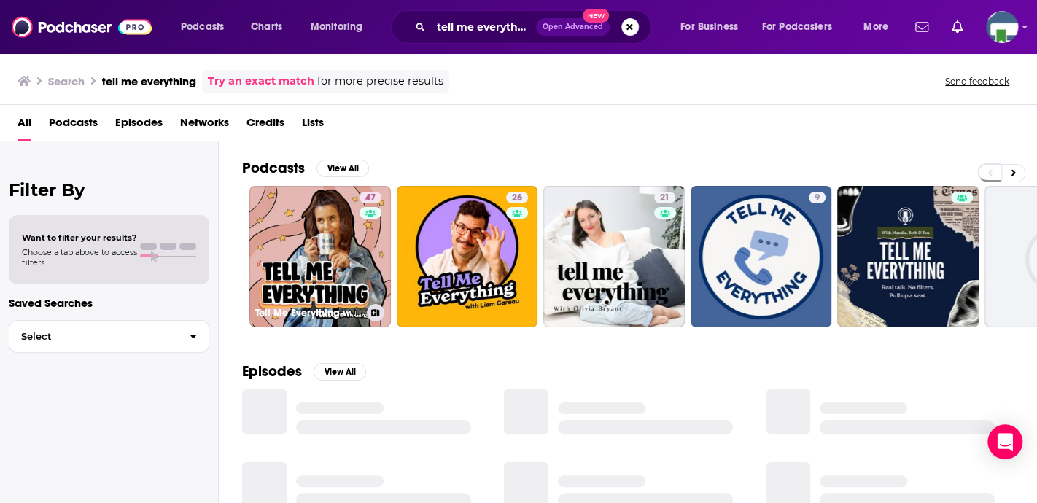
click at [344, 240] on link "47 Tell Me Everything with [PERSON_NAME]" at bounding box center [320, 257] width 142 height 142
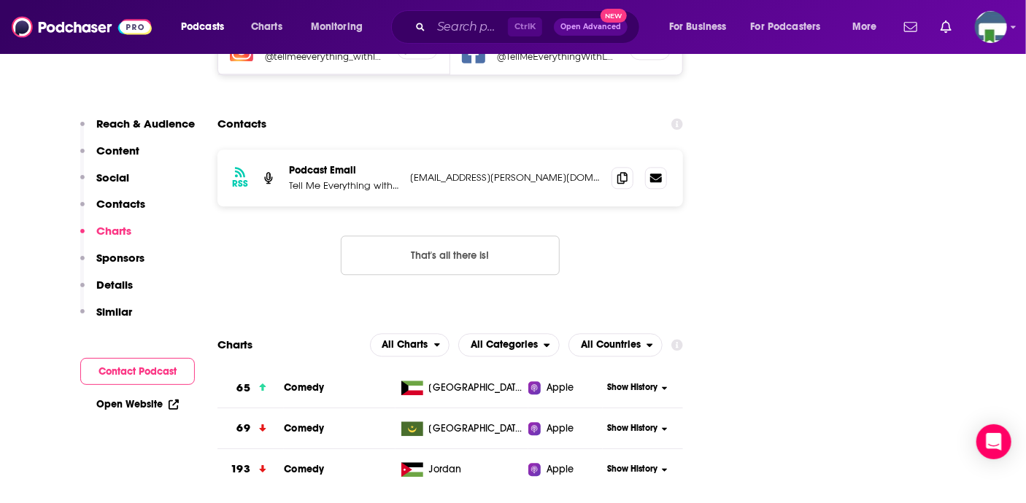
scroll to position [1459, 0]
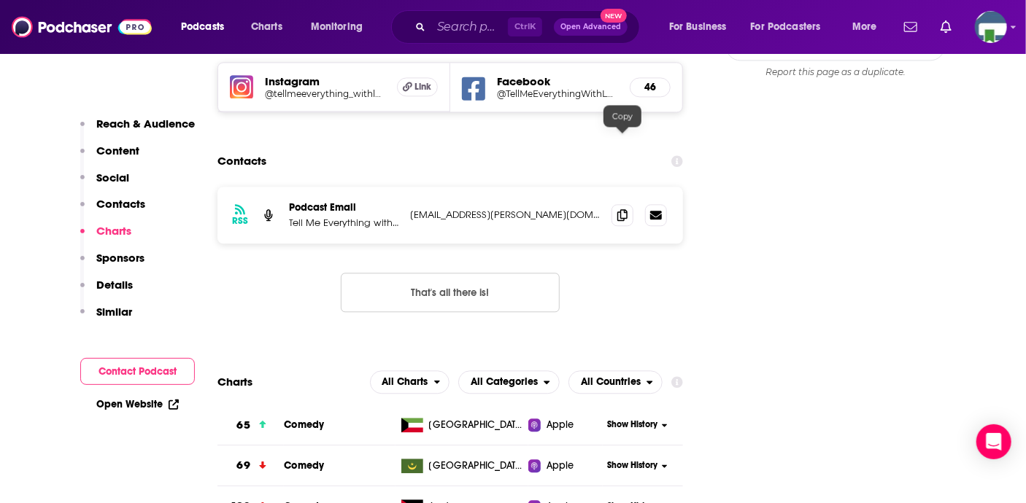
click at [618, 209] on icon at bounding box center [622, 215] width 10 height 12
click at [455, 30] on input "Search podcasts, credits, & more..." at bounding box center [469, 26] width 77 height 23
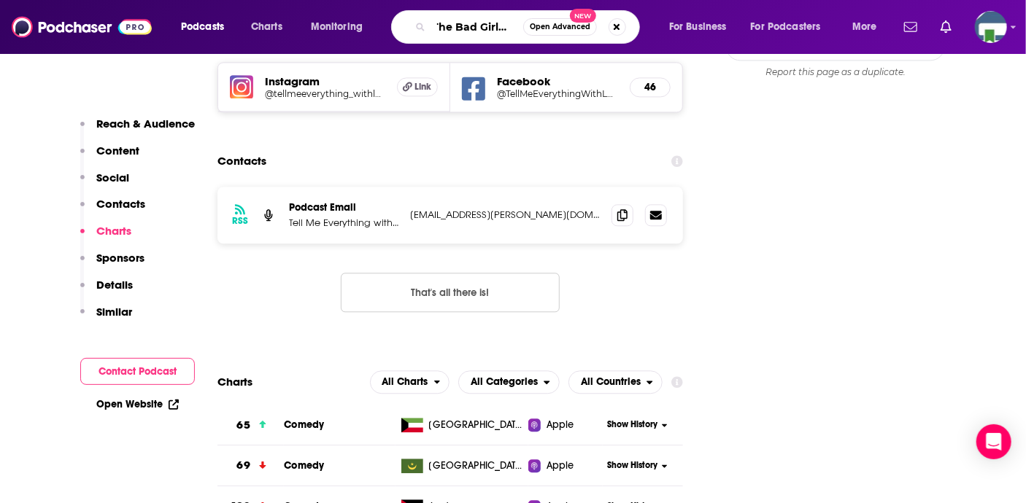
scroll to position [0, 21]
type input "The Bad Girls [DEMOGRAPHIC_DATA]"
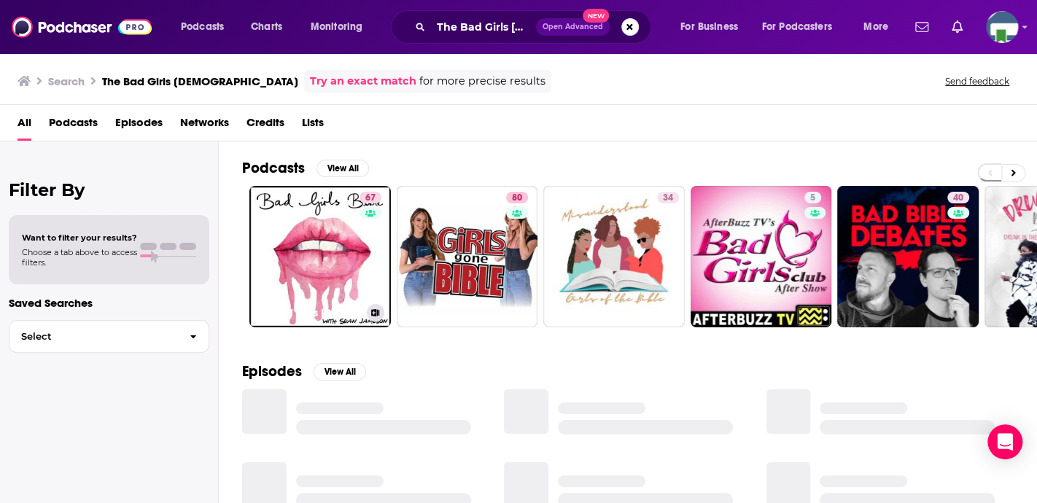
click at [333, 263] on link "67 The Bad Girls [DEMOGRAPHIC_DATA] - Sex, Relationships, Dating, Love & Marria…" at bounding box center [320, 257] width 142 height 142
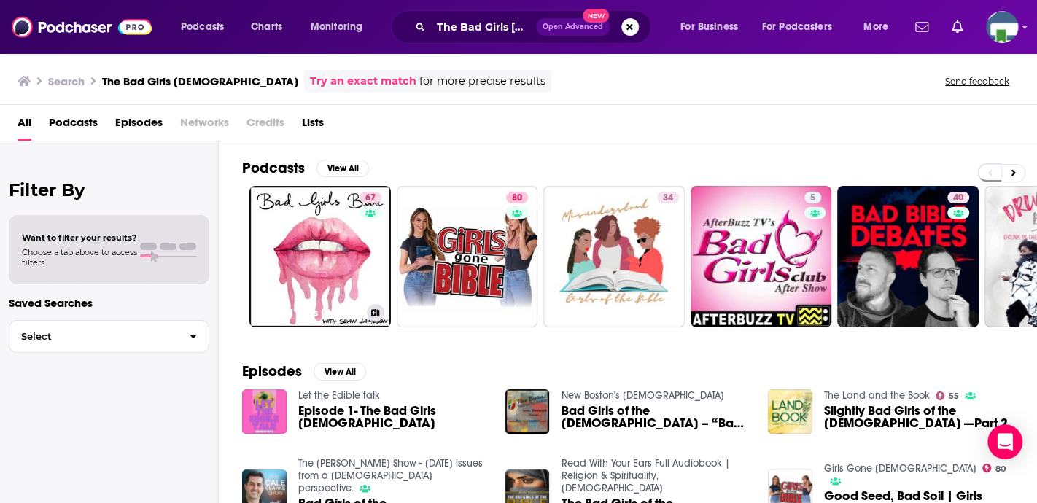
click at [289, 272] on link "67 The Bad Girls [DEMOGRAPHIC_DATA] - Sex, Relationships, Dating, Love & Marria…" at bounding box center [320, 257] width 142 height 142
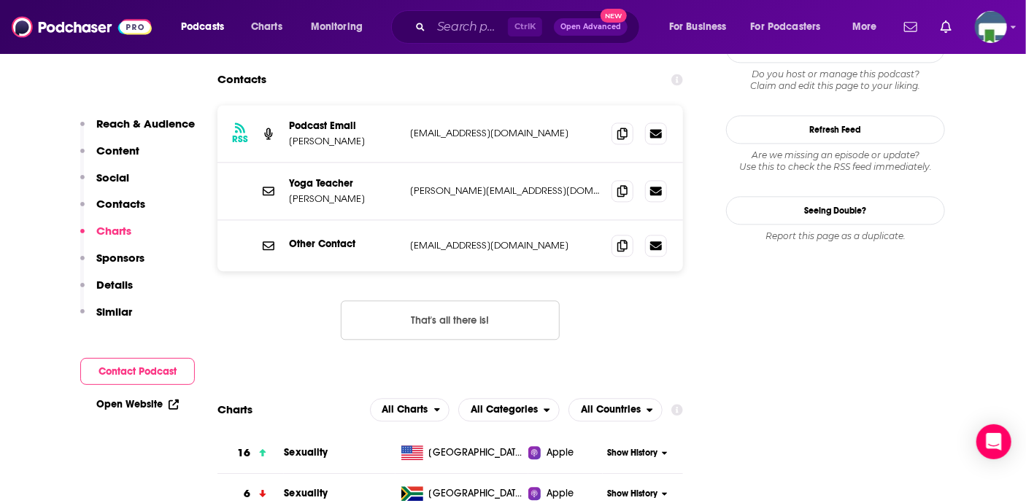
scroll to position [1240, 0]
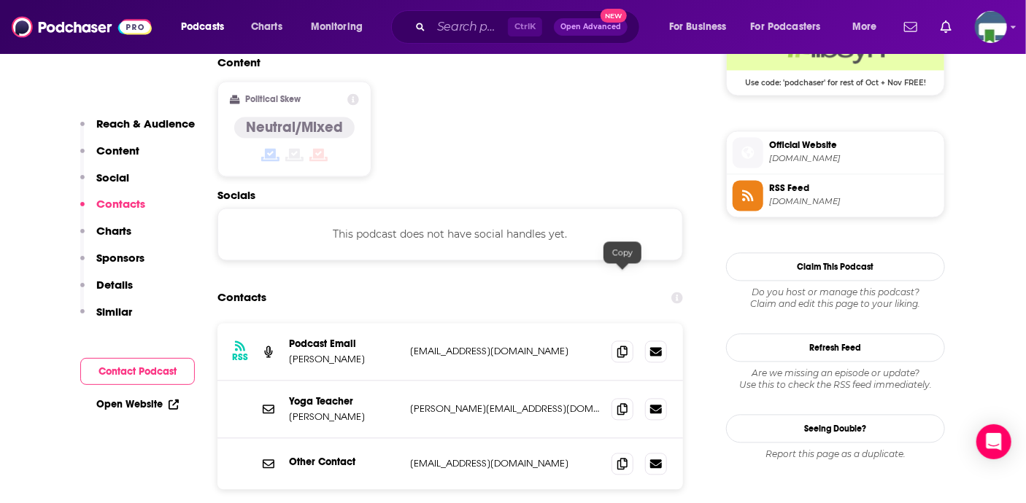
click at [627, 341] on span at bounding box center [622, 352] width 22 height 22
click at [446, 28] on input "Search podcasts, credits, & more..." at bounding box center [469, 26] width 77 height 23
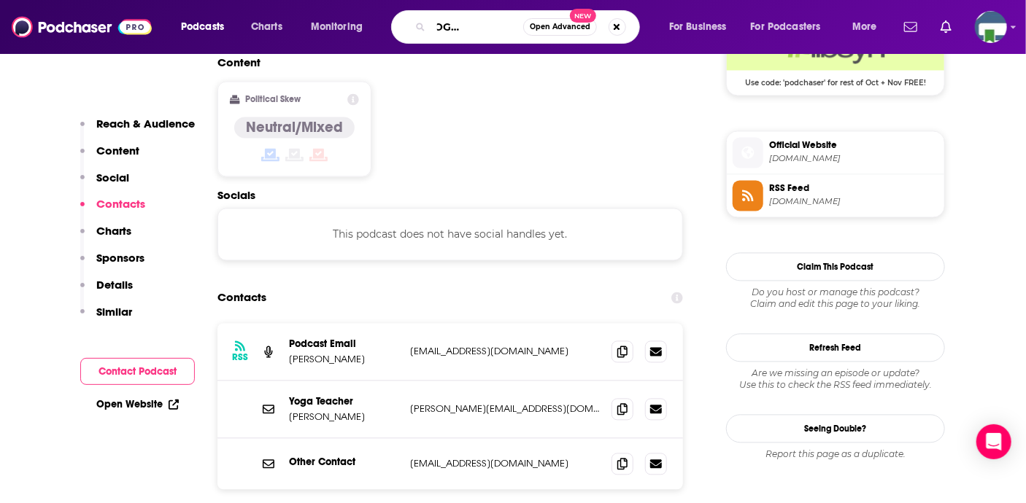
type input "the [DEMOGRAPHIC_DATA] needs therapy"
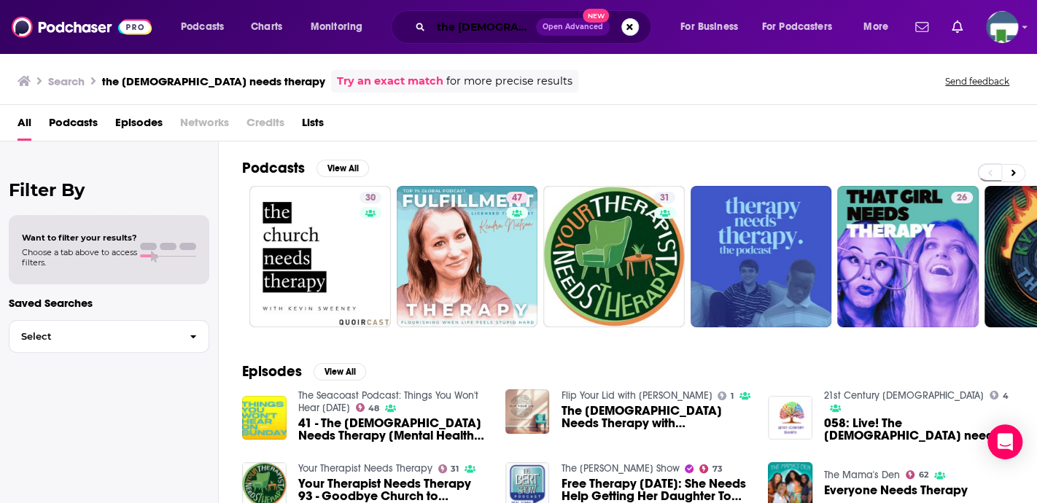
click at [496, 36] on input "the [DEMOGRAPHIC_DATA] needs therapy" at bounding box center [483, 26] width 105 height 23
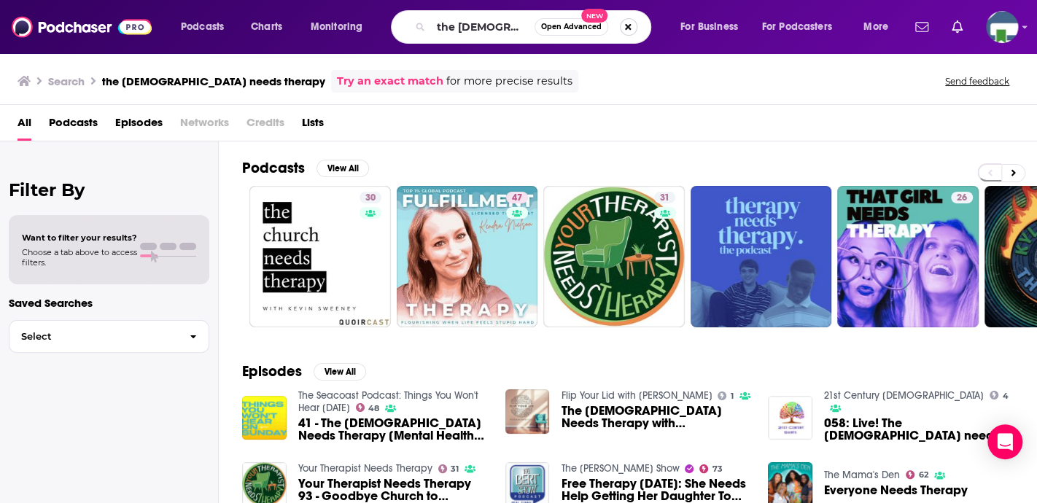
click at [627, 20] on button "Search podcasts, credits, & more..." at bounding box center [629, 27] width 18 height 18
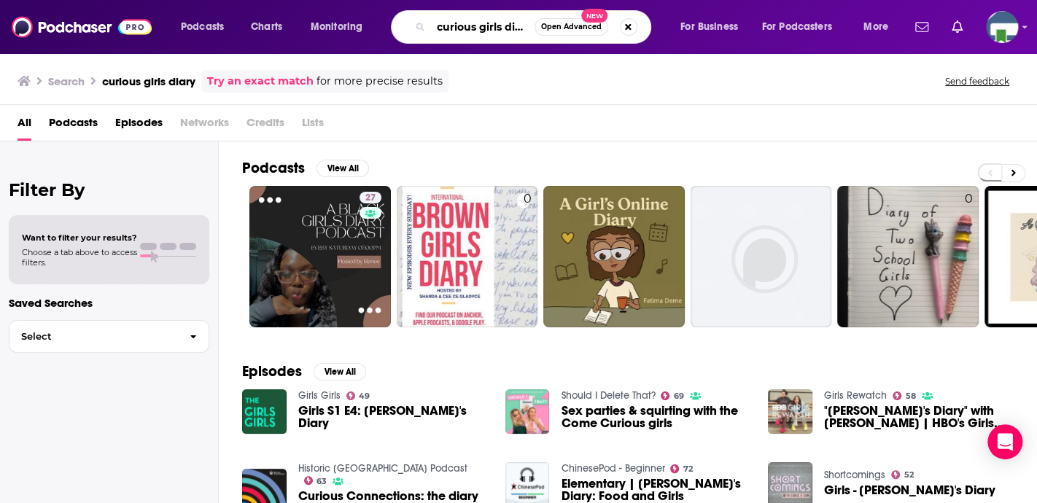
scroll to position [0, 5]
drag, startPoint x: 505, startPoint y: 25, endPoint x: 541, endPoint y: 25, distance: 35.7
click at [541, 25] on div "curious girls diary Open Advanced New" at bounding box center [521, 27] width 260 height 34
type input "curious girl diaries"
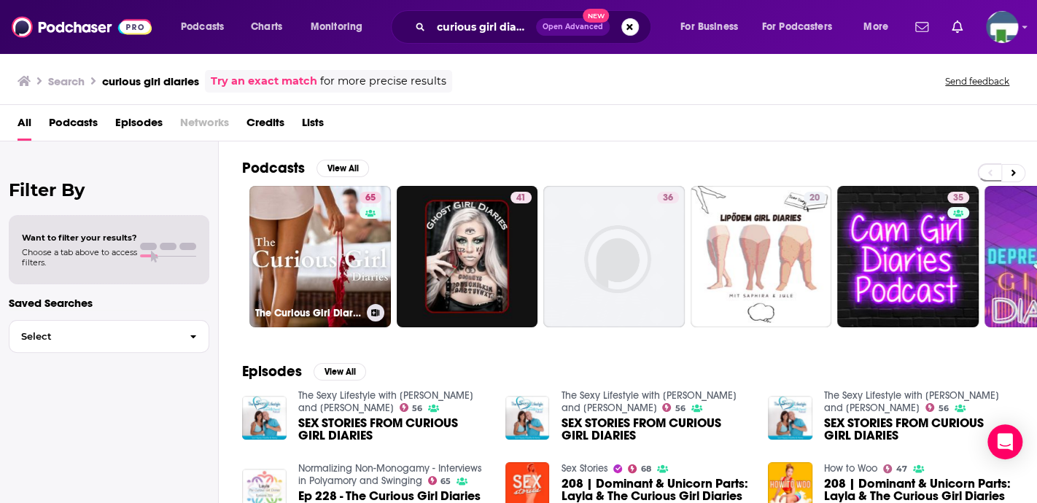
click at [336, 261] on link "65 The Curious Girl Diaries" at bounding box center [320, 257] width 142 height 142
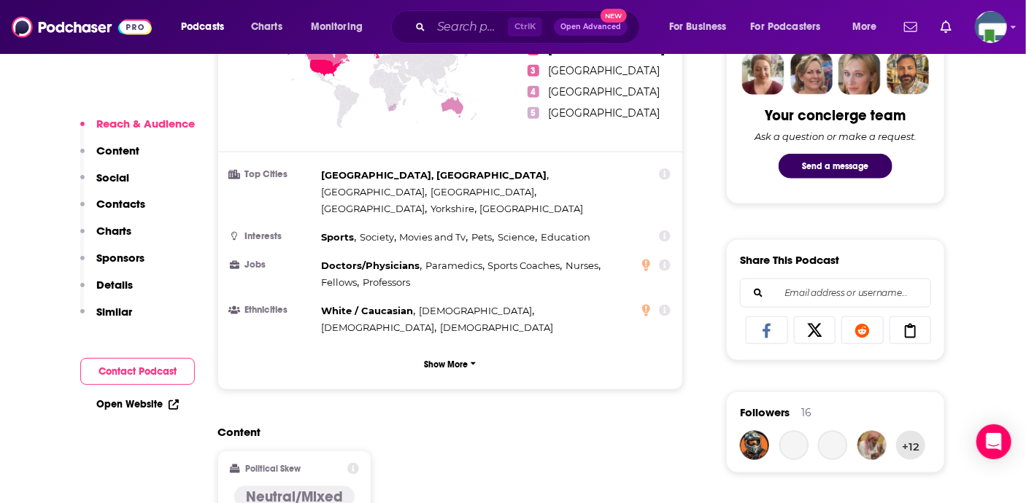
scroll to position [1021, 0]
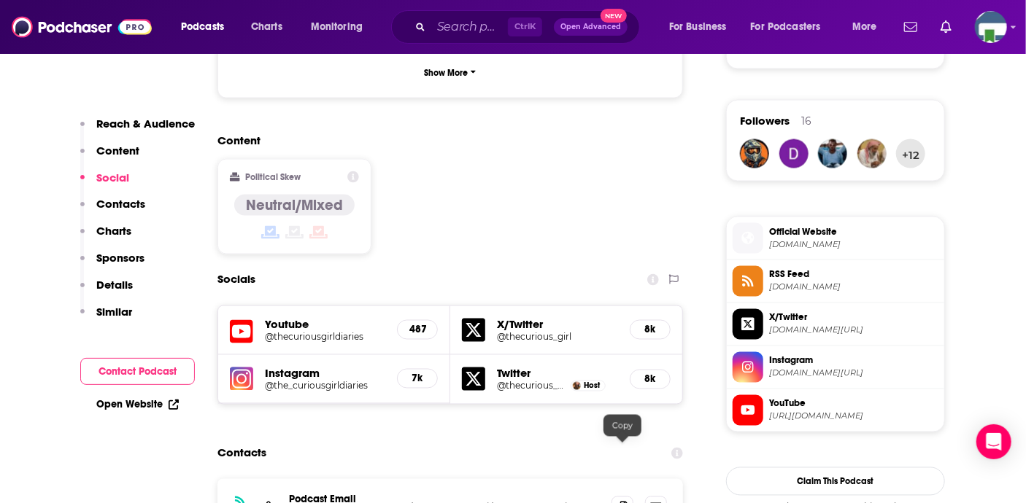
click at [627, 502] on icon at bounding box center [622, 508] width 10 height 12
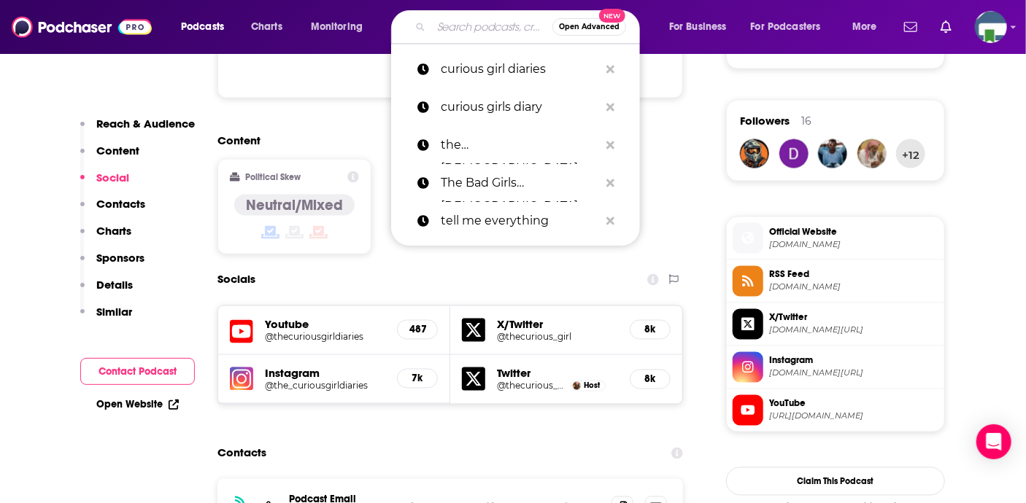
click at [444, 30] on input "Search podcasts, credits, & more..." at bounding box center [491, 26] width 121 height 23
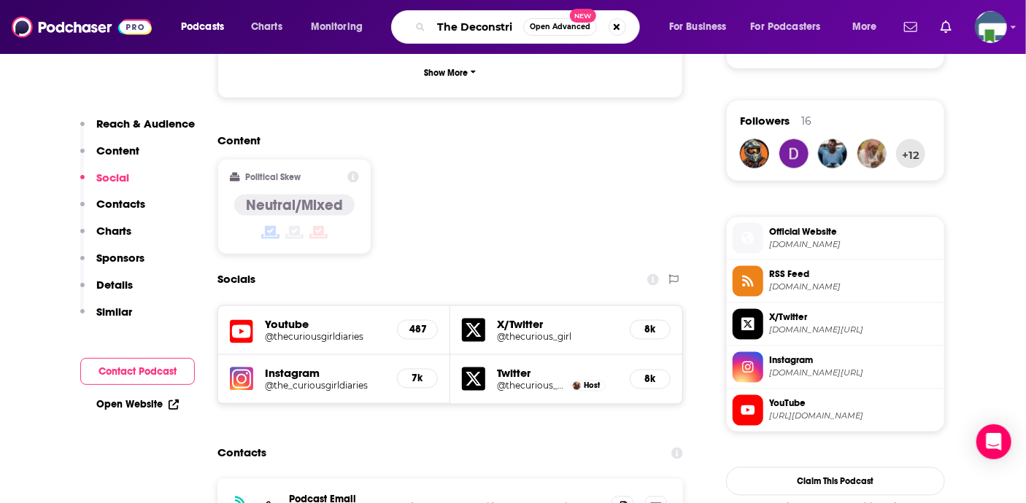
scroll to position [0, 0]
type input "The Deconstructionists"
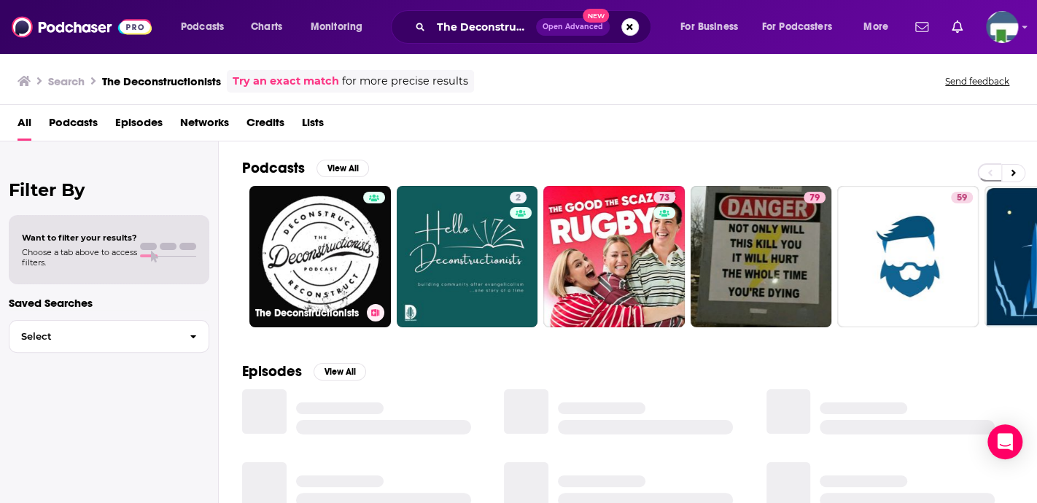
click at [339, 252] on link "The Deconstructionists" at bounding box center [320, 257] width 142 height 142
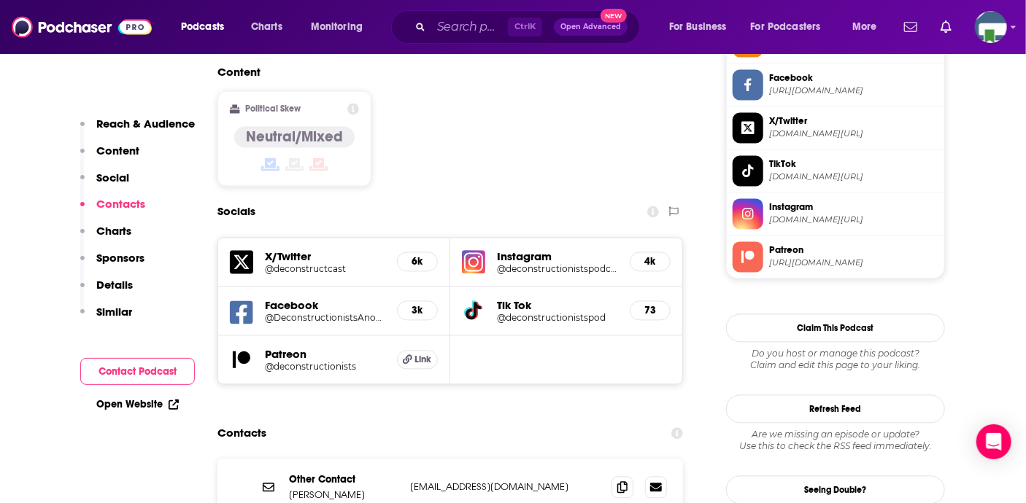
scroll to position [1313, 0]
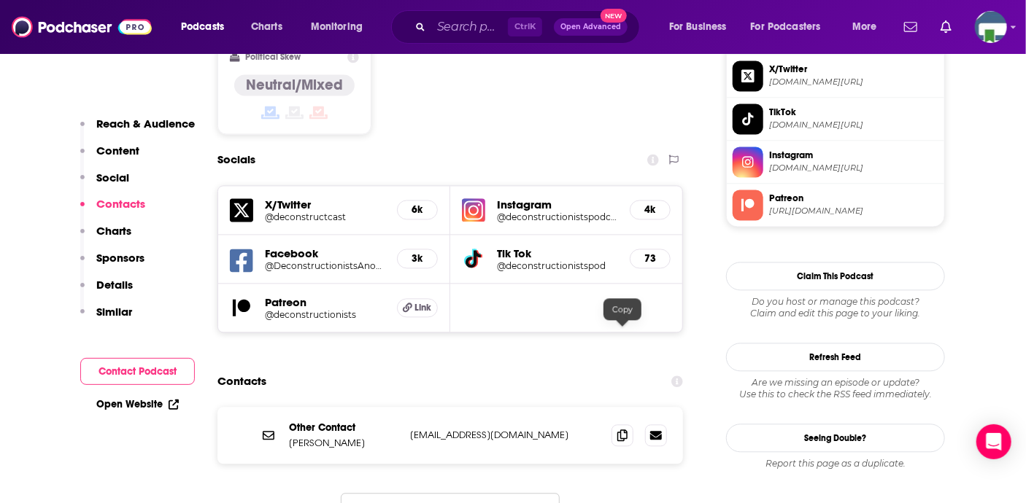
click at [621, 430] on icon at bounding box center [622, 436] width 10 height 12
click at [481, 29] on input "Search podcasts, credits, & more..." at bounding box center [469, 26] width 77 height 23
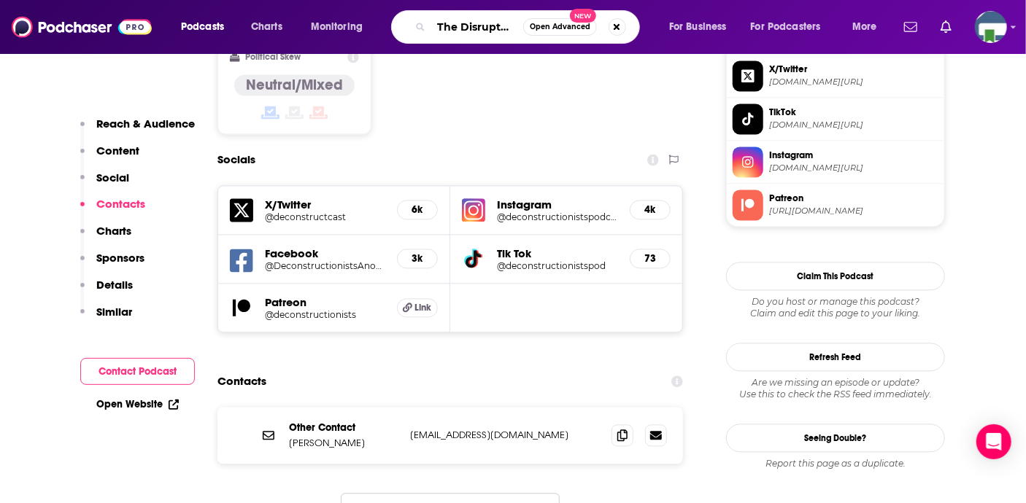
type input "The Disrupters:"
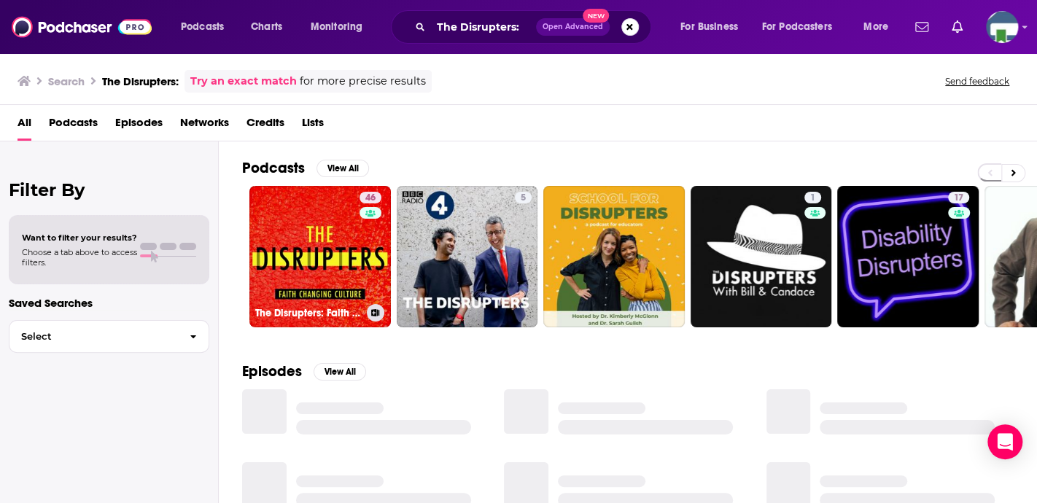
click at [332, 262] on link "46 The Disrupters: Faith Changing Culture" at bounding box center [320, 257] width 142 height 142
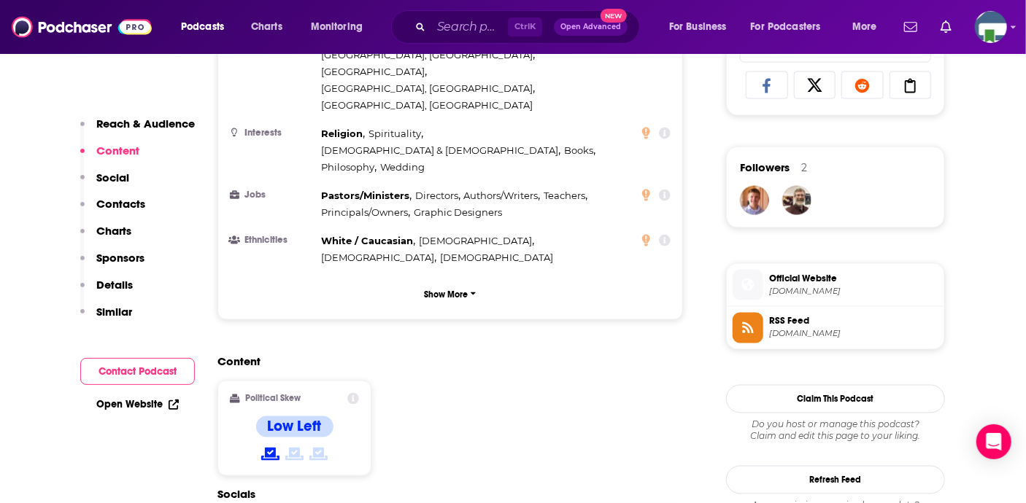
scroll to position [948, 0]
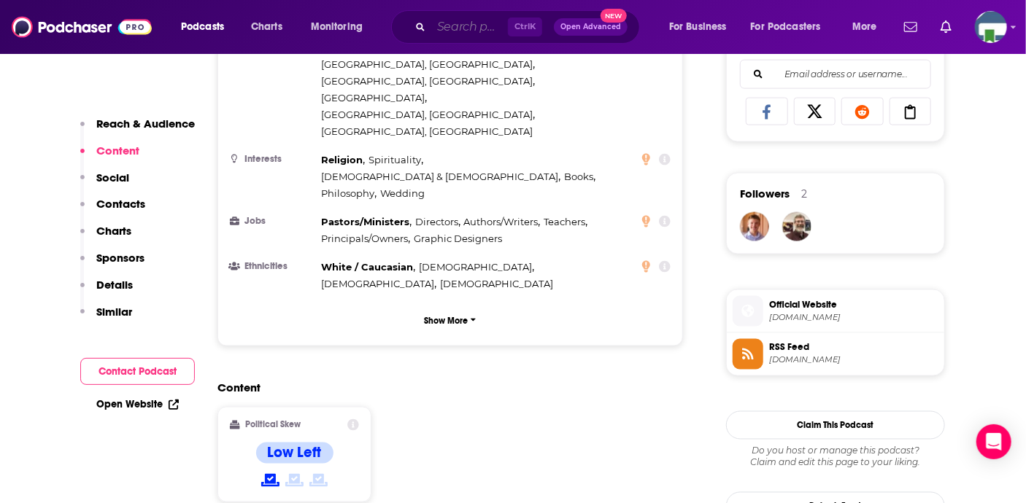
click at [443, 26] on input "Search podcasts, credits, & more..." at bounding box center [469, 26] width 77 height 23
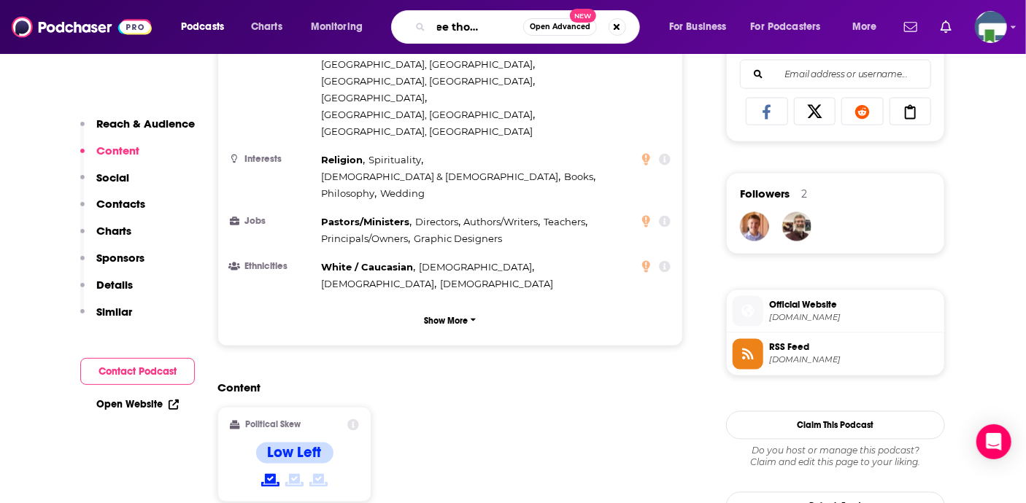
scroll to position [0, 44]
type input "the free thought [DEMOGRAPHIC_DATA]"
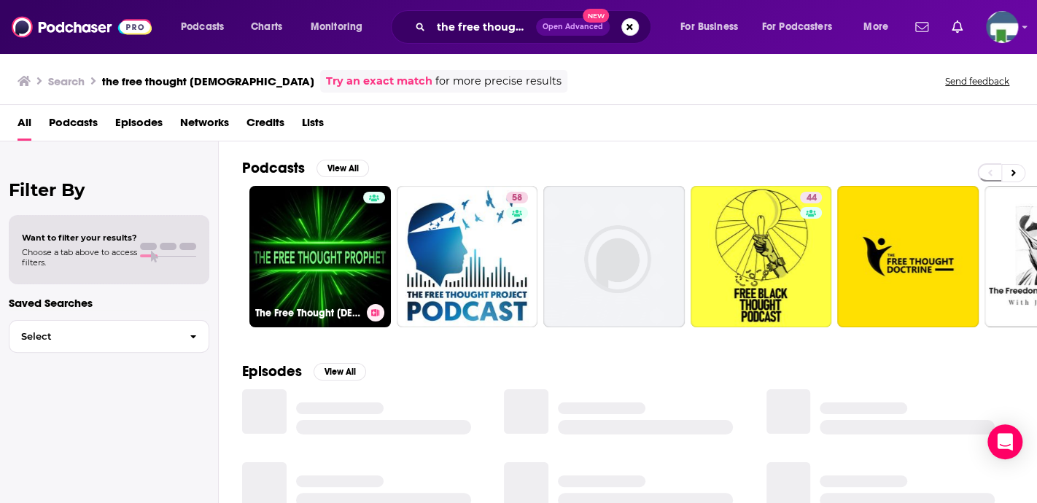
click at [335, 258] on link "The Free Thought [DEMOGRAPHIC_DATA]" at bounding box center [320, 257] width 142 height 142
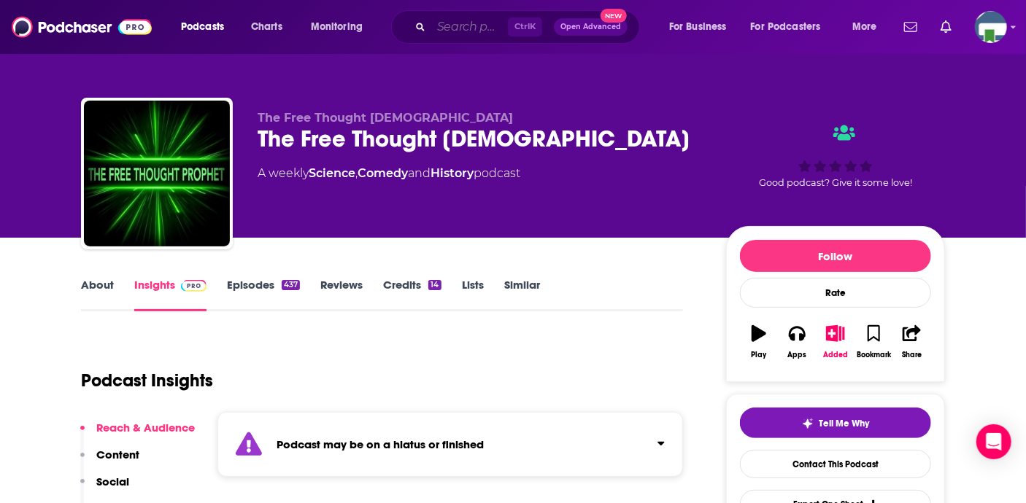
click at [450, 25] on input "Search podcasts, credits, & more..." at bounding box center [469, 26] width 77 height 23
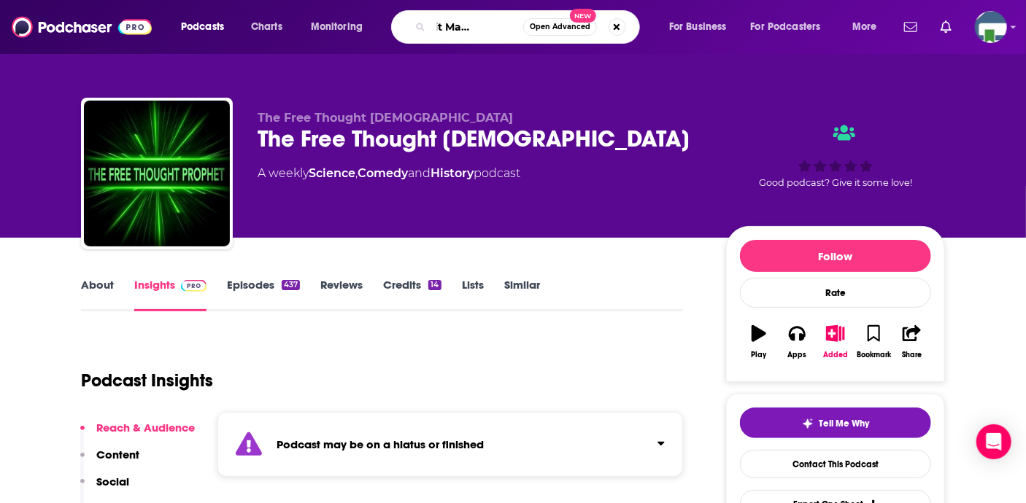
type input "The Let it Matter podcast"
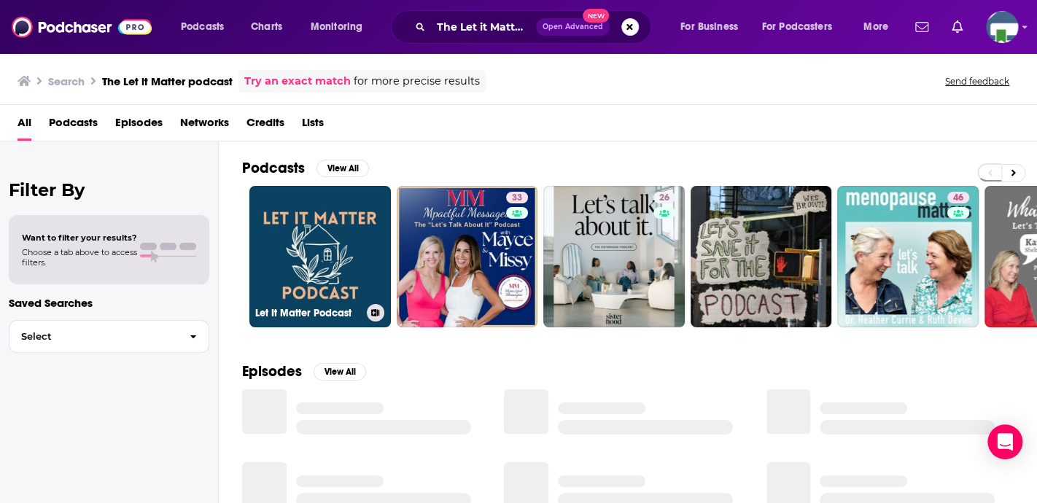
click at [324, 257] on link "Let It Matter Podcast" at bounding box center [320, 257] width 142 height 142
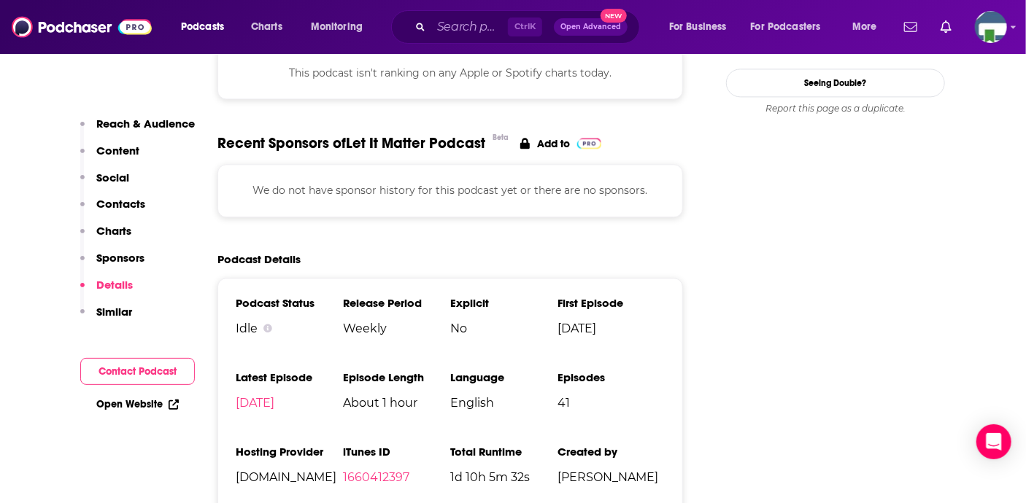
scroll to position [1313, 0]
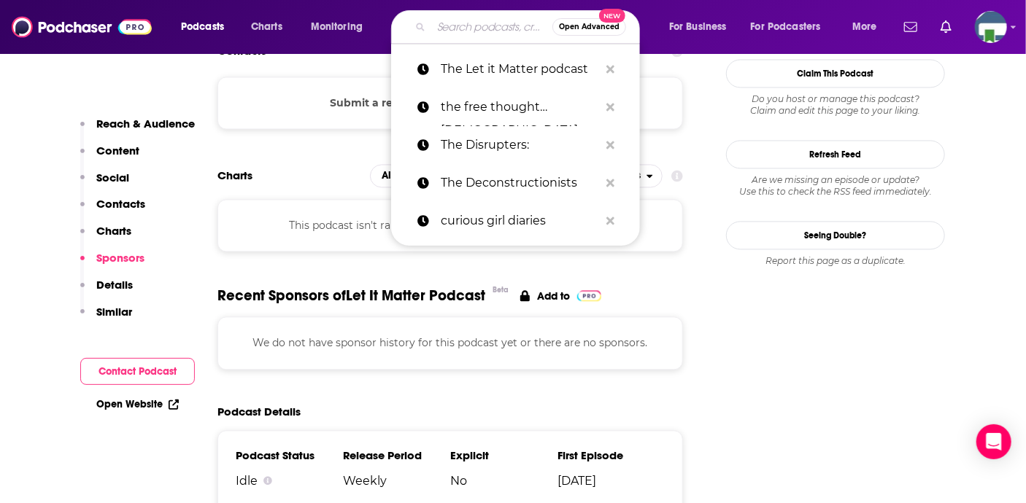
click at [450, 30] on input "Search podcasts, credits, & more..." at bounding box center [491, 26] width 121 height 23
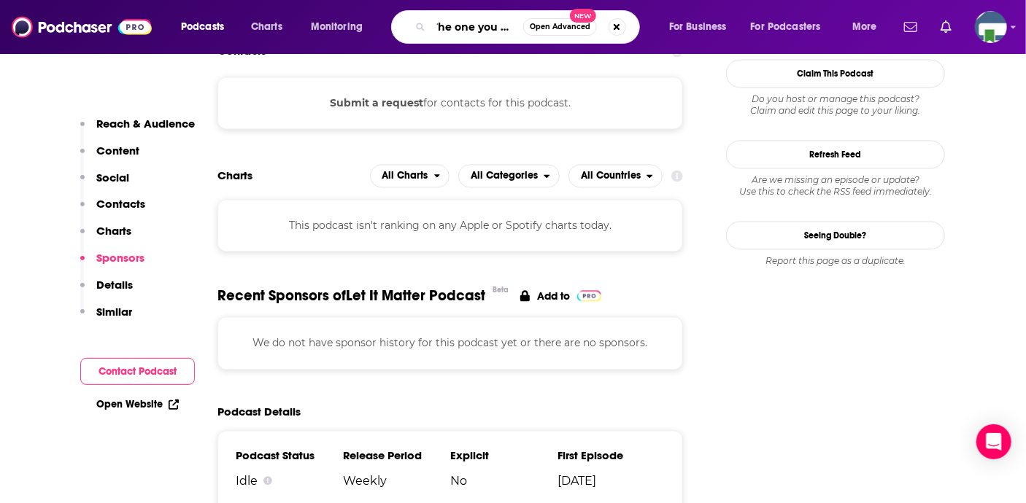
type input "The one you feed"
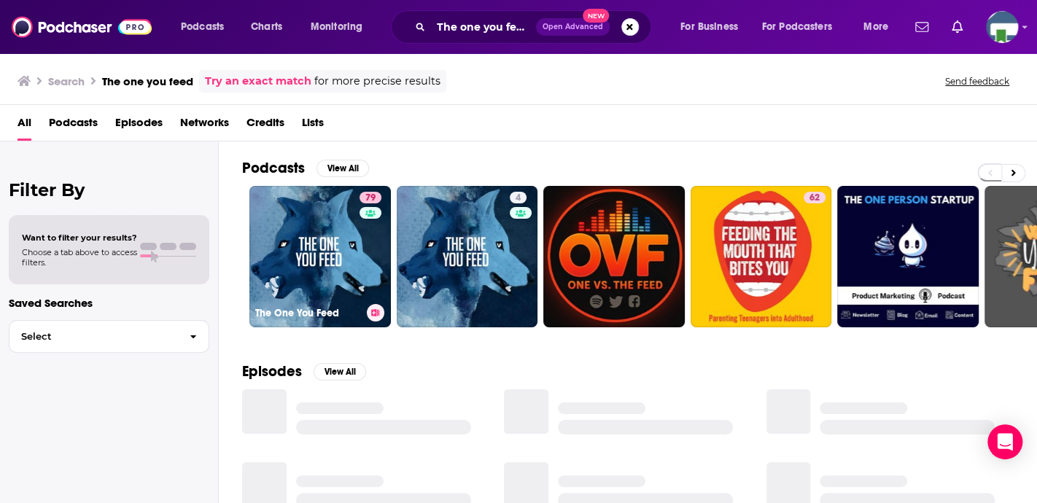
click at [338, 234] on link "79 The One You Feed" at bounding box center [320, 257] width 142 height 142
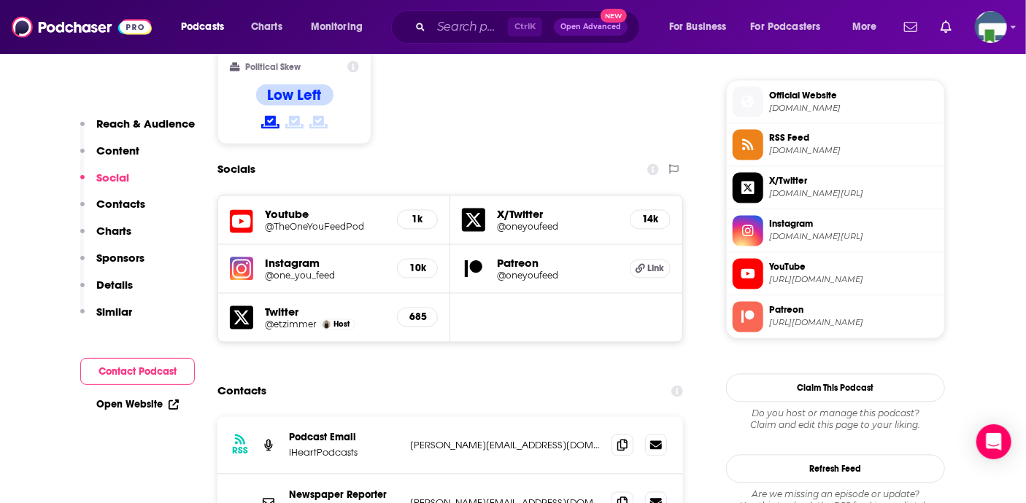
scroll to position [1167, 0]
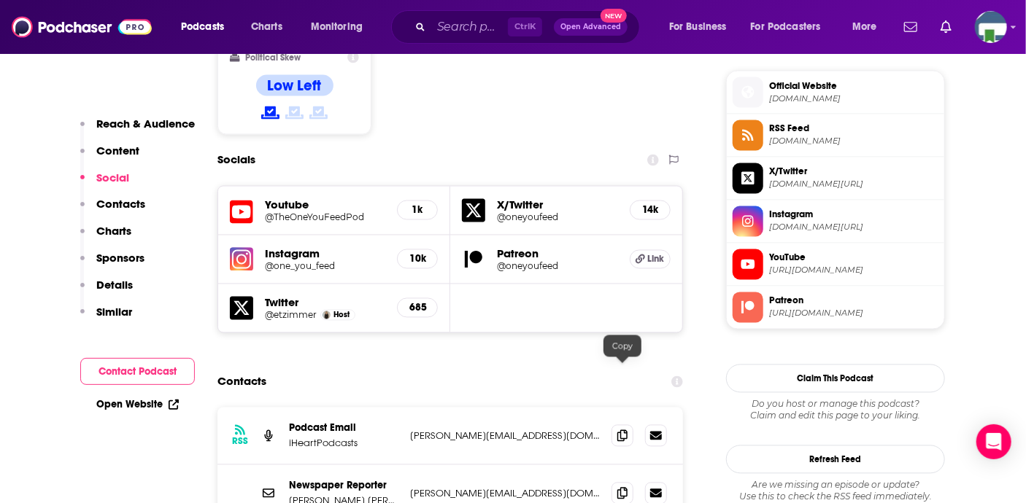
click at [621, 430] on icon at bounding box center [622, 436] width 10 height 12
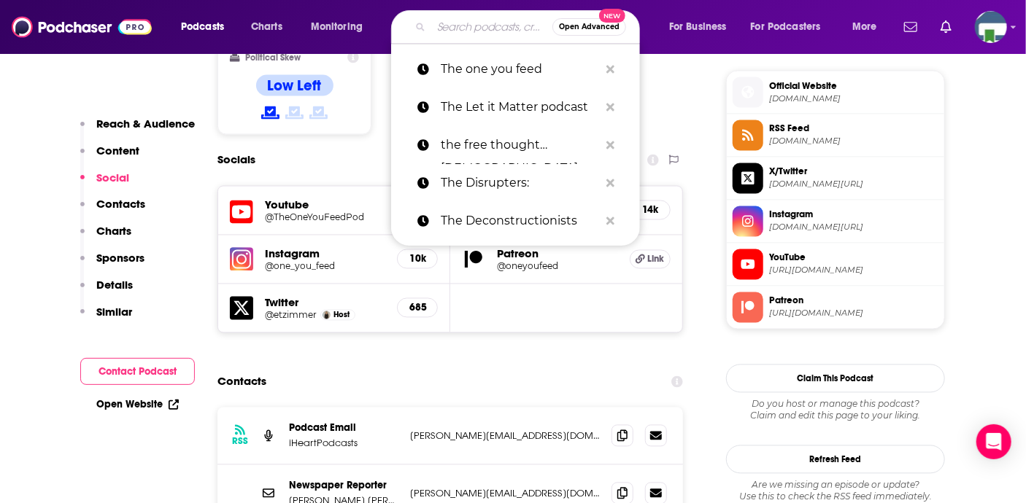
click at [479, 27] on input "Search podcasts, credits, & more..." at bounding box center [491, 26] width 121 height 23
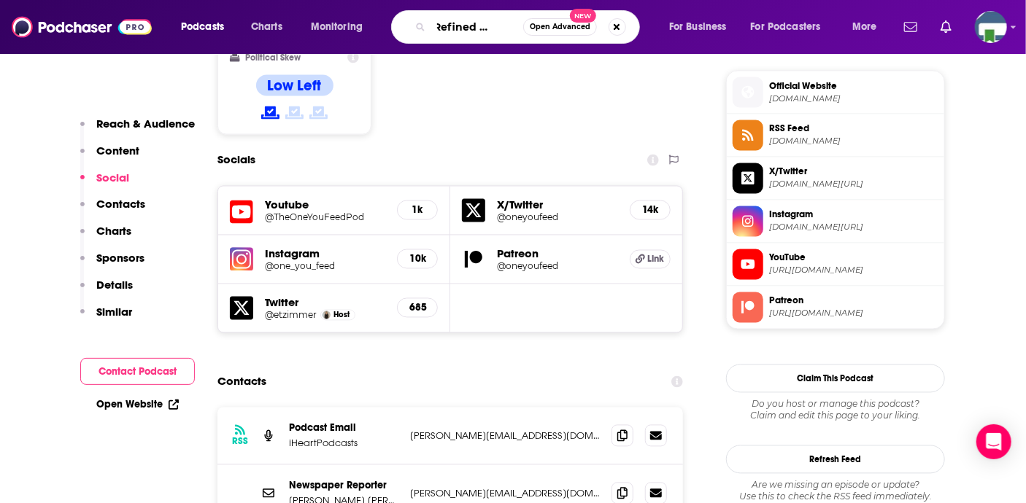
scroll to position [0, 40]
type input "The Refined collective"
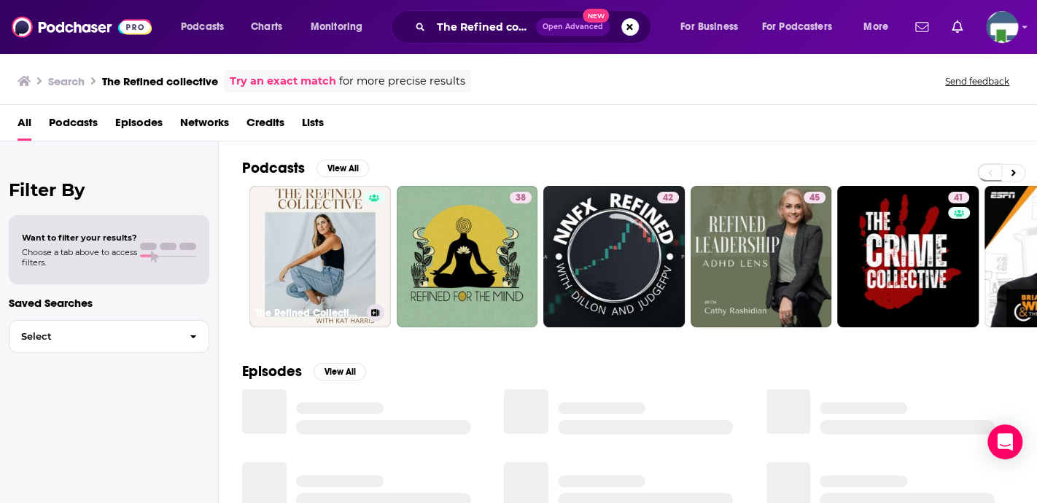
click at [338, 247] on link "The Refined Collective Podcast" at bounding box center [320, 257] width 142 height 142
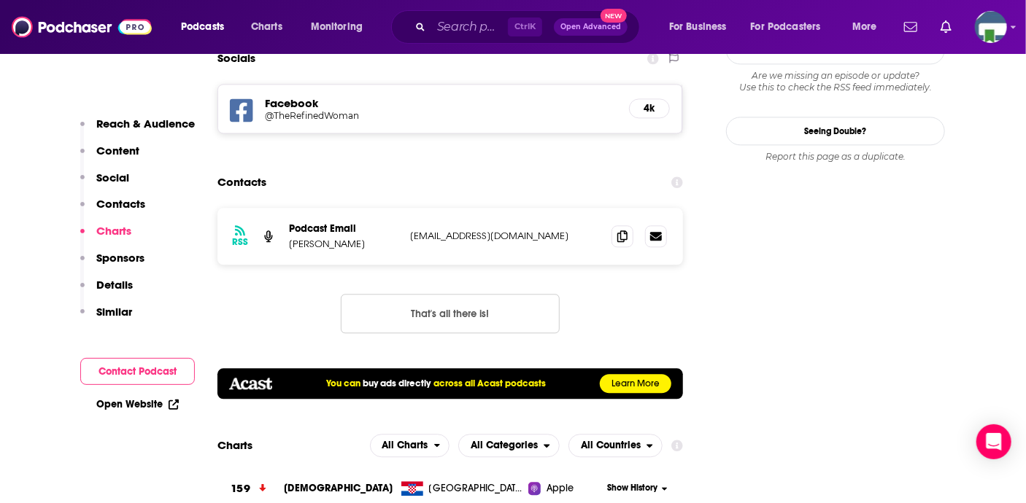
scroll to position [1459, 0]
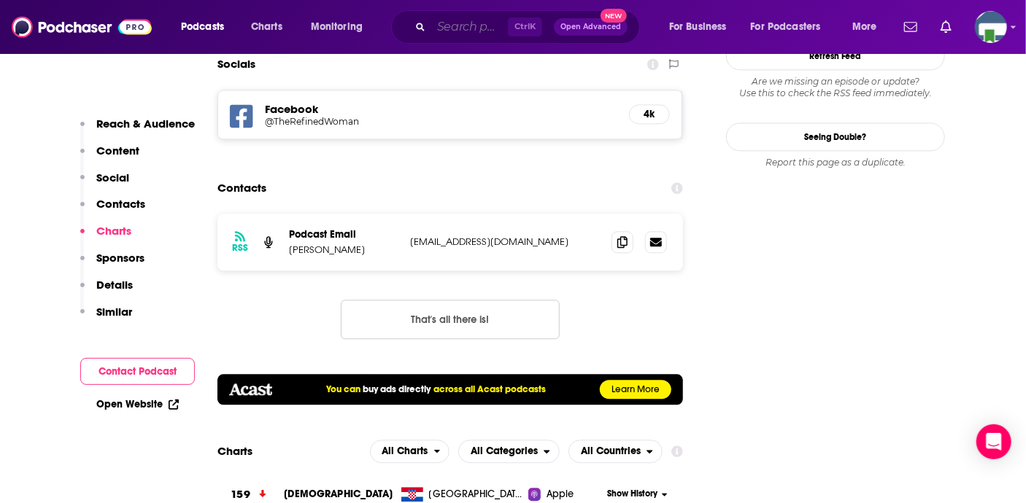
click at [460, 30] on input "Search podcasts, credits, & more..." at bounding box center [469, 26] width 77 height 23
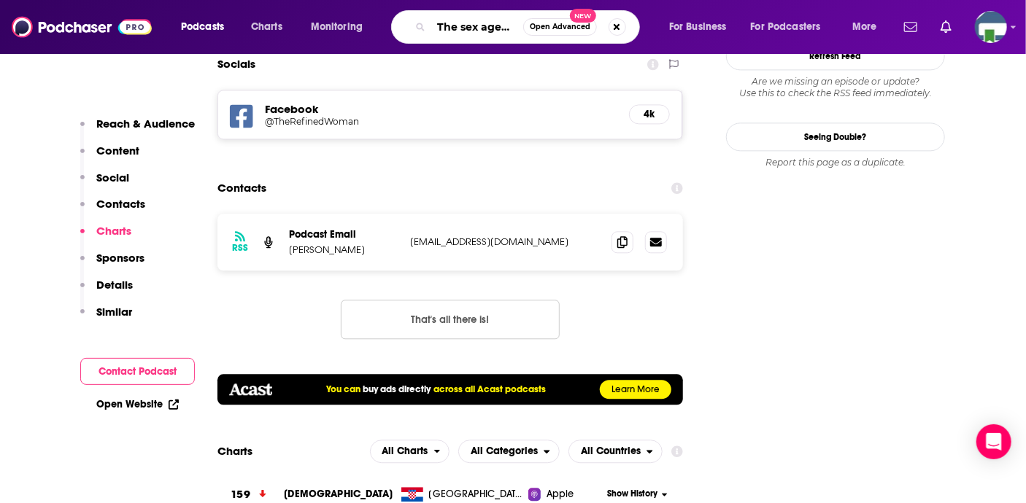
type input "The sex agenda"
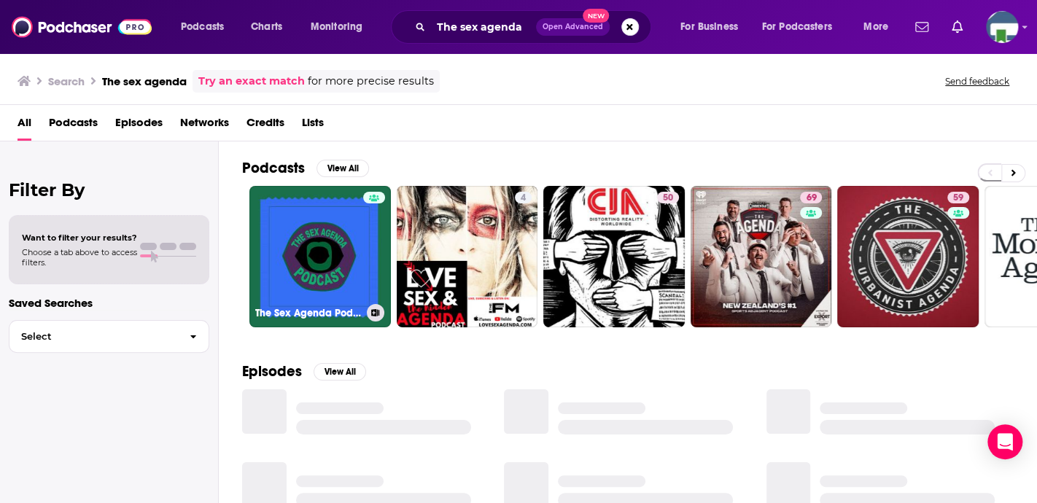
click at [303, 241] on link "The Sex Agenda Podcast" at bounding box center [320, 257] width 142 height 142
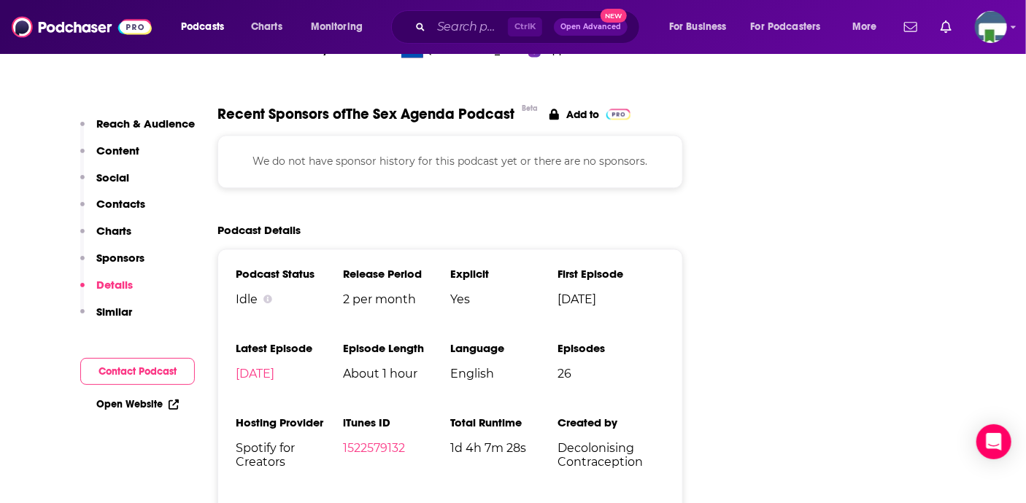
scroll to position [1532, 0]
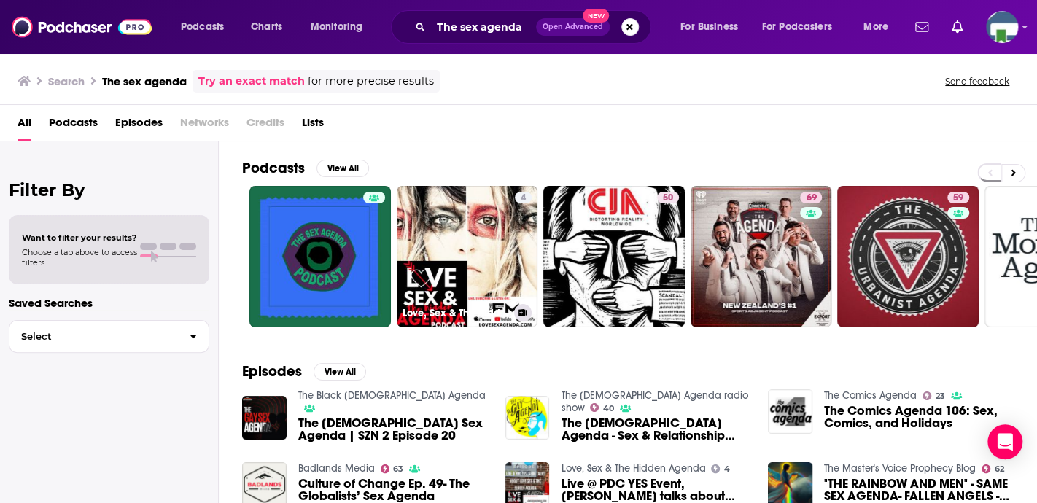
click at [481, 225] on link "4 Love, Sex & The Hidden Agenda" at bounding box center [468, 257] width 142 height 142
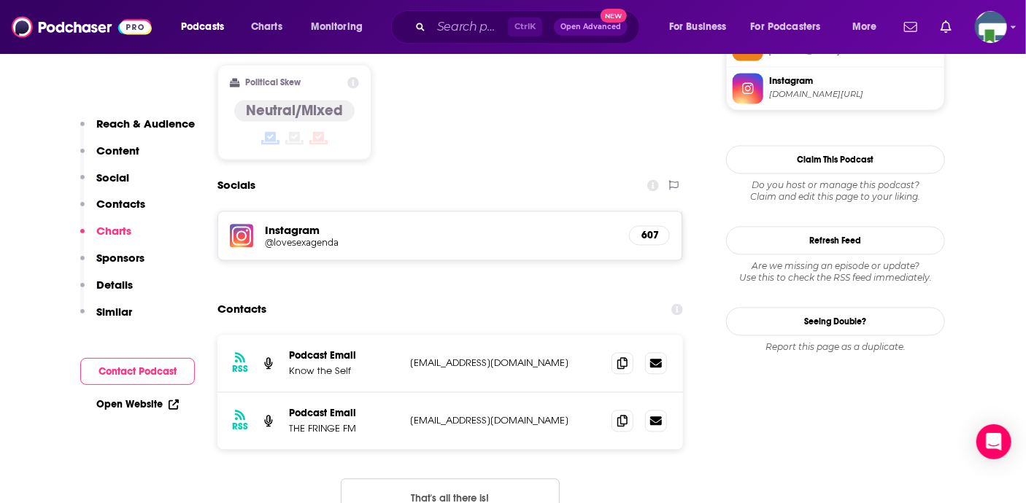
scroll to position [1240, 0]
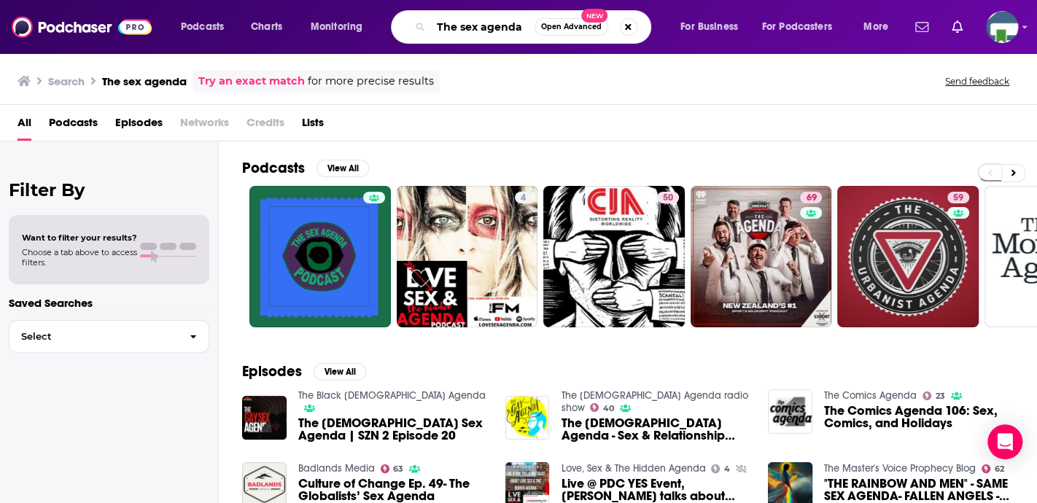
click at [485, 28] on input "The sex agenda" at bounding box center [483, 26] width 104 height 23
click at [625, 30] on button "Search podcasts, credits, & more..." at bounding box center [629, 27] width 18 height 18
type input "sexual wellness"
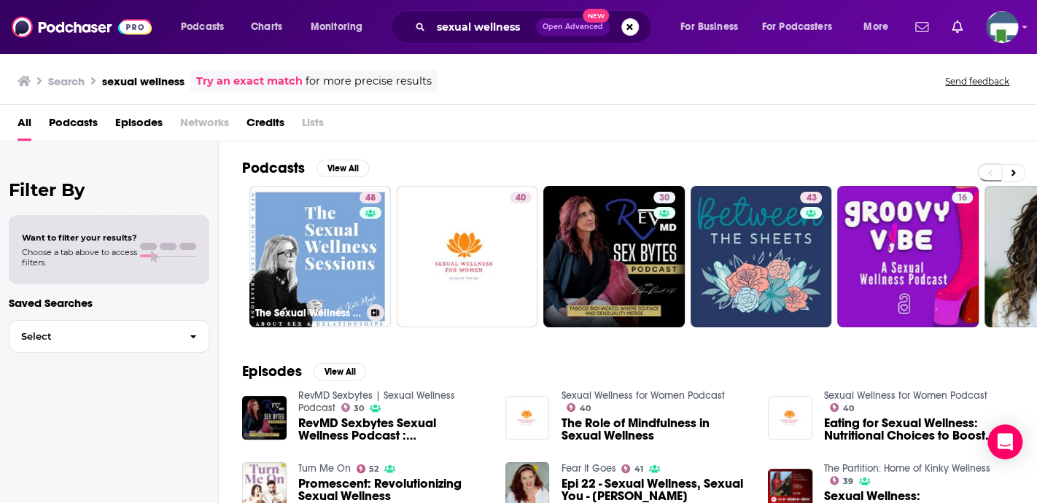
click at [292, 263] on link "48 The Sexual Wellness Sessions" at bounding box center [320, 257] width 142 height 142
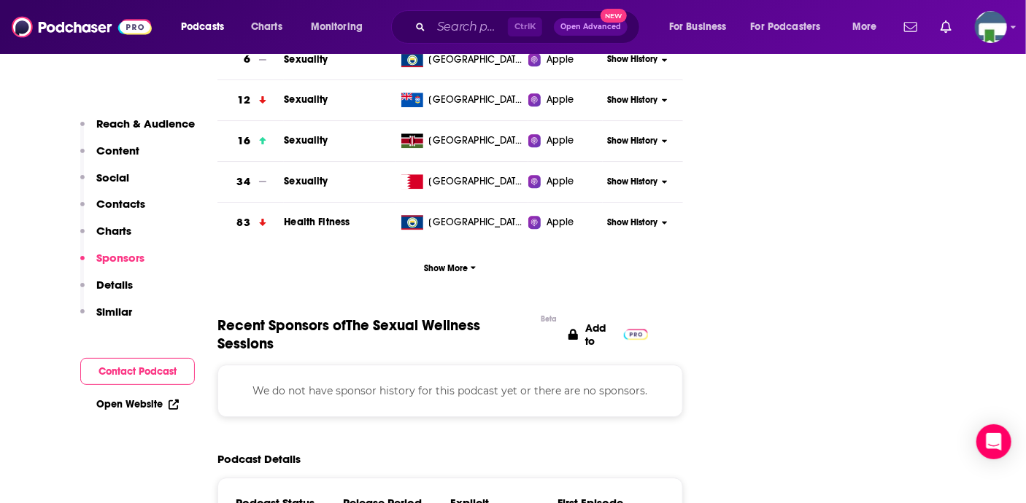
scroll to position [1605, 0]
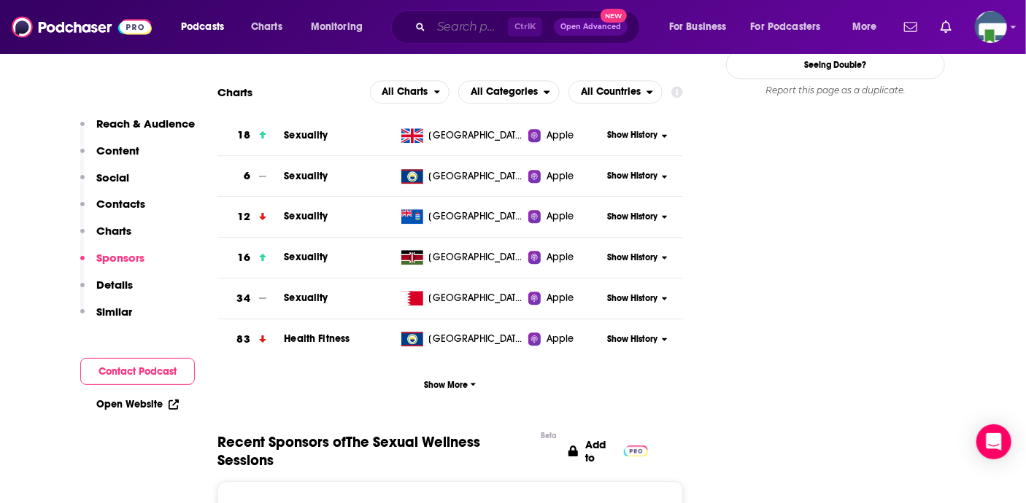
click at [494, 21] on input "Search podcasts, credits, & more..." at bounding box center [469, 26] width 77 height 23
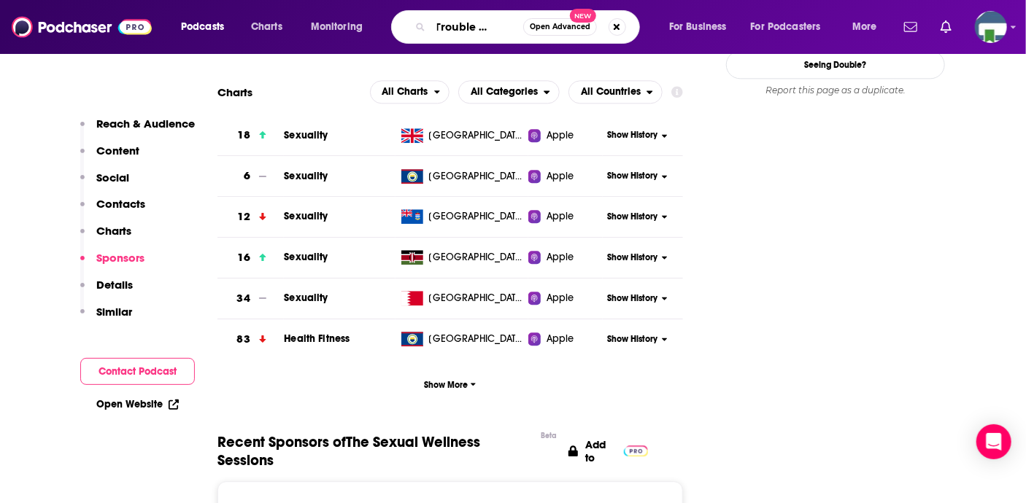
type input "The Trouble with Sex"
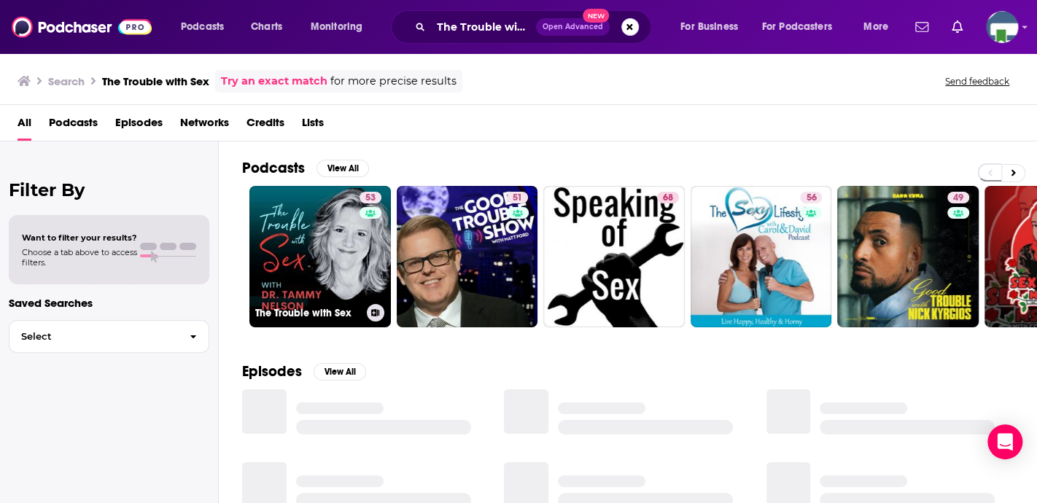
click at [350, 242] on link "53 The Trouble with Sex" at bounding box center [320, 257] width 142 height 142
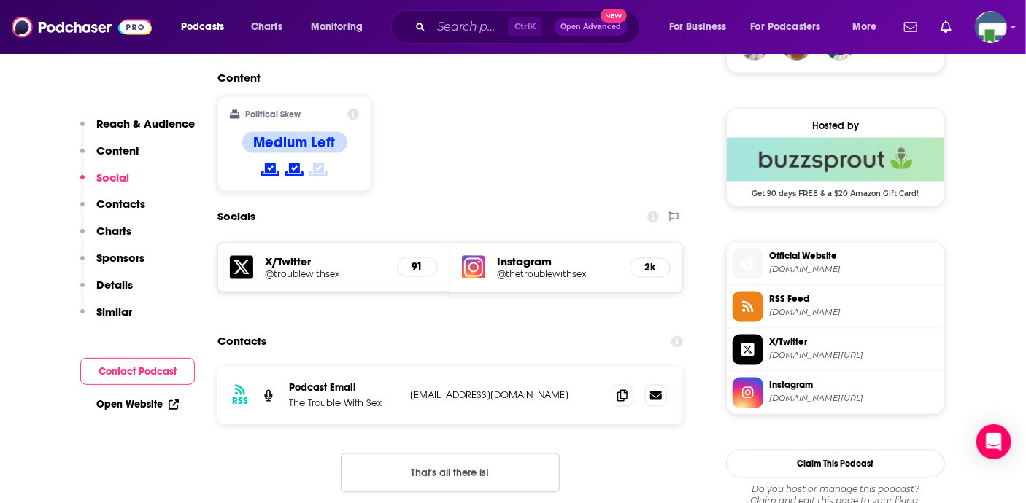
scroll to position [1167, 0]
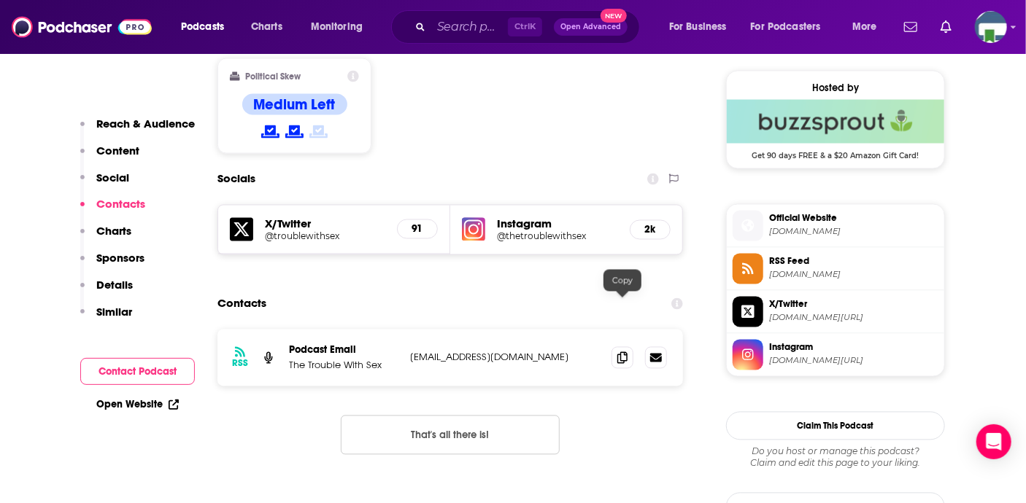
click at [621, 352] on icon at bounding box center [622, 358] width 10 height 12
click at [455, 27] on input "Search podcasts, credits, & more..." at bounding box center [469, 26] width 77 height 23
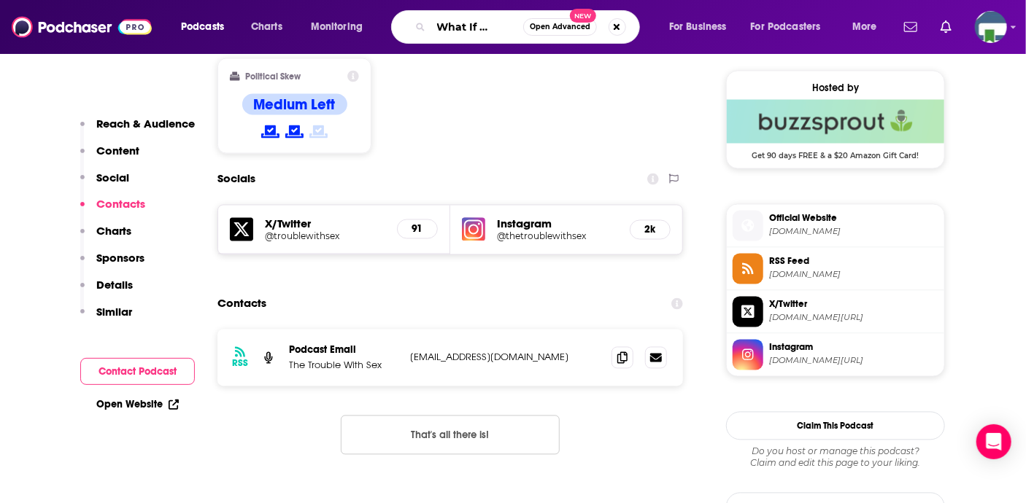
type input "The What If podcast"
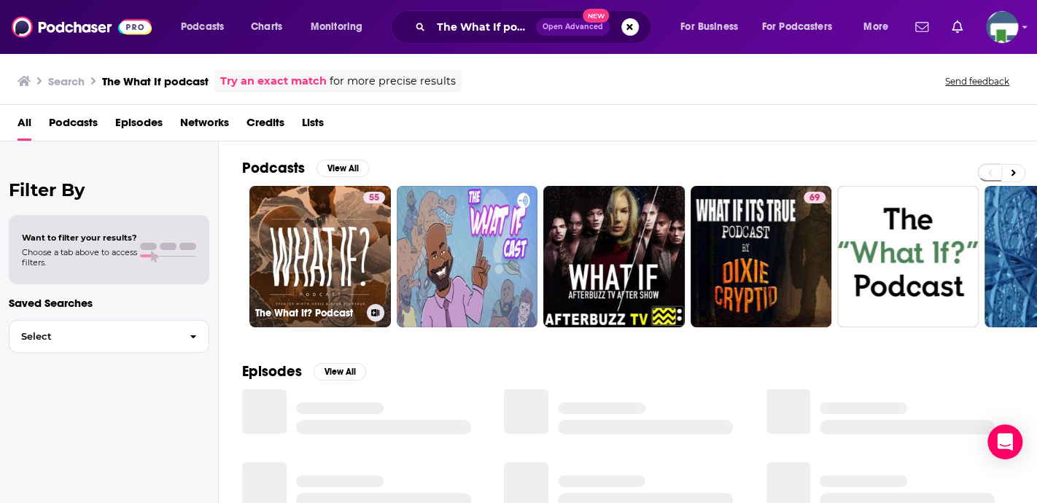
click at [336, 269] on link "55 The What If? Podcast" at bounding box center [320, 257] width 142 height 142
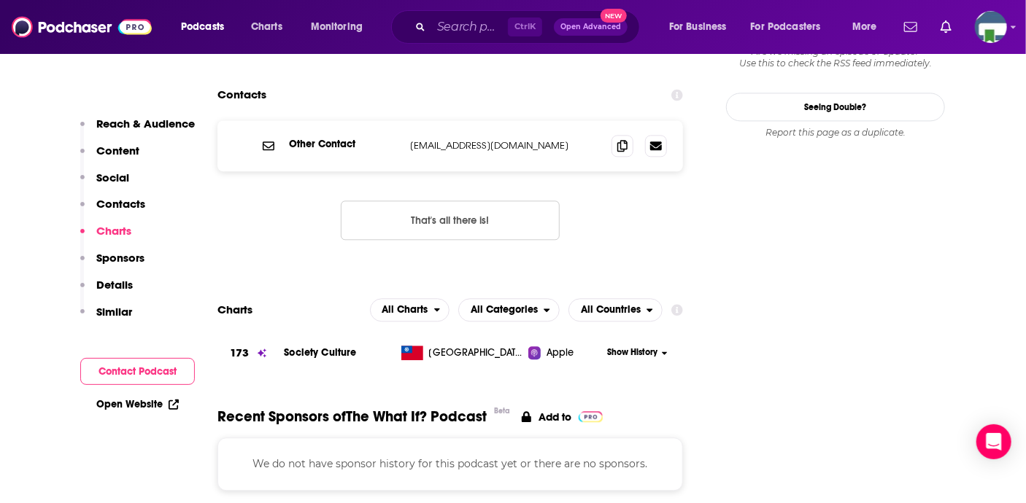
scroll to position [1386, 0]
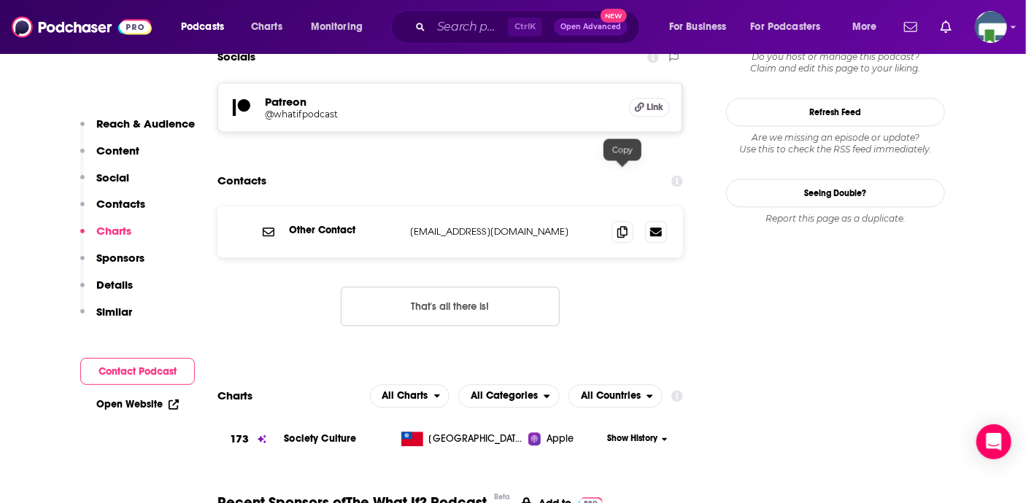
click at [617, 226] on icon at bounding box center [622, 232] width 10 height 12
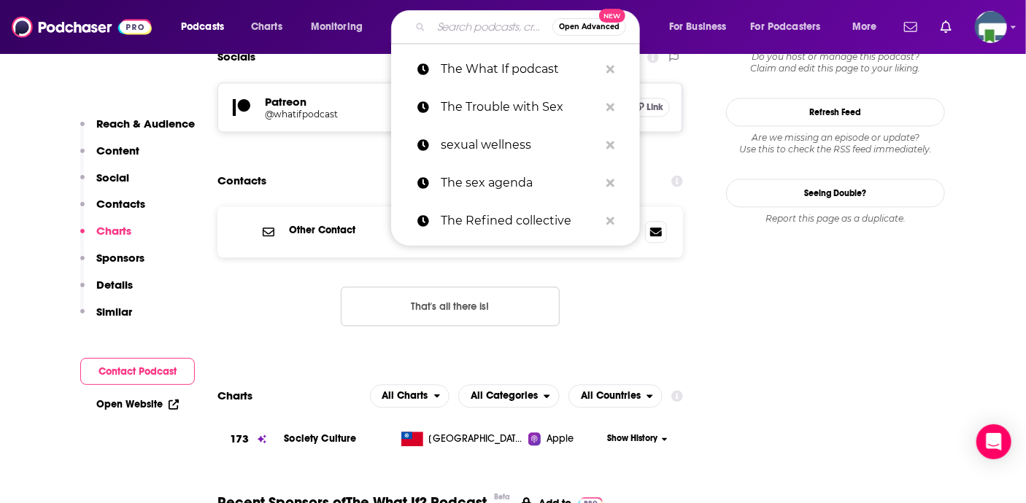
click at [447, 36] on input "Search podcasts, credits, & more..." at bounding box center [491, 26] width 121 height 23
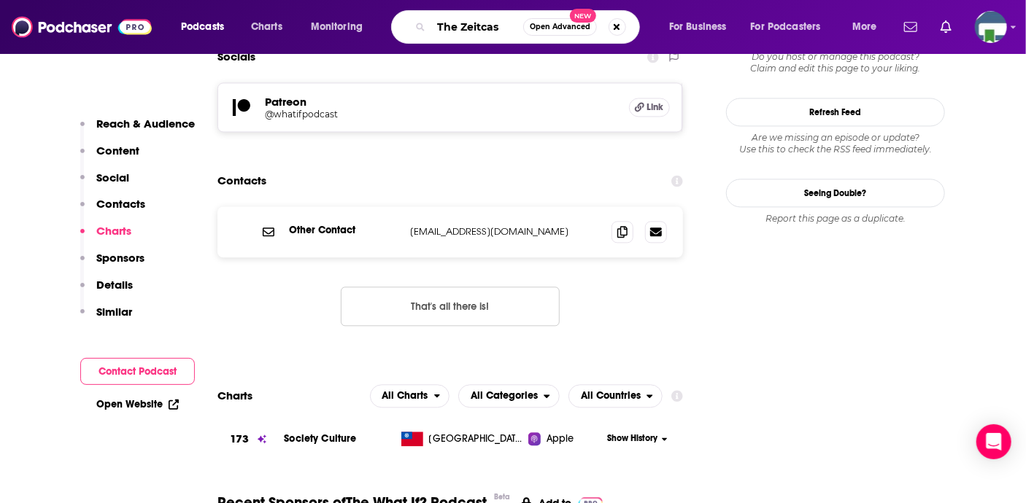
type input "The Zeitcast"
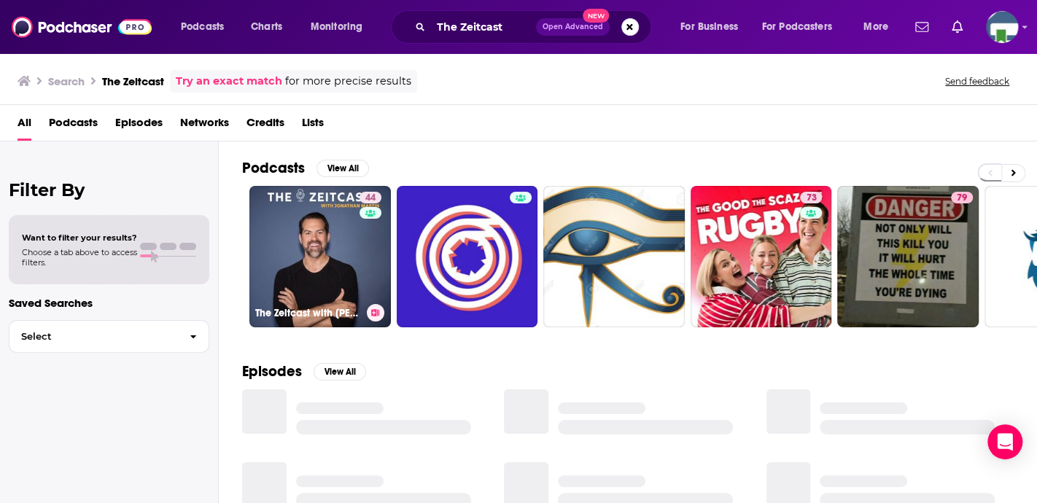
drag, startPoint x: 371, startPoint y: 216, endPoint x: 357, endPoint y: 239, distance: 26.8
click at [357, 239] on link "44 The Zeitcast with [PERSON_NAME]" at bounding box center [320, 257] width 142 height 142
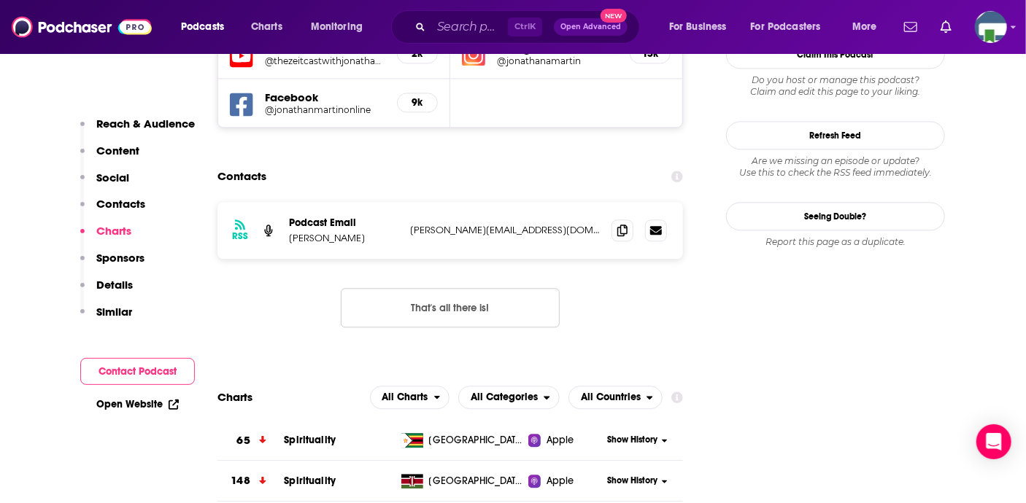
scroll to position [1386, 0]
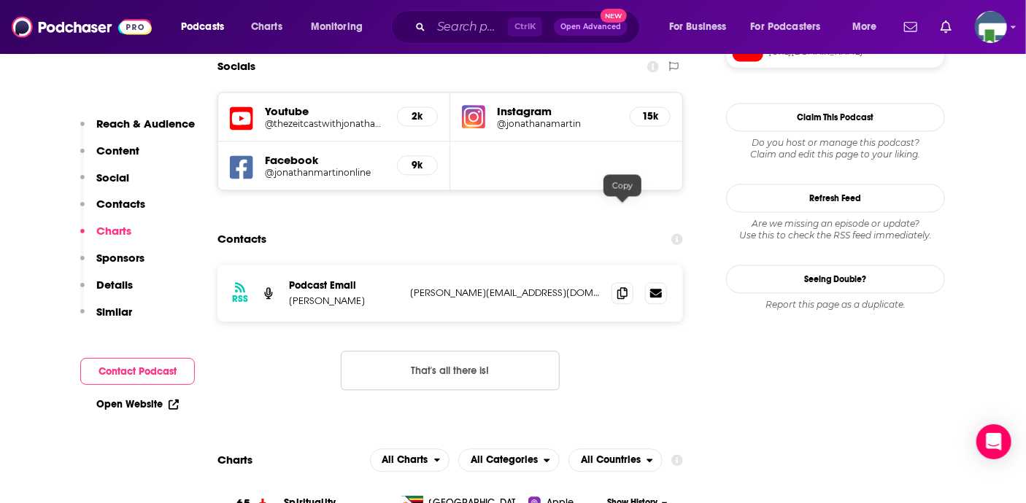
click at [625, 287] on icon at bounding box center [622, 293] width 10 height 12
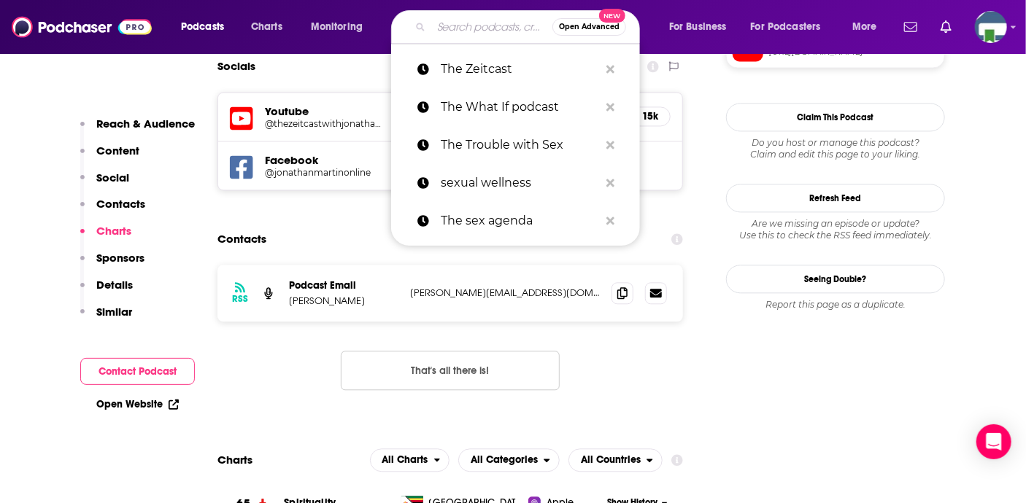
click at [446, 25] on input "Search podcasts, credits, & more..." at bounding box center [491, 26] width 121 height 23
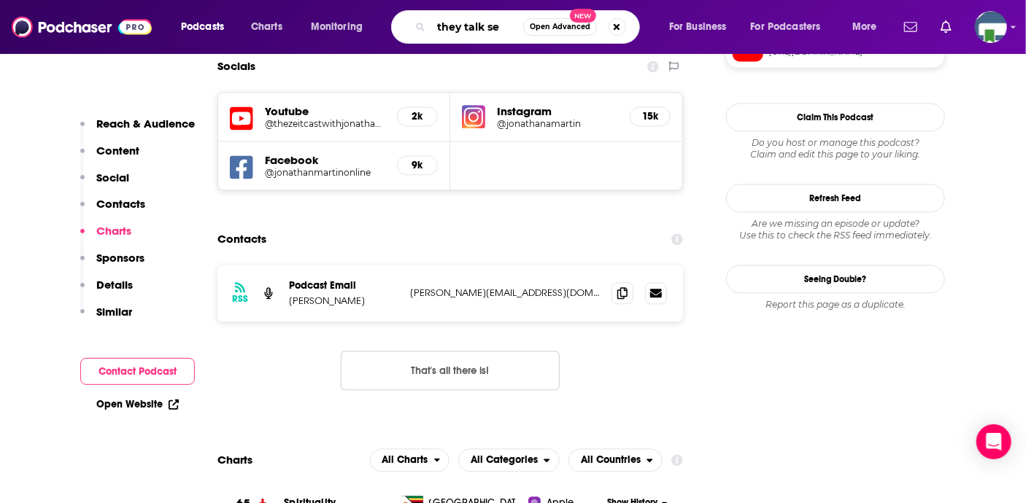
type input "they talk sex"
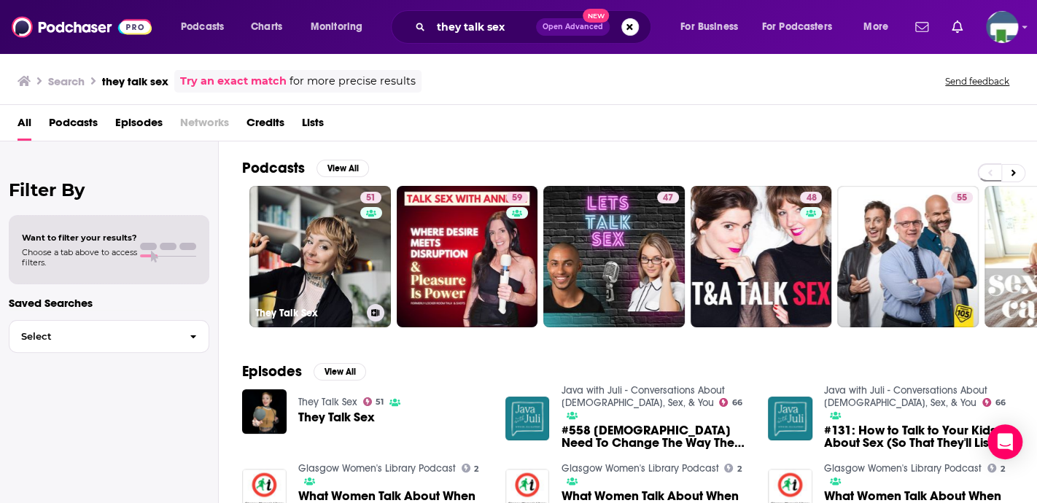
click at [335, 285] on link "51 They Talk Sex" at bounding box center [320, 257] width 142 height 142
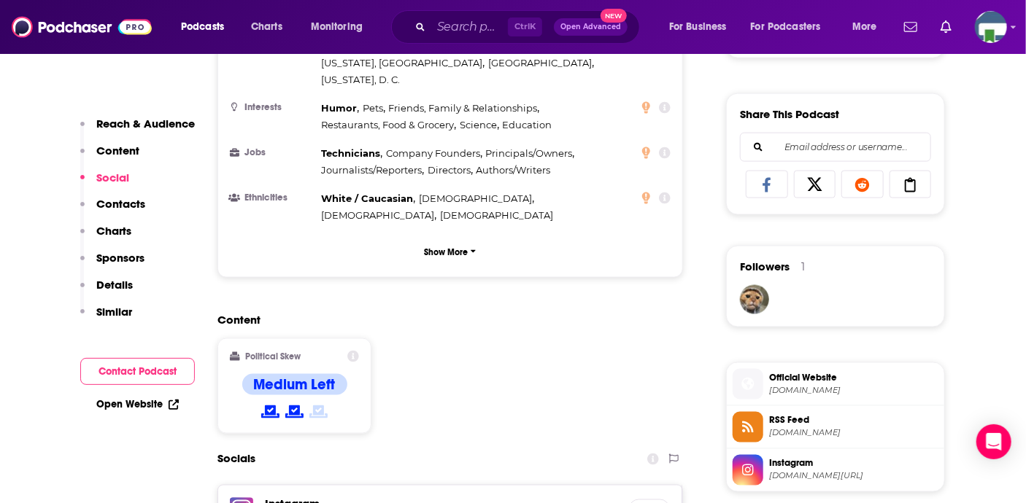
scroll to position [1094, 0]
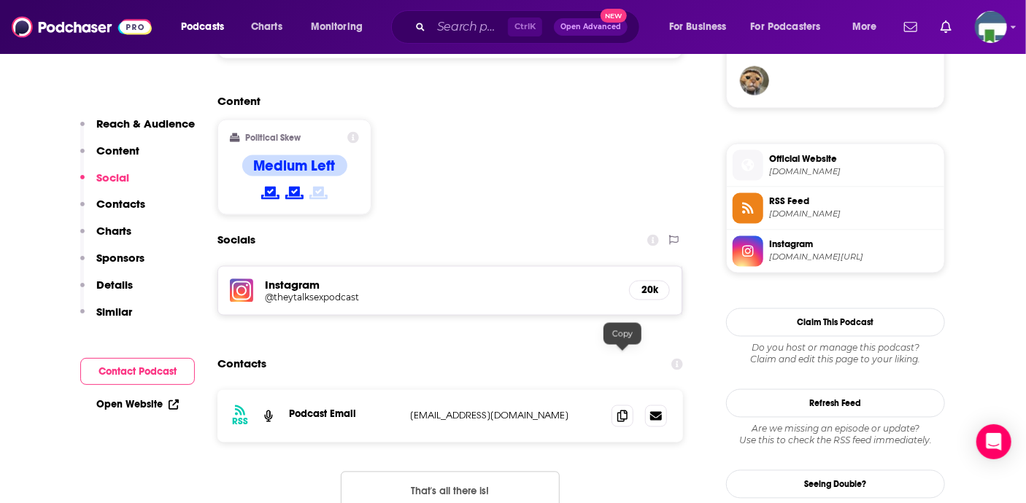
click at [621, 411] on icon at bounding box center [622, 417] width 10 height 12
click at [449, 24] on input "Search podcasts, credits, & more..." at bounding box center [469, 26] width 77 height 23
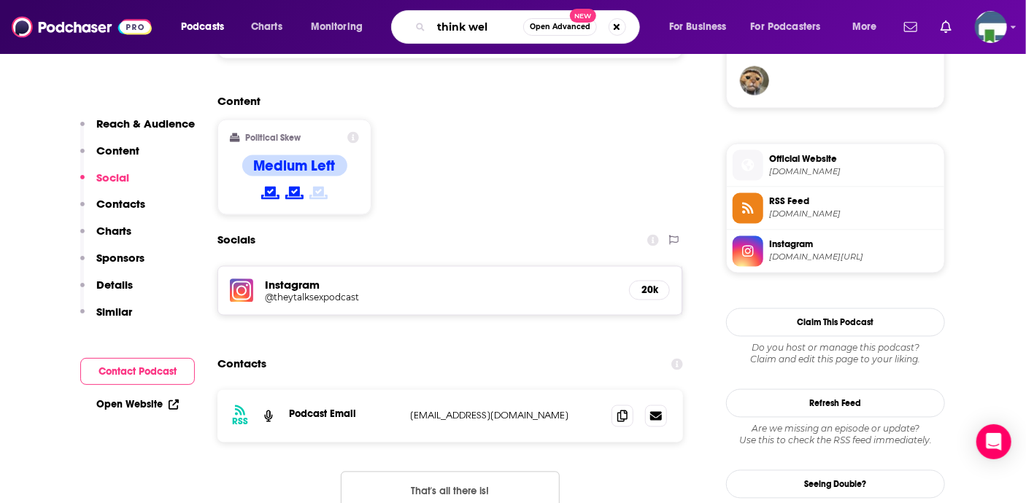
type input "think well"
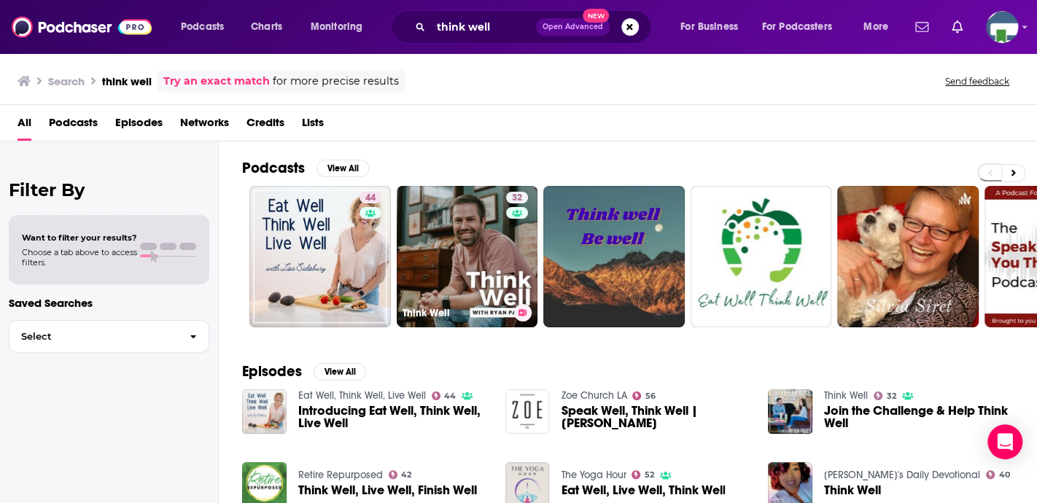
click at [438, 225] on link "32 Think Well" at bounding box center [468, 257] width 142 height 142
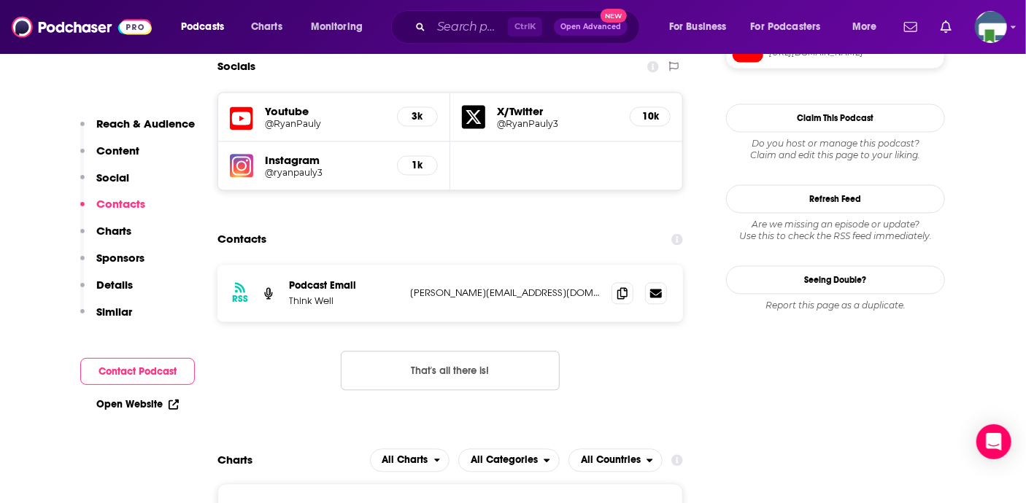
scroll to position [1240, 0]
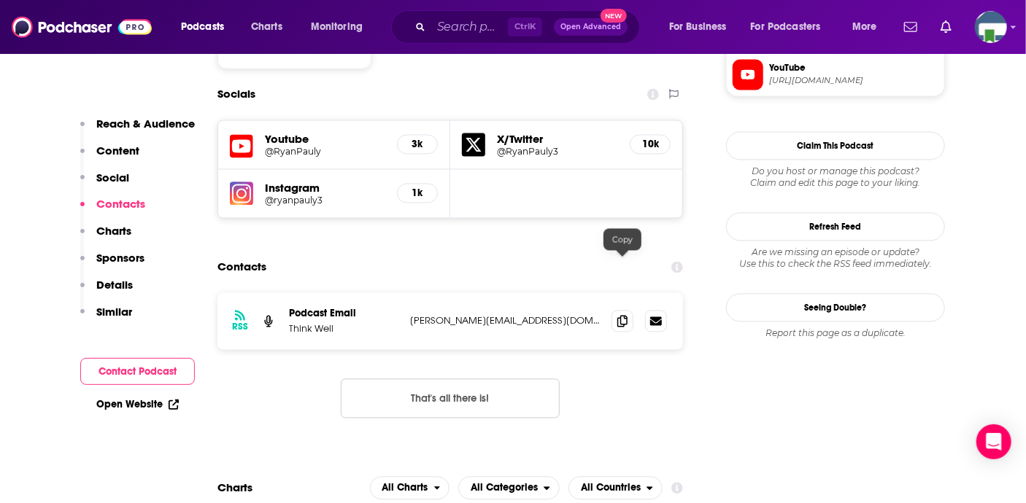
click at [621, 316] on icon at bounding box center [622, 322] width 10 height 12
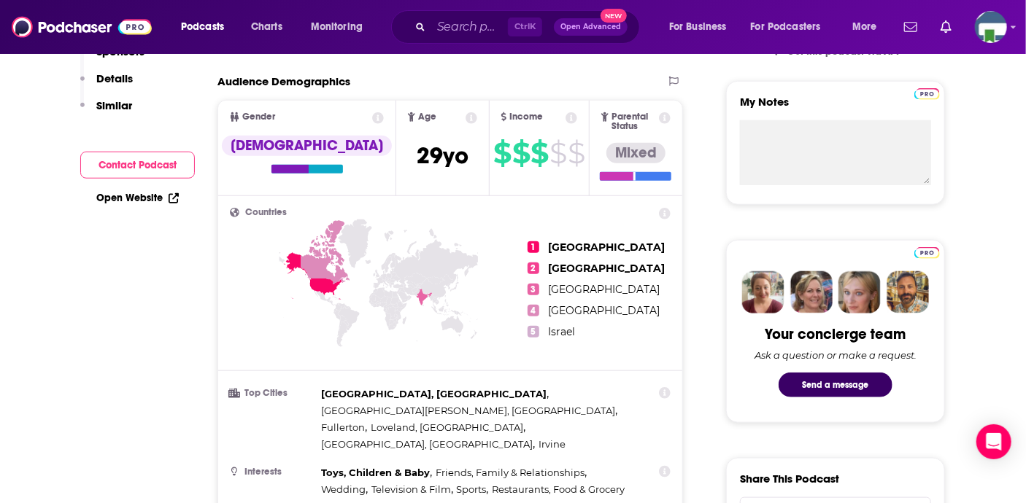
scroll to position [0, 0]
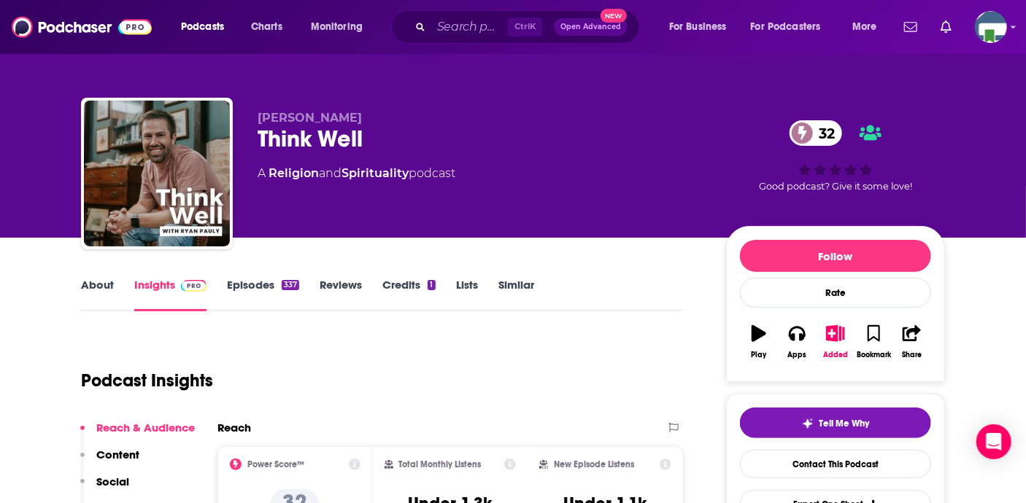
click at [86, 288] on link "About" at bounding box center [97, 295] width 33 height 34
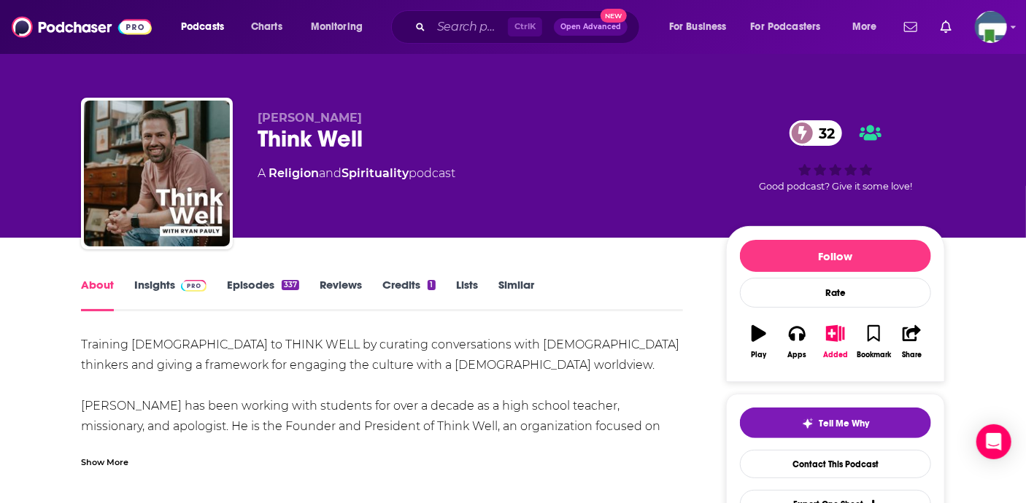
click at [118, 459] on div "Show More" at bounding box center [104, 461] width 47 height 14
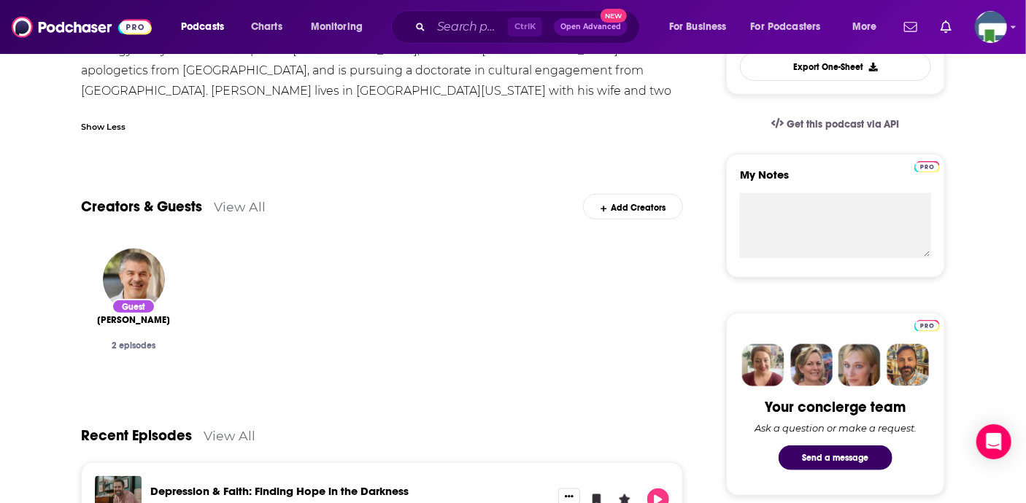
scroll to position [73, 0]
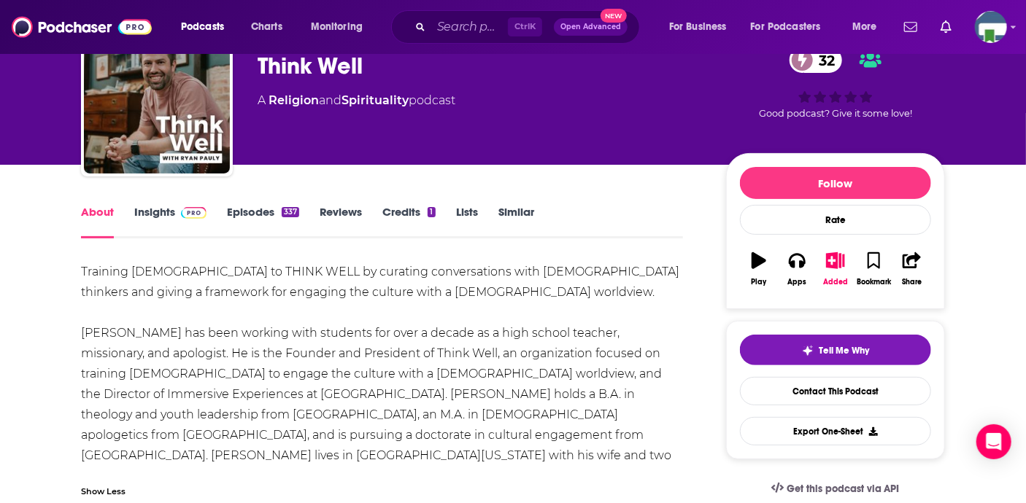
click at [163, 213] on link "Insights" at bounding box center [170, 222] width 72 height 34
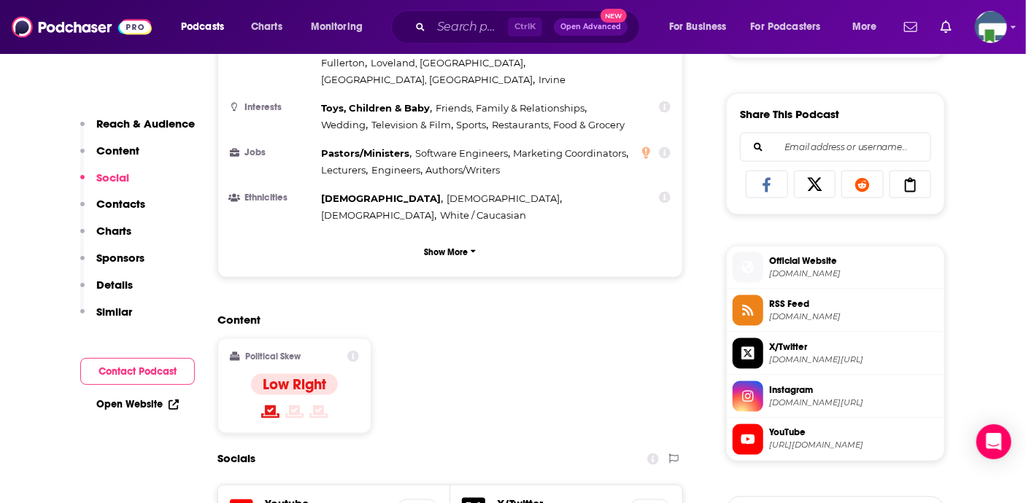
scroll to position [1094, 0]
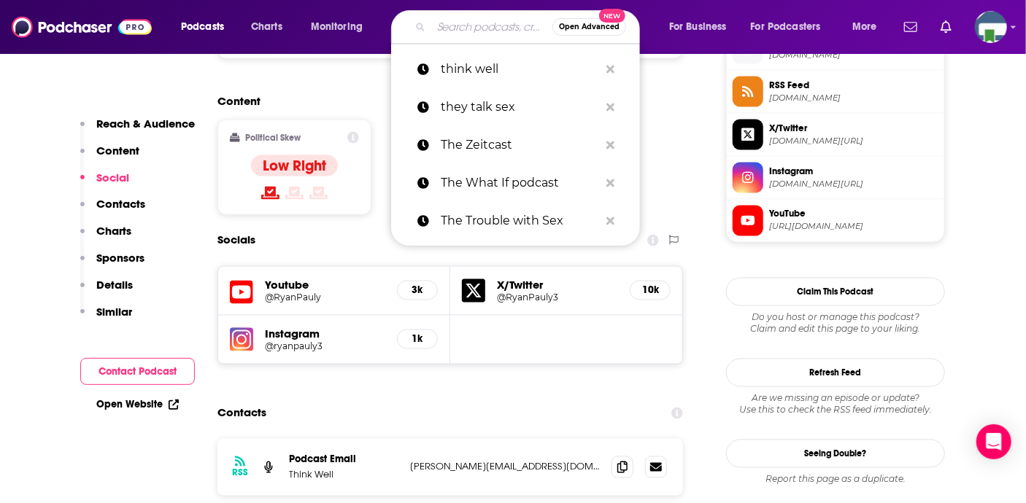
click at [452, 30] on input "Search podcasts, credits, & more..." at bounding box center [491, 26] width 121 height 23
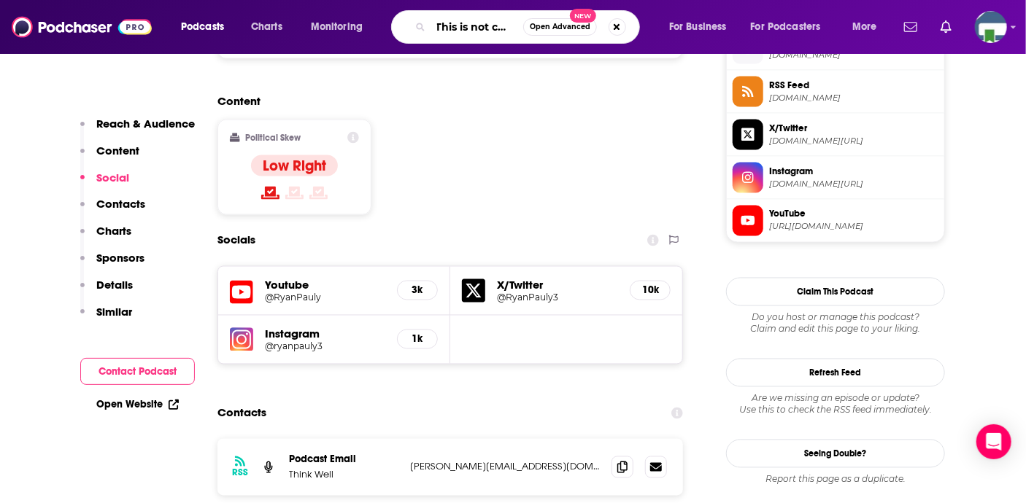
scroll to position [0, 15]
type input "This is not church"
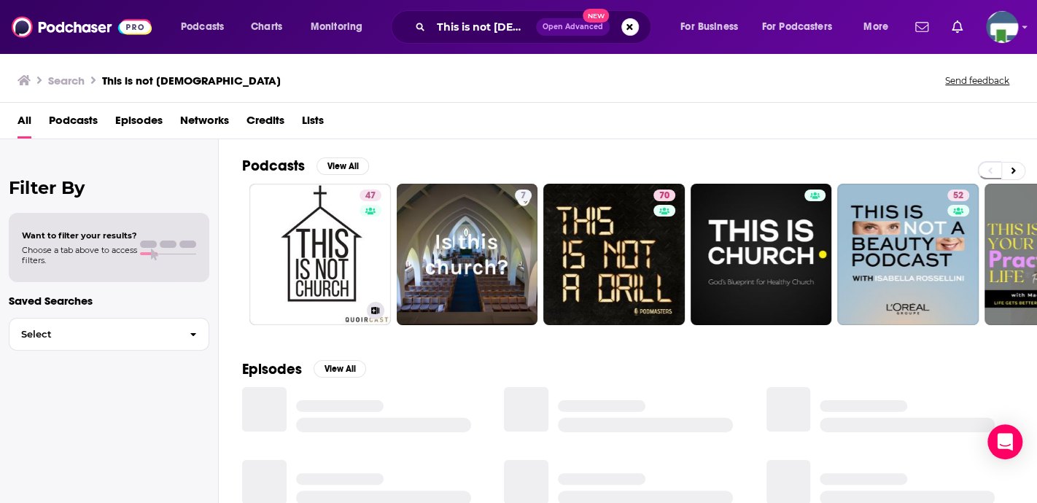
click at [329, 255] on link "47 This Is Not Church Podcast" at bounding box center [320, 255] width 142 height 142
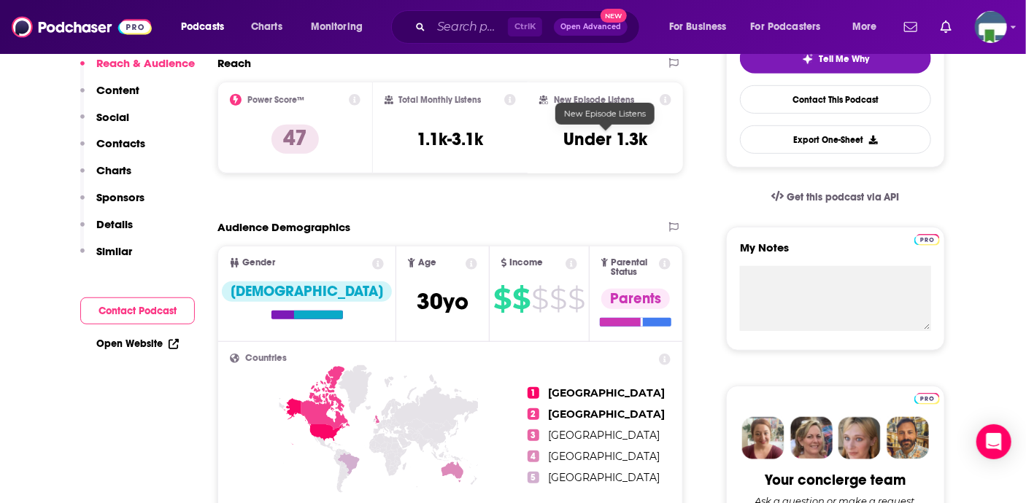
scroll to position [73, 0]
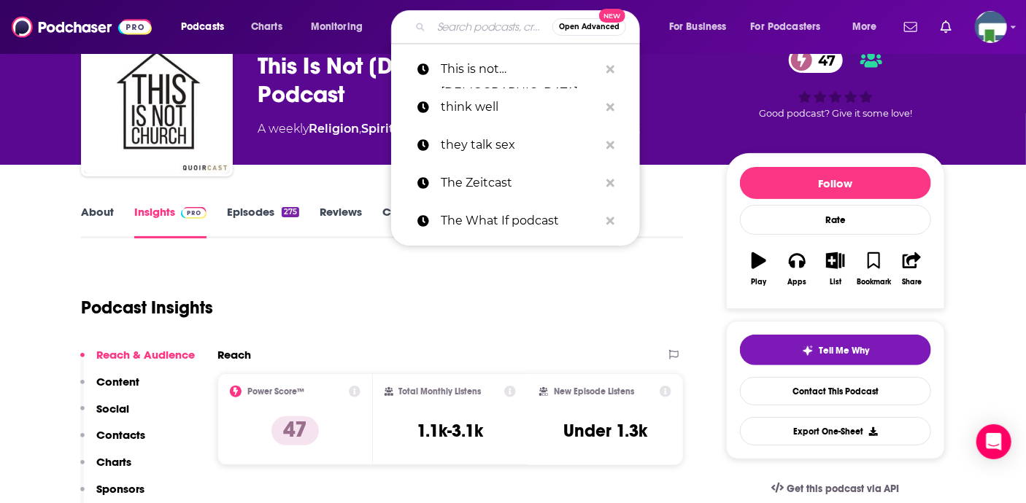
click at [461, 20] on input "Search podcasts, credits, & more..." at bounding box center [491, 26] width 121 height 23
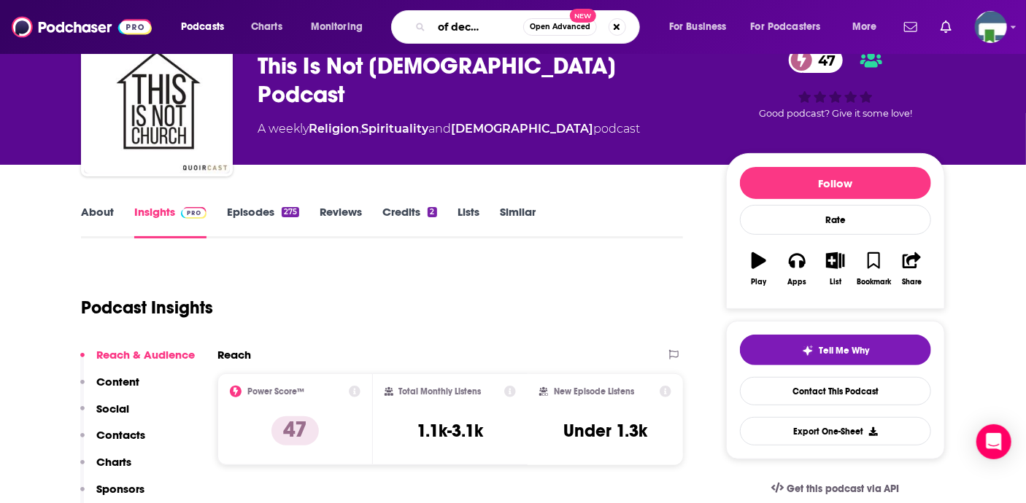
type input "voices of deconversion"
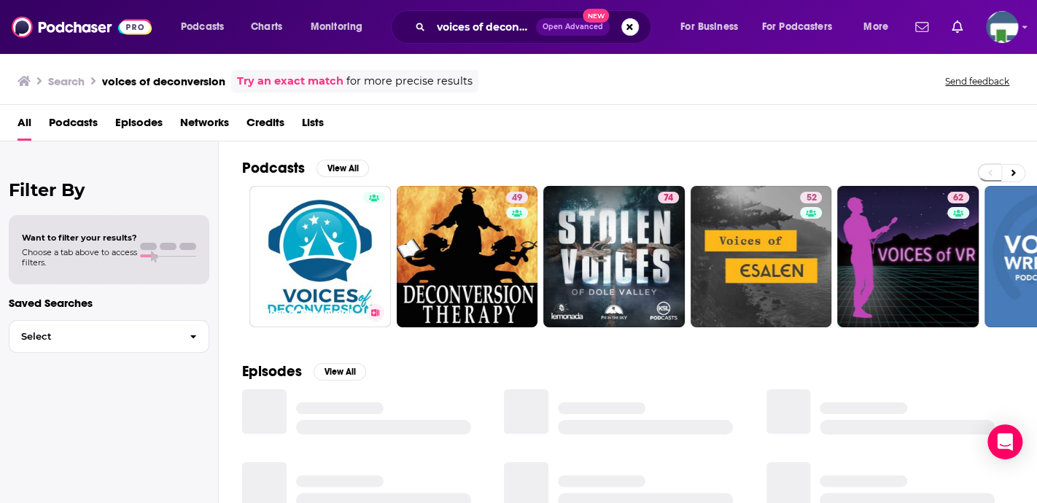
click at [290, 252] on link "Voices of Deconversion" at bounding box center [320, 257] width 142 height 142
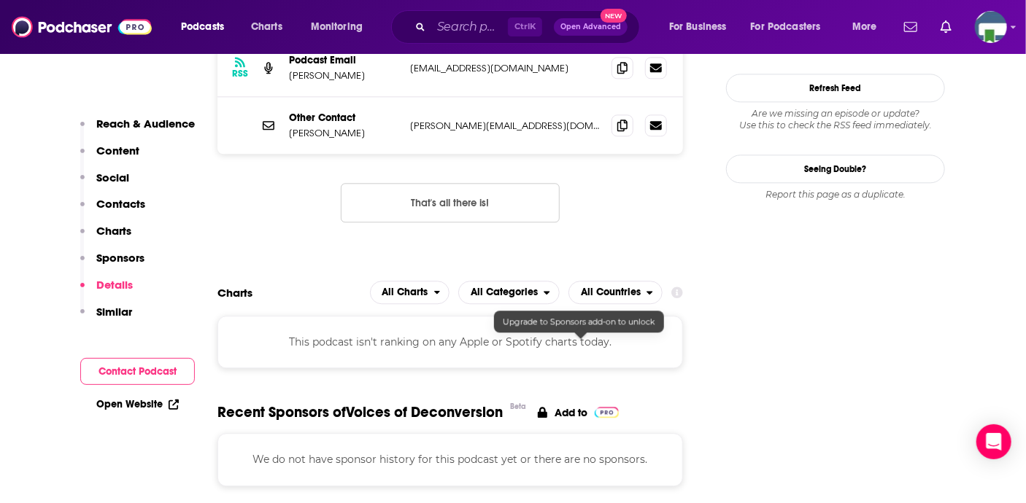
scroll to position [1459, 0]
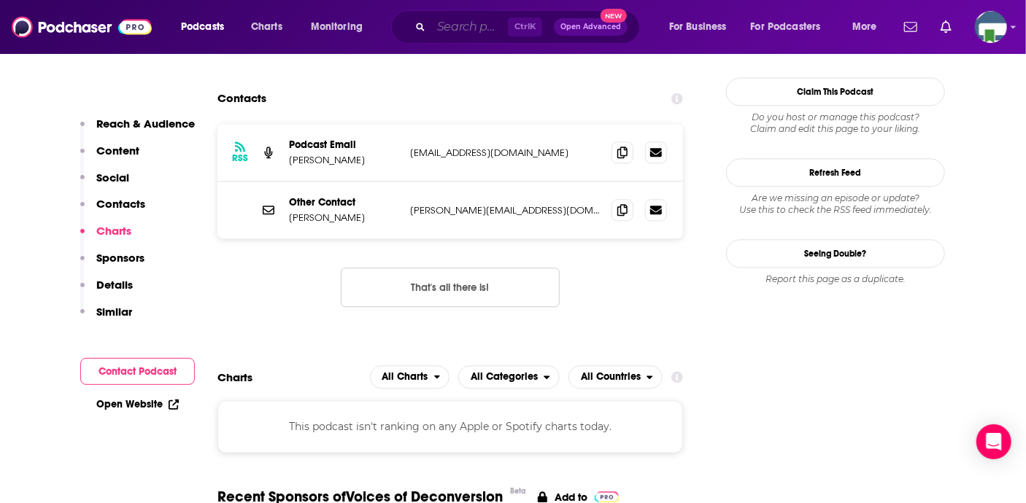
click at [475, 31] on input "Search podcasts, credits, & more..." at bounding box center [469, 26] width 77 height 23
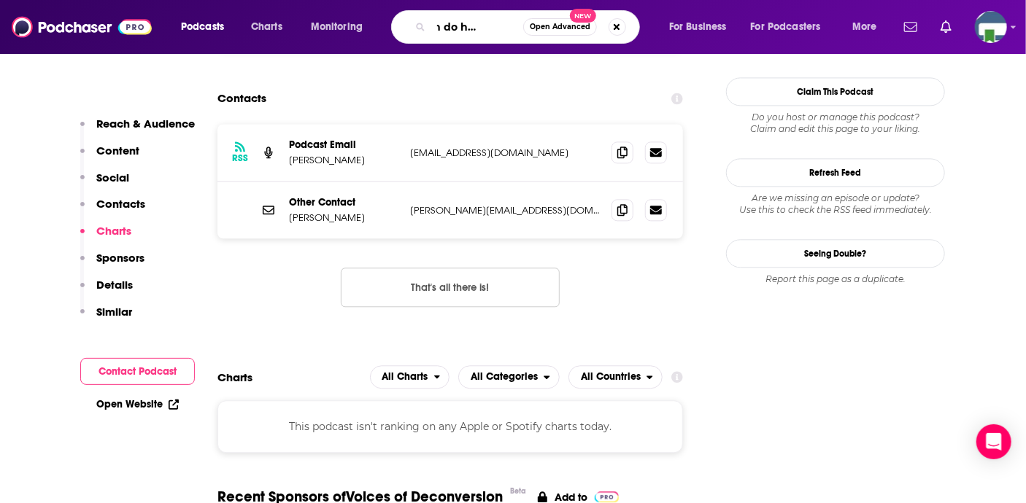
type input "we can do hard things"
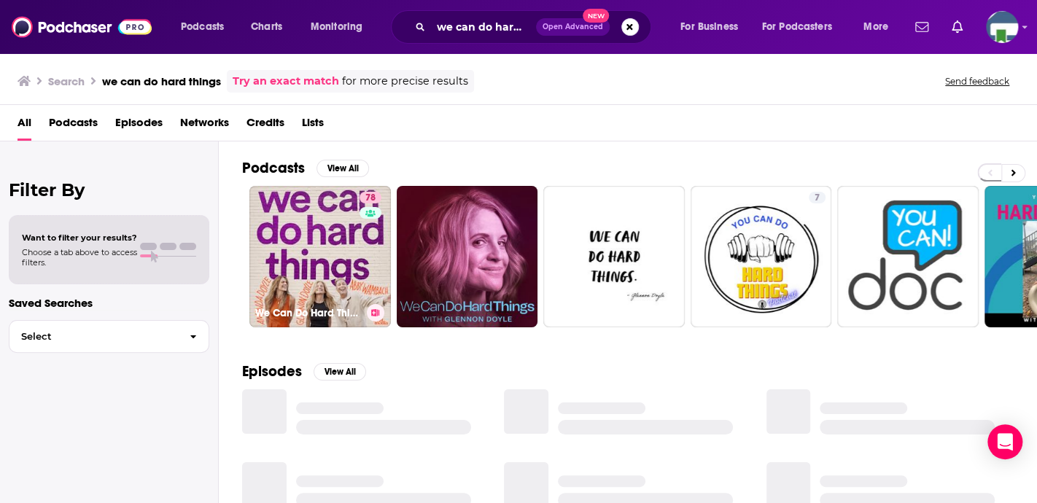
click at [344, 257] on link "78 We Can Do Hard Things" at bounding box center [320, 257] width 142 height 142
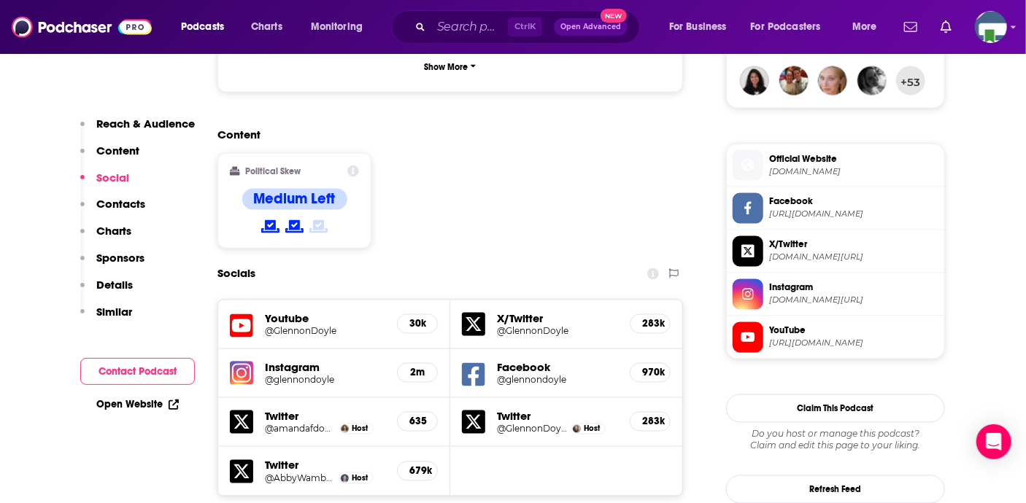
scroll to position [1313, 0]
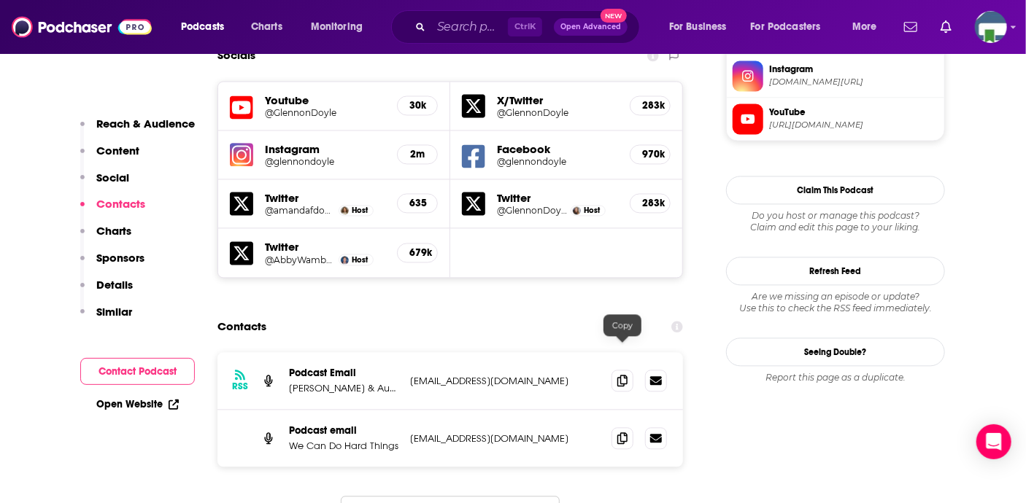
click at [629, 427] on span at bounding box center [622, 438] width 22 height 22
click at [466, 27] on input "Search podcasts, credits, & more..." at bounding box center [469, 26] width 77 height 23
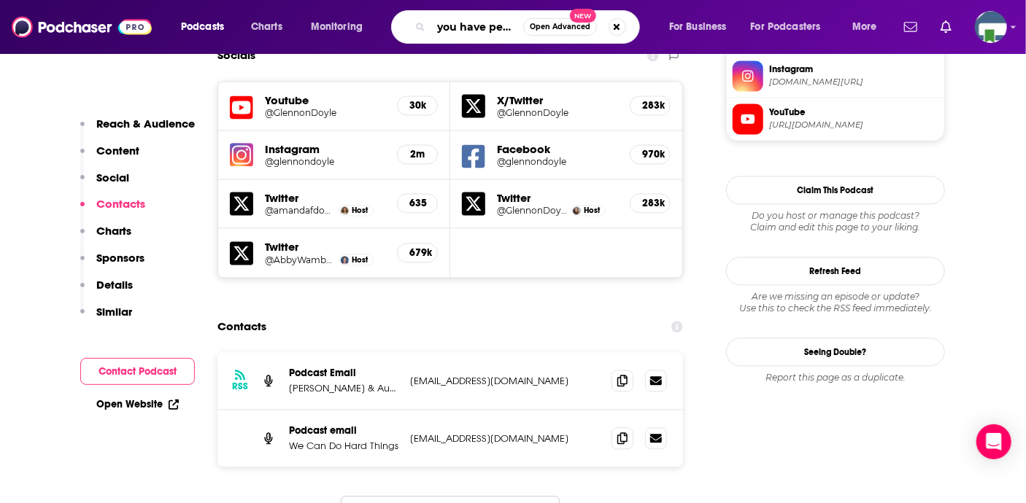
scroll to position [0, 0]
type input "you have permission"
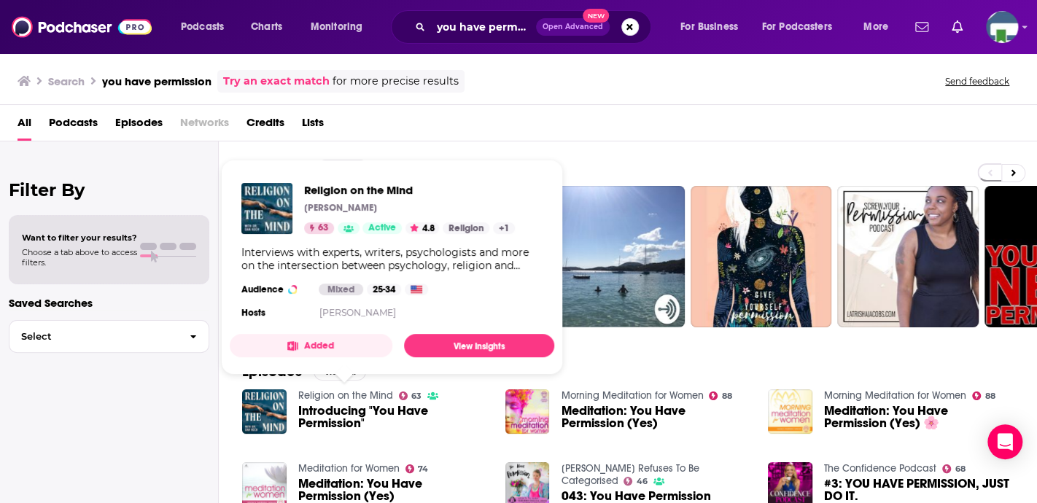
click at [333, 392] on link "Religion on the Mind" at bounding box center [345, 395] width 95 height 12
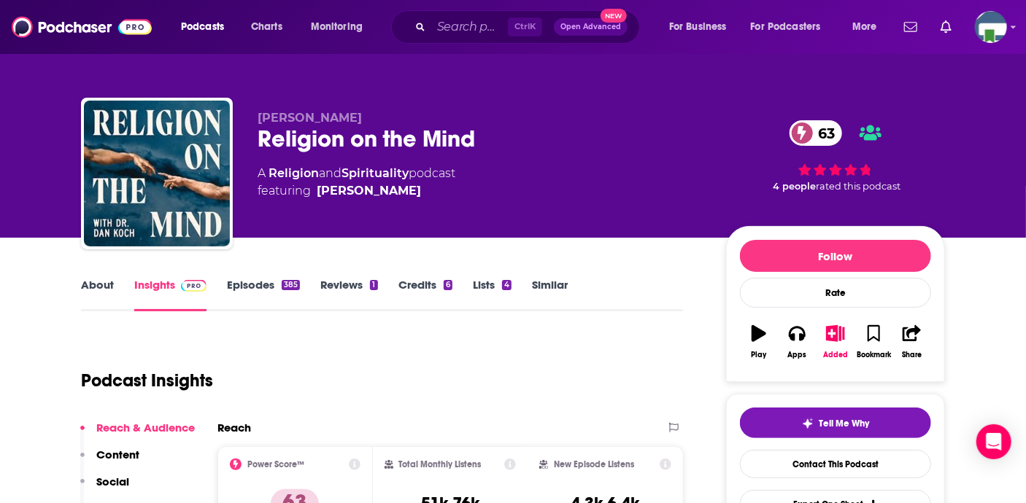
click at [91, 284] on link "About" at bounding box center [97, 295] width 33 height 34
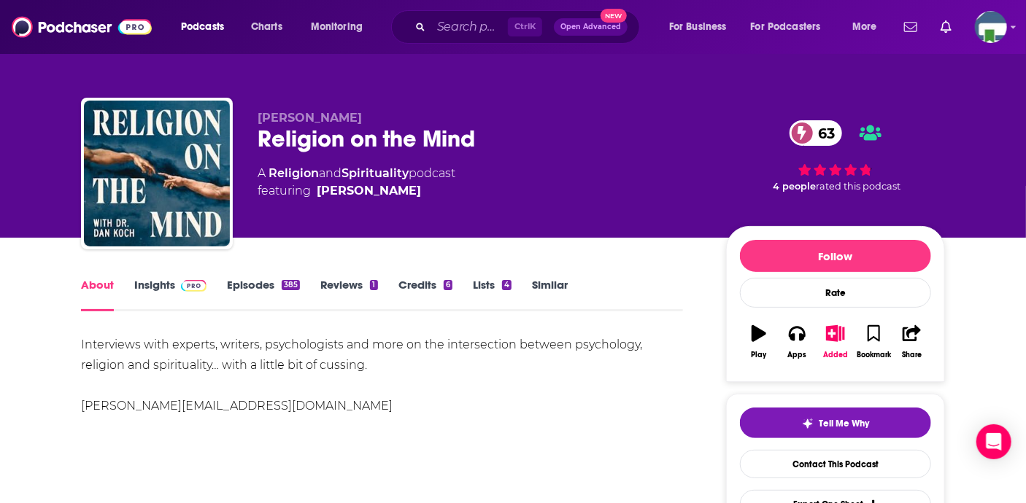
click at [160, 282] on link "Insights" at bounding box center [170, 295] width 72 height 34
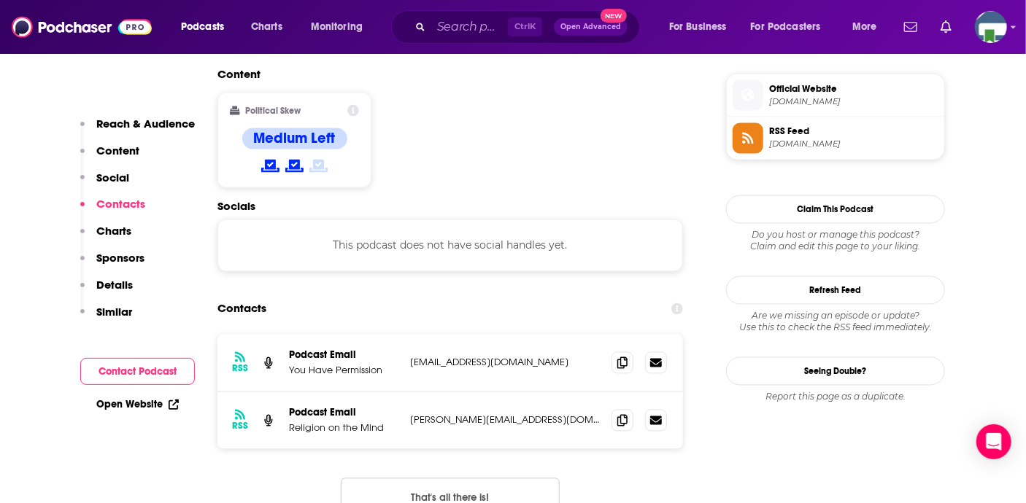
scroll to position [1167, 0]
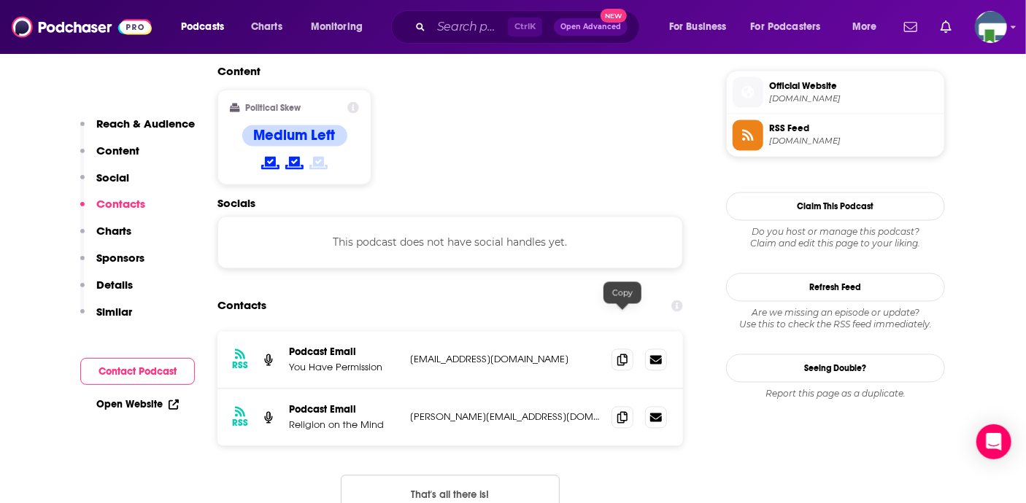
click at [618, 412] on icon at bounding box center [622, 418] width 10 height 12
